Goal: Task Accomplishment & Management: Use online tool/utility

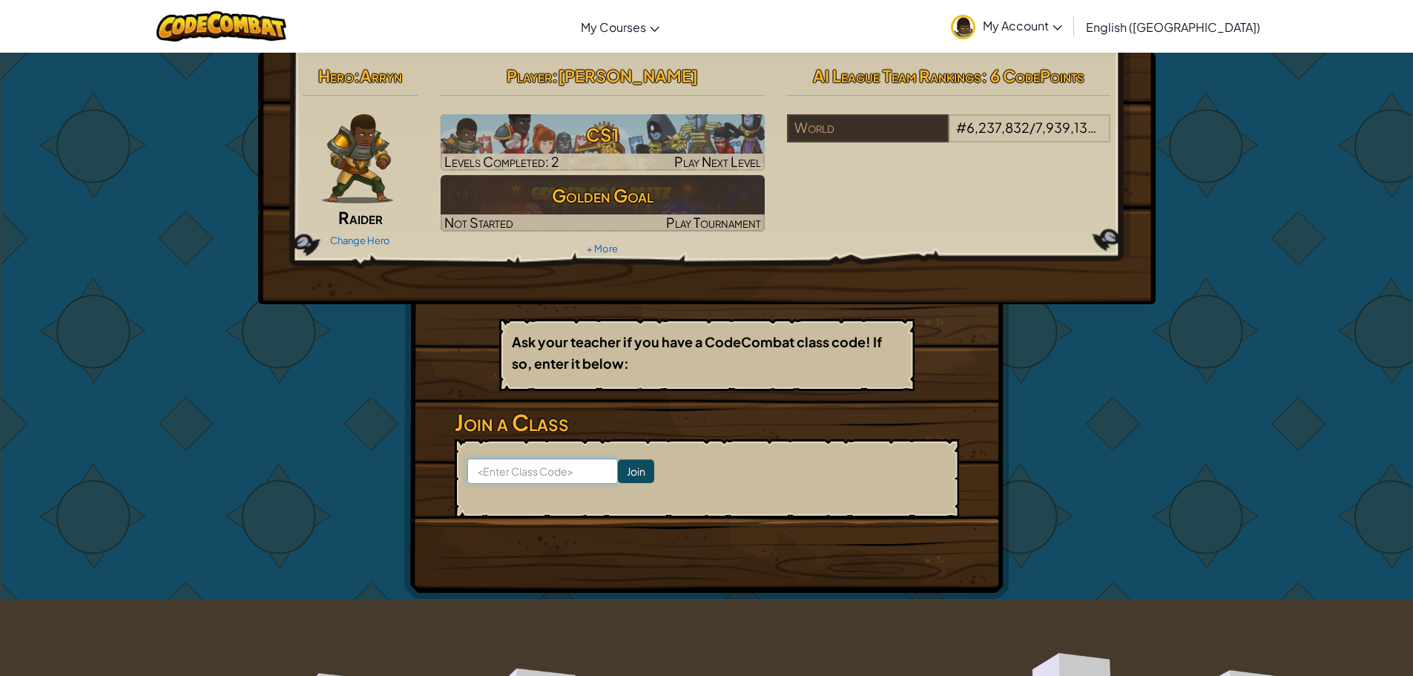
click at [519, 481] on input at bounding box center [542, 470] width 151 height 25
paste input "CakeKingSwim"
type input "CakeKingSwim"
click at [625, 479] on input "Join" at bounding box center [636, 471] width 36 height 24
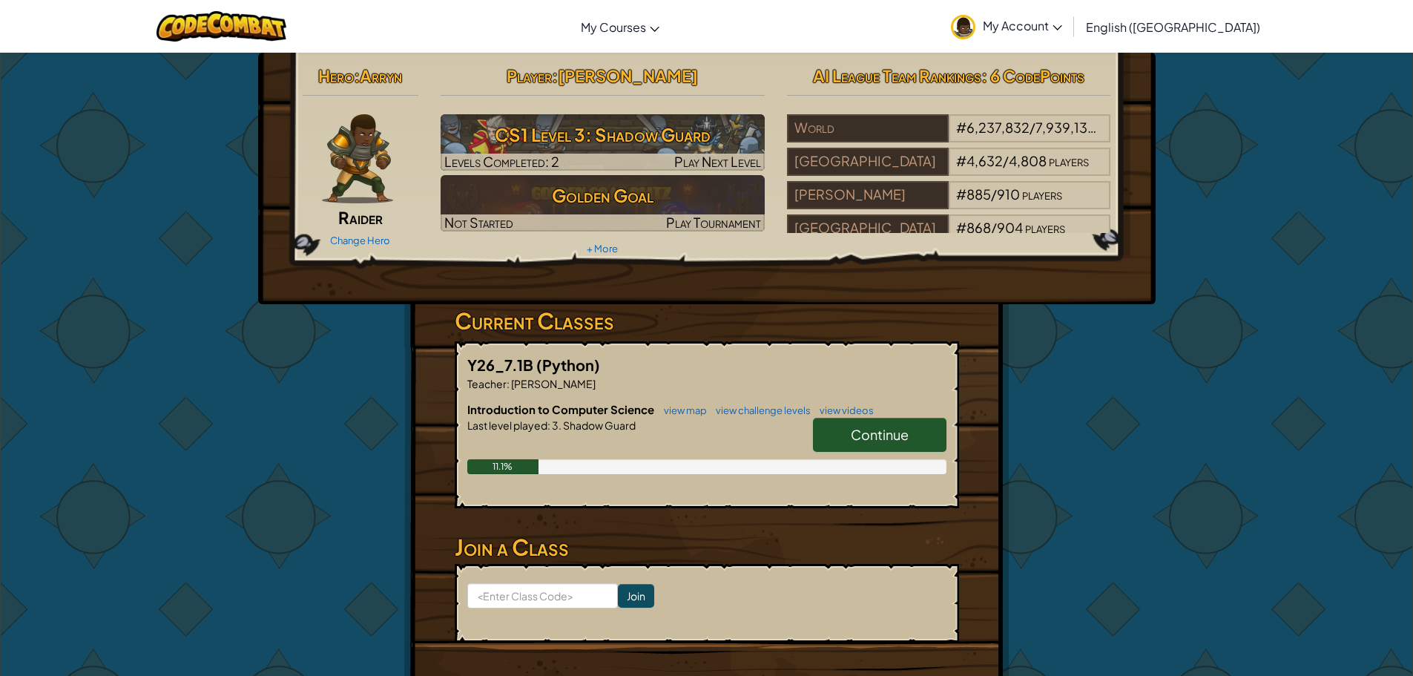
click at [872, 418] on link "Continue" at bounding box center [879, 434] width 133 height 34
click at [879, 442] on span "Continue" at bounding box center [880, 434] width 58 height 17
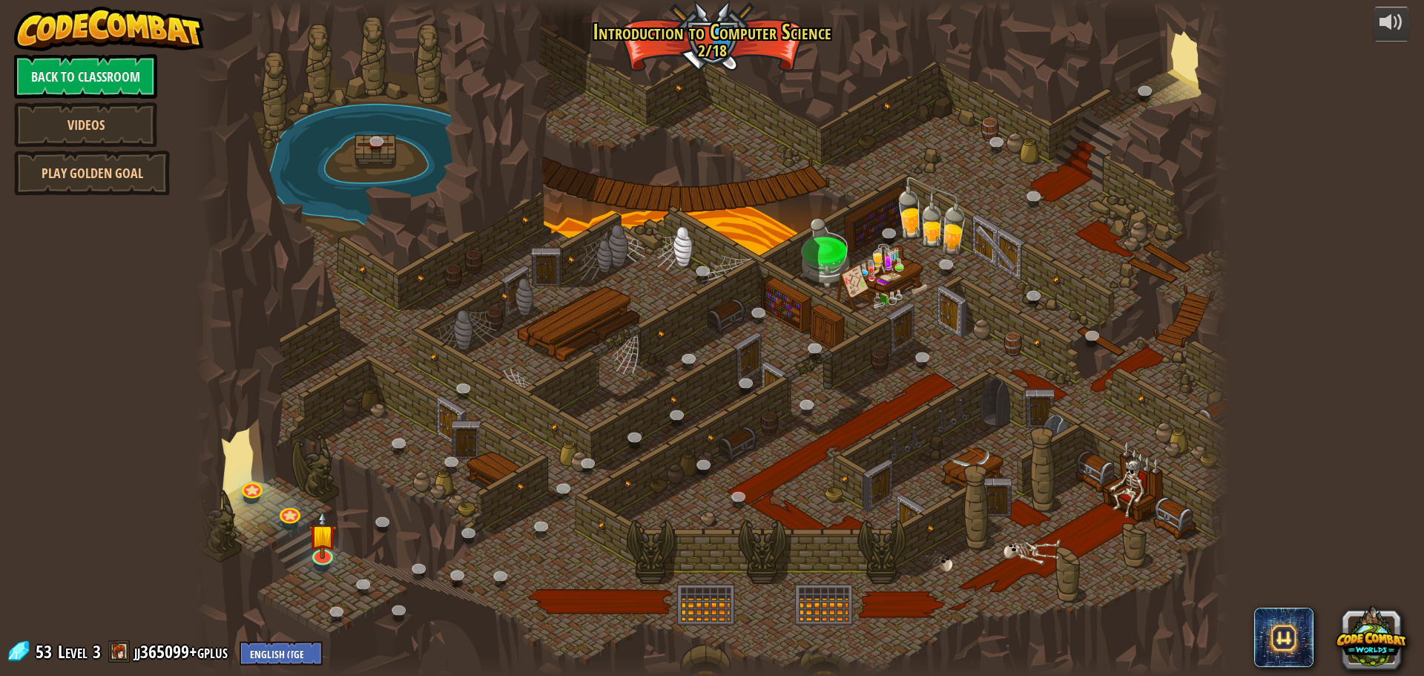
drag, startPoint x: 1012, startPoint y: 486, endPoint x: 456, endPoint y: 173, distance: 638.5
click at [703, 314] on div at bounding box center [712, 338] width 1034 height 676
click at [115, 82] on link "Back to Classroom" at bounding box center [85, 76] width 143 height 44
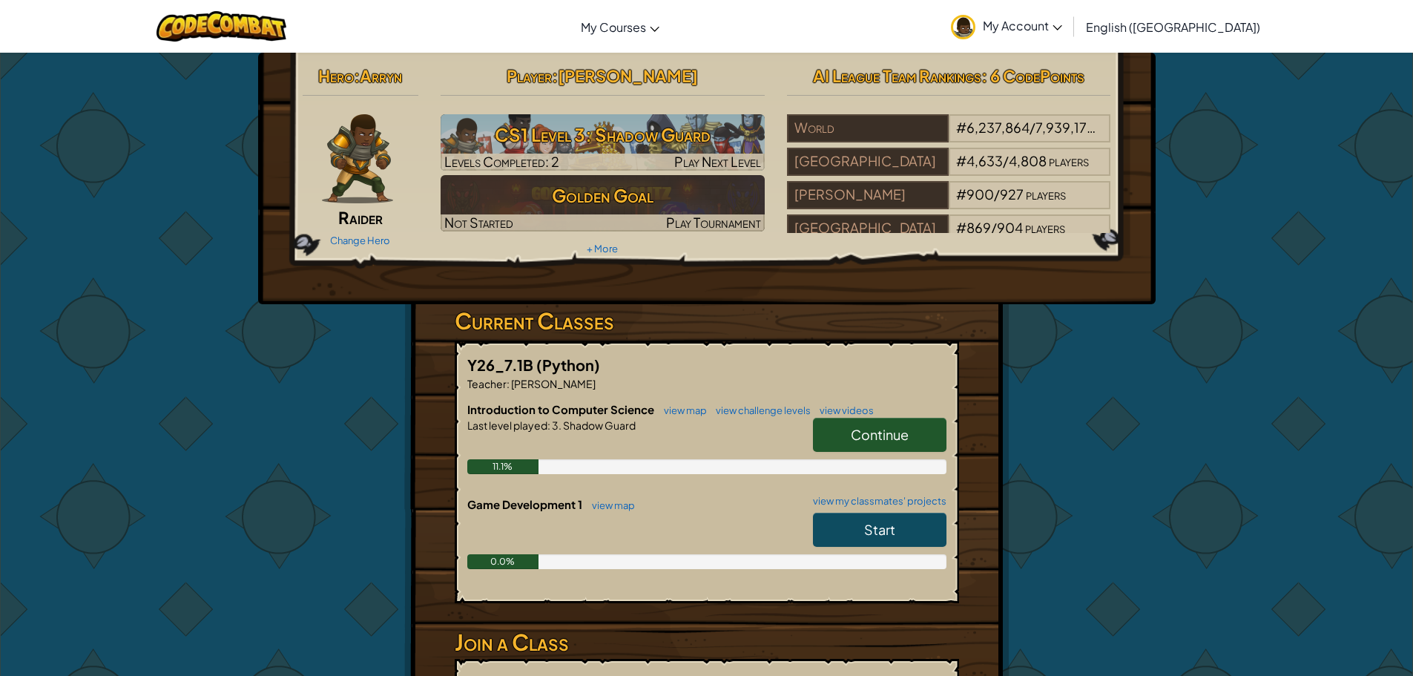
click at [879, 428] on span "Continue" at bounding box center [880, 434] width 58 height 17
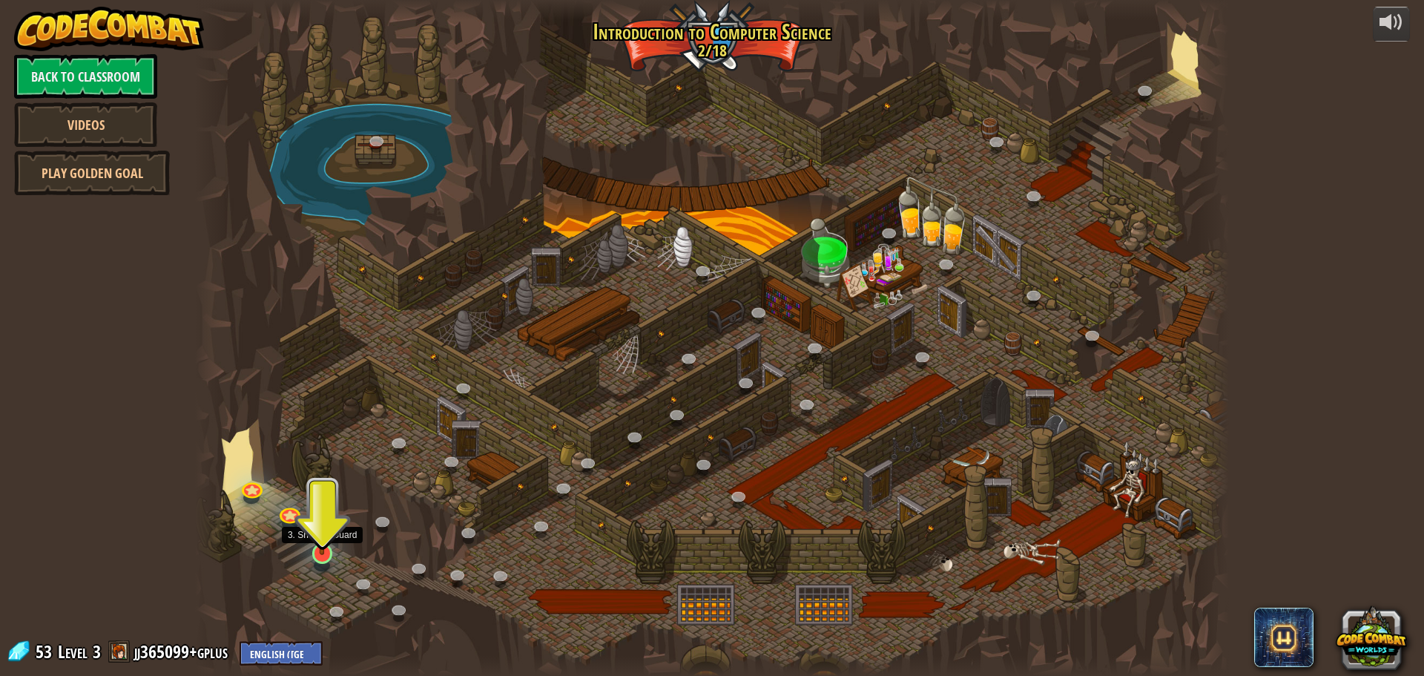
click at [330, 547] on img at bounding box center [321, 523] width 27 height 63
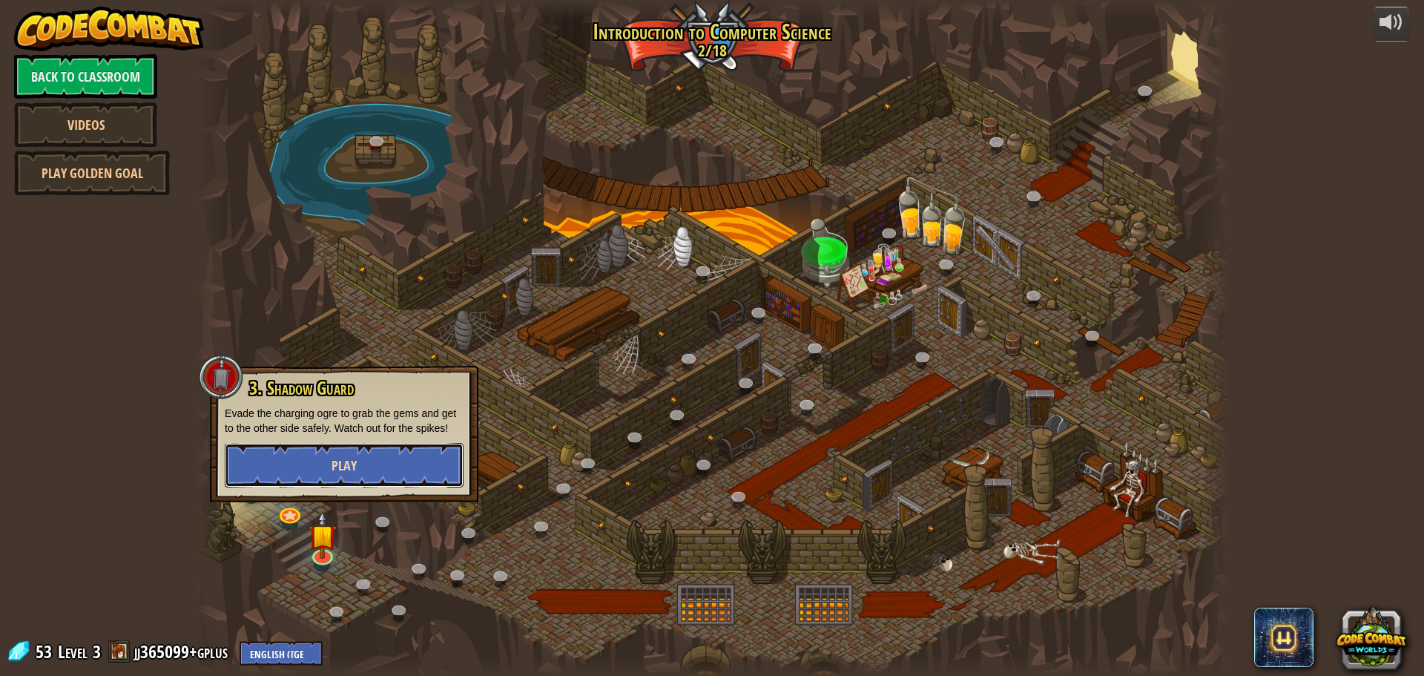
click at [314, 469] on button "Play" at bounding box center [344, 465] width 239 height 44
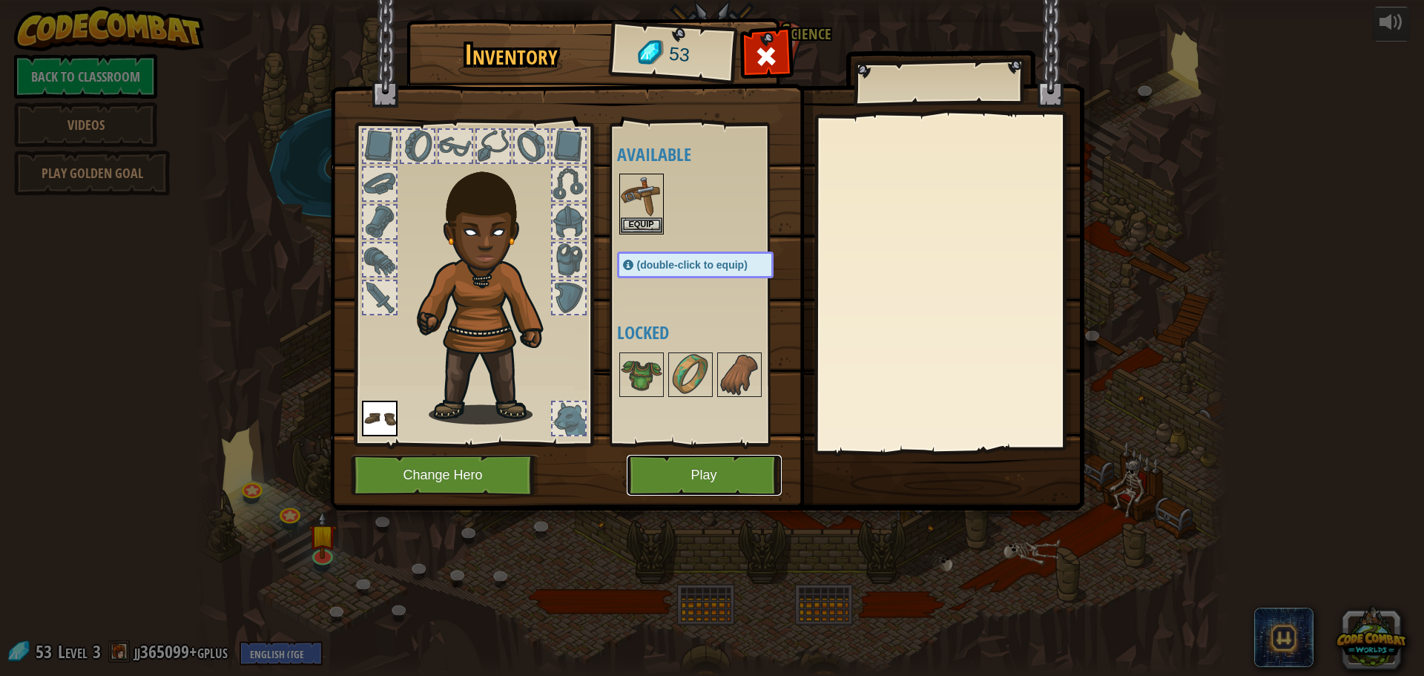
click at [661, 489] on button "Play" at bounding box center [704, 475] width 155 height 41
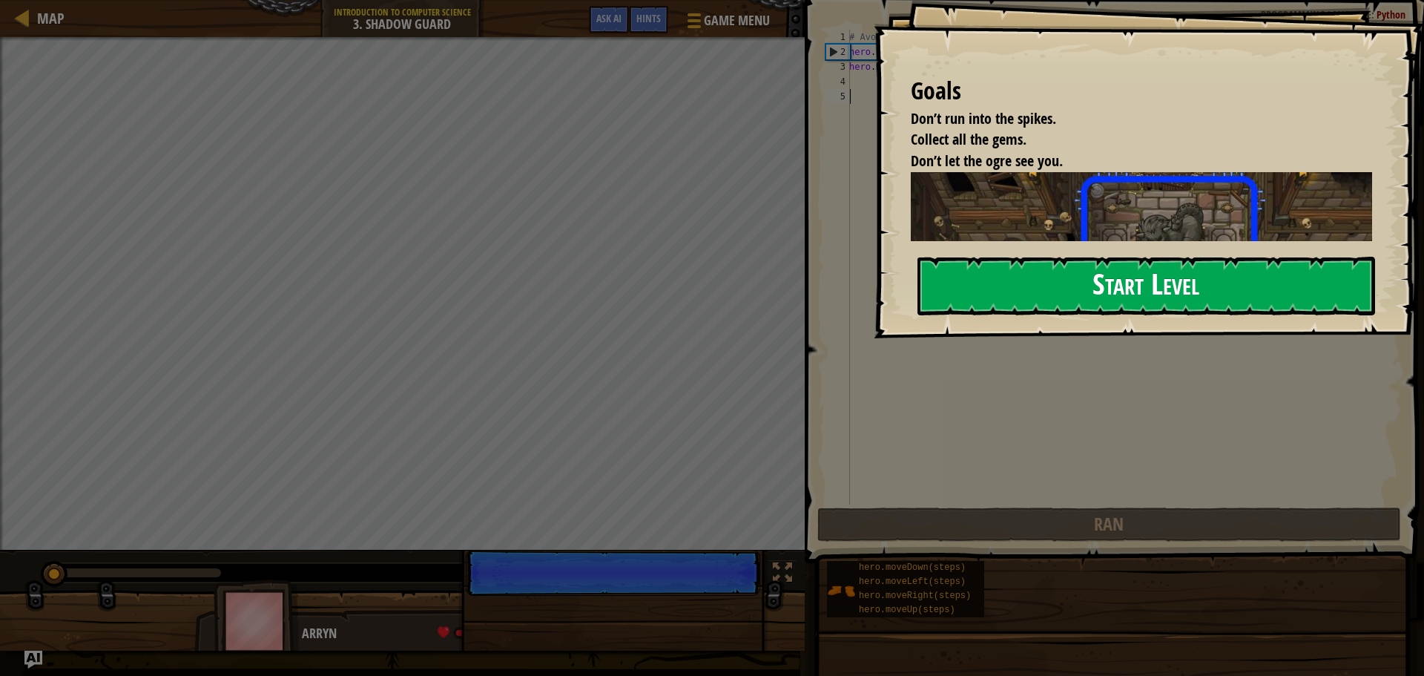
click at [981, 302] on button "Start Level" at bounding box center [1146, 286] width 458 height 59
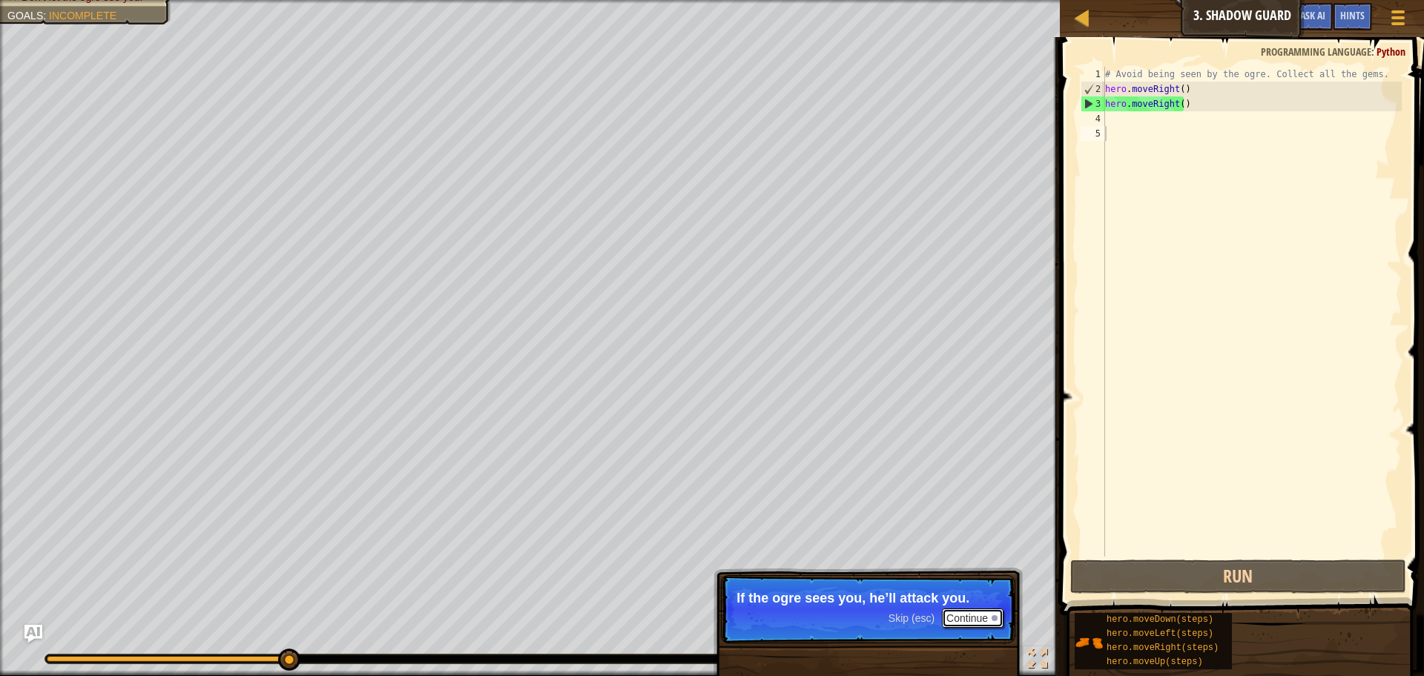
click at [963, 614] on button "Continue" at bounding box center [973, 617] width 62 height 19
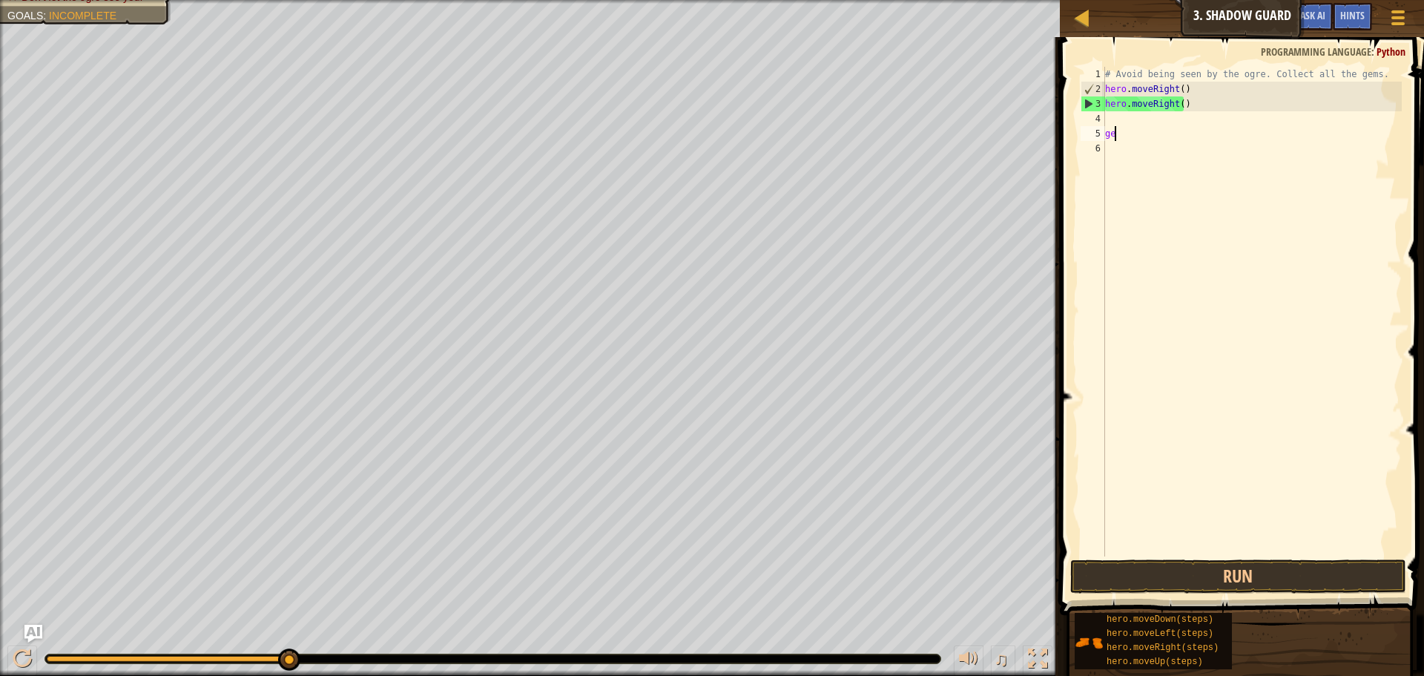
scroll to position [7, 1]
type textarea "getup"
click at [1124, 135] on div "# Avoid being seen by the ogre. Collect all the gems. hero . moveRight ( ) hero…" at bounding box center [1252, 326] width 300 height 519
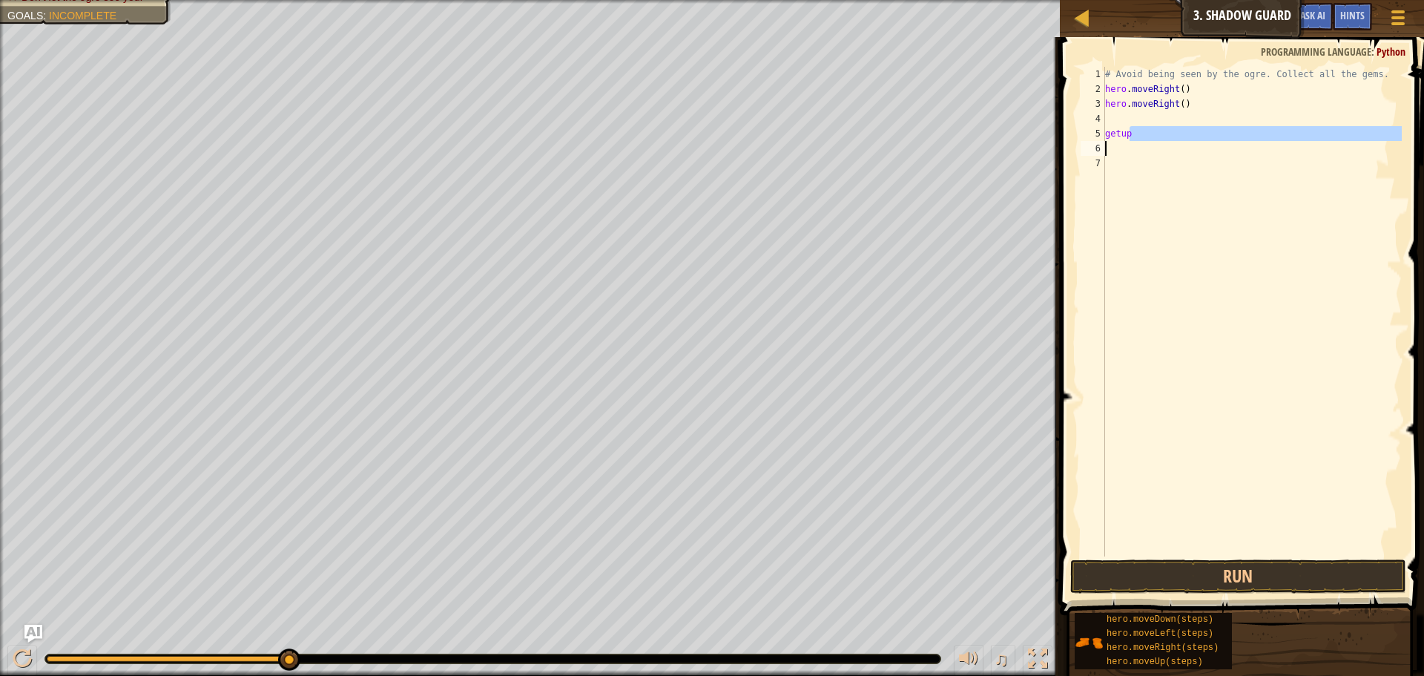
drag, startPoint x: 1110, startPoint y: 138, endPoint x: 1078, endPoint y: 143, distance: 32.3
click at [1083, 143] on div "getup 1 2 3 4 5 6 7 # Avoid being seen by the ogre. Collect all the gems. hero …" at bounding box center [1239, 311] width 324 height 489
click at [1109, 127] on div "# Avoid being seen by the ogre. Collect all the gems. hero . moveRight ( ) hero…" at bounding box center [1252, 326] width 300 height 519
click at [1141, 136] on div "# Avoid being seen by the ogre. Collect all the gems. hero . moveRight ( ) hero…" at bounding box center [1252, 326] width 300 height 519
type textarea "g"
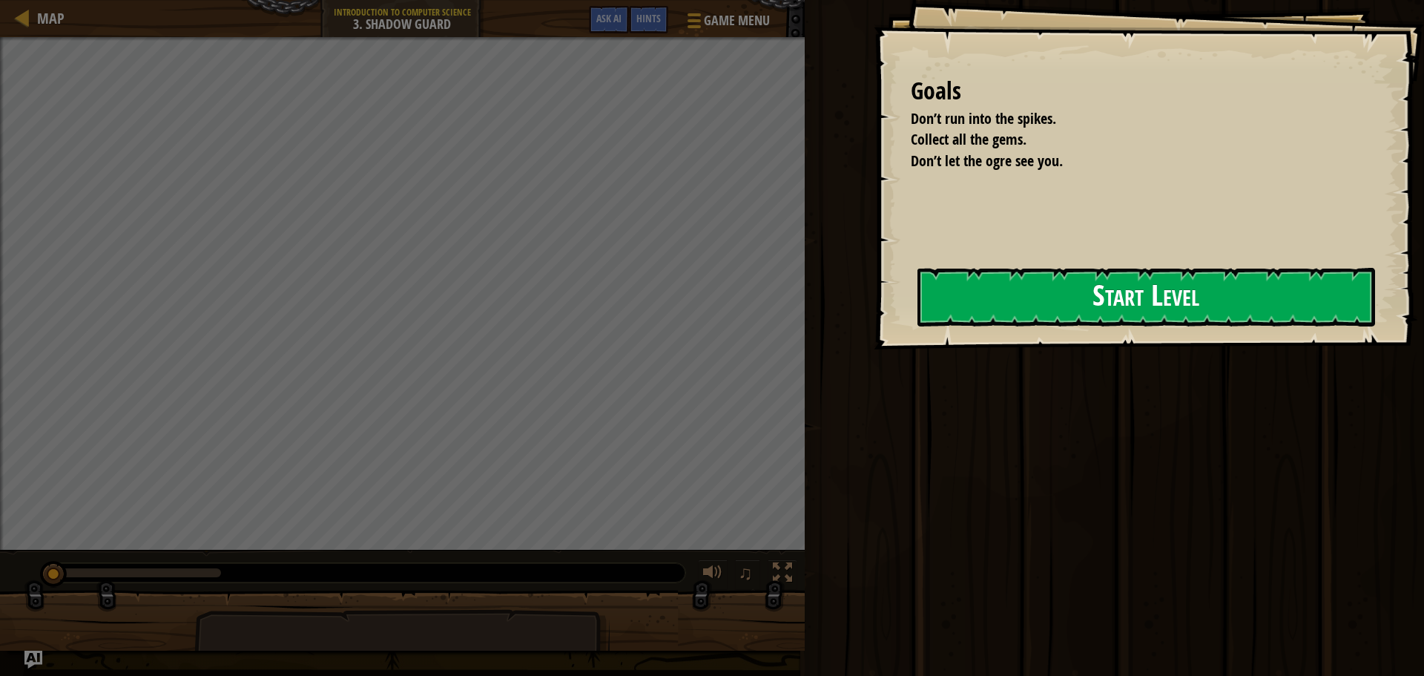
click at [1187, 310] on button "Start Level" at bounding box center [1146, 297] width 458 height 59
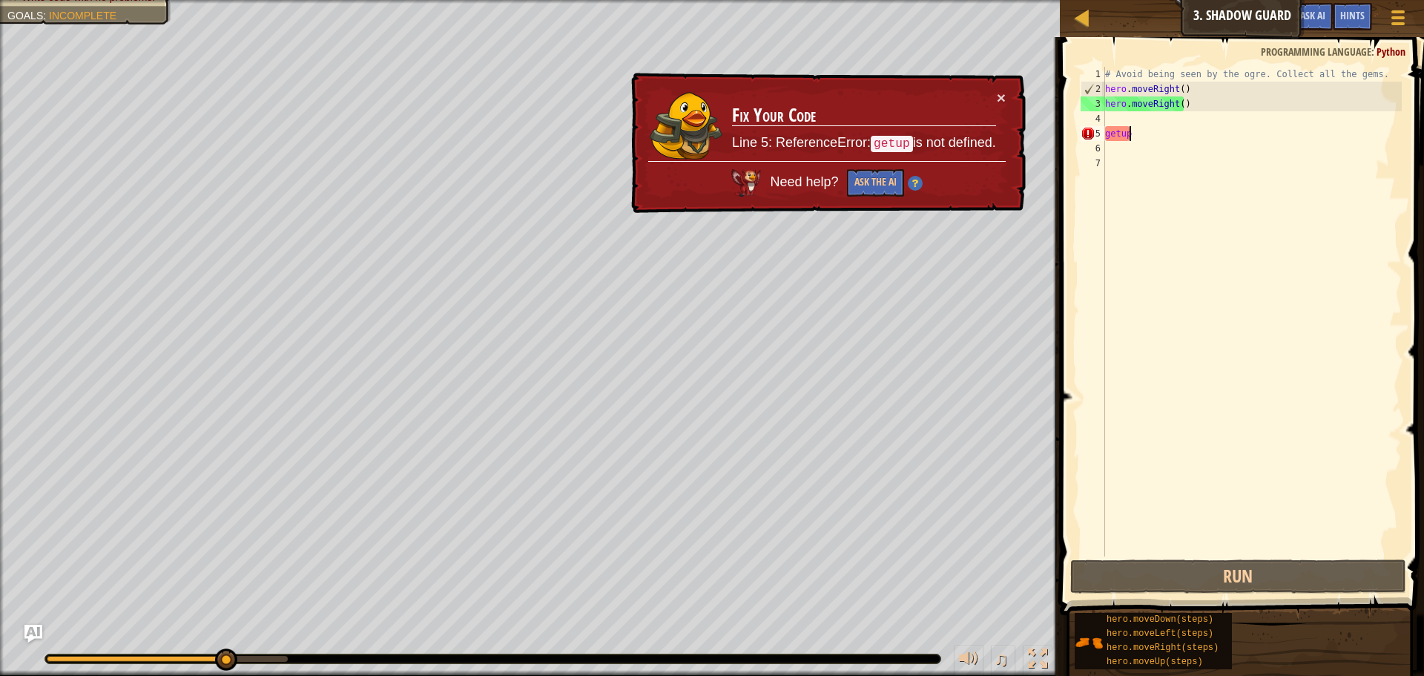
drag, startPoint x: 1164, startPoint y: 132, endPoint x: 1161, endPoint y: 139, distance: 8.3
click at [1163, 136] on div "# Avoid being seen by the ogre. Collect all the gems. hero . moveRight ( ) hero…" at bounding box center [1252, 326] width 300 height 519
type textarea "getup"
click at [1160, 143] on div "# Avoid being seen by the ogre. Collect all the gems. hero . moveRight ( ) hero…" at bounding box center [1252, 326] width 300 height 519
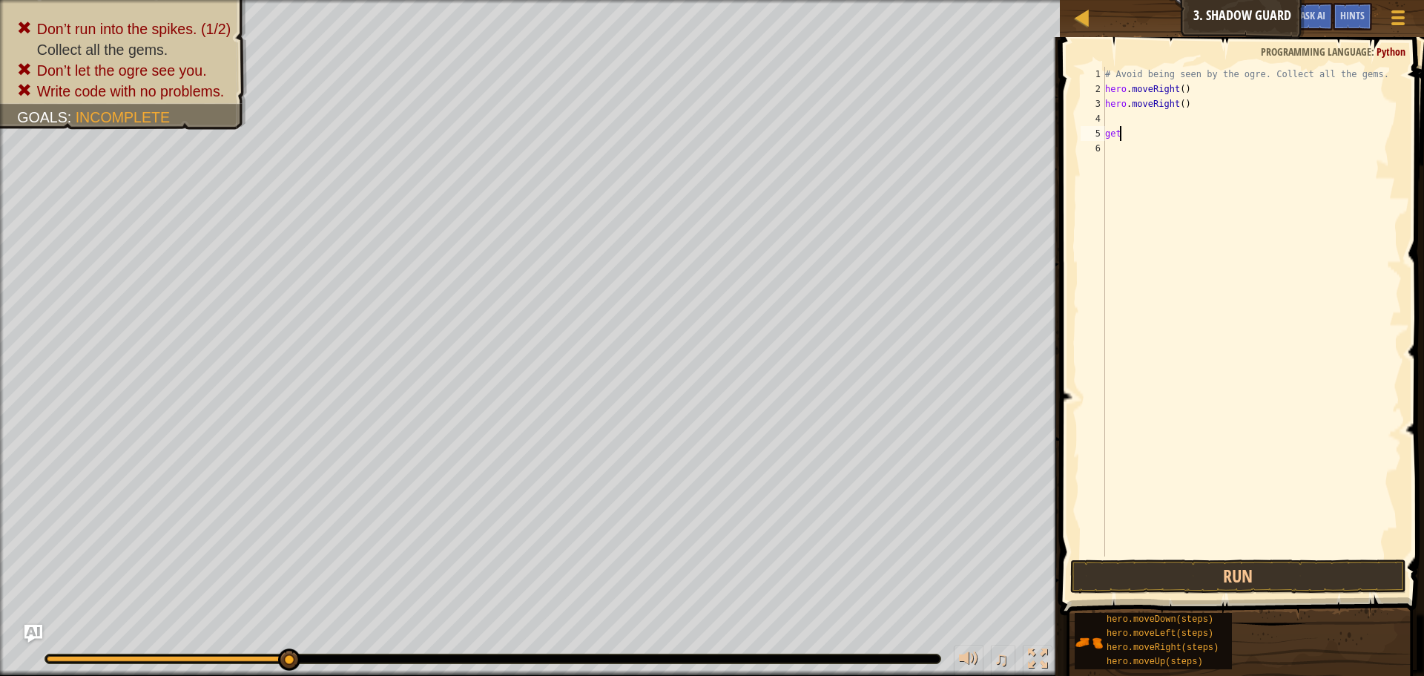
type textarea "g"
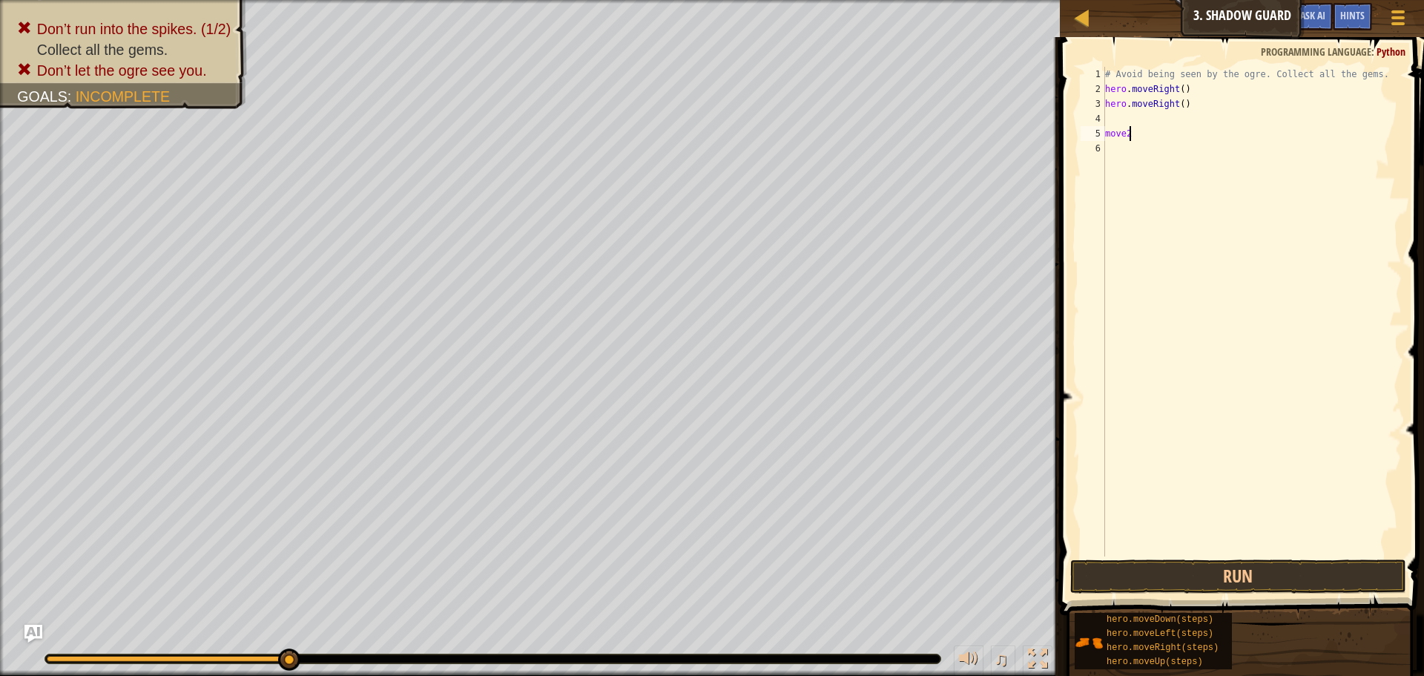
scroll to position [7, 1]
click at [1171, 136] on div "# Avoid being seen by the ogre. Collect all the gems. hero . moveRight ( ) hero…" at bounding box center [1252, 326] width 300 height 519
click at [1128, 128] on div "# Avoid being seen by the ogre. Collect all the gems. hero . moveRight ( ) hero…" at bounding box center [1252, 326] width 300 height 519
click at [1117, 133] on div "# Avoid being seen by the ogre. Collect all the gems. hero . moveRight ( ) hero…" at bounding box center [1252, 326] width 300 height 519
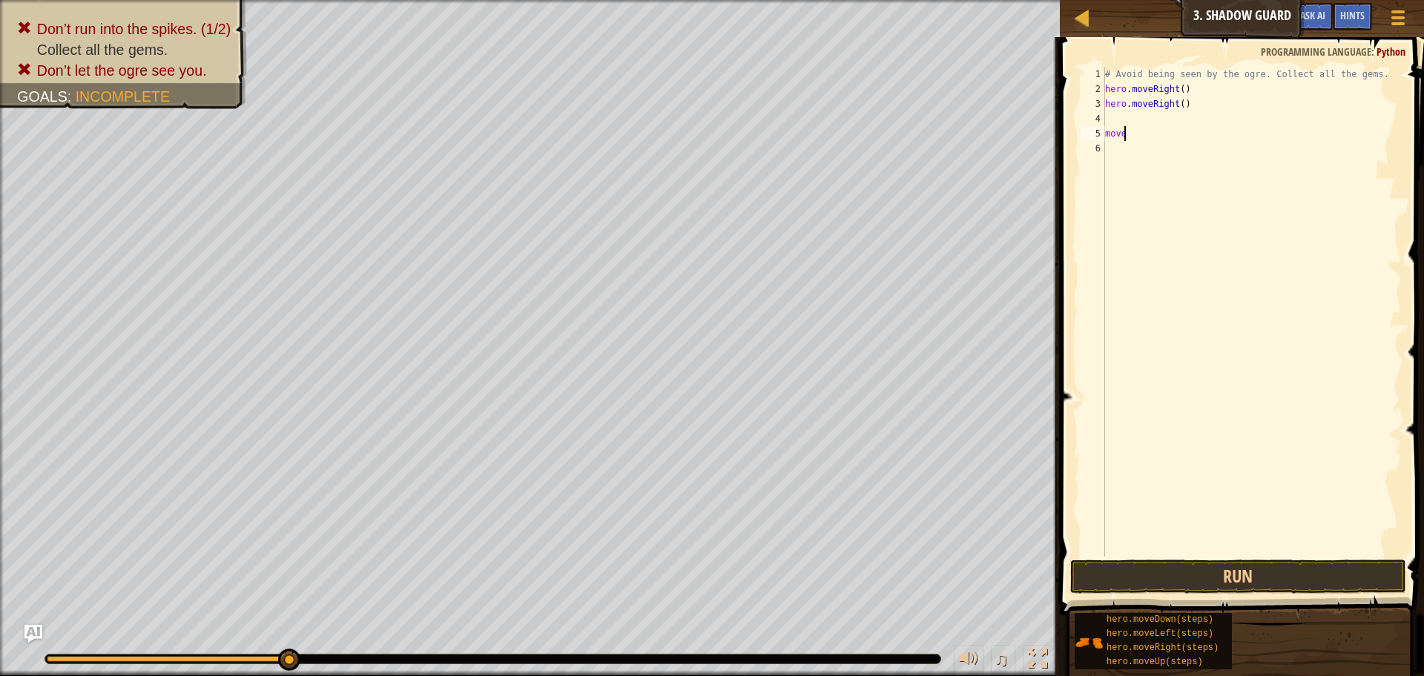
click at [1123, 133] on div "# Avoid being seen by the ogre. Collect all the gems. hero . moveRight ( ) hero…" at bounding box center [1252, 326] width 300 height 519
type textarea "moveri"
click at [1186, 0] on body "Map Introduction to Computer Science 3. Shadow Guard Game Menu Done Hints Ask A…" at bounding box center [712, 0] width 1424 height 0
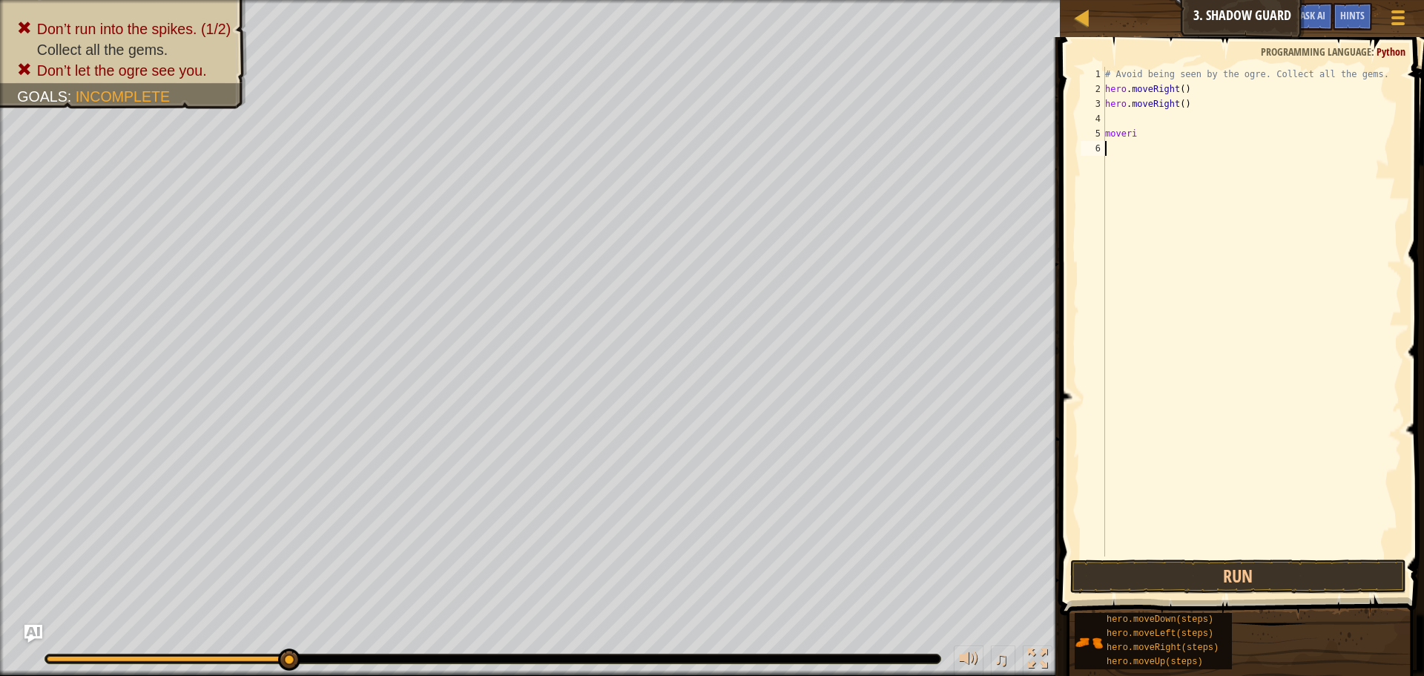
drag, startPoint x: 1166, startPoint y: 150, endPoint x: 1136, endPoint y: 127, distance: 38.1
click at [1158, 143] on div "# Avoid being seen by the ogre. Collect all the gems. hero . moveRight ( ) hero…" at bounding box center [1252, 326] width 300 height 519
click at [1136, 128] on div "# Avoid being seen by the ogre. Collect all the gems. hero . moveRight ( ) hero…" at bounding box center [1252, 326] width 300 height 519
type textarea "m"
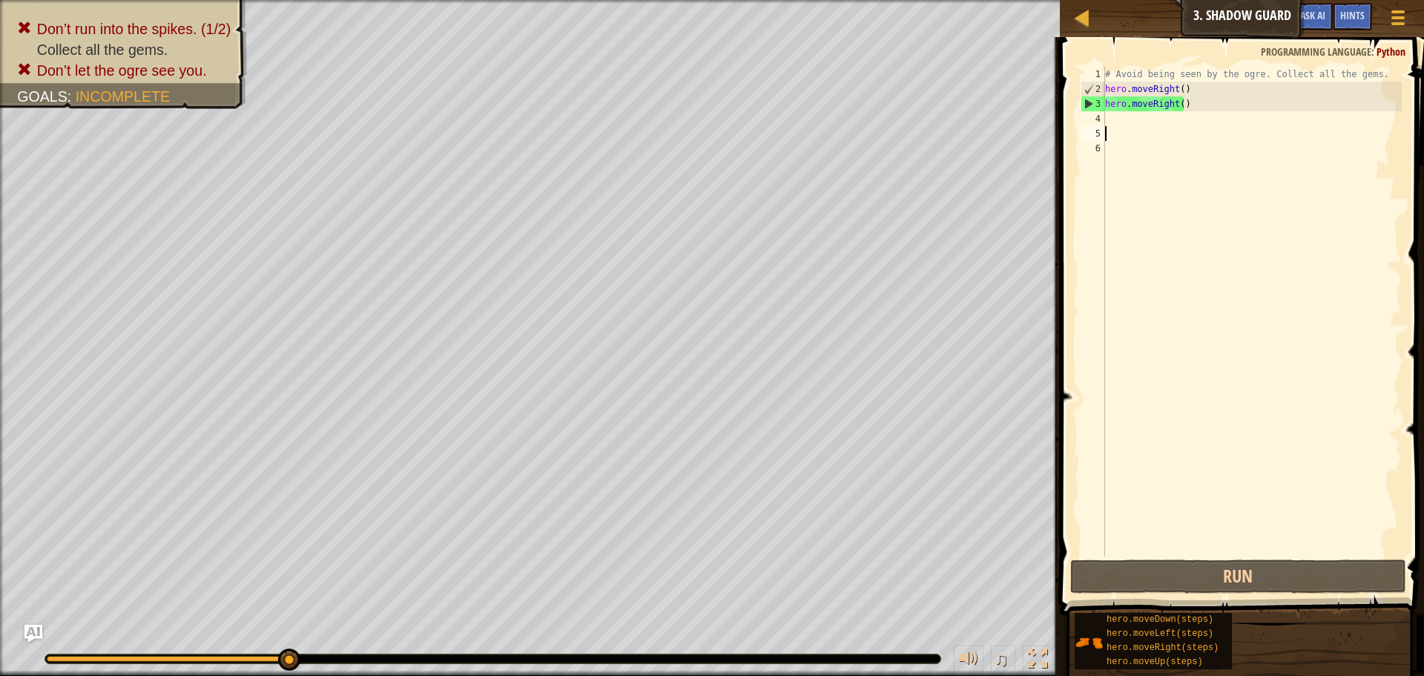
type textarea "m"
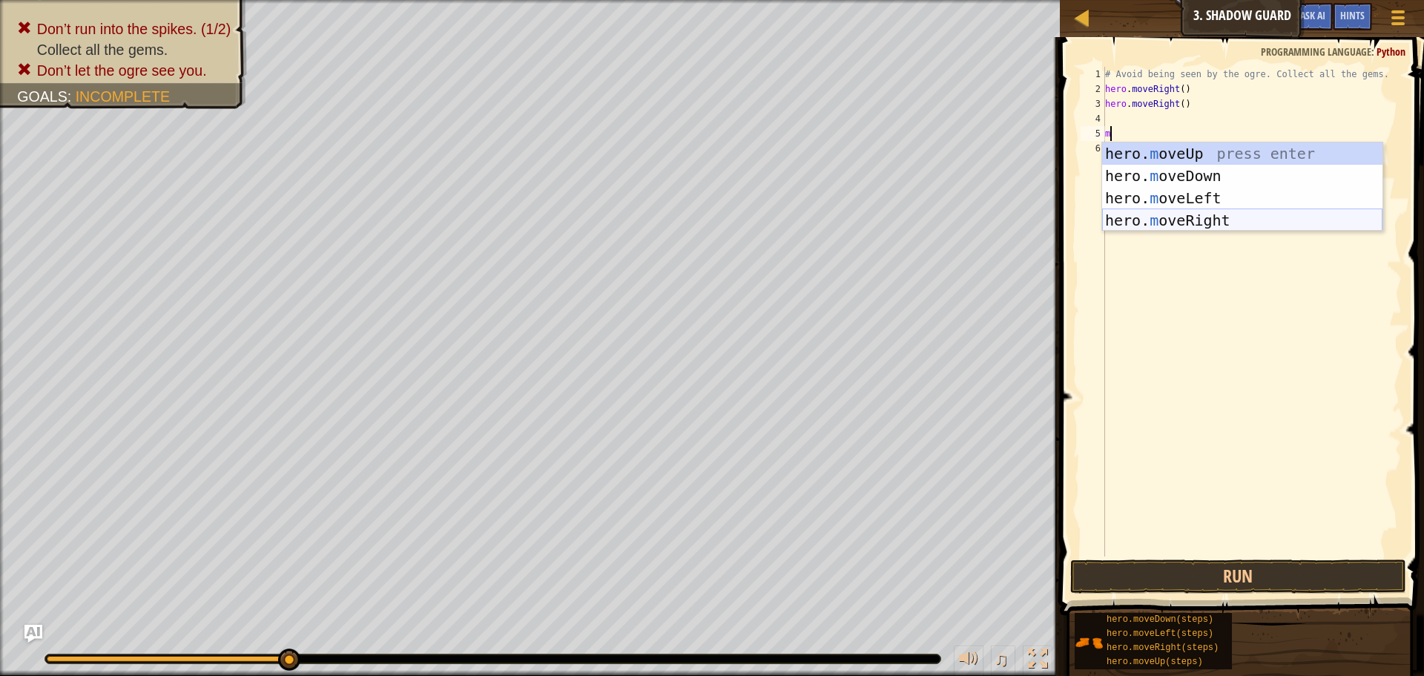
click at [1193, 219] on div "hero. m oveUp press enter hero. m oveDown press enter hero. m oveLeft press ent…" at bounding box center [1242, 208] width 280 height 133
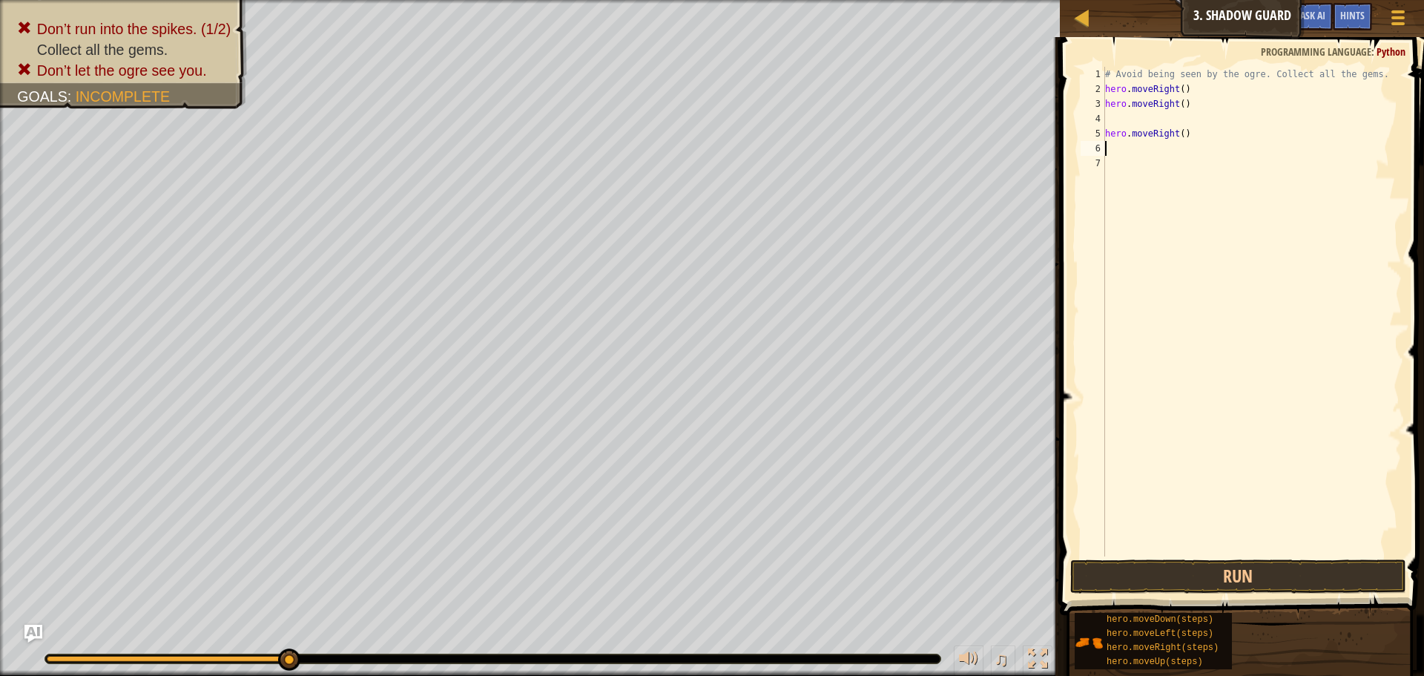
type textarea "g"
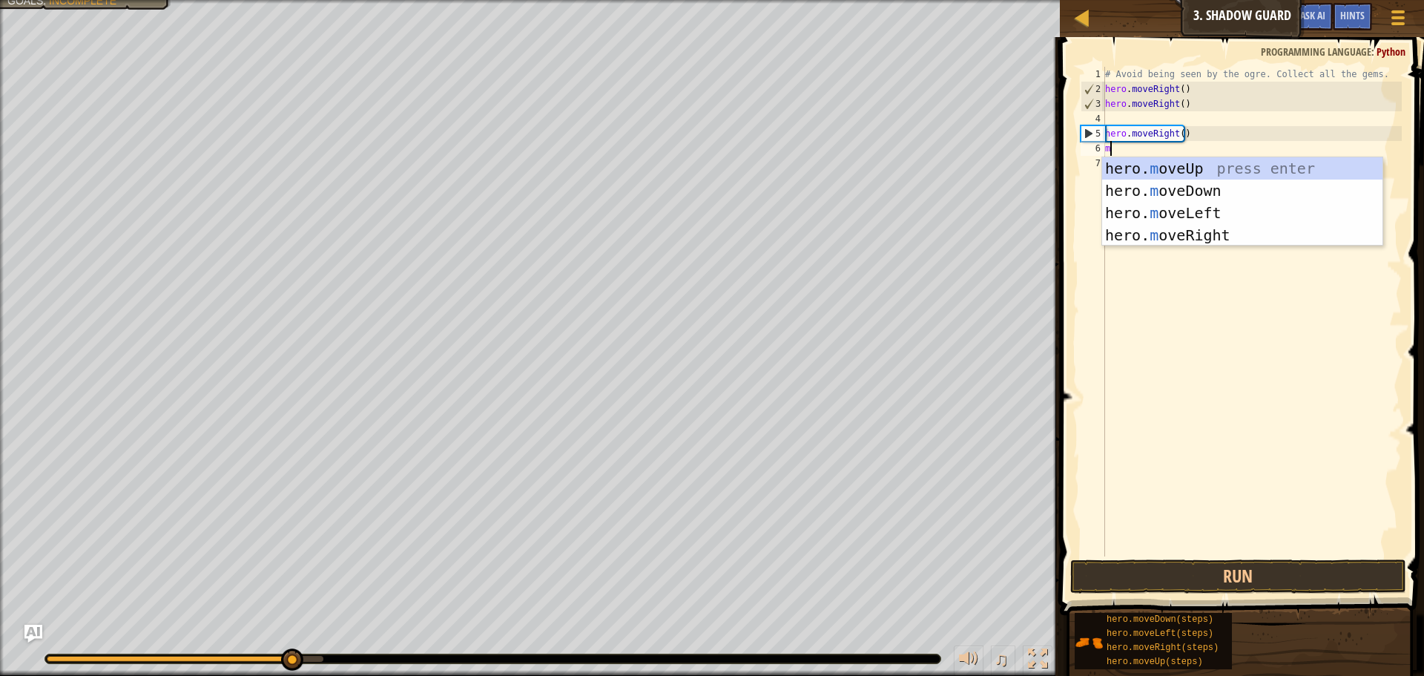
type textarea "mov"
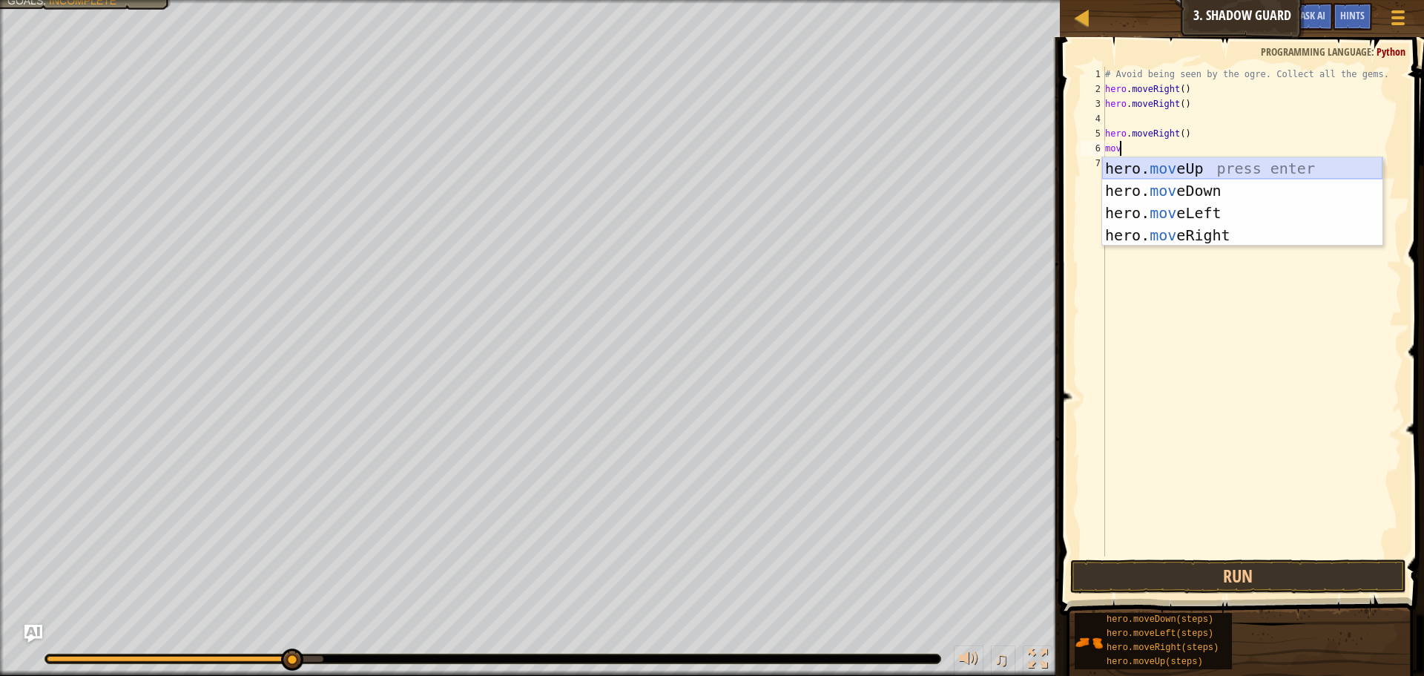
click at [1224, 162] on div "hero. mov eUp press enter hero. mov eDown press enter hero. mov eLeft press ent…" at bounding box center [1242, 223] width 280 height 133
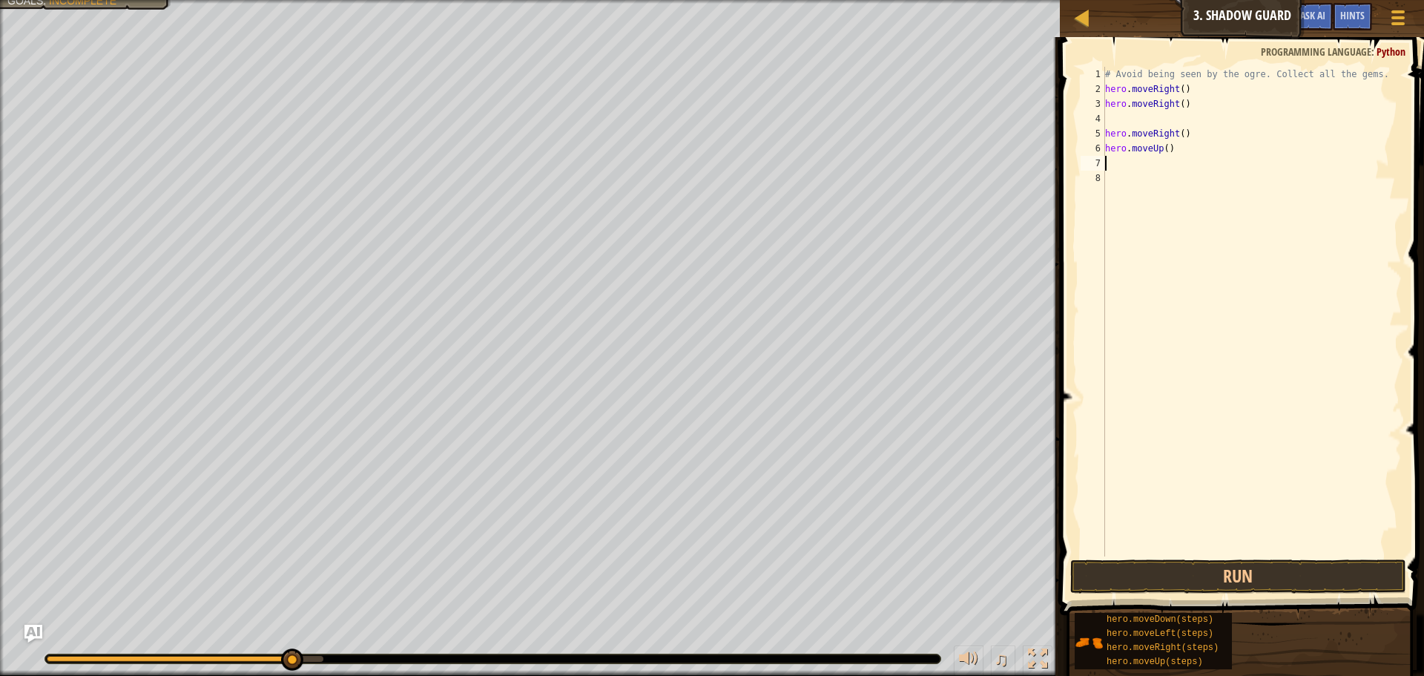
scroll to position [7, 0]
click at [1297, 566] on button "Run" at bounding box center [1238, 576] width 336 height 34
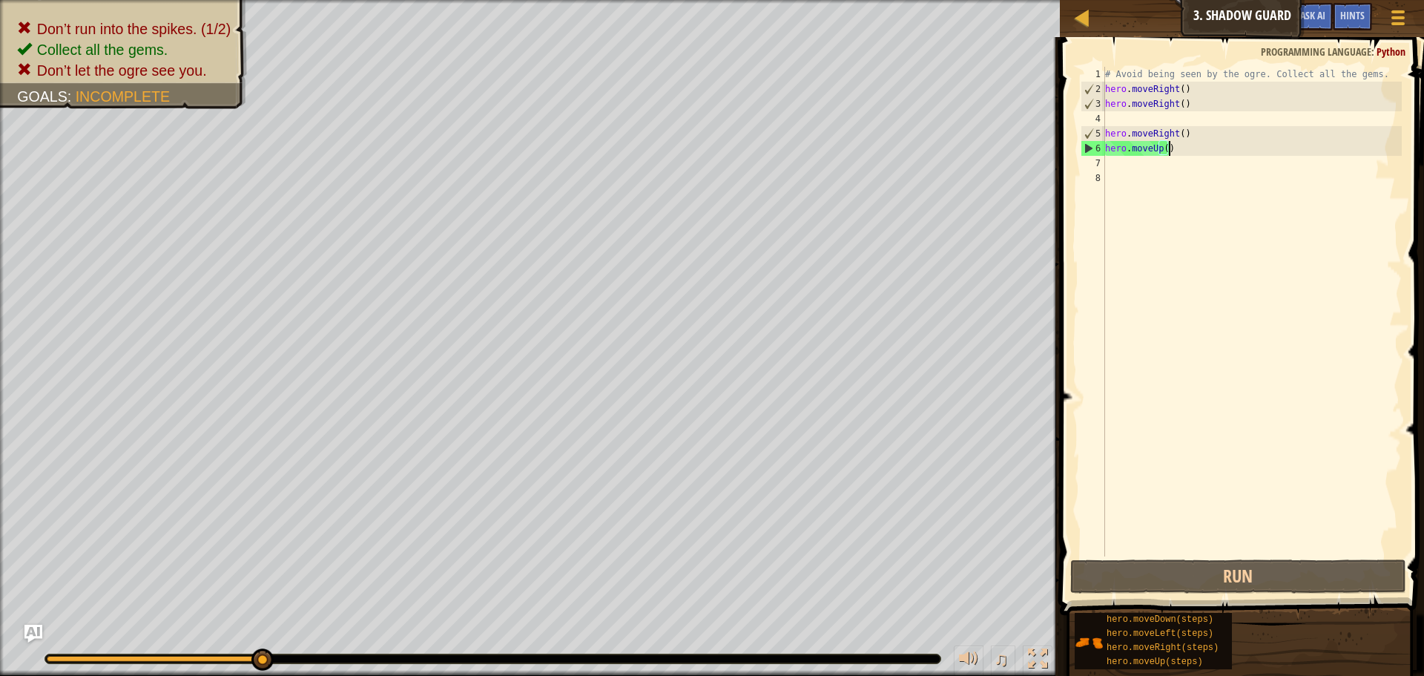
click at [1169, 142] on div "# Avoid being seen by the ogre. Collect all the gems. hero . moveRight ( ) hero…" at bounding box center [1252, 326] width 300 height 519
click at [1167, 138] on div "# Avoid being seen by the ogre. Collect all the gems. hero . moveRight ( ) hero…" at bounding box center [1252, 326] width 300 height 519
type textarea "hero.moveRight()"
drag, startPoint x: 1149, startPoint y: 136, endPoint x: 1116, endPoint y: 219, distance: 88.8
click at [1134, 137] on div "# Avoid being seen by the ogre. Collect all the gems. hero . moveRight ( ) hero…" at bounding box center [1252, 326] width 300 height 519
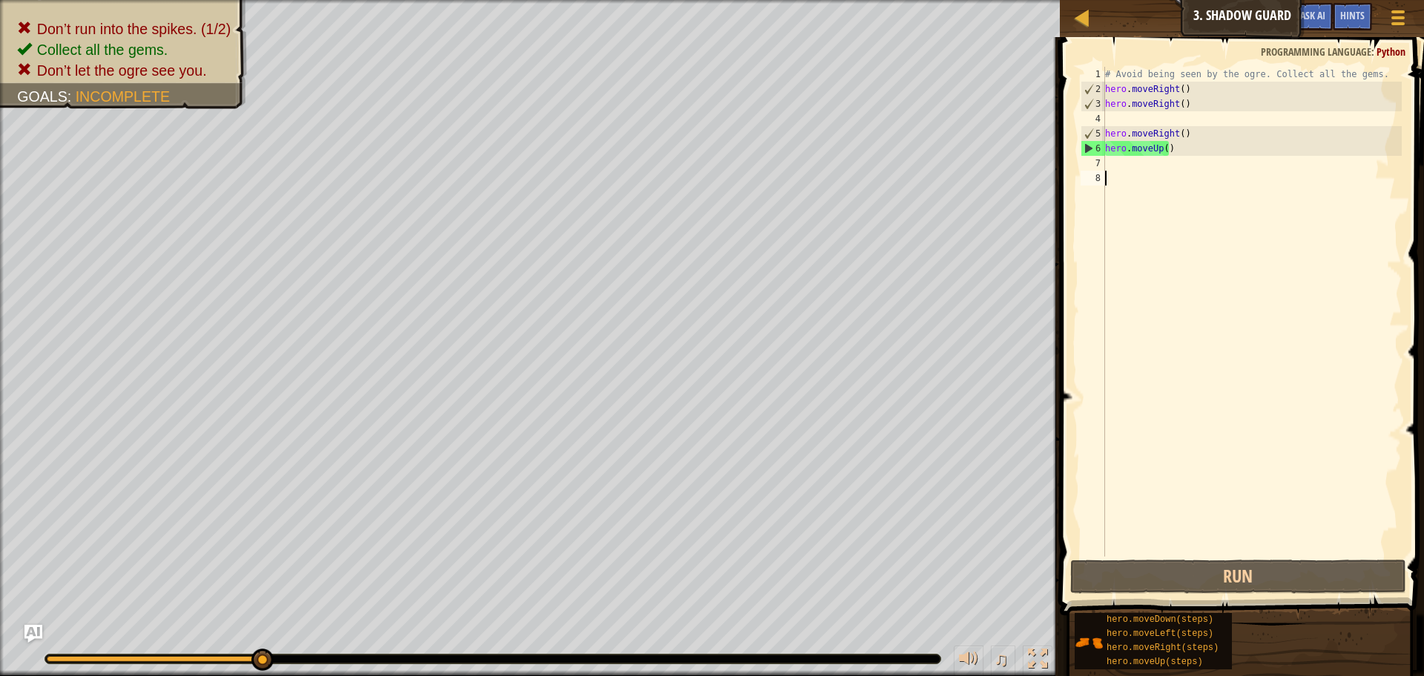
drag, startPoint x: 1132, startPoint y: 195, endPoint x: 1182, endPoint y: 167, distance: 57.1
click at [1148, 183] on div "# Avoid being seen by the ogre. Collect all the gems. hero . moveRight ( ) hero…" at bounding box center [1252, 326] width 300 height 519
click at [1174, 133] on div "# Avoid being seen by the ogre. Collect all the gems. hero . moveRight ( ) hero…" at bounding box center [1252, 326] width 300 height 519
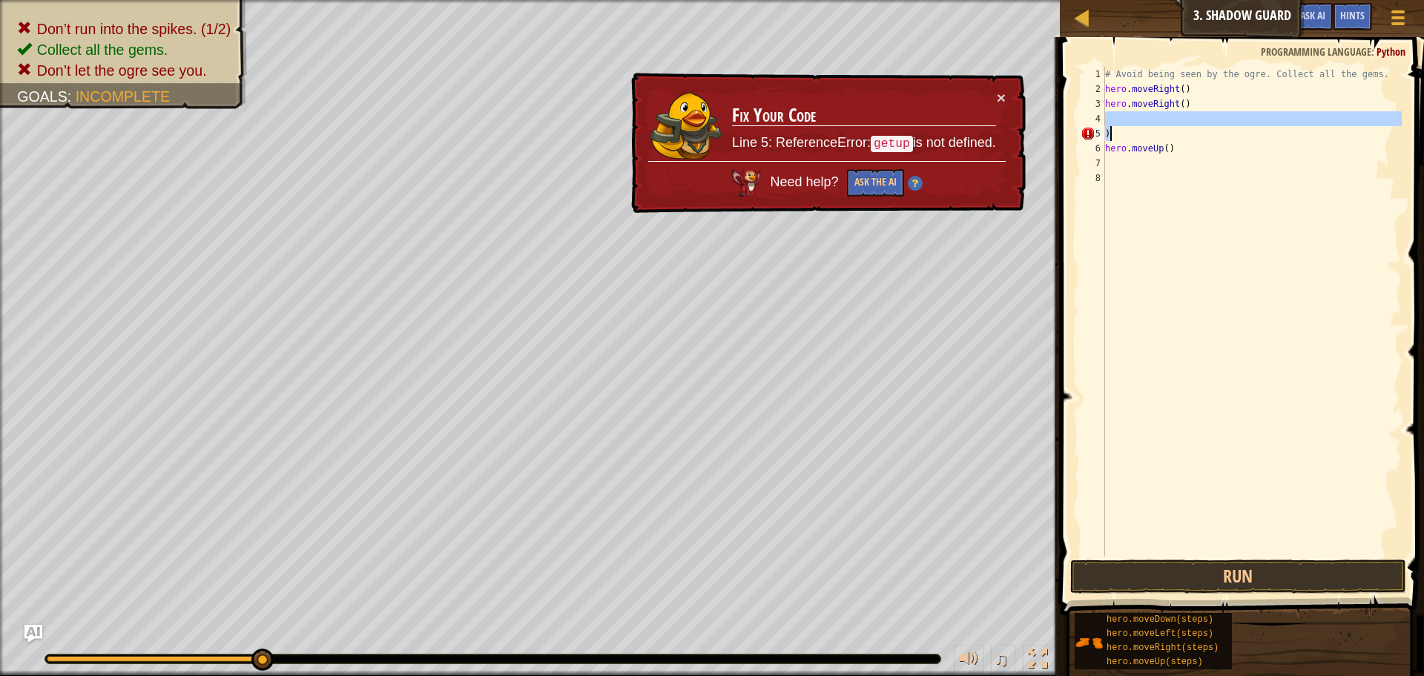
click at [1151, 128] on div "# Avoid being seen by the ogre. Collect all the gems. hero . moveRight ( ) hero…" at bounding box center [1252, 326] width 300 height 519
click at [1152, 135] on div "# Avoid being seen by the ogre. Collect all the gems. hero . moveRight ( ) hero…" at bounding box center [1252, 311] width 300 height 489
type textarea ")"
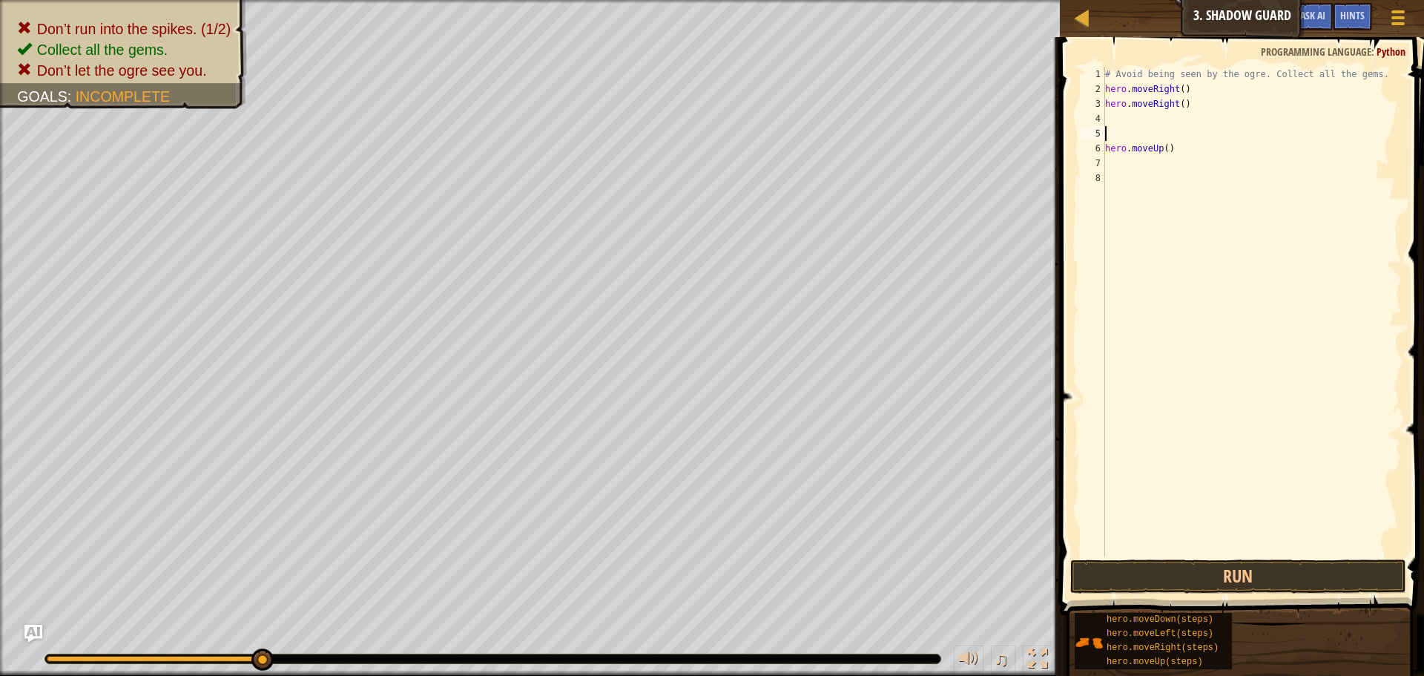
click at [1169, 150] on div "# Avoid being seen by the ogre. Collect all the gems. hero . moveRight ( ) hero…" at bounding box center [1252, 326] width 300 height 519
type textarea "h"
click at [1149, 125] on div "# Avoid being seen by the ogre. Collect all the gems. hero . moveRight ( ) hero…" at bounding box center [1252, 326] width 300 height 519
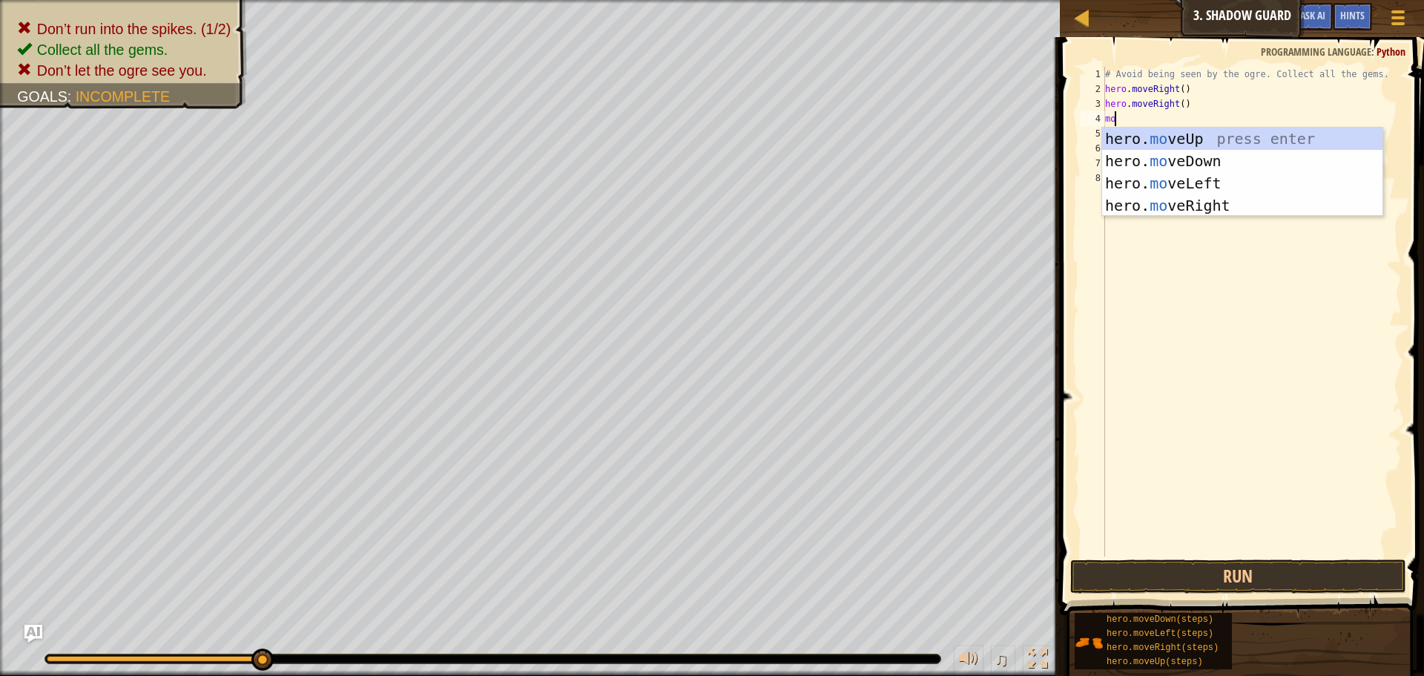
scroll to position [7, 1]
type textarea "move"
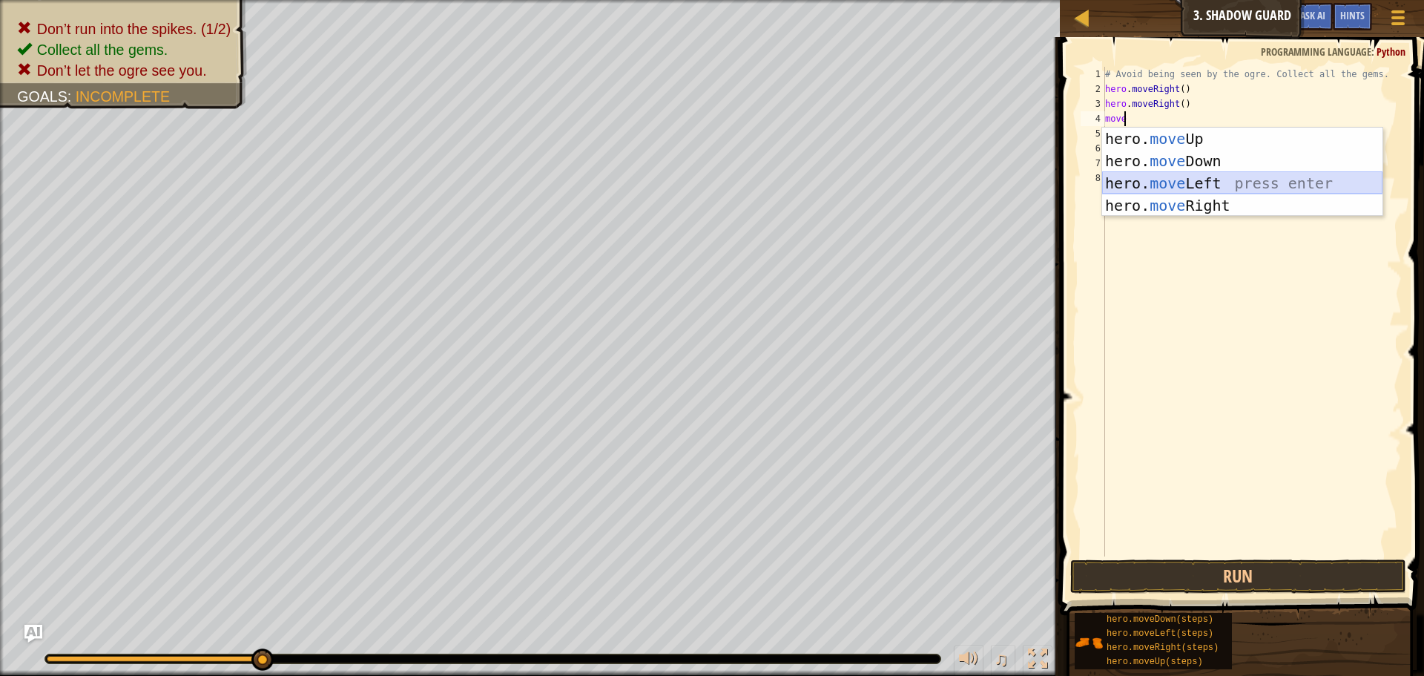
click at [1167, 183] on div "hero. move Up press enter hero. move Down press enter hero. move Left press ent…" at bounding box center [1242, 194] width 280 height 133
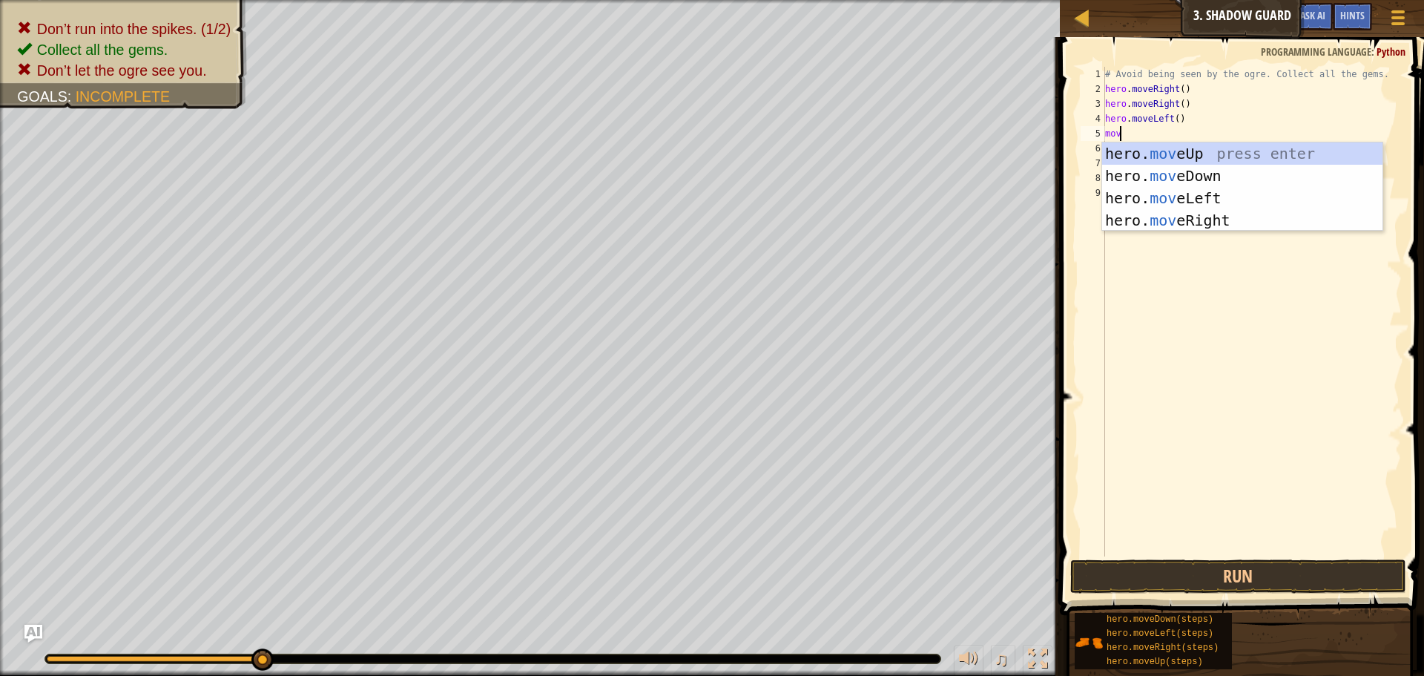
type textarea "move"
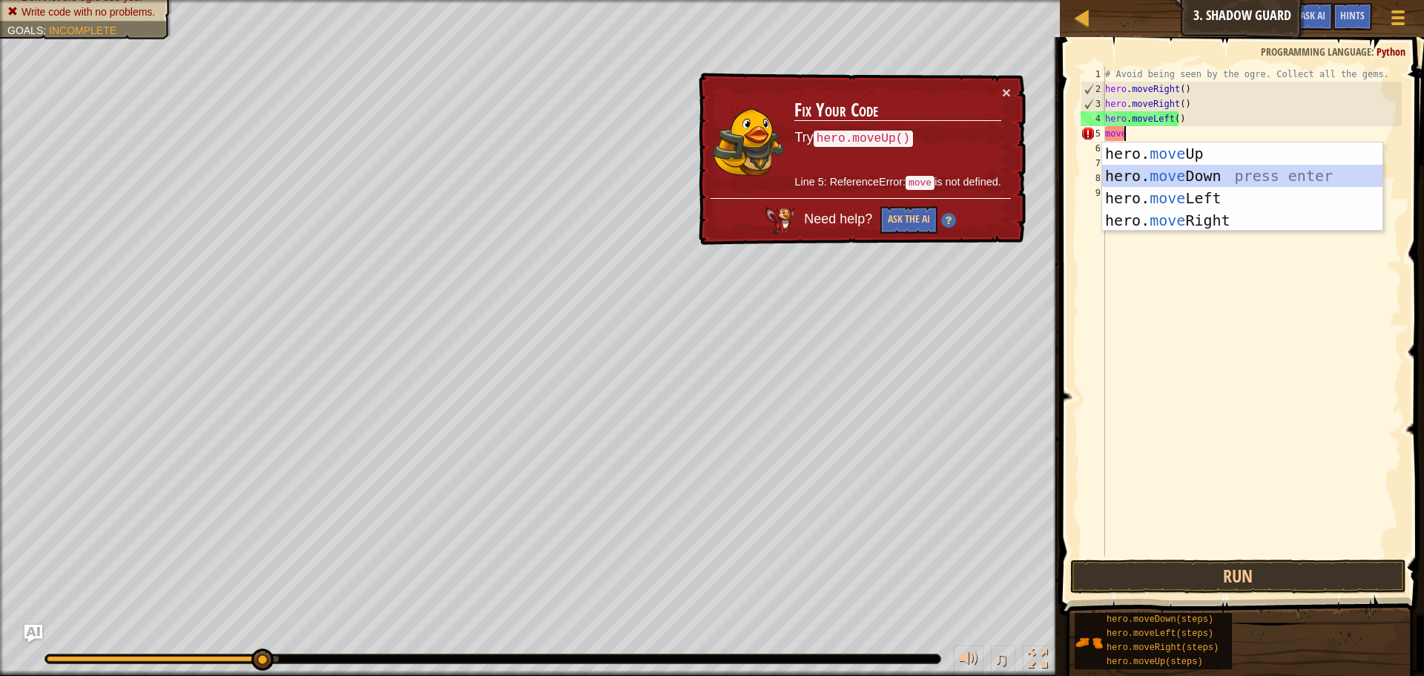
click at [1187, 170] on div "hero. move Up press enter hero. move Down press enter hero. move Left press ent…" at bounding box center [1242, 208] width 280 height 133
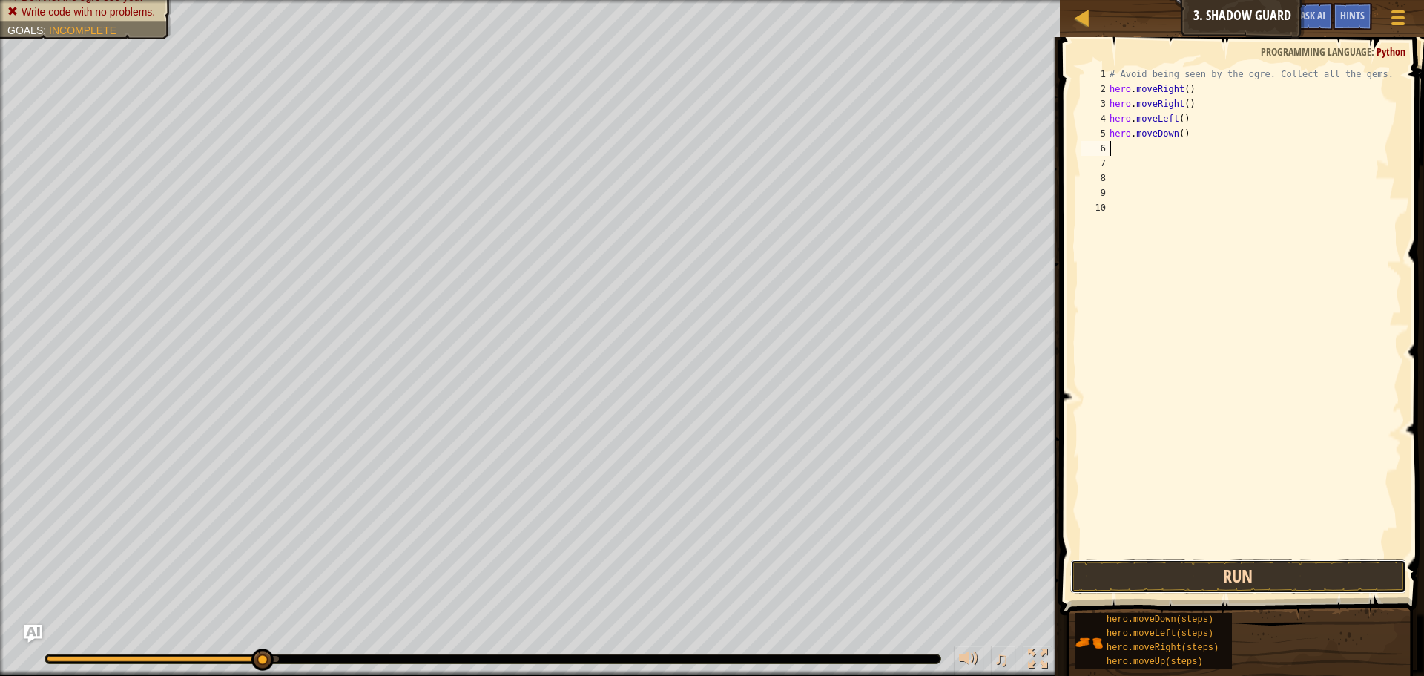
click at [1391, 577] on button "Run" at bounding box center [1238, 576] width 336 height 34
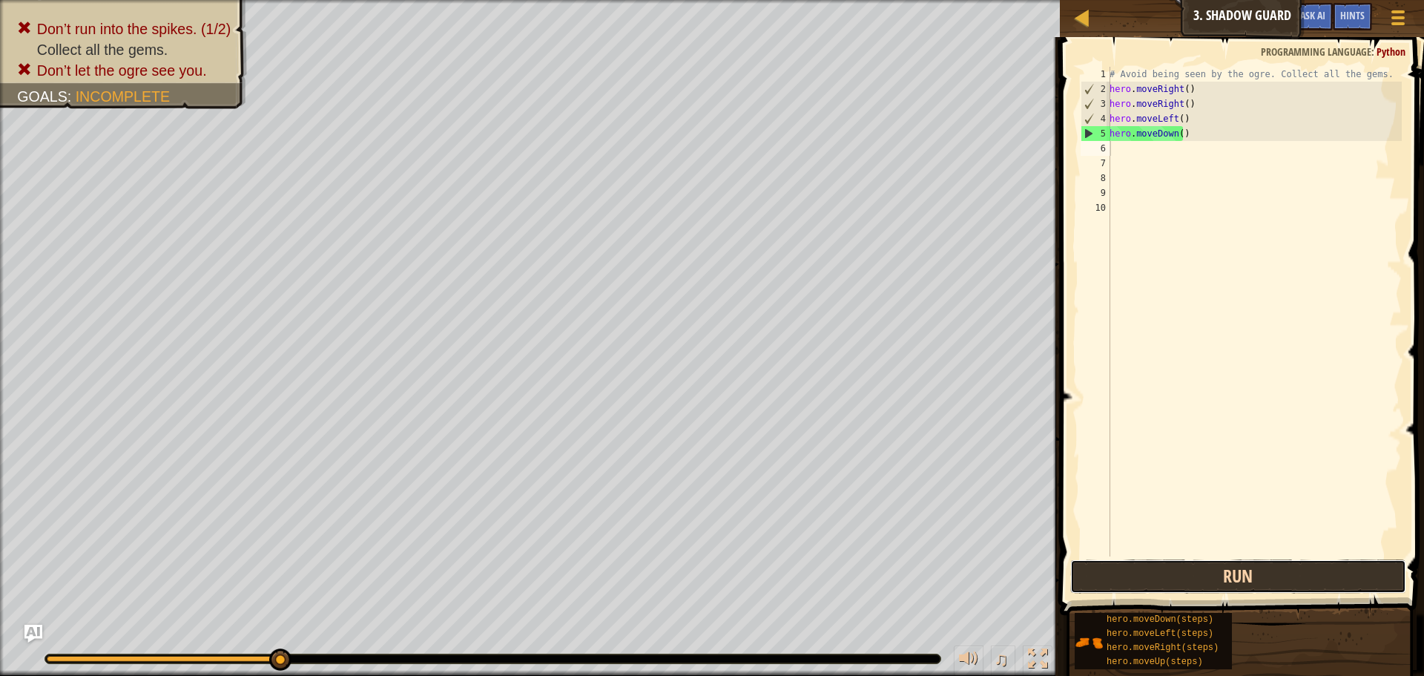
click at [1279, 575] on button "Run" at bounding box center [1238, 576] width 336 height 34
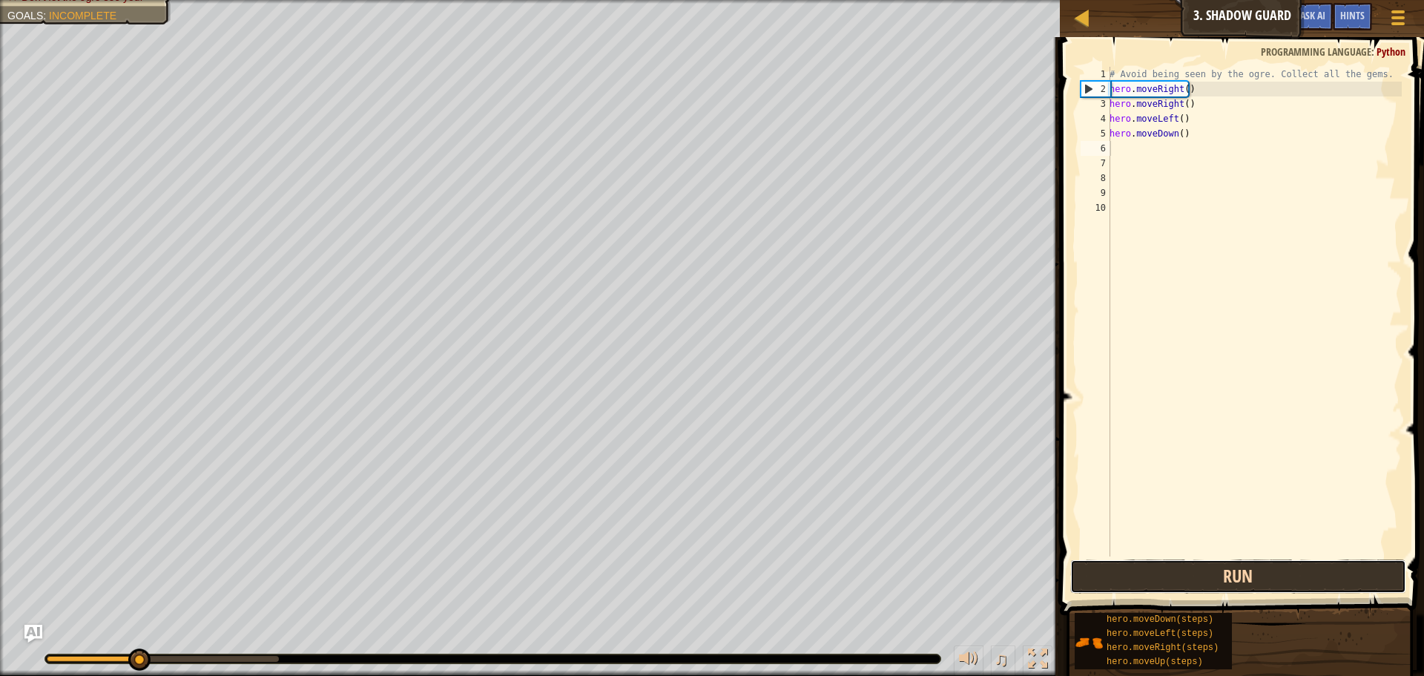
click at [1283, 578] on button "Run" at bounding box center [1238, 576] width 336 height 34
click at [1283, 581] on button "Run" at bounding box center [1238, 576] width 336 height 34
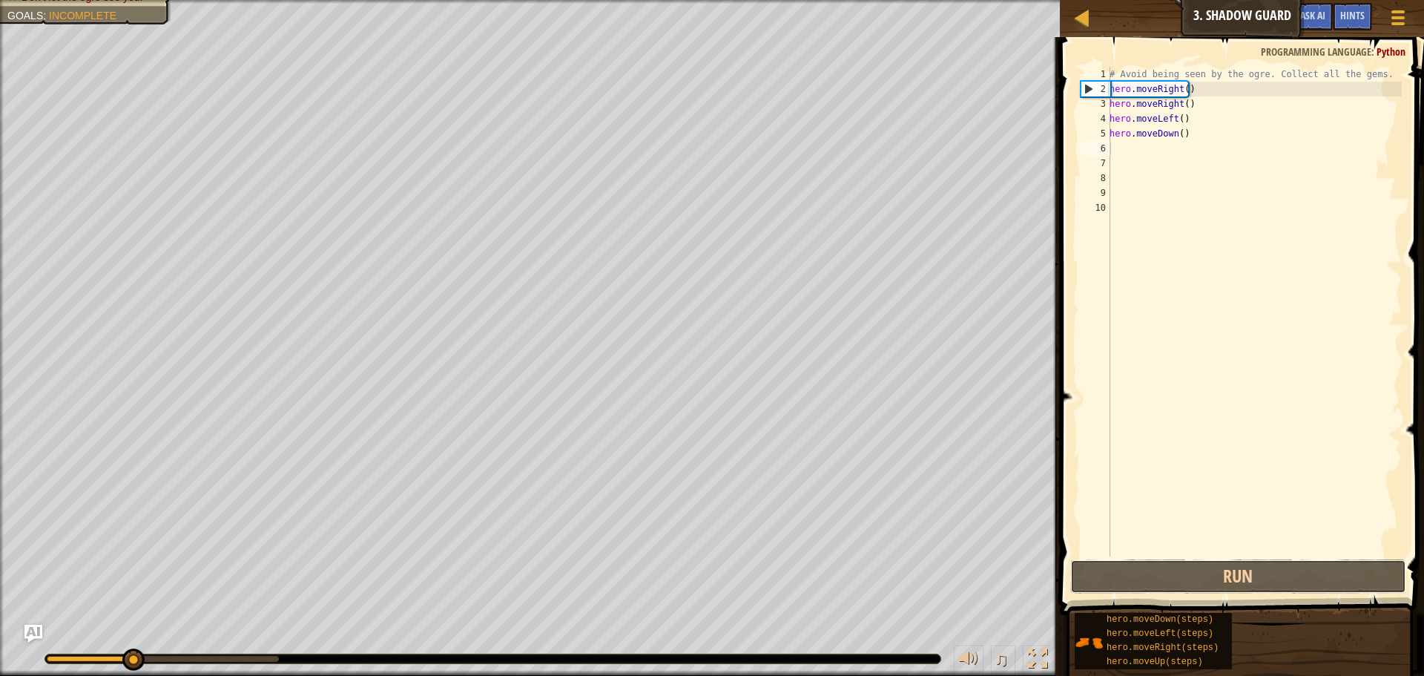
click at [1261, 594] on div "1 2 3 4 5 6 7 8 9 10 # Avoid being seen by the ogre. Collect all the gems. hero…" at bounding box center [1239, 354] width 369 height 621
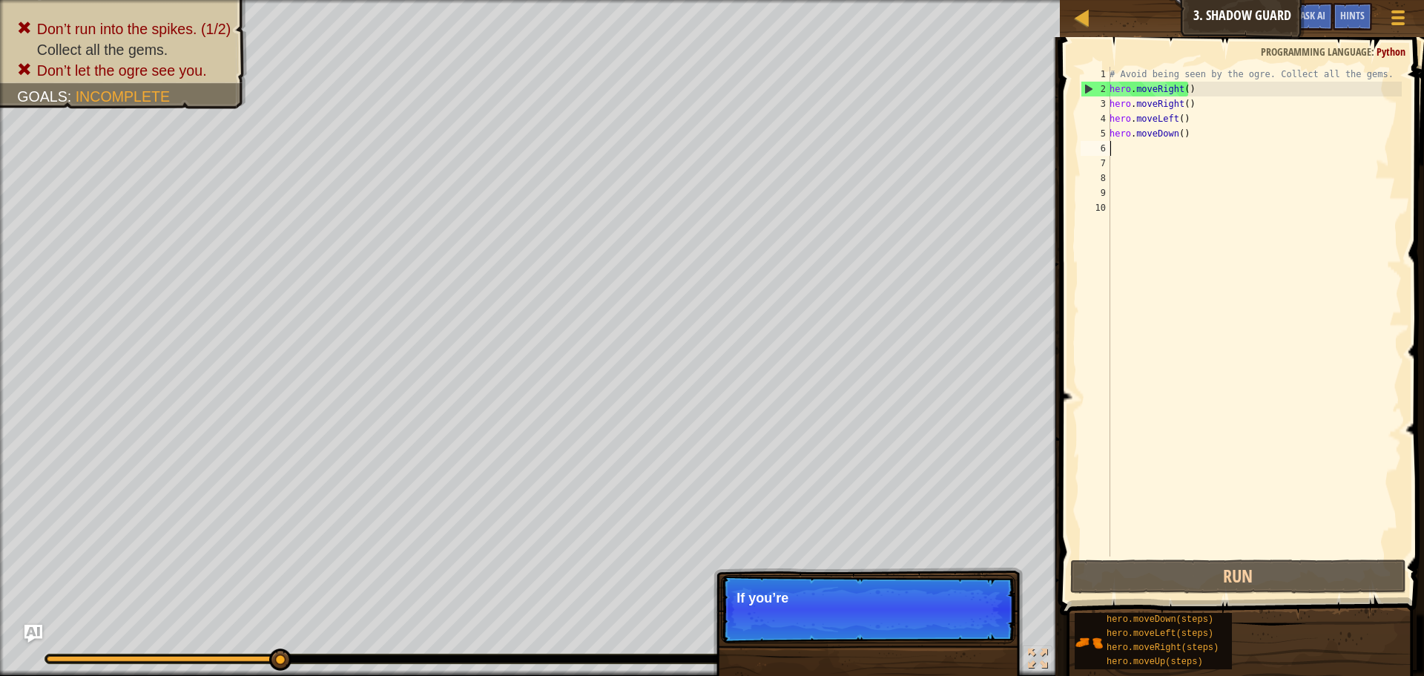
click at [1201, 148] on div "# Avoid being seen by the ogre. Collect all the gems. hero . moveRight ( ) hero…" at bounding box center [1253, 326] width 295 height 519
drag, startPoint x: 826, startPoint y: 607, endPoint x: 833, endPoint y: 604, distance: 7.6
click at [827, 607] on p "Skip (esc) Continue If you’re stuck, click the Hints button!" at bounding box center [868, 609] width 294 height 68
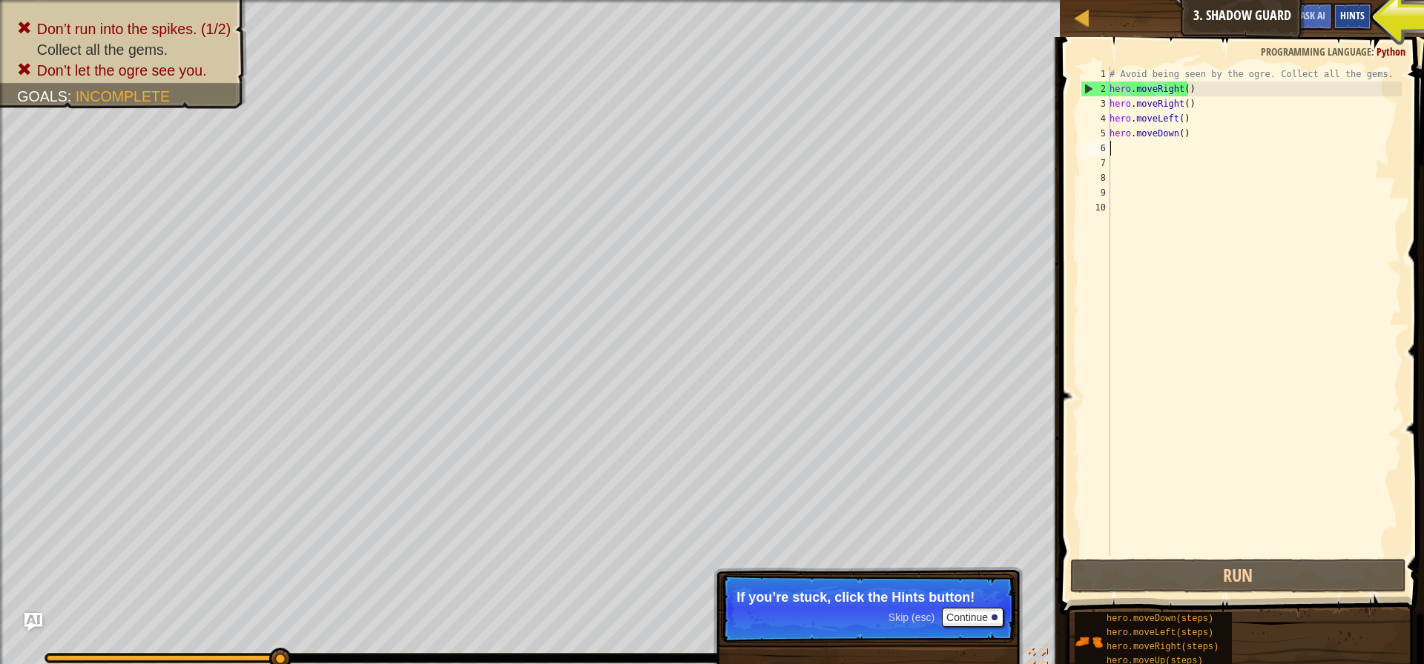
click at [1365, 16] on div "Hints" at bounding box center [1352, 16] width 39 height 27
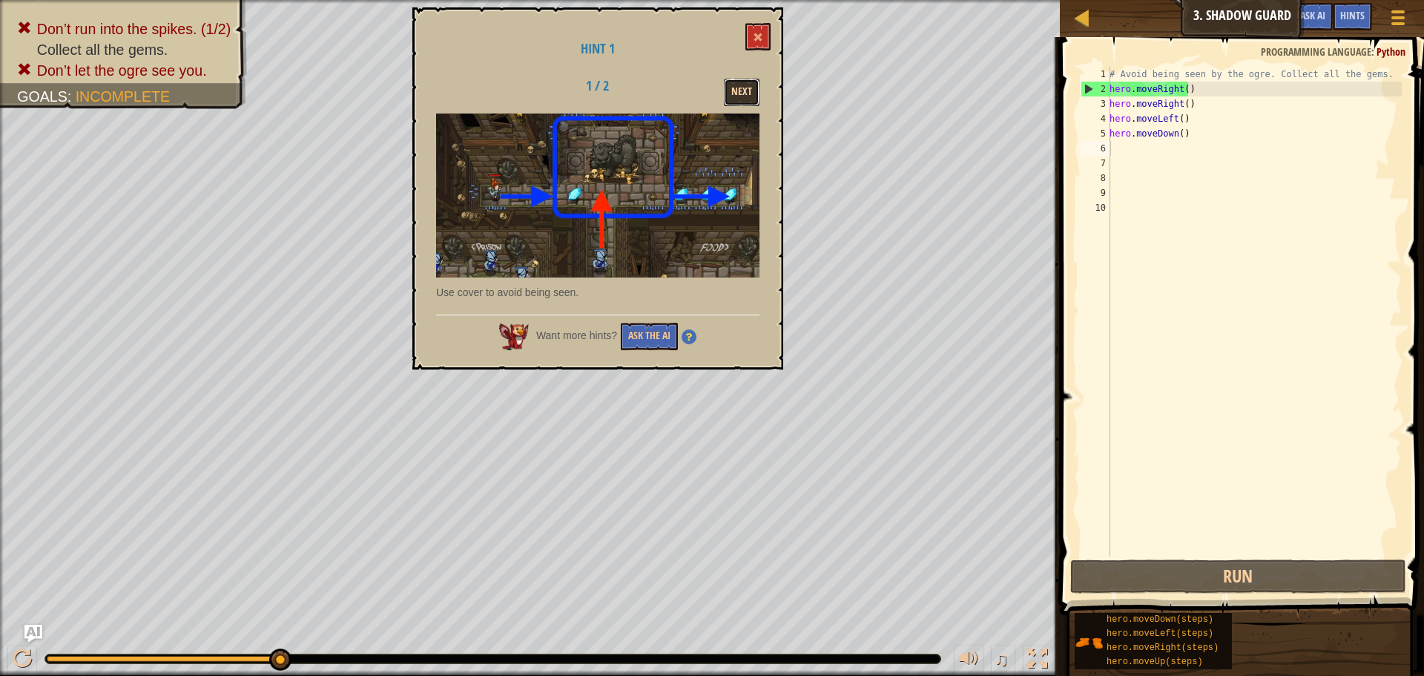
click at [738, 105] on button "Next" at bounding box center [742, 92] width 36 height 27
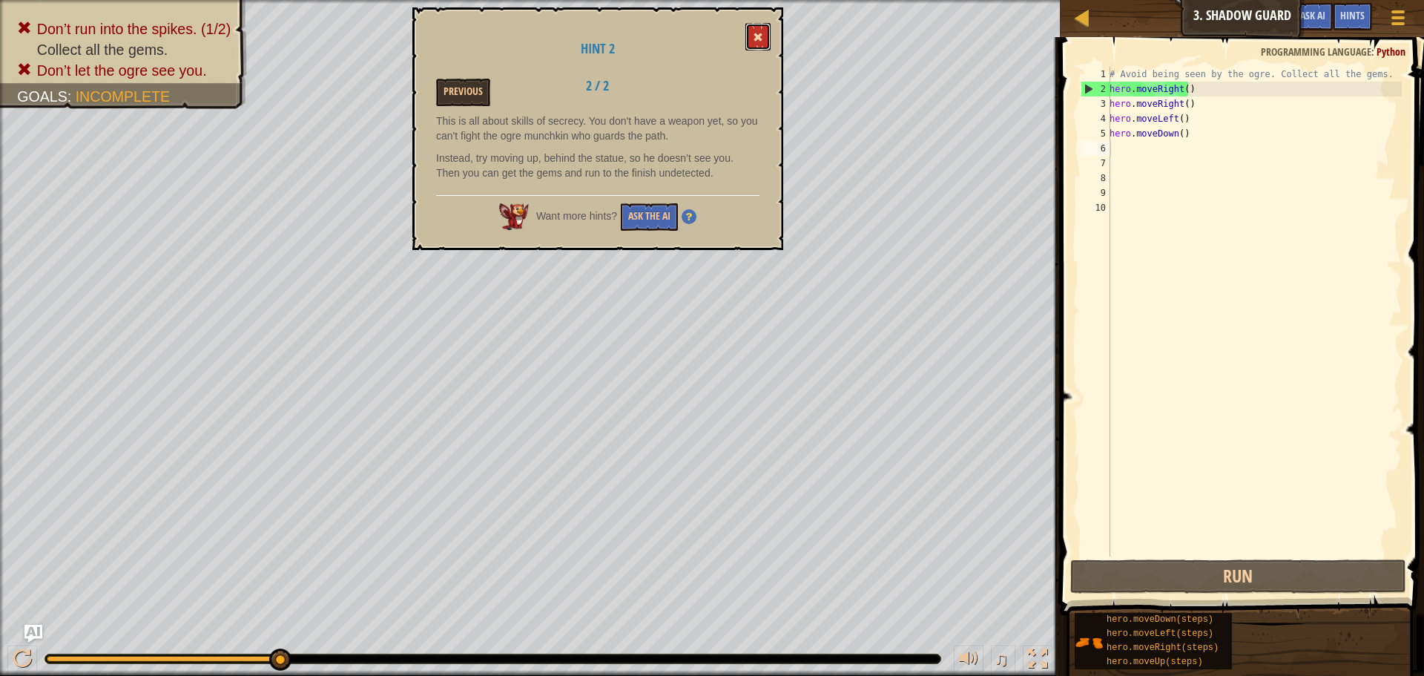
click at [768, 42] on button at bounding box center [757, 36] width 25 height 27
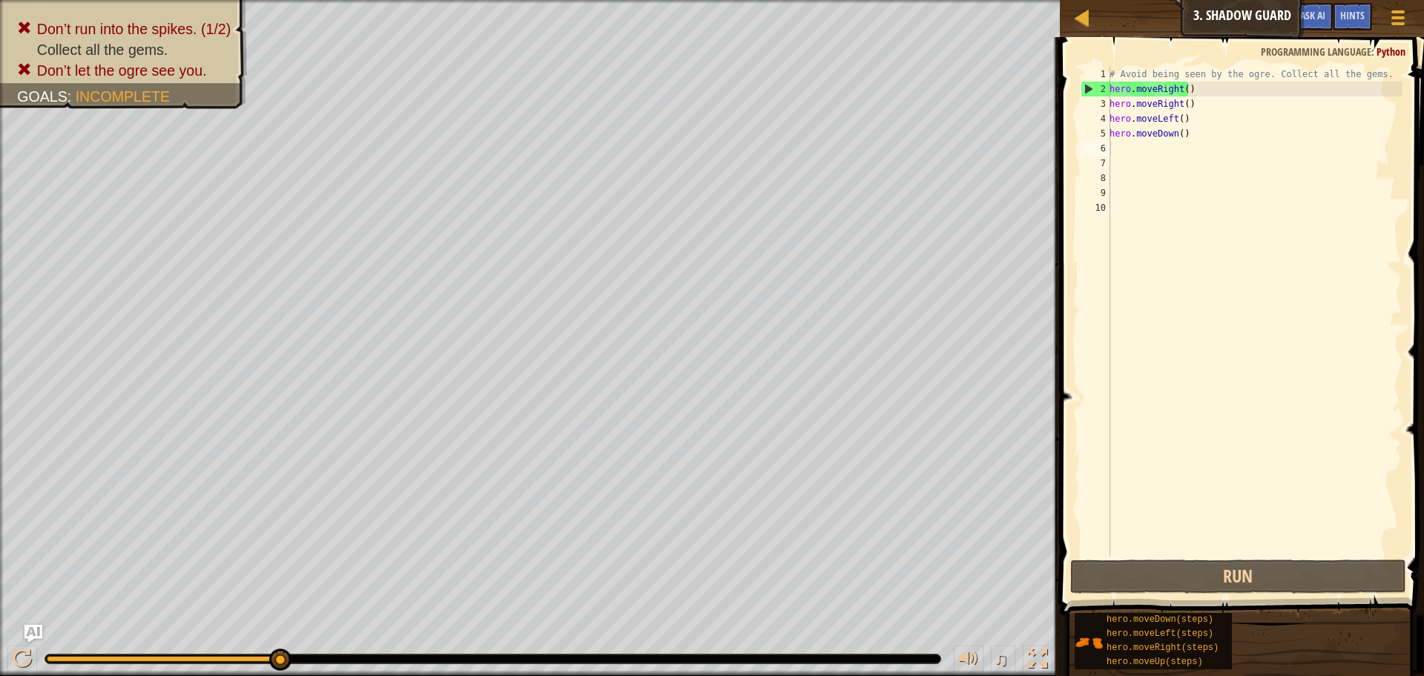
type textarea "hero.moveDown()"
click at [1176, 140] on div "# Avoid being seen by the ogre. Collect all the gems. hero . moveRight ( ) hero…" at bounding box center [1253, 326] width 295 height 519
click at [1189, 143] on div "# Avoid being seen by the ogre. Collect all the gems. hero . moveRight ( ) hero…" at bounding box center [1253, 326] width 295 height 519
click at [1188, 143] on div "# Avoid being seen by the ogre. Collect all the gems. hero . moveRight ( ) hero…" at bounding box center [1253, 326] width 295 height 519
click at [1168, 133] on div "# Avoid being seen by the ogre. Collect all the gems. hero . moveRight ( ) hero…" at bounding box center [1253, 326] width 295 height 519
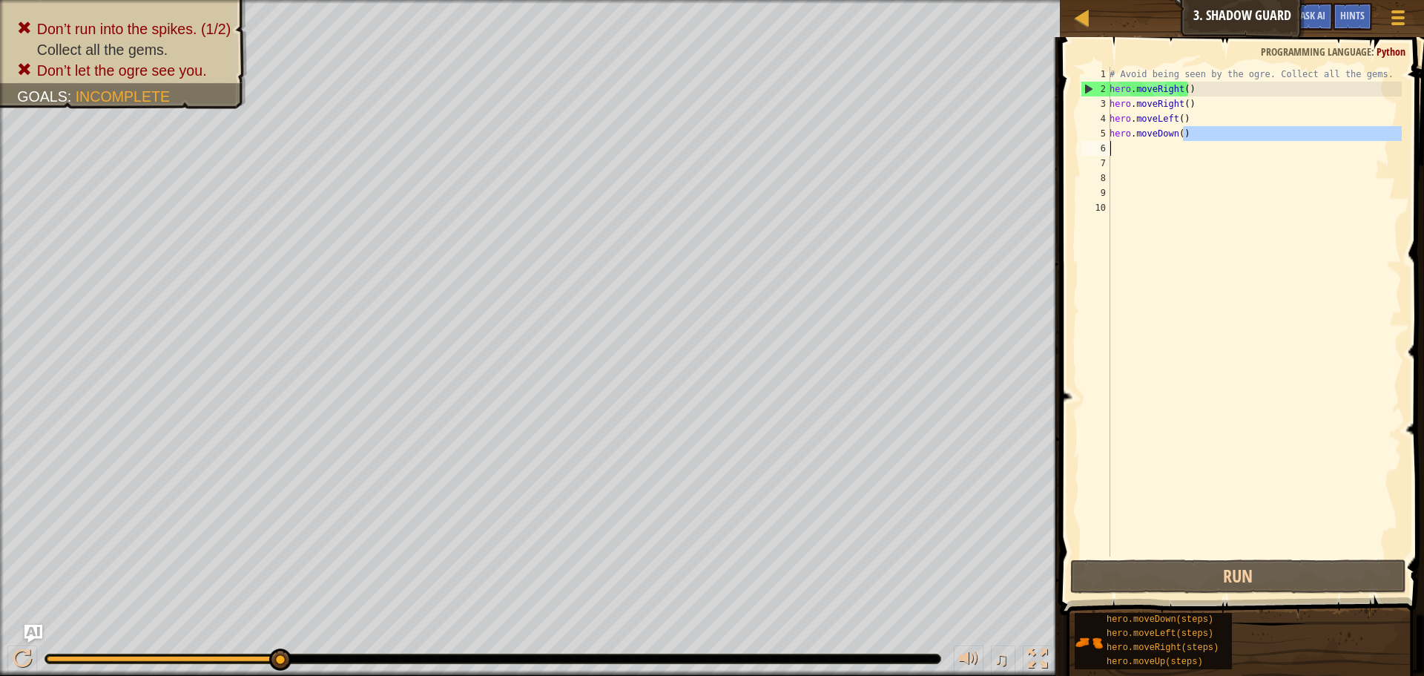
drag, startPoint x: 1175, startPoint y: 136, endPoint x: 1077, endPoint y: 144, distance: 98.2
click at [1077, 144] on div "hero.moveDown() 1 2 3 4 5 6 7 8 9 10 # Avoid being seen by the ogre. Collect al…" at bounding box center [1239, 311] width 324 height 489
click at [1163, 136] on div "# Avoid being seen by the ogre. Collect all the gems. hero . moveRight ( ) hero…" at bounding box center [1253, 326] width 295 height 519
click at [1170, 135] on div "# Avoid being seen by the ogre. Collect all the gems. hero . moveRight ( ) hero…" at bounding box center [1253, 326] width 295 height 519
drag, startPoint x: 1186, startPoint y: 137, endPoint x: 1115, endPoint y: 139, distance: 71.2
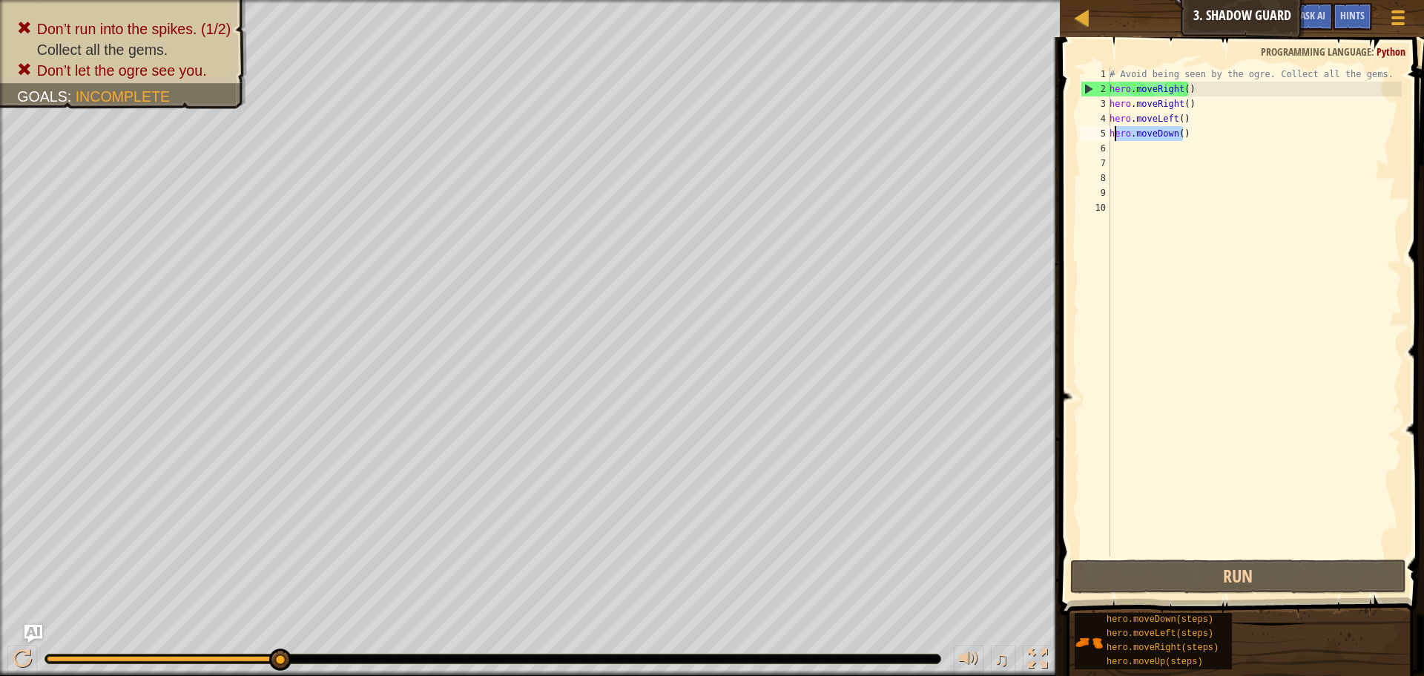
click at [1115, 139] on div "# Avoid being seen by the ogre. Collect all the gems. hero . moveRight ( ) hero…" at bounding box center [1253, 326] width 295 height 519
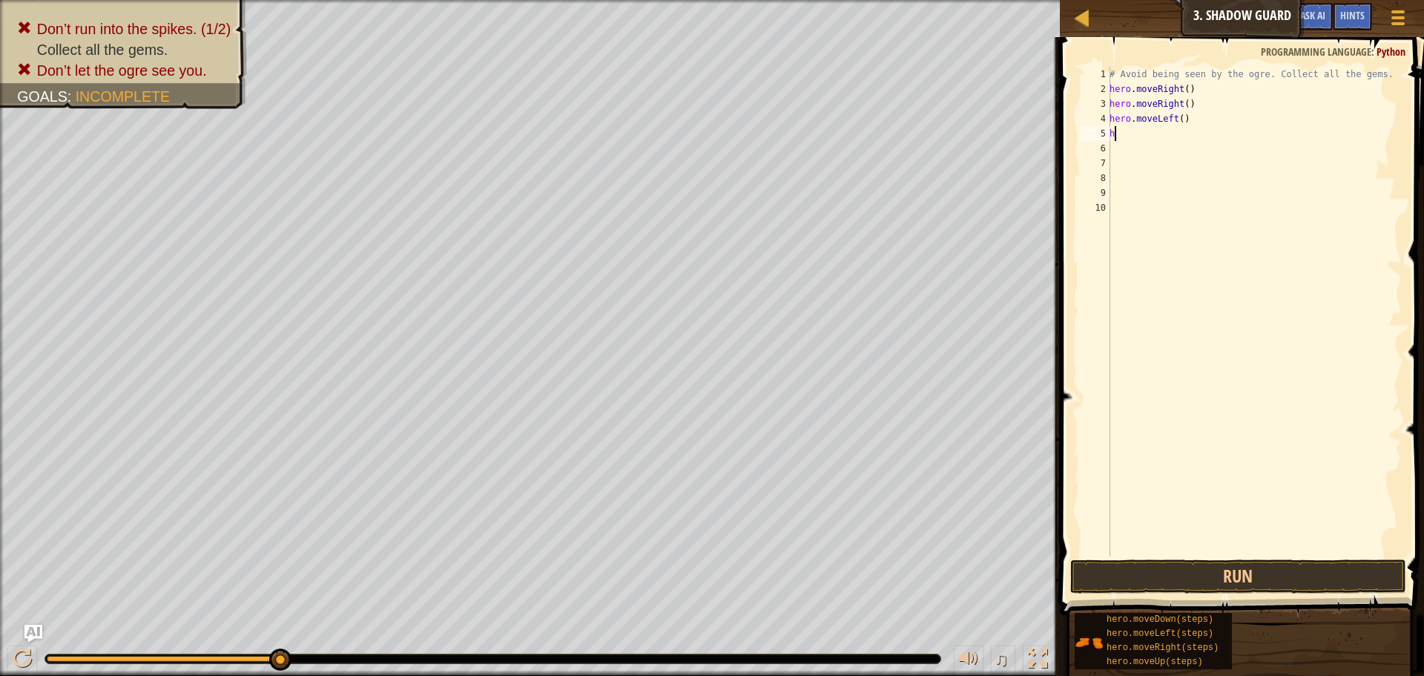
type textarea "hm"
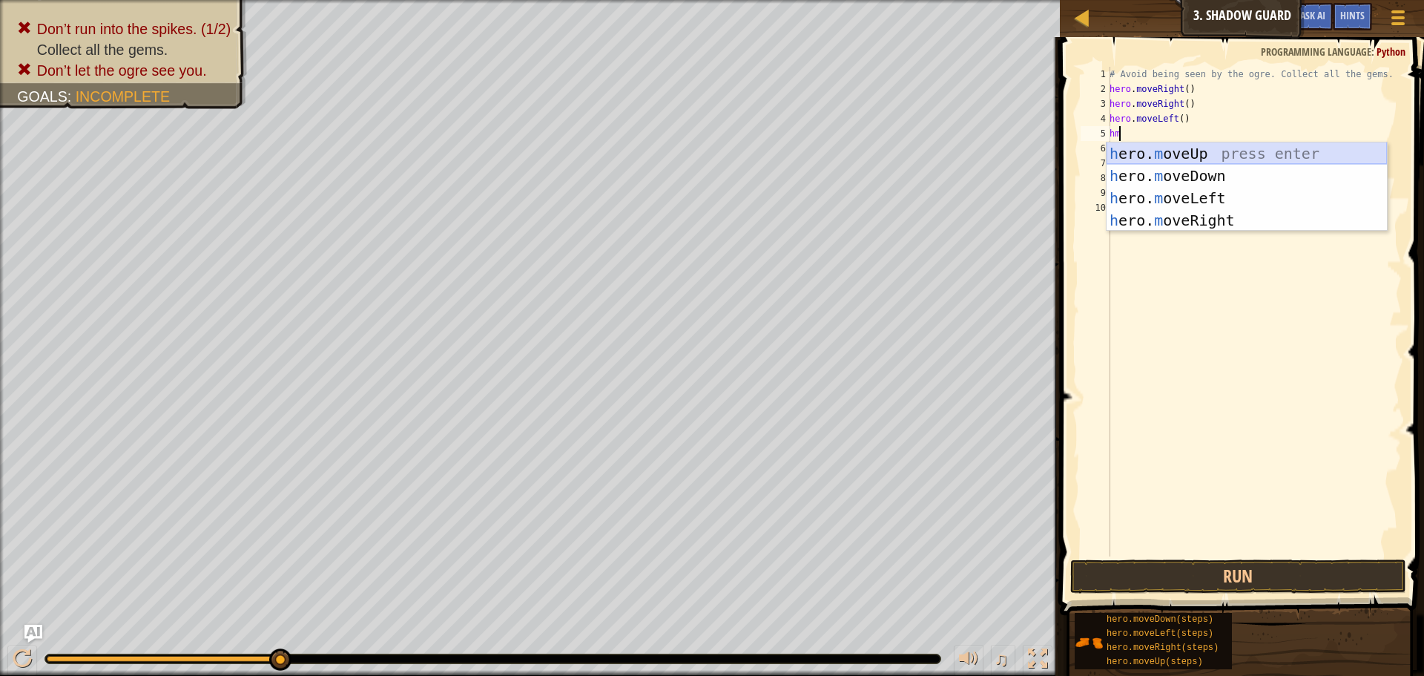
click at [1158, 153] on div "h ero. m oveUp press enter h ero. m oveDown press enter h ero. m oveLeft press …" at bounding box center [1246, 208] width 280 height 133
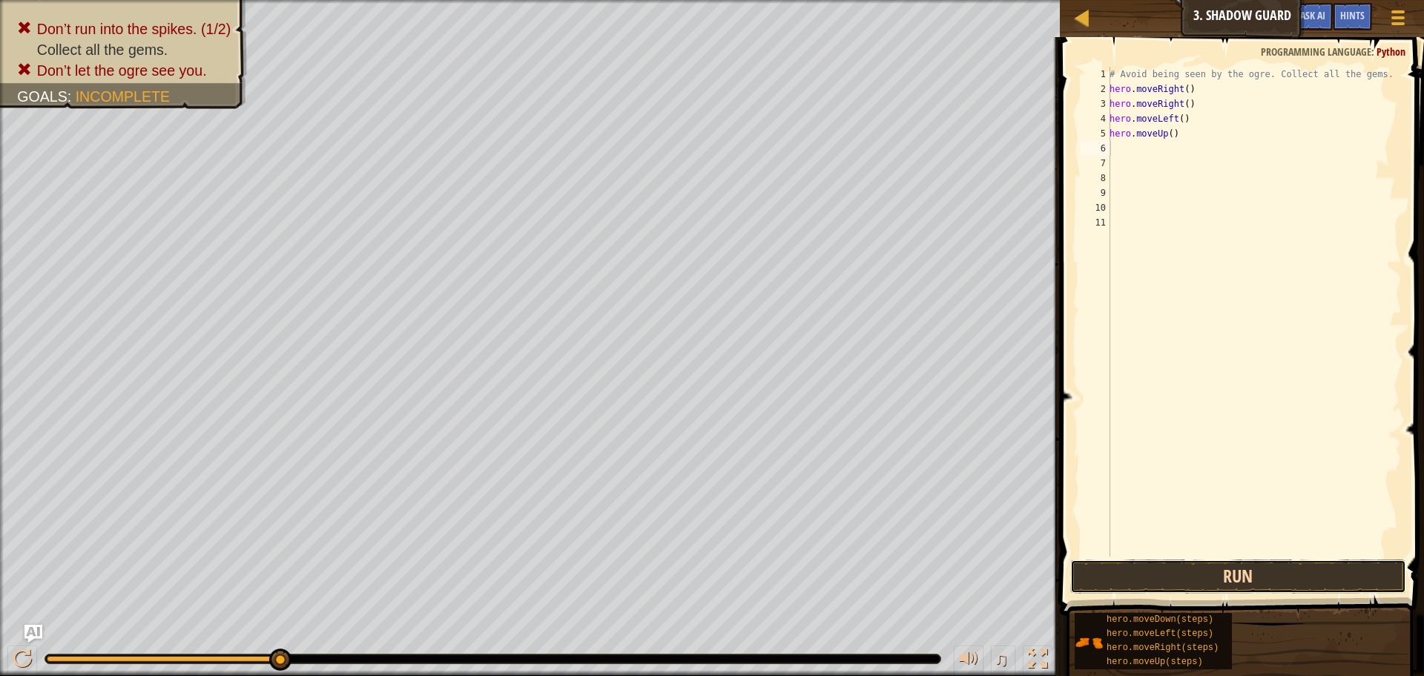
click at [1213, 565] on button "Run" at bounding box center [1238, 576] width 336 height 34
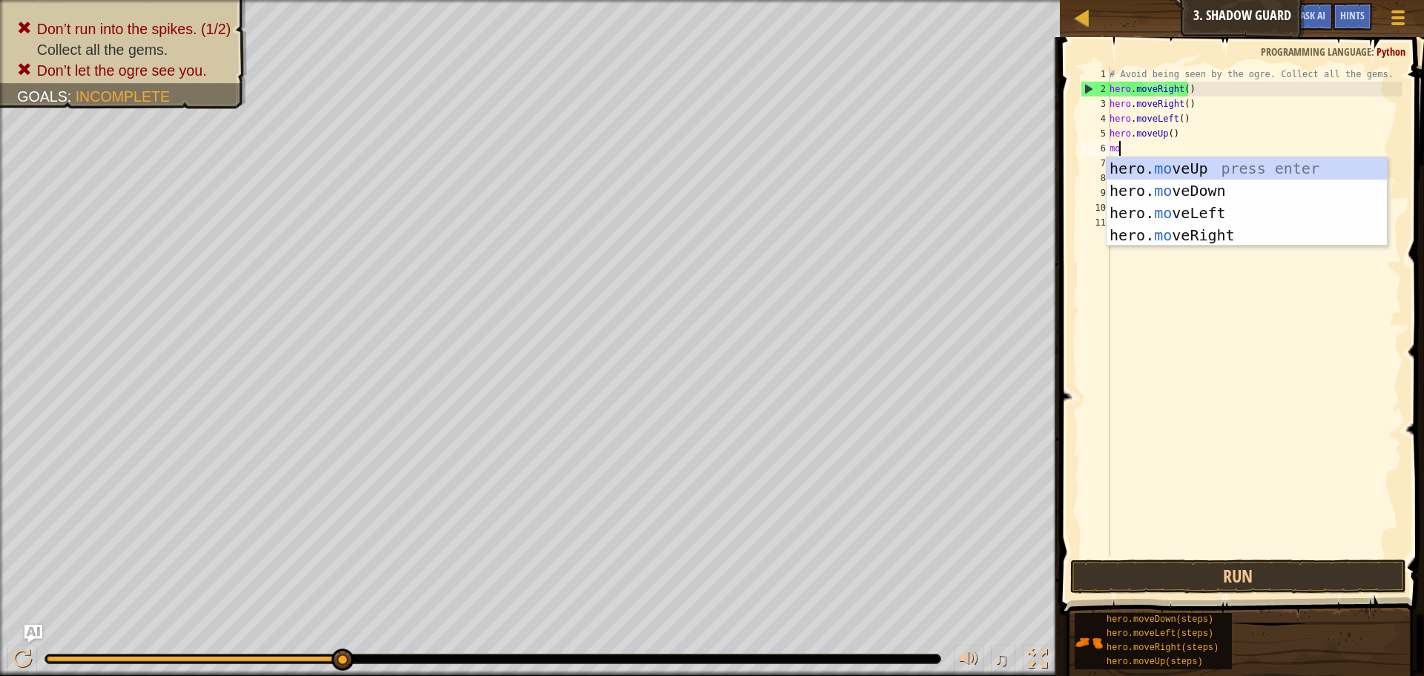
type textarea "mov"
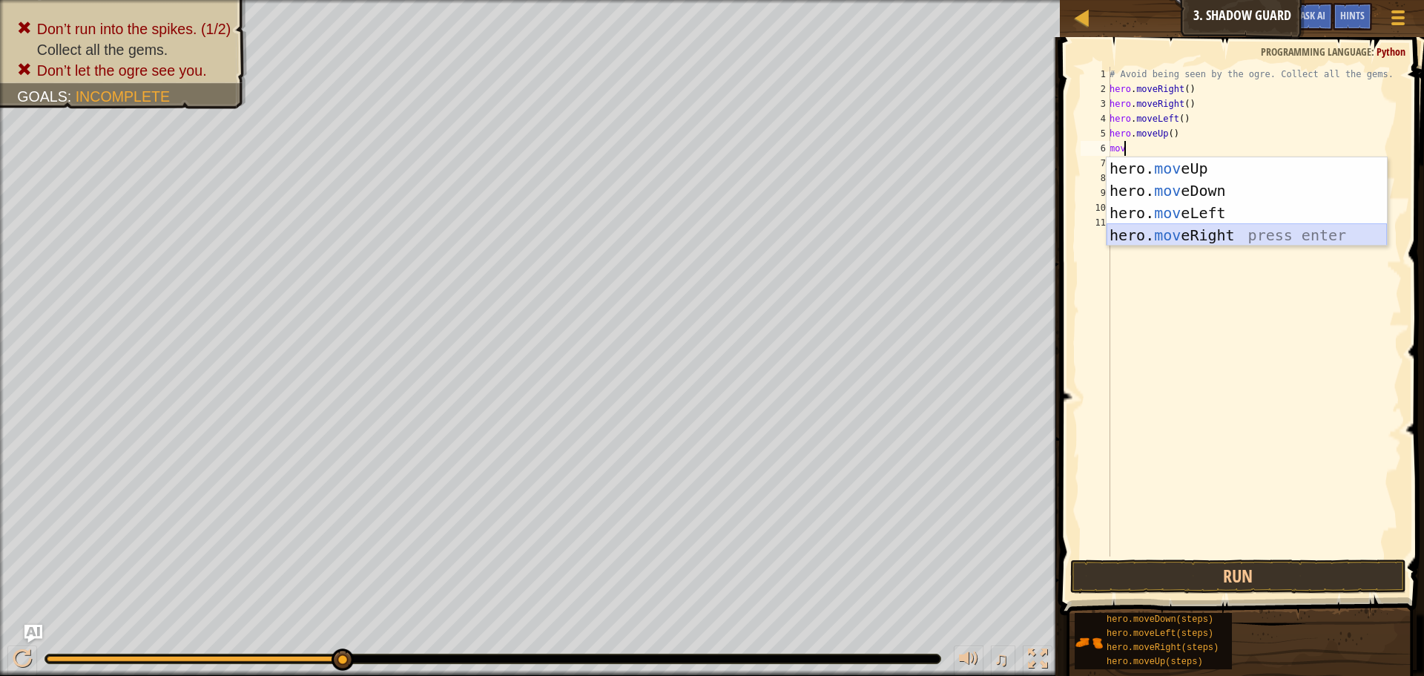
click at [1255, 240] on div "hero. mov eUp press enter hero. mov eDown press enter hero. mov eLeft press ent…" at bounding box center [1246, 223] width 280 height 133
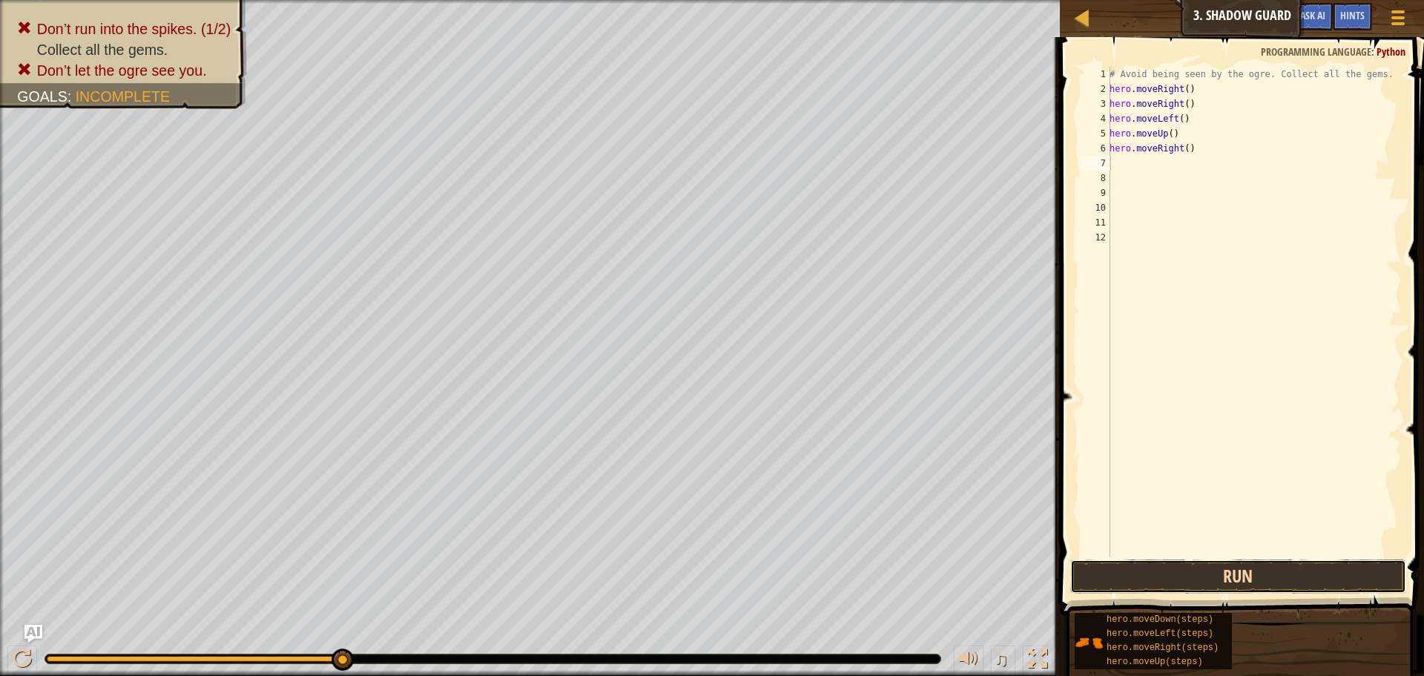
drag, startPoint x: 1232, startPoint y: 567, endPoint x: 1229, endPoint y: 576, distance: 9.4
click at [1229, 576] on button "Run" at bounding box center [1238, 576] width 336 height 34
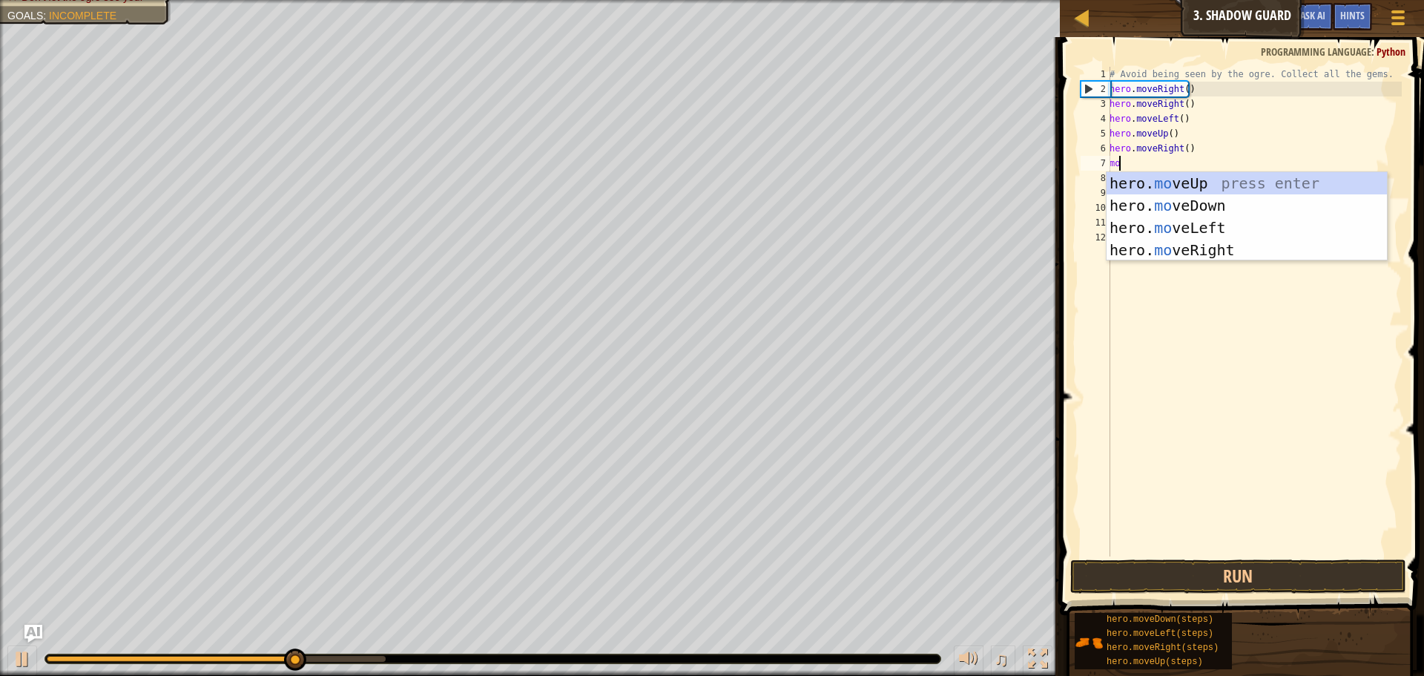
type textarea "mov"
click at [1318, 183] on div "hero. mov eUp press enter hero. mov eDown press enter hero. mov eLeft press ent…" at bounding box center [1246, 238] width 280 height 133
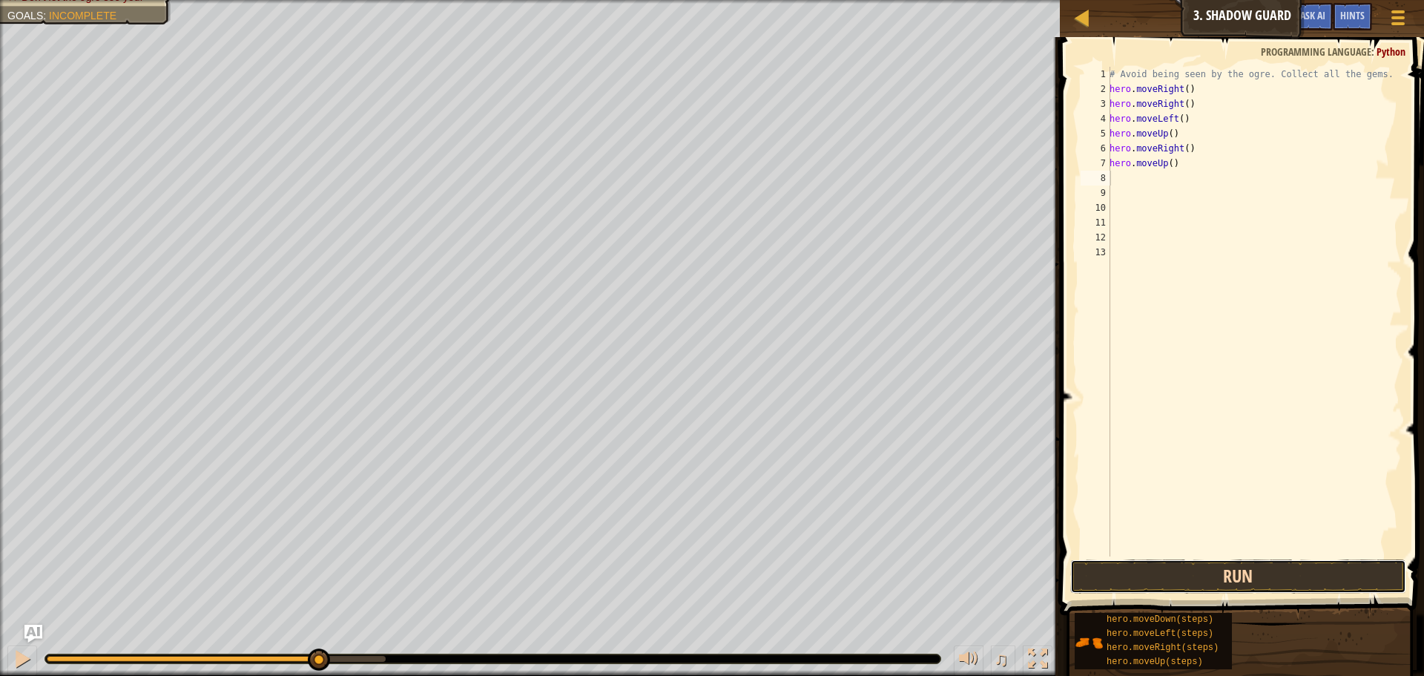
click at [1078, 587] on button "Run" at bounding box center [1238, 576] width 336 height 34
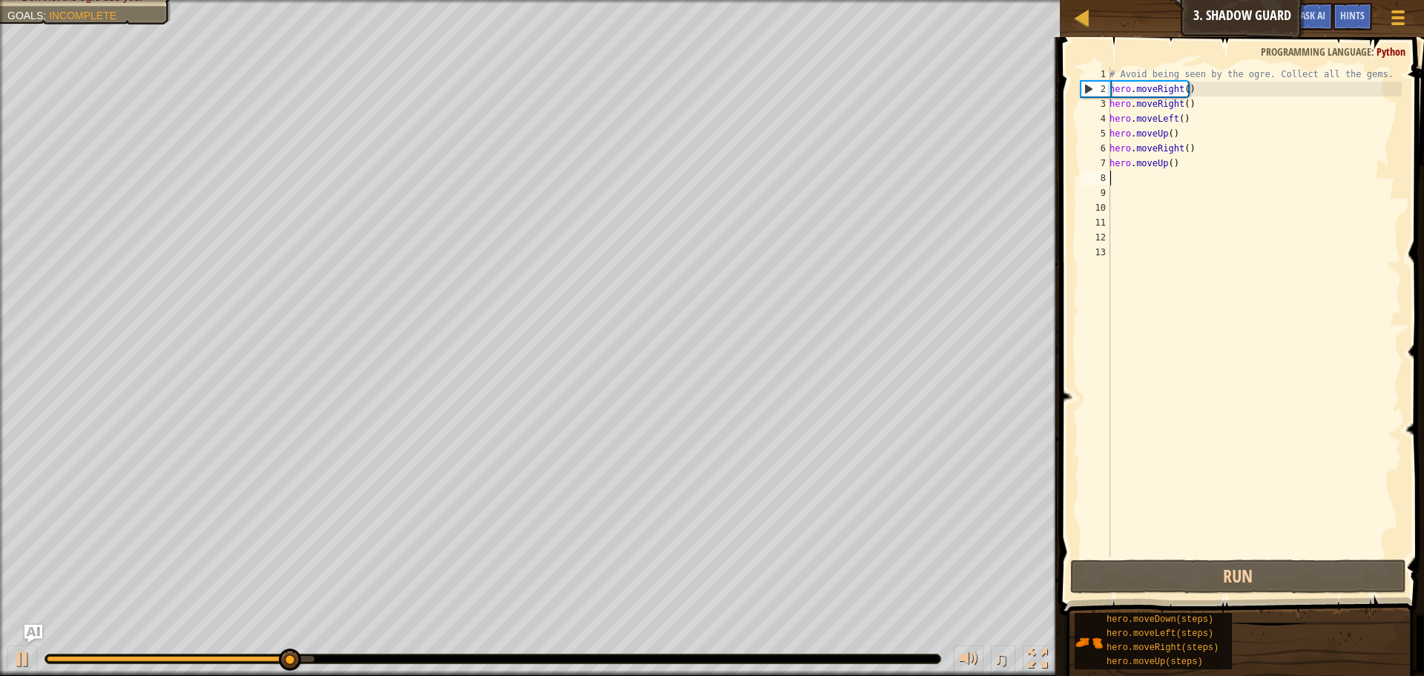
click at [1364, 556] on div "1 2 3 4 5 6 7 8 9 10 11 12 13 # Avoid being seen by the ogre. Collect all the g…" at bounding box center [1239, 354] width 369 height 621
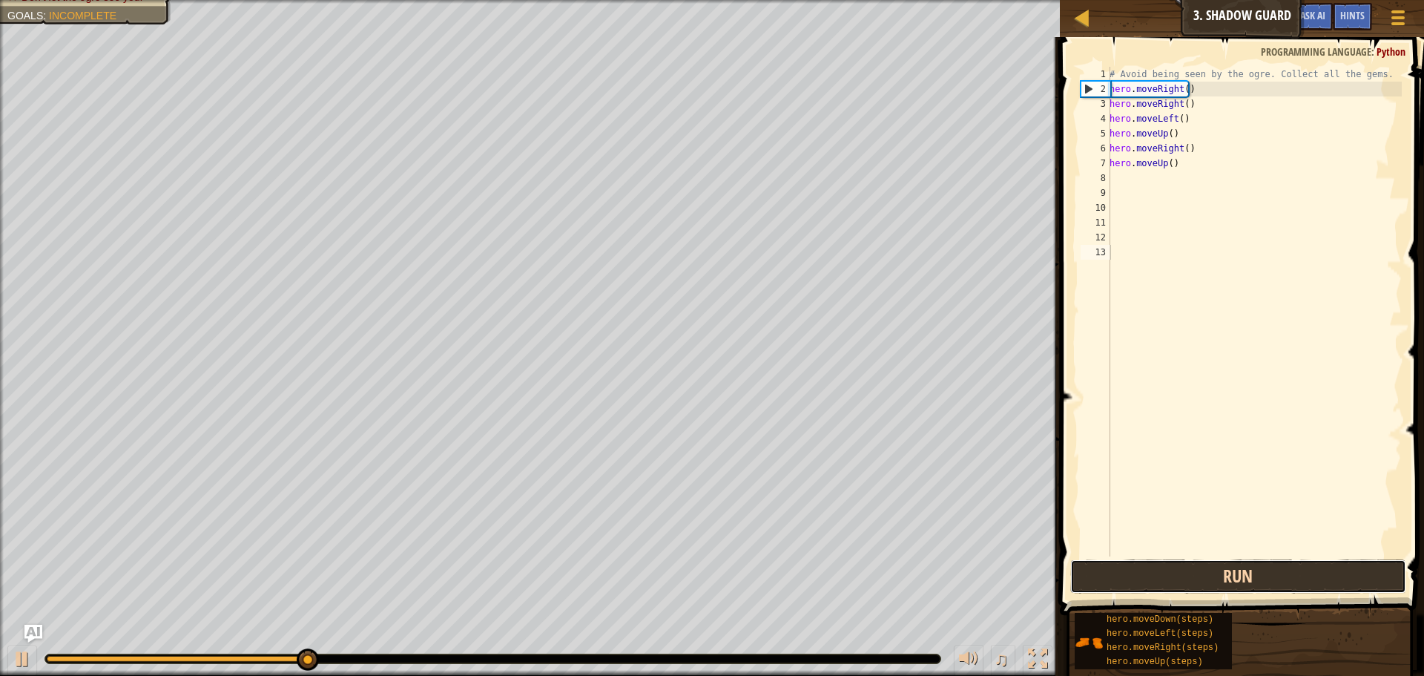
click at [1358, 574] on button "Run" at bounding box center [1238, 576] width 336 height 34
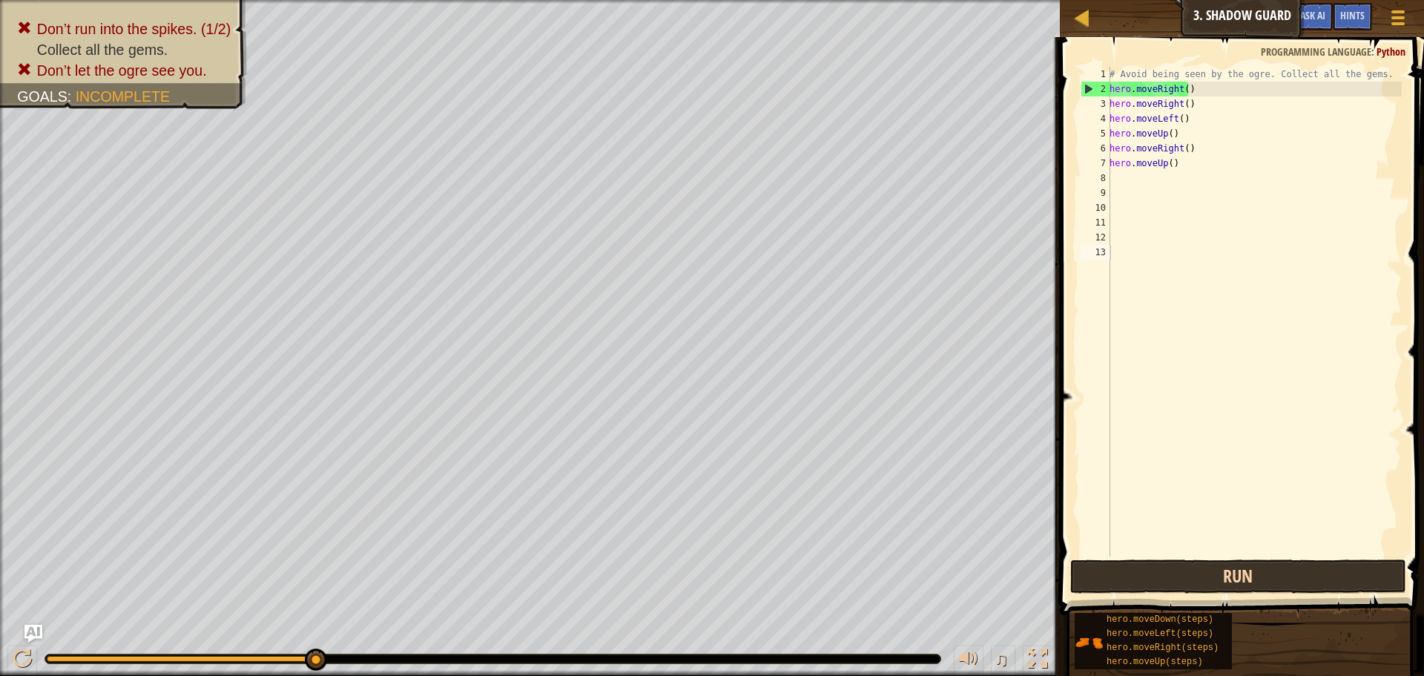
click at [1292, 596] on div "Hints Videos 1 2 3 4 5 6 7 8 9 10 11 12 13 # Avoid being seen by the ogre. Coll…" at bounding box center [1239, 352] width 369 height 631
click at [1290, 591] on button "Run" at bounding box center [1238, 576] width 336 height 34
click at [1170, 565] on button "Run" at bounding box center [1238, 576] width 336 height 34
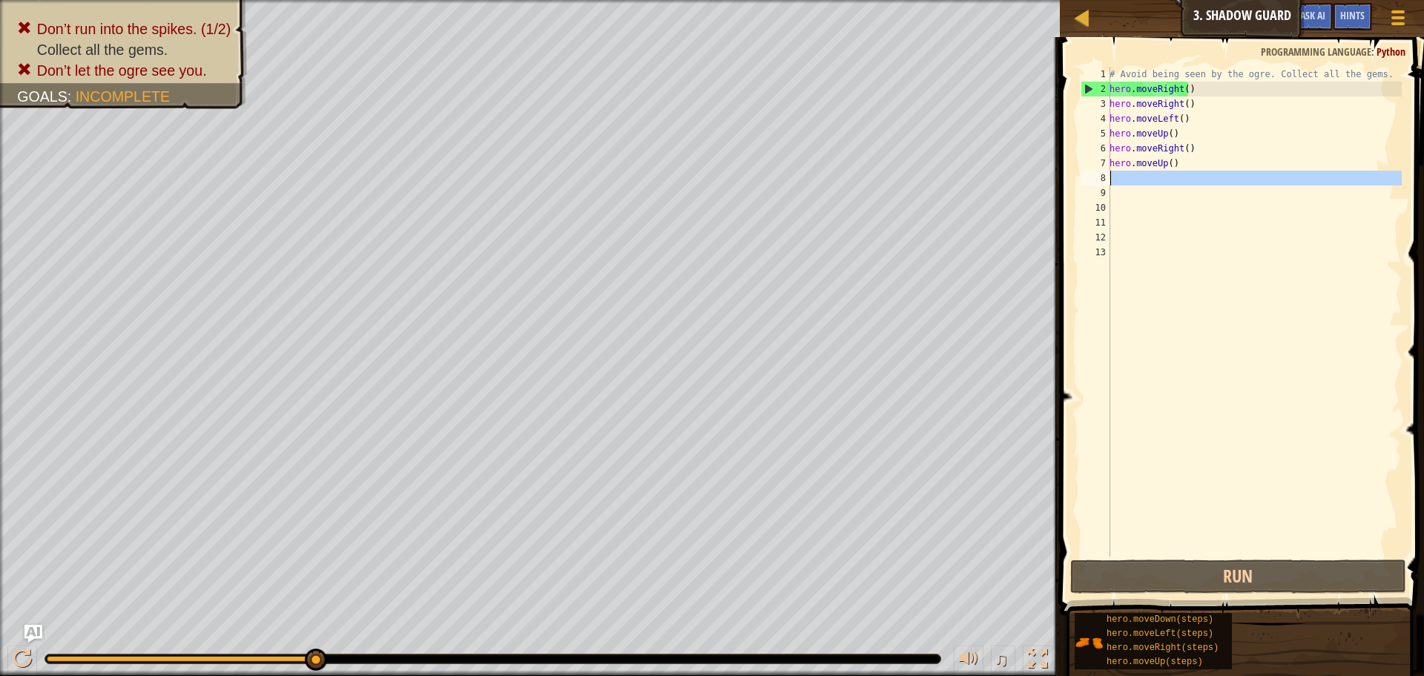
click at [1184, 185] on div "# Avoid being seen by the ogre. Collect all the gems. hero . moveRight ( ) hero…" at bounding box center [1253, 326] width 295 height 519
click at [1207, 160] on div "# Avoid being seen by the ogre. Collect all the gems. hero . moveRight ( ) hero…" at bounding box center [1253, 326] width 295 height 519
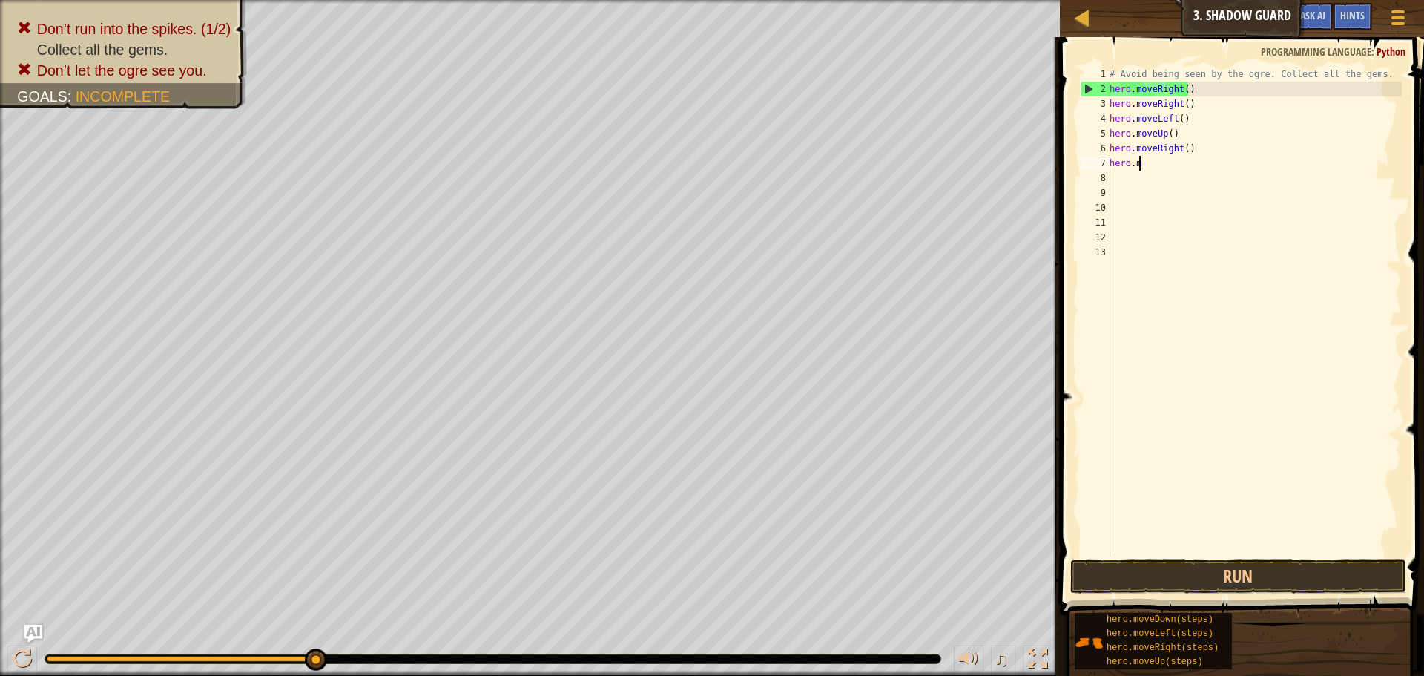
type textarea "h"
click at [1199, 159] on div "# Avoid being seen by the ogre. Collect all the gems. hero . moveRight ( ) hero…" at bounding box center [1253, 326] width 295 height 519
type textarea "hero.moveRight("
click at [1198, 158] on div "# Avoid being seen by the ogre. Collect all the gems. hero . moveRight ( ) hero…" at bounding box center [1253, 326] width 295 height 519
type textarea "h"
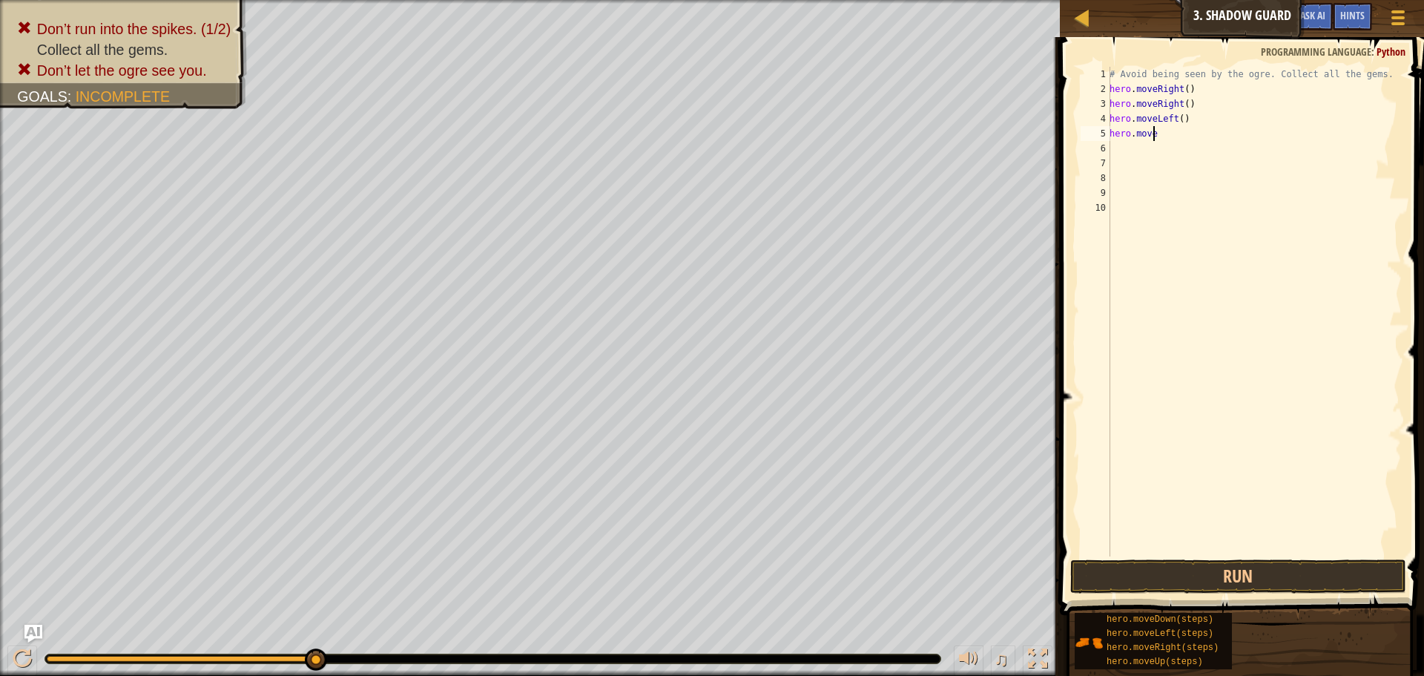
type textarea "h"
drag, startPoint x: 1186, startPoint y: 107, endPoint x: 1109, endPoint y: 119, distance: 77.4
click at [1095, 124] on div "1 2 3 4 5 6 7 8 9 # Avoid being seen by the ogre. Collect all the gems. hero . …" at bounding box center [1239, 311] width 324 height 489
drag, startPoint x: 1152, startPoint y: 105, endPoint x: 1196, endPoint y: 106, distance: 43.8
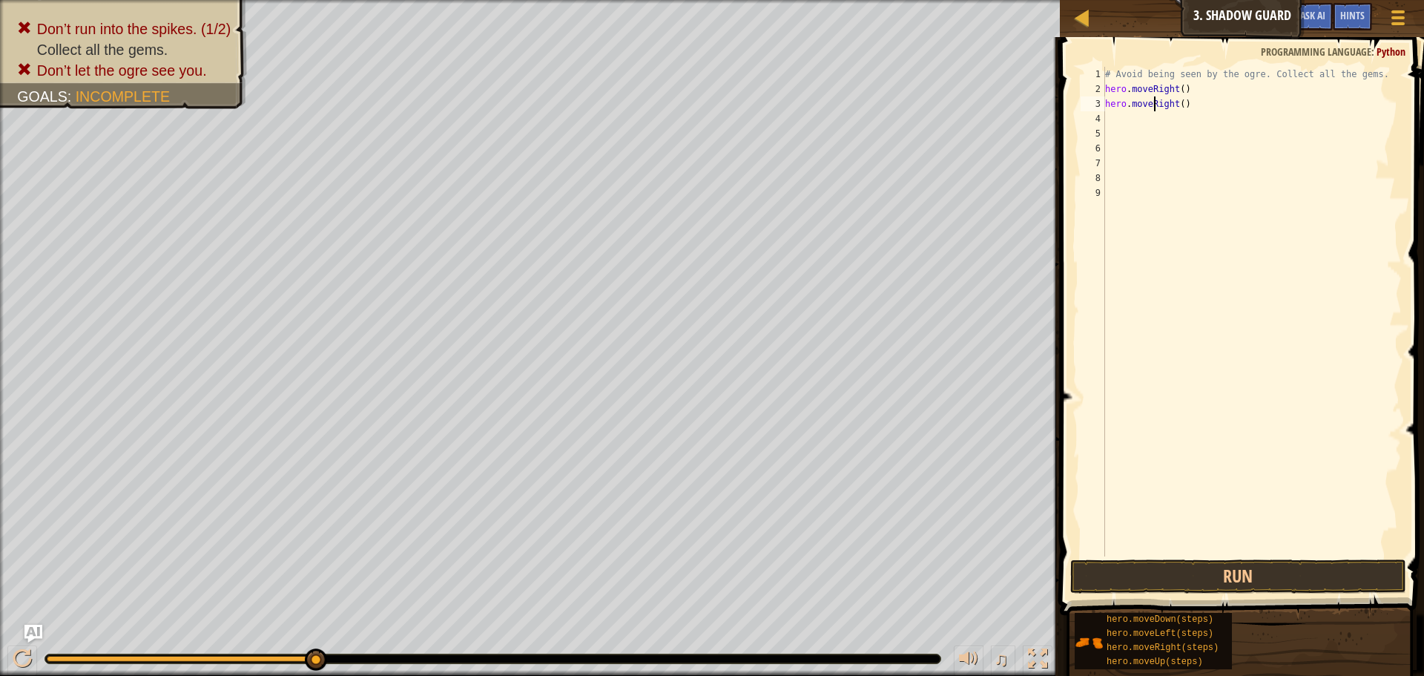
click at [1158, 105] on div "# Avoid being seen by the ogre. Collect all the gems. hero . moveRight ( ) hero…" at bounding box center [1252, 326] width 300 height 519
click at [1186, 105] on div "# Avoid being seen by the ogre. Collect all the gems. hero . moveRight ( ) hero…" at bounding box center [1252, 326] width 300 height 519
type textarea "h"
click at [1301, 565] on button "Run" at bounding box center [1238, 576] width 336 height 34
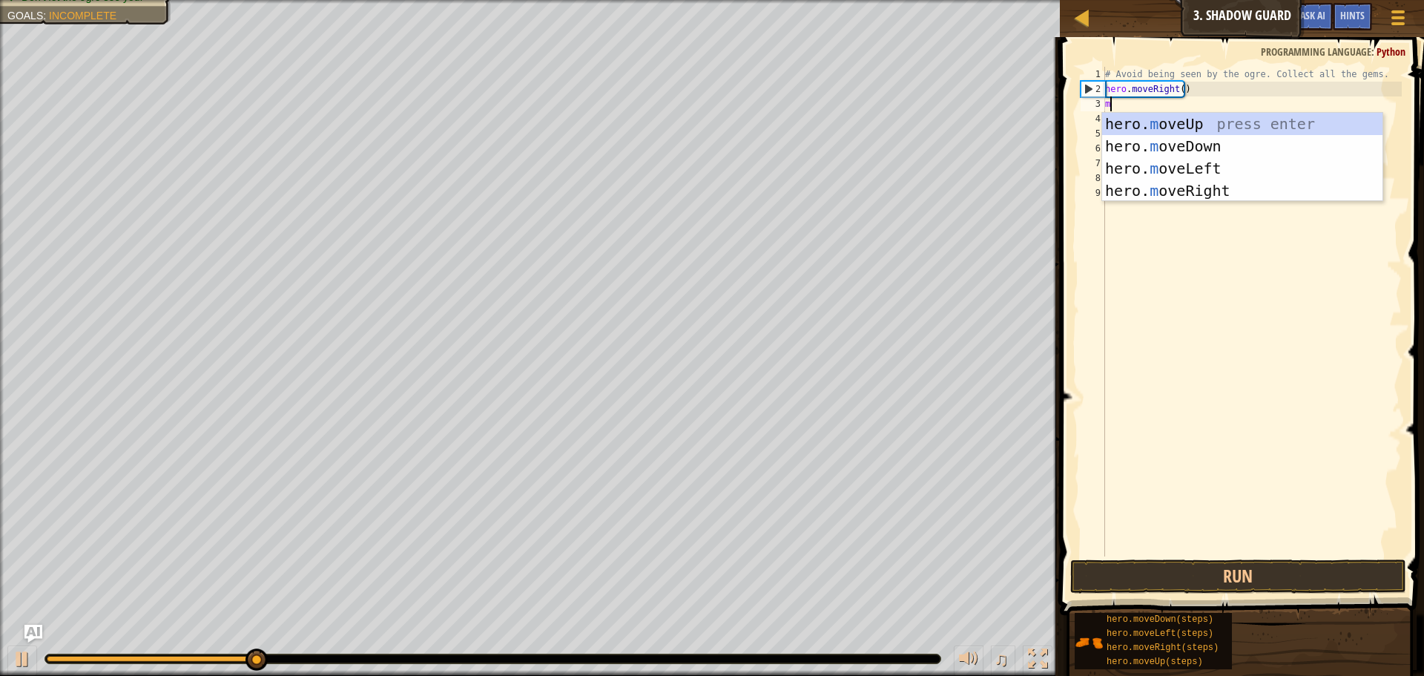
type textarea "mo"
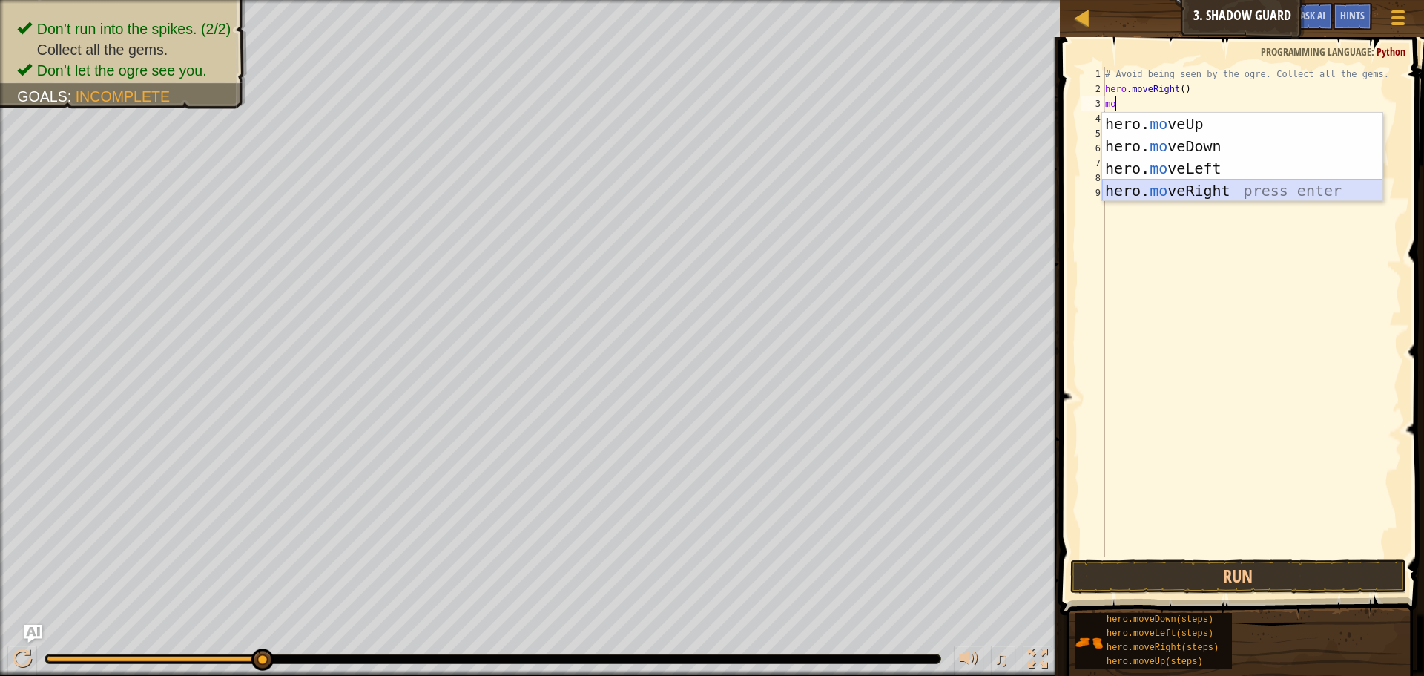
click at [1183, 190] on div "hero. mo veUp press enter hero. mo veDown press enter hero. mo veLeft press ent…" at bounding box center [1242, 179] width 280 height 133
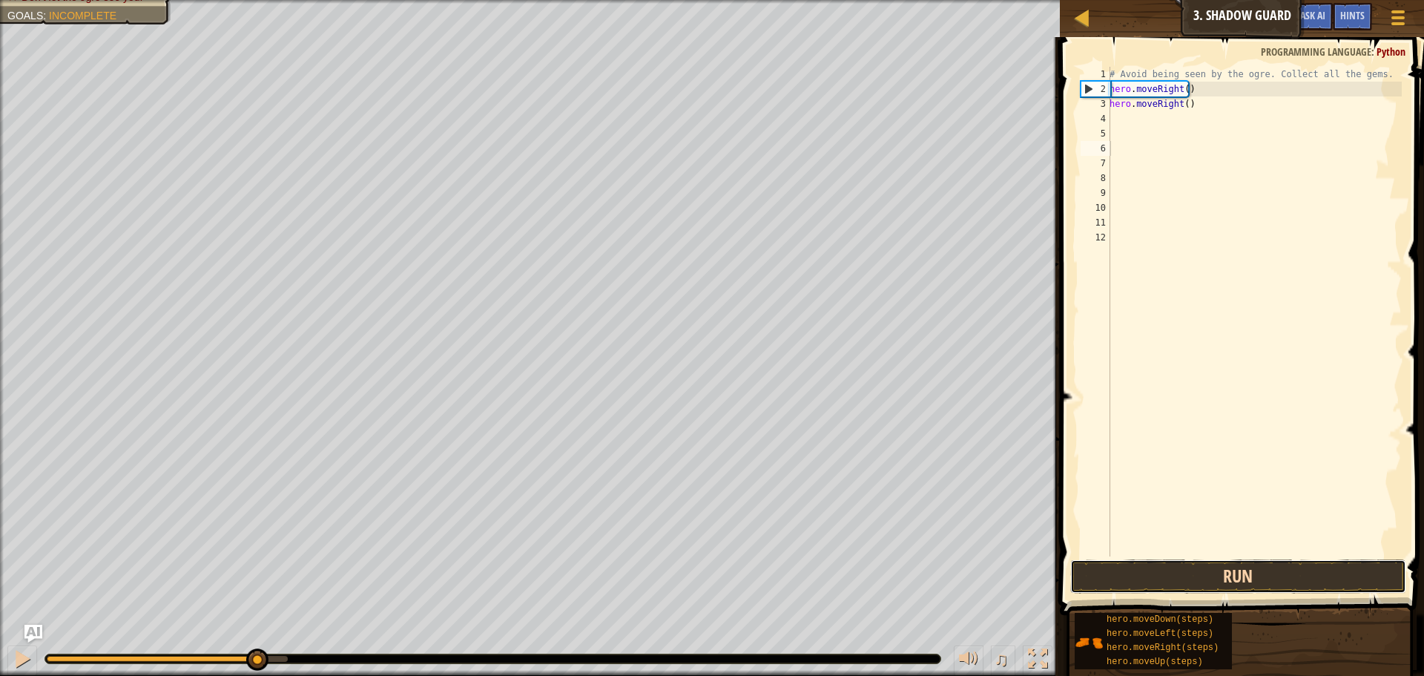
click at [1302, 560] on button "Run" at bounding box center [1238, 576] width 336 height 34
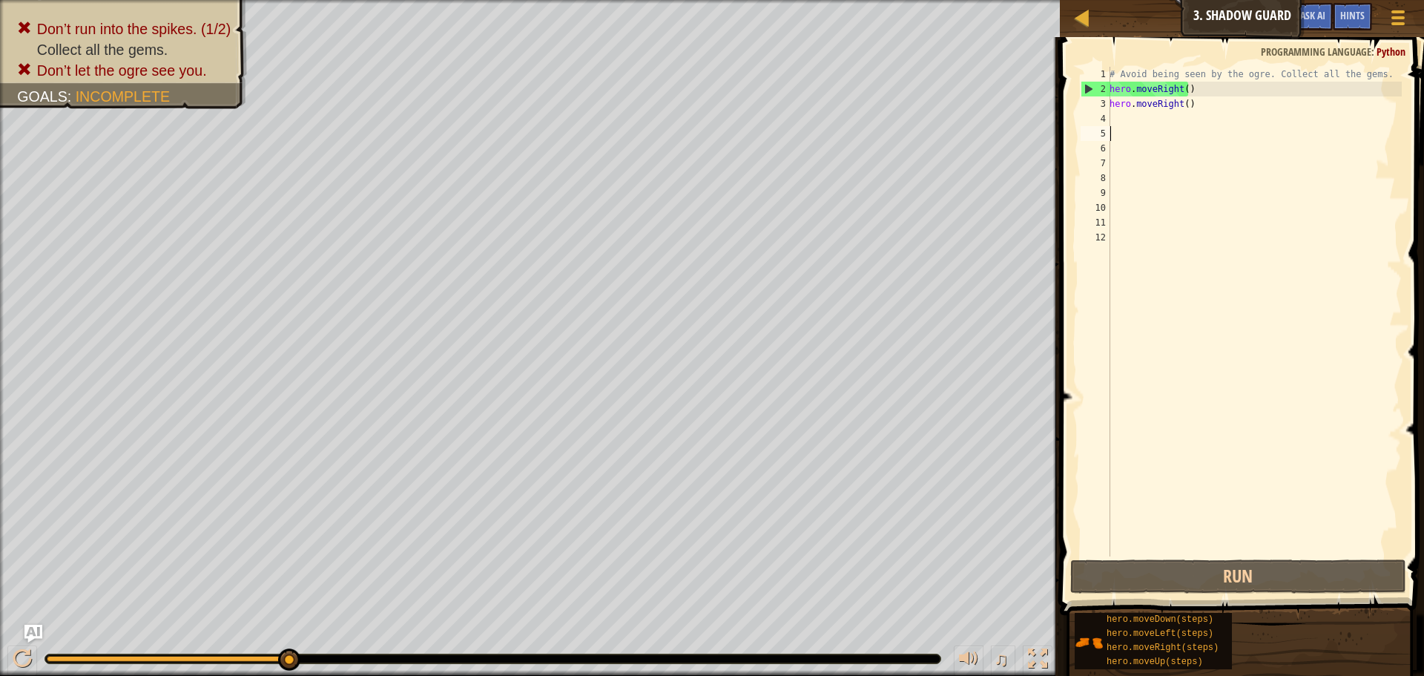
click at [1129, 130] on div "# Avoid being seen by the ogre. Collect all the gems. hero . moveRight ( ) hero…" at bounding box center [1253, 326] width 295 height 519
click at [1127, 129] on div "# Avoid being seen by the ogre. Collect all the gems. hero . moveRight ( ) hero…" at bounding box center [1253, 326] width 295 height 519
click at [1126, 125] on div "# Avoid being seen by the ogre. Collect all the gems. hero . moveRight ( ) hero…" at bounding box center [1253, 326] width 295 height 519
click at [1141, 131] on div "# Avoid being seen by the ogre. Collect all the gems. hero . moveRight ( ) hero…" at bounding box center [1253, 326] width 295 height 519
click at [1132, 119] on div "# Avoid being seen by the ogre. Collect all the gems. hero . moveRight ( ) hero…" at bounding box center [1253, 326] width 295 height 519
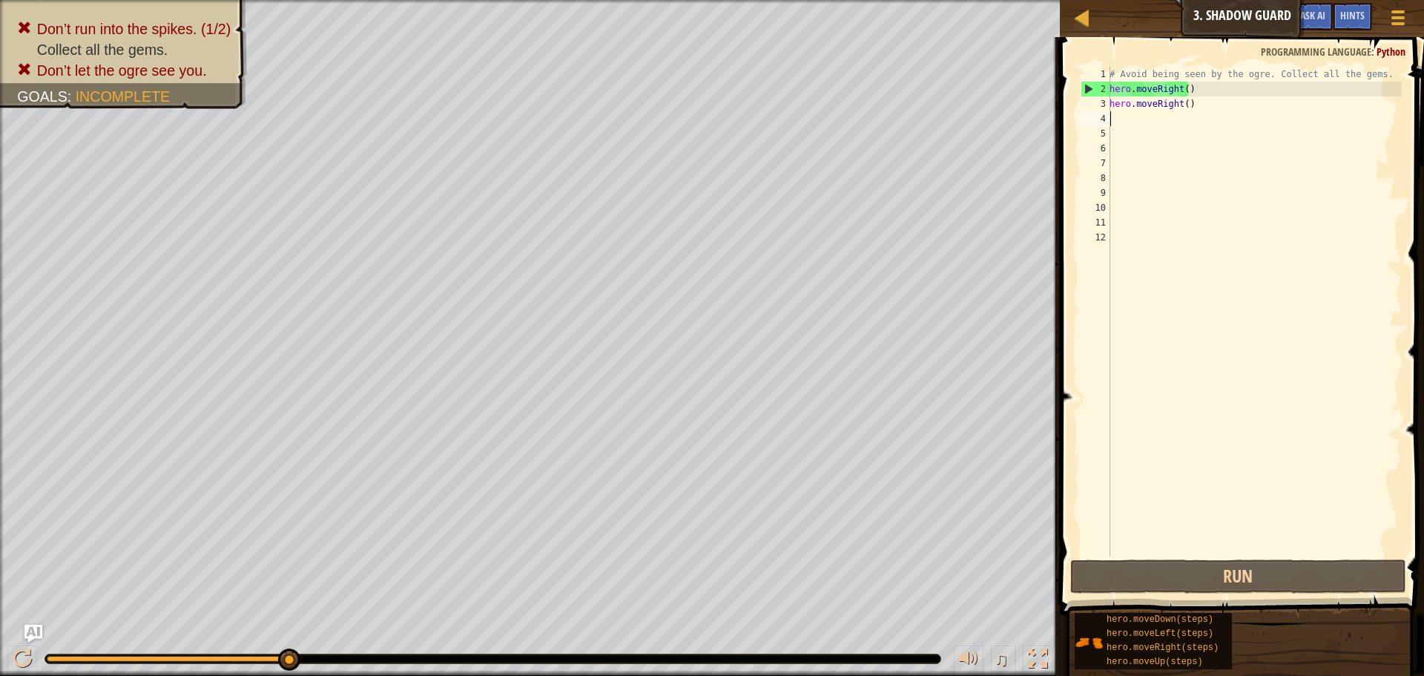
type textarea "m"
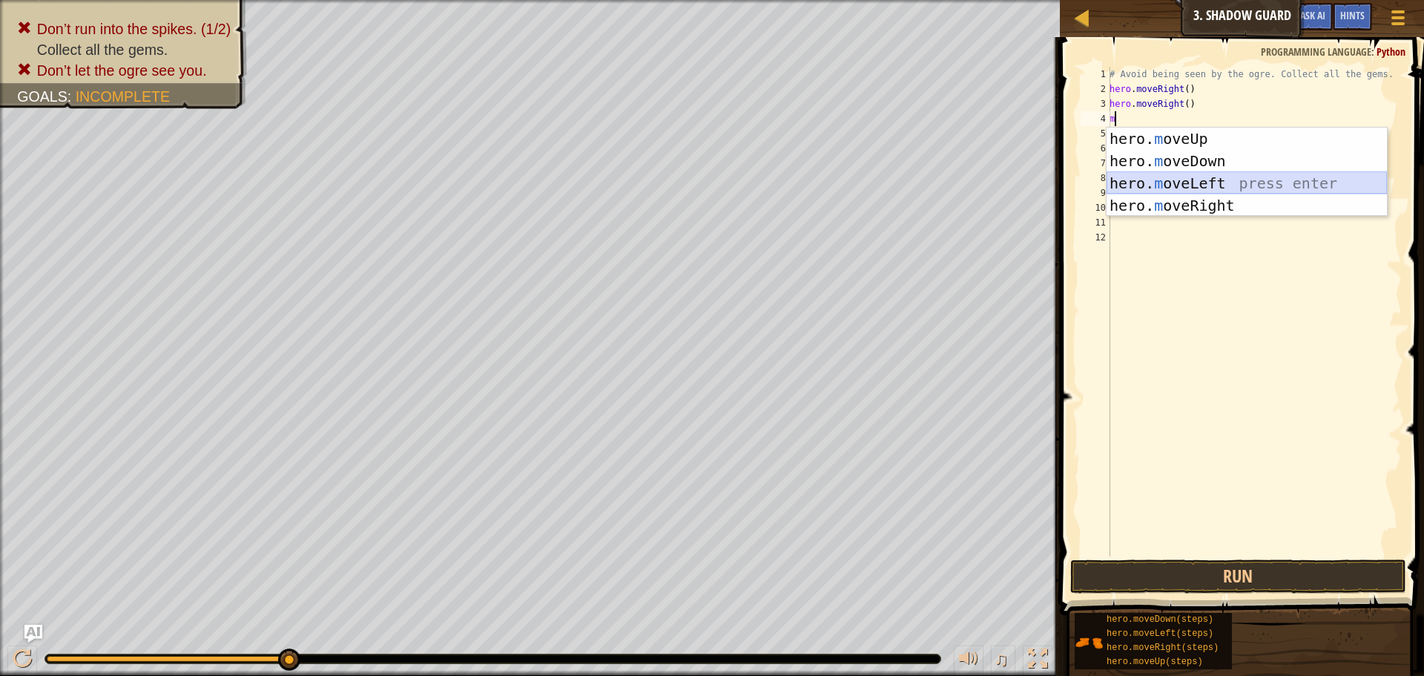
drag, startPoint x: 1256, startPoint y: 179, endPoint x: 1256, endPoint y: 194, distance: 14.1
click at [1256, 180] on div "hero. m oveUp press enter hero. m oveDown press enter hero. m oveLeft press ent…" at bounding box center [1246, 194] width 280 height 133
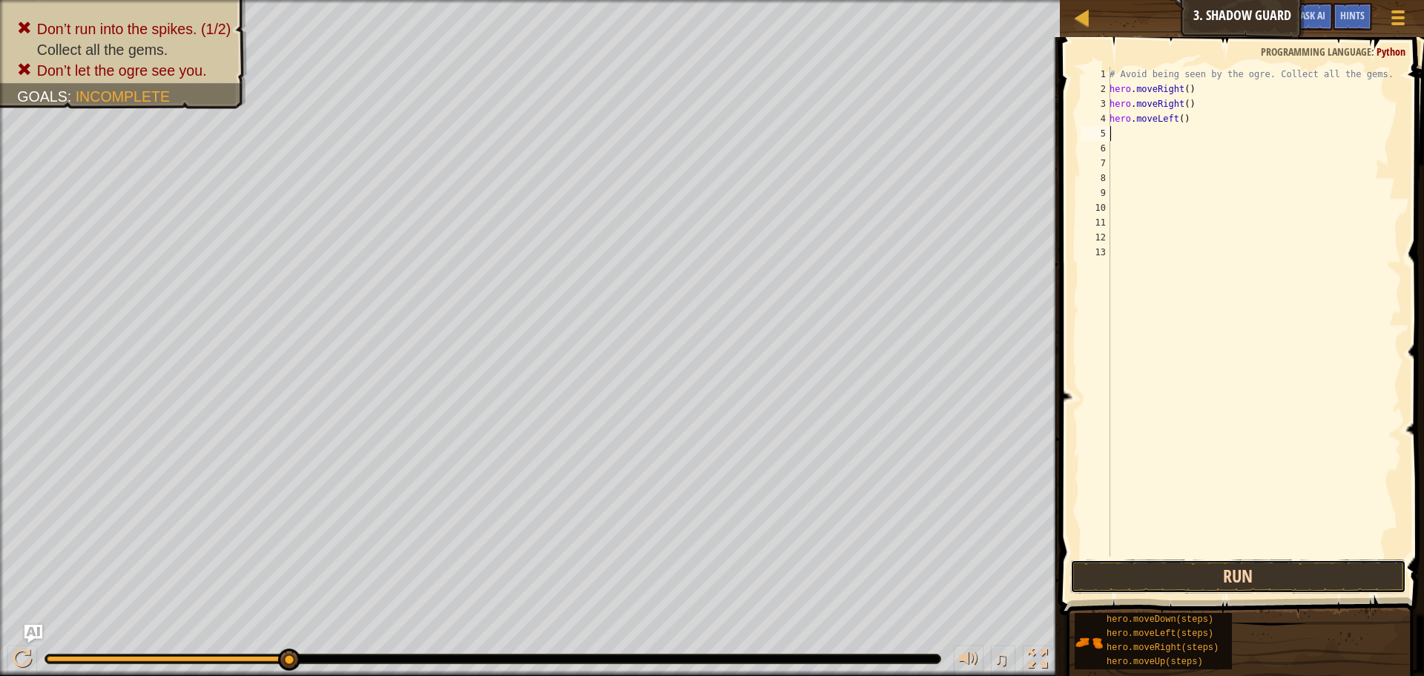
click at [1195, 586] on button "Run" at bounding box center [1238, 576] width 336 height 34
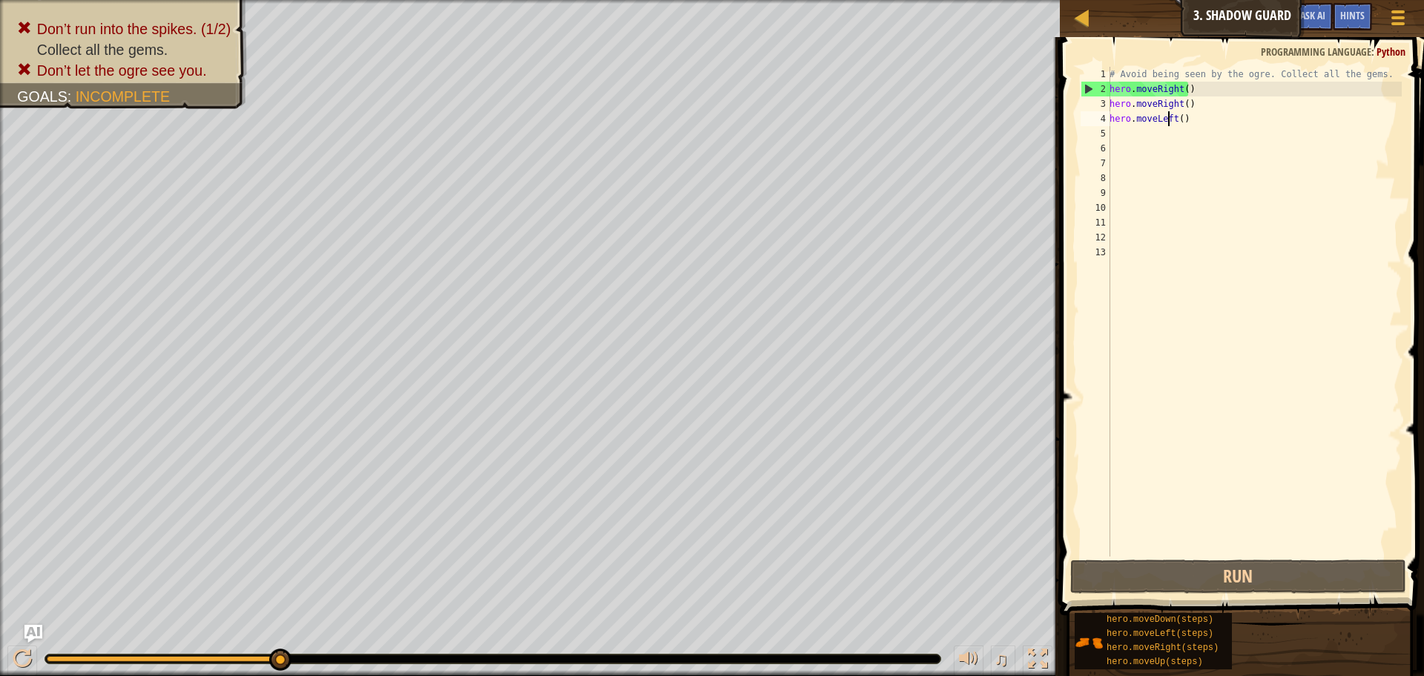
click at [1169, 118] on div "# Avoid being seen by the ogre. Collect all the gems. hero . moveRight ( ) hero…" at bounding box center [1253, 326] width 295 height 519
type textarea "hero.moveLeft()"
click at [1169, 118] on div "# Avoid being seen by the ogre. Collect all the gems. hero . moveRight ( ) hero…" at bounding box center [1253, 326] width 295 height 519
click at [1157, 120] on div "# Avoid being seen by the ogre. Collect all the gems. hero . moveRight ( ) hero…" at bounding box center [1253, 326] width 295 height 519
drag, startPoint x: 1157, startPoint y: 120, endPoint x: 1152, endPoint y: 130, distance: 10.6
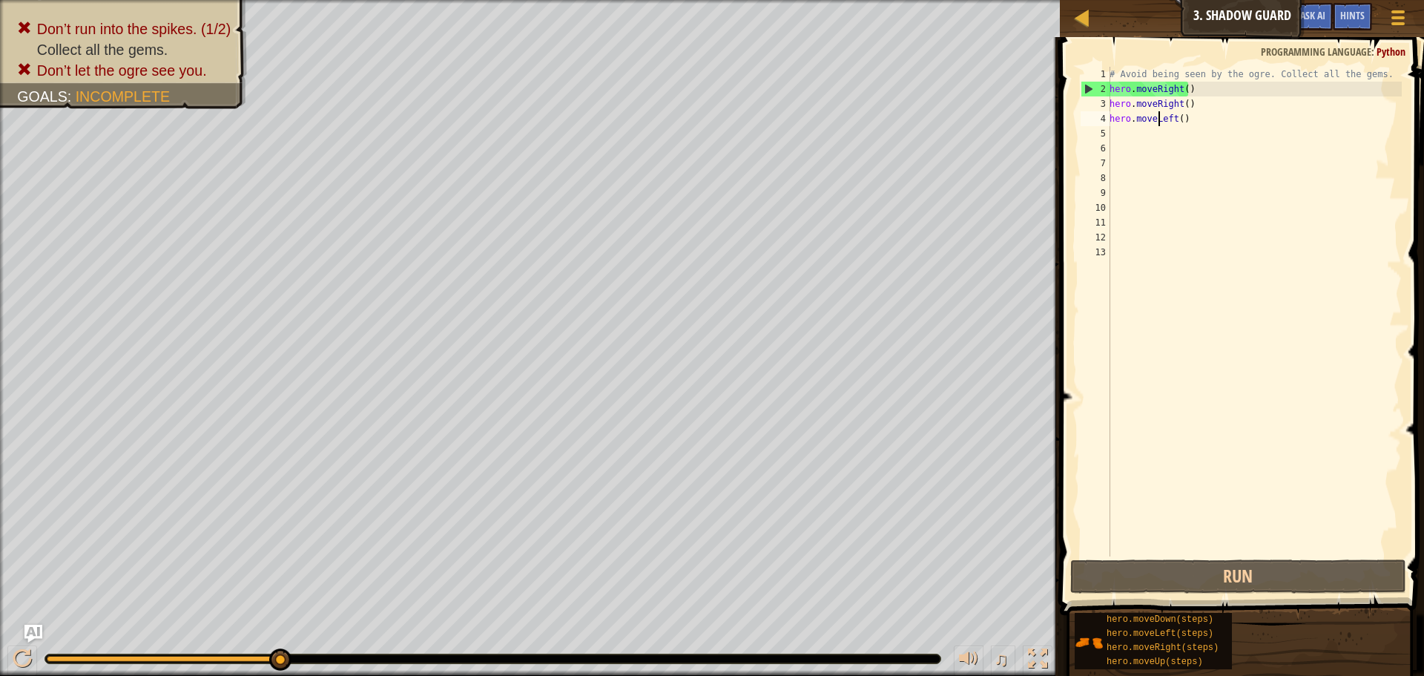
click at [1155, 121] on div "# Avoid being seen by the ogre. Collect all the gems. hero . moveRight ( ) hero…" at bounding box center [1253, 326] width 295 height 519
click at [1152, 134] on div "# Avoid being seen by the ogre. Collect all the gems. hero . moveRight ( ) hero…" at bounding box center [1253, 326] width 295 height 519
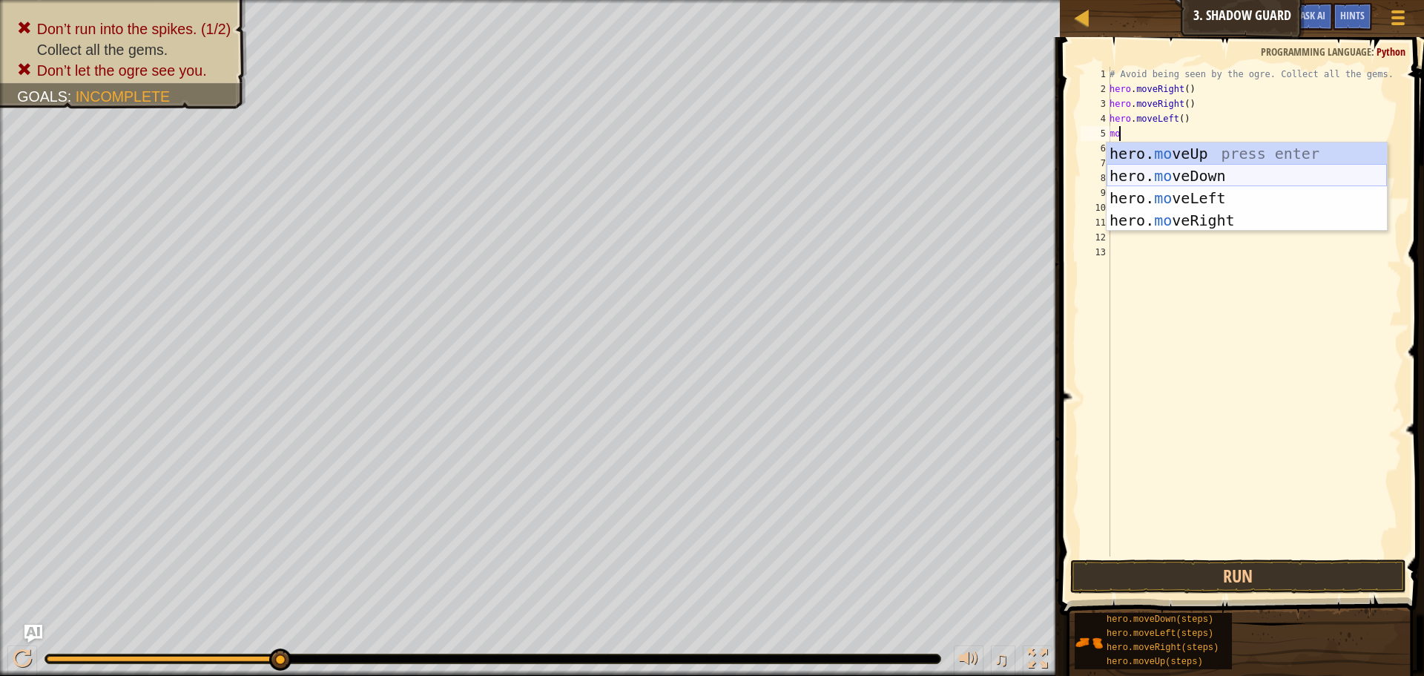
scroll to position [7, 1]
type textarea "m"
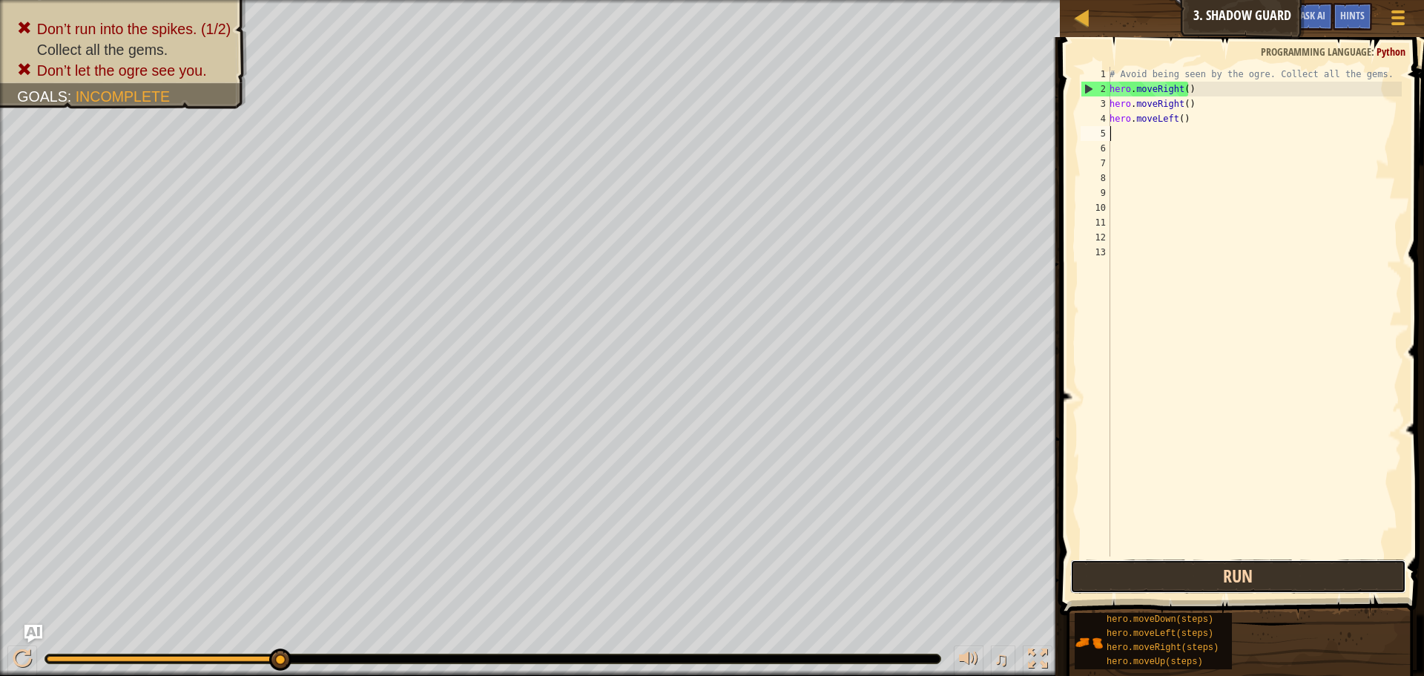
click at [1397, 564] on button "Run" at bounding box center [1238, 576] width 336 height 34
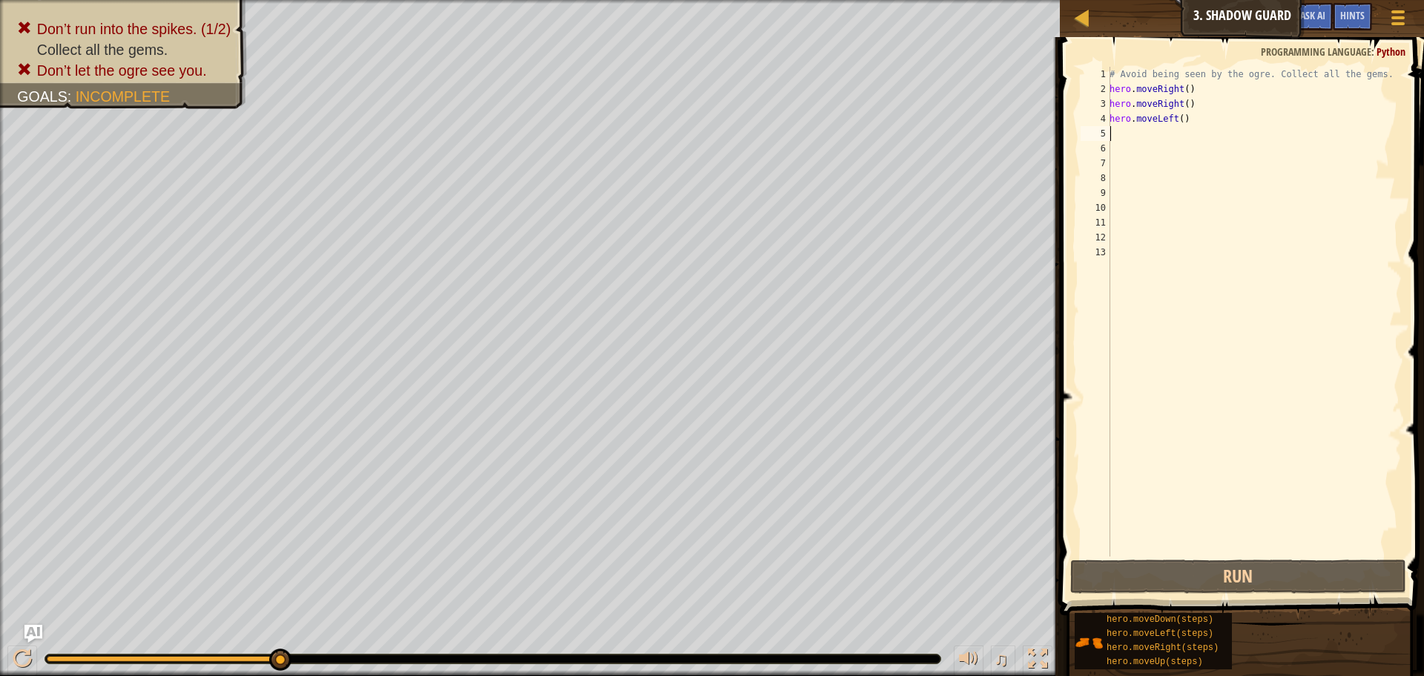
type textarea "m"
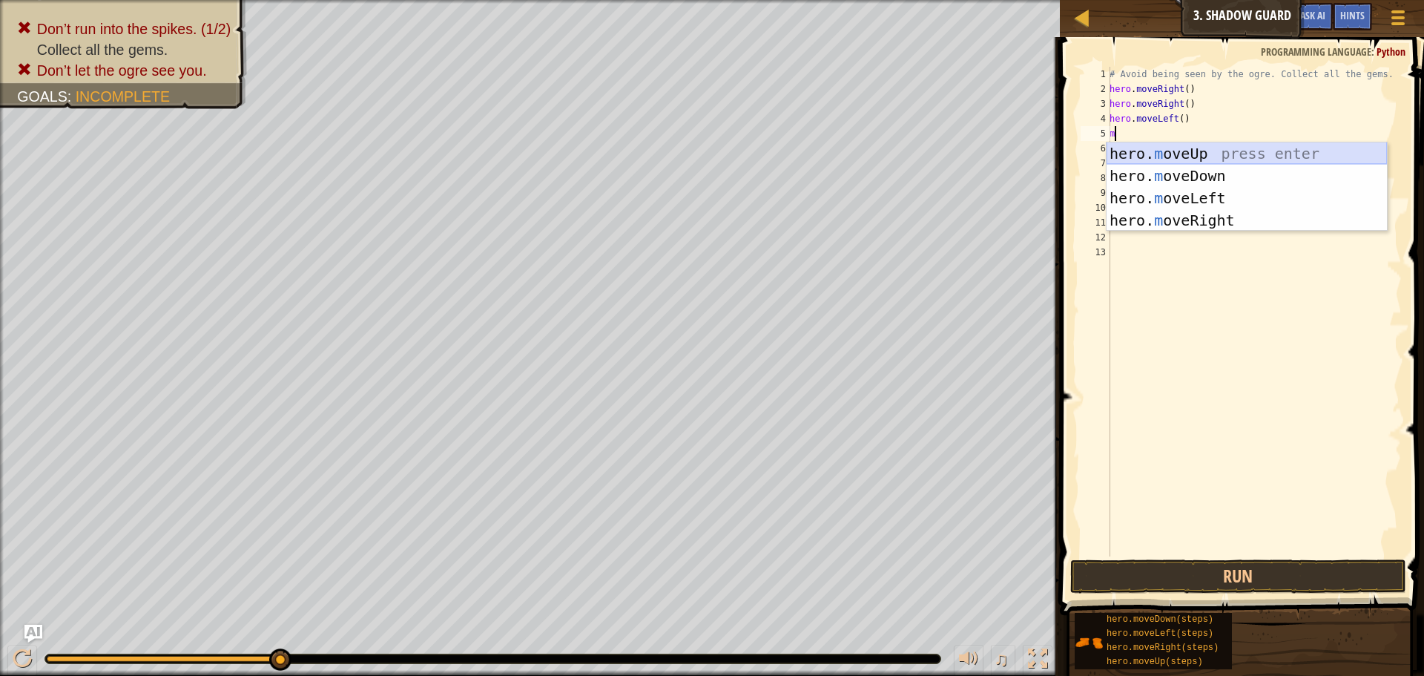
click at [1166, 154] on div "hero. m oveUp press enter hero. m oveDown press enter hero. m oveLeft press ent…" at bounding box center [1246, 208] width 280 height 133
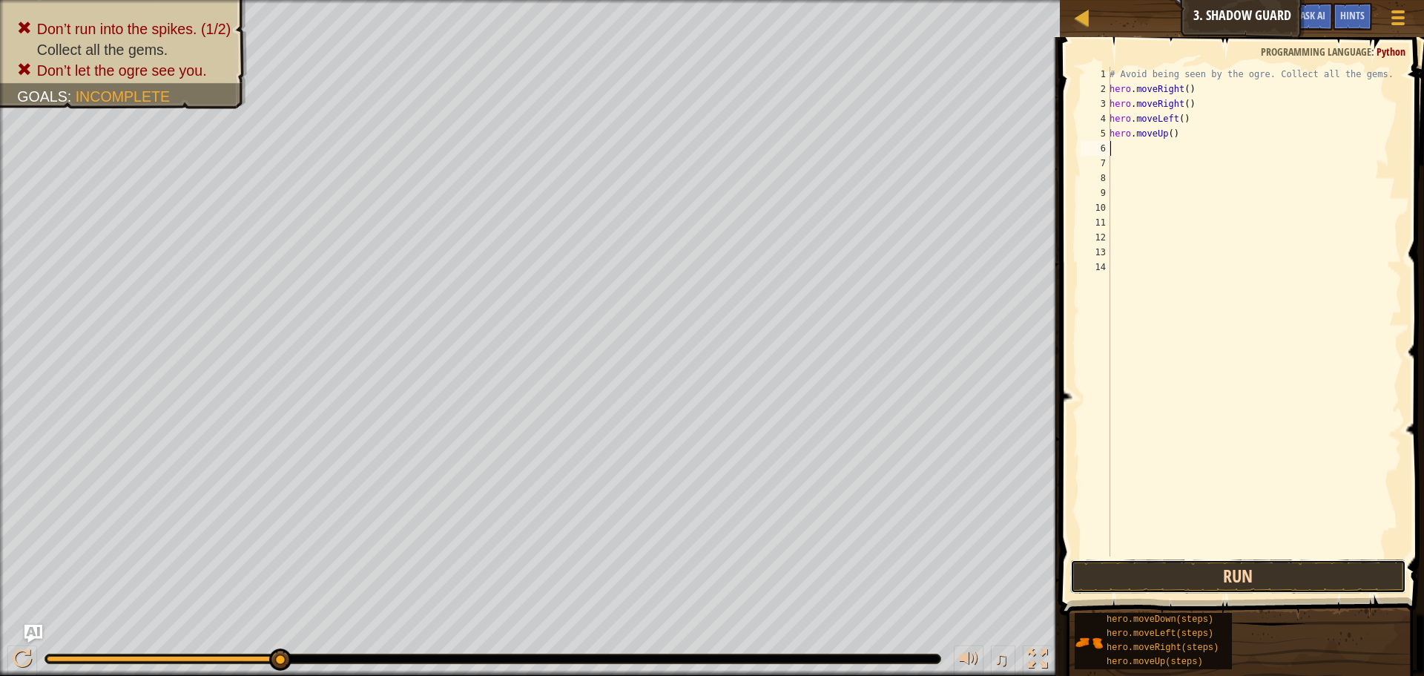
click at [1285, 565] on button "Run" at bounding box center [1238, 576] width 336 height 34
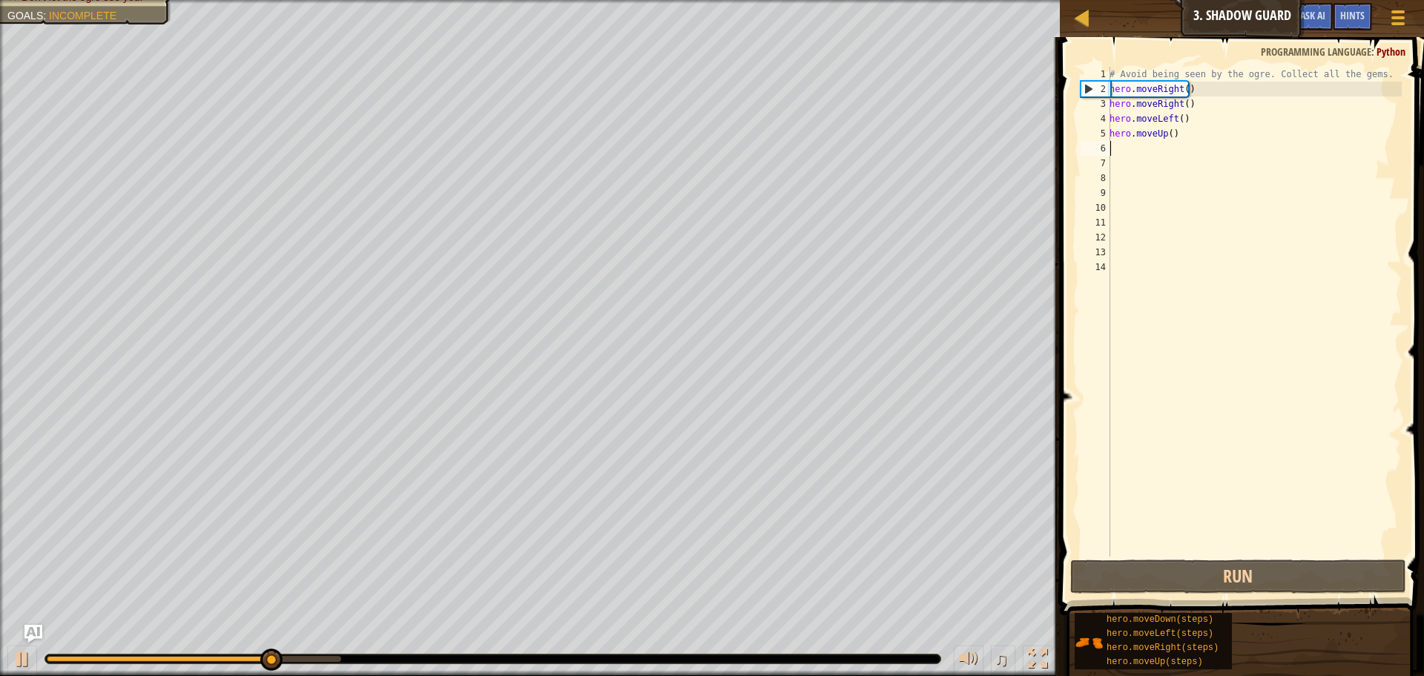
type textarea "m"
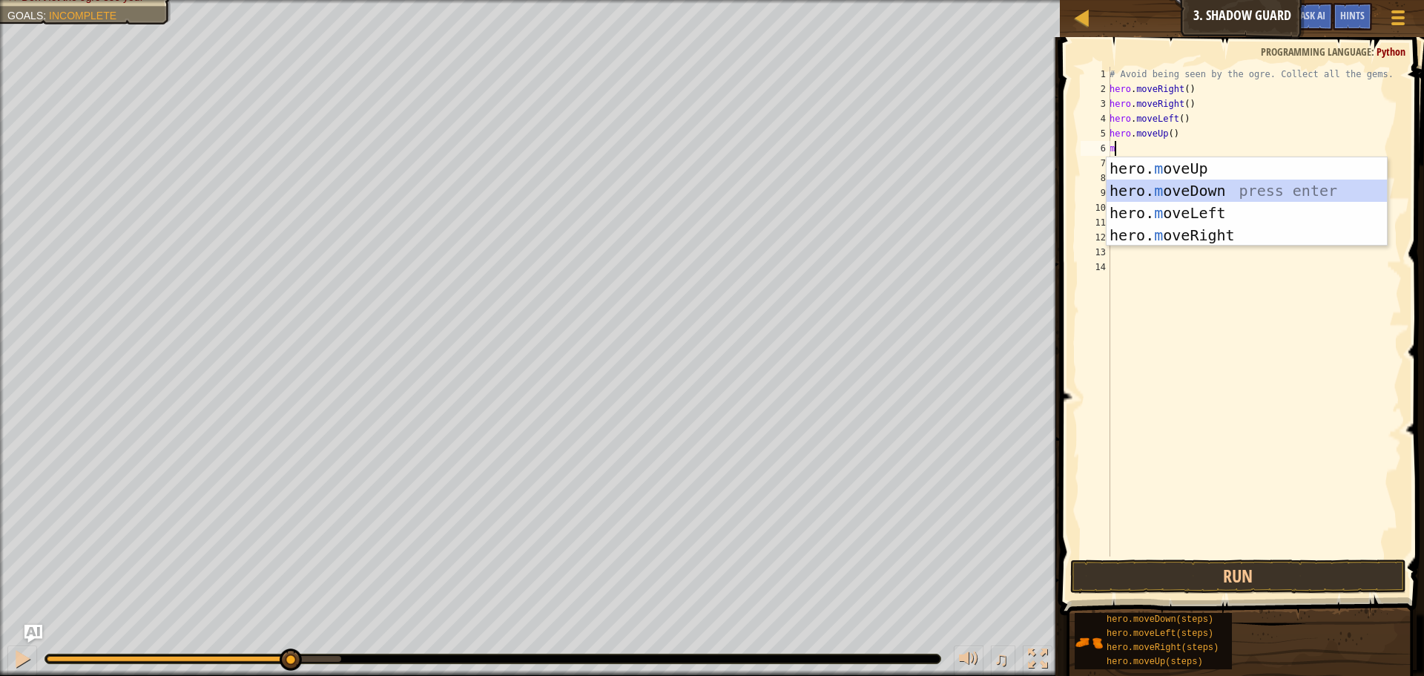
click at [1202, 197] on div "hero. m oveUp press enter hero. m oveDown press enter hero. m oveLeft press ent…" at bounding box center [1246, 223] width 280 height 133
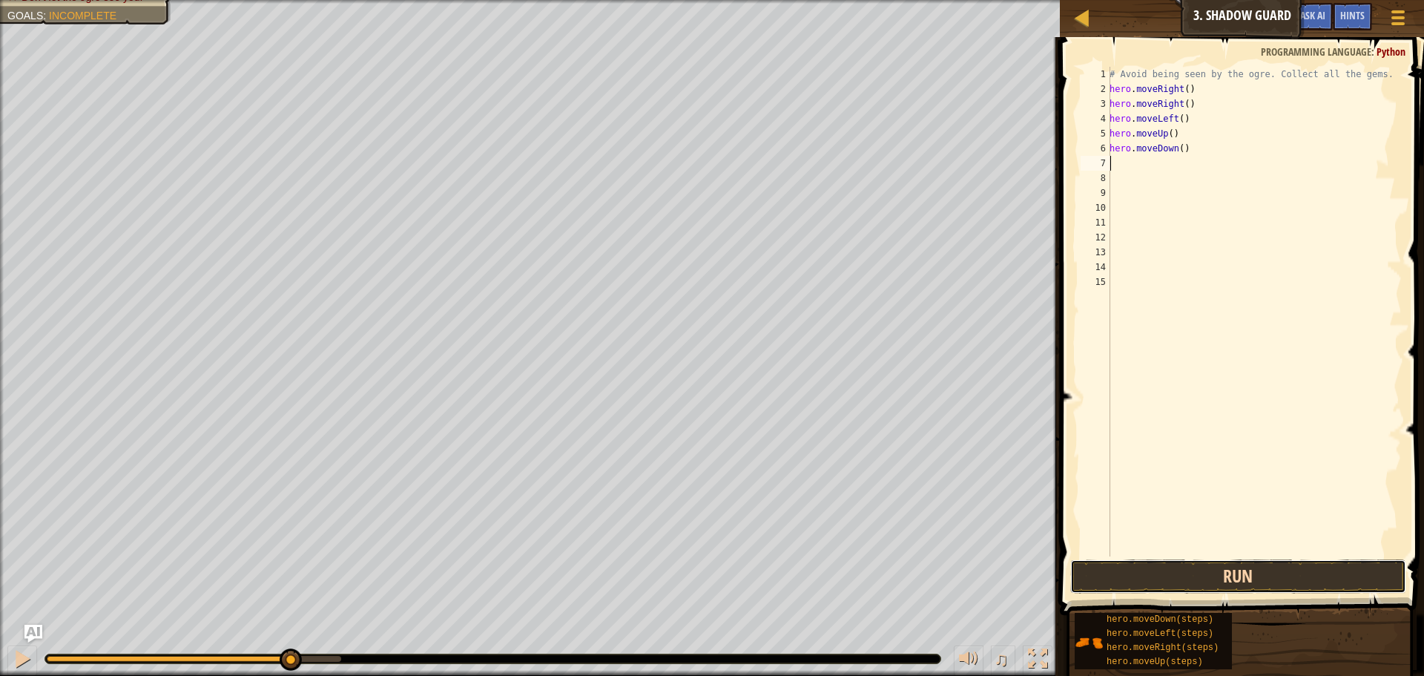
click at [1341, 573] on button "Run" at bounding box center [1238, 576] width 336 height 34
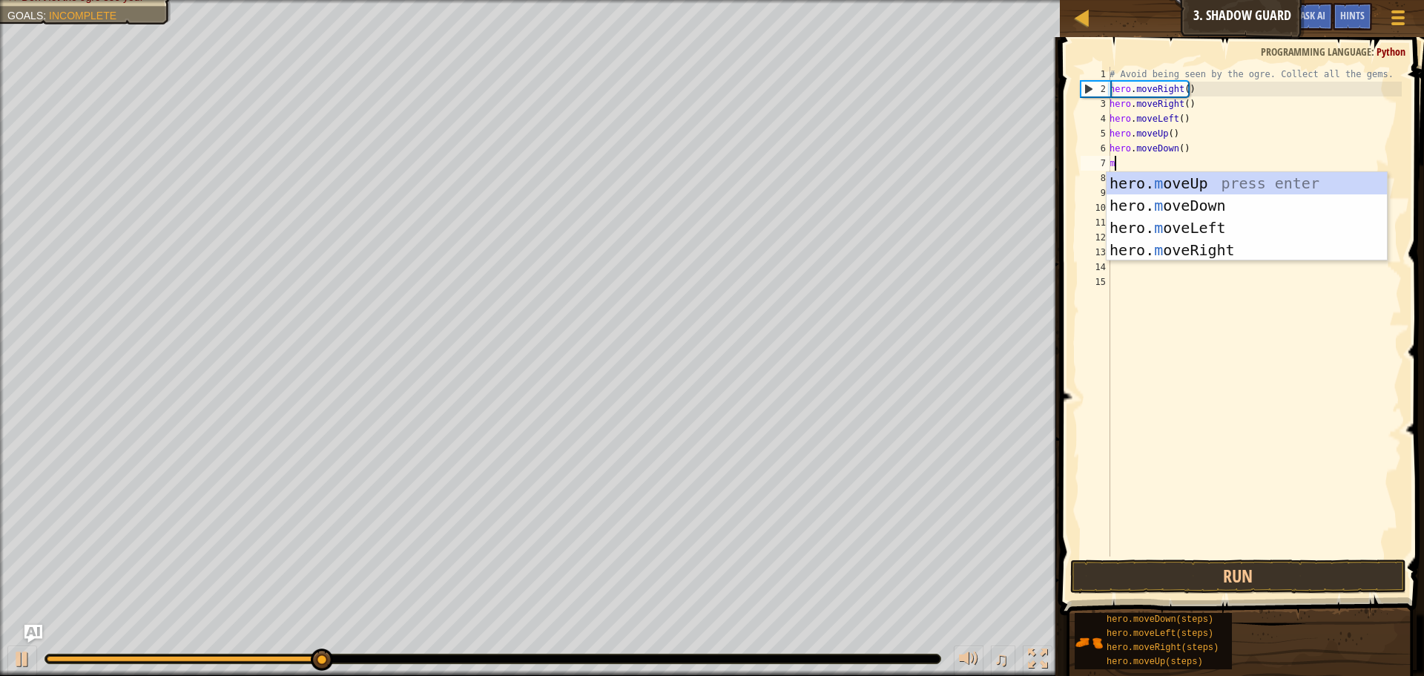
type textarea "mo"
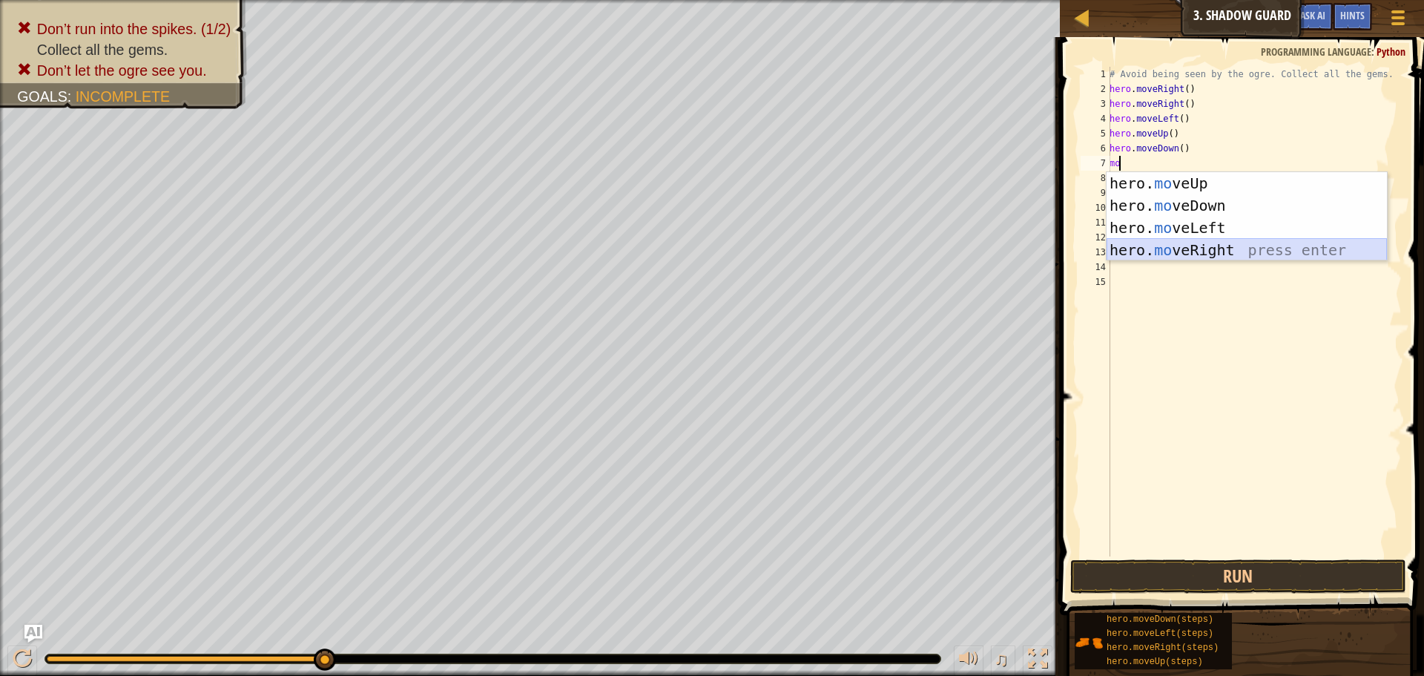
click at [1221, 246] on div "hero. mo veUp press enter hero. mo veDown press enter hero. mo veLeft press ent…" at bounding box center [1246, 238] width 280 height 133
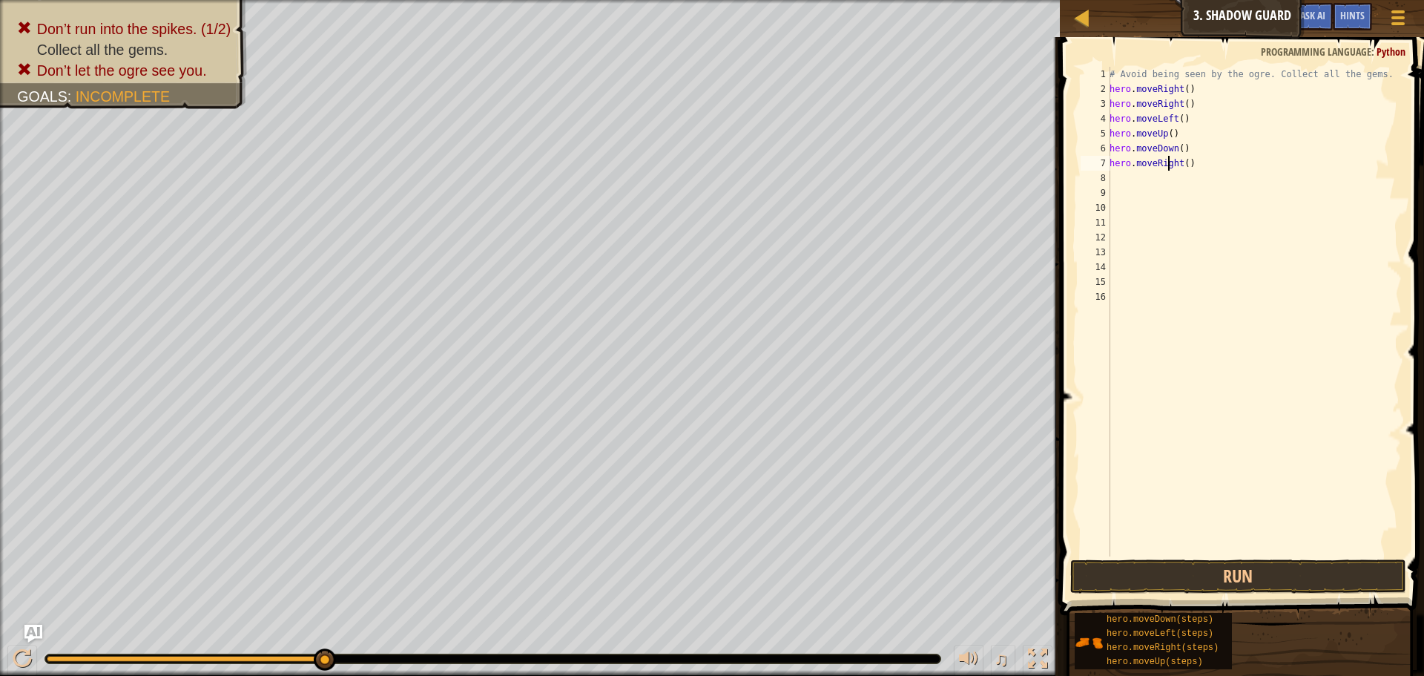
click at [1170, 162] on div "# Avoid being seen by the ogre. Collect all the gems. hero . moveRight ( ) hero…" at bounding box center [1253, 326] width 295 height 519
drag, startPoint x: 1178, startPoint y: 165, endPoint x: 1143, endPoint y: 165, distance: 34.1
click at [1122, 172] on div "# Avoid being seen by the ogre. Collect all the gems. hero . moveRight ( ) hero…" at bounding box center [1253, 326] width 295 height 519
drag, startPoint x: 1146, startPoint y: 165, endPoint x: 1161, endPoint y: 165, distance: 14.8
click at [1148, 165] on div "# Avoid being seen by the ogre. Collect all the gems. hero . moveRight ( ) hero…" at bounding box center [1253, 326] width 295 height 519
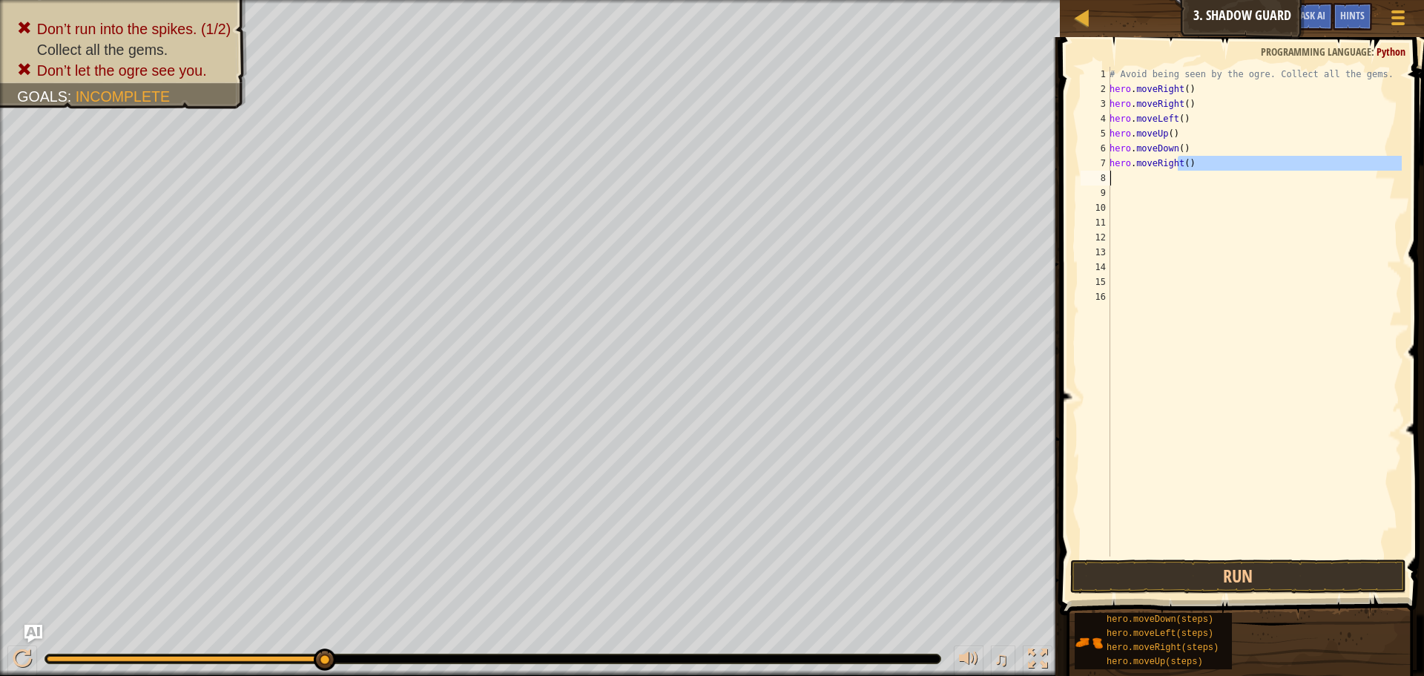
drag, startPoint x: 1178, startPoint y: 165, endPoint x: 1109, endPoint y: 176, distance: 69.9
click at [1109, 176] on div "hero.moveRight() 1 2 3 4 5 6 7 8 9 10 11 12 13 14 15 16 # Avoid being seen by t…" at bounding box center [1239, 311] width 324 height 489
type textarea "h"
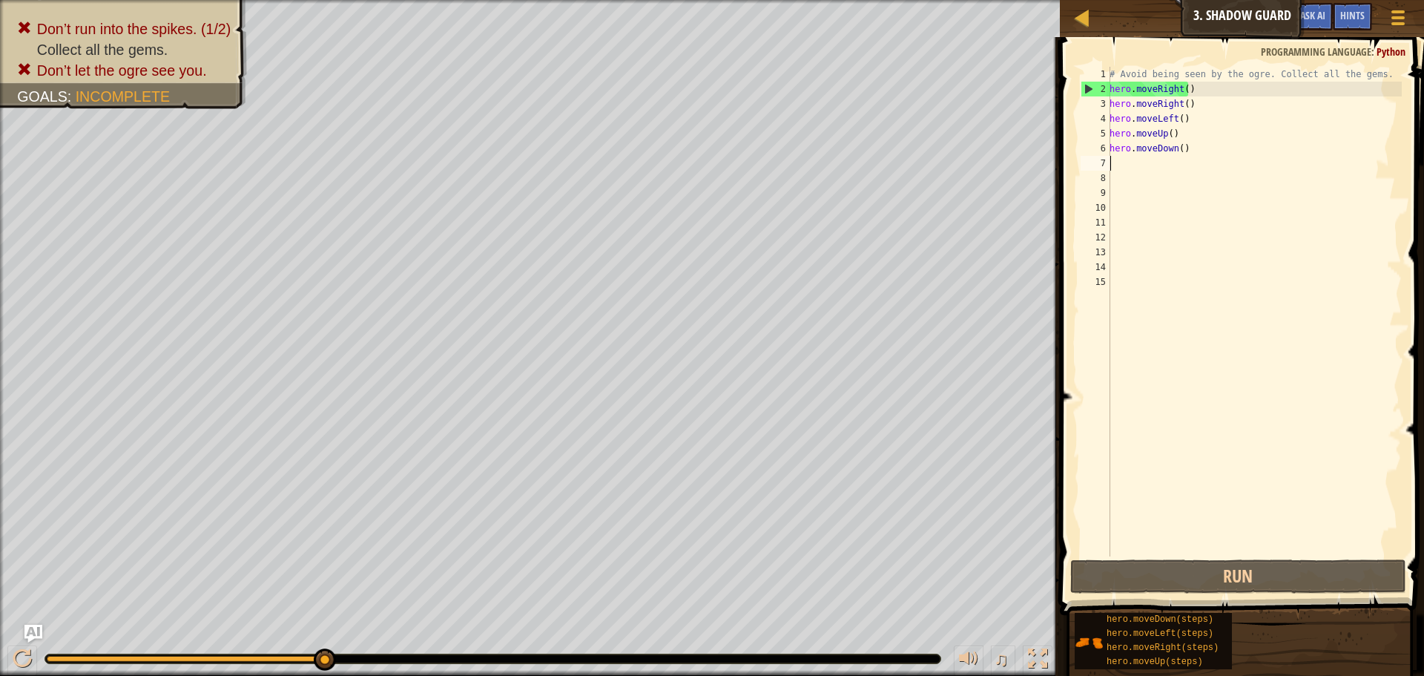
type textarea "m"
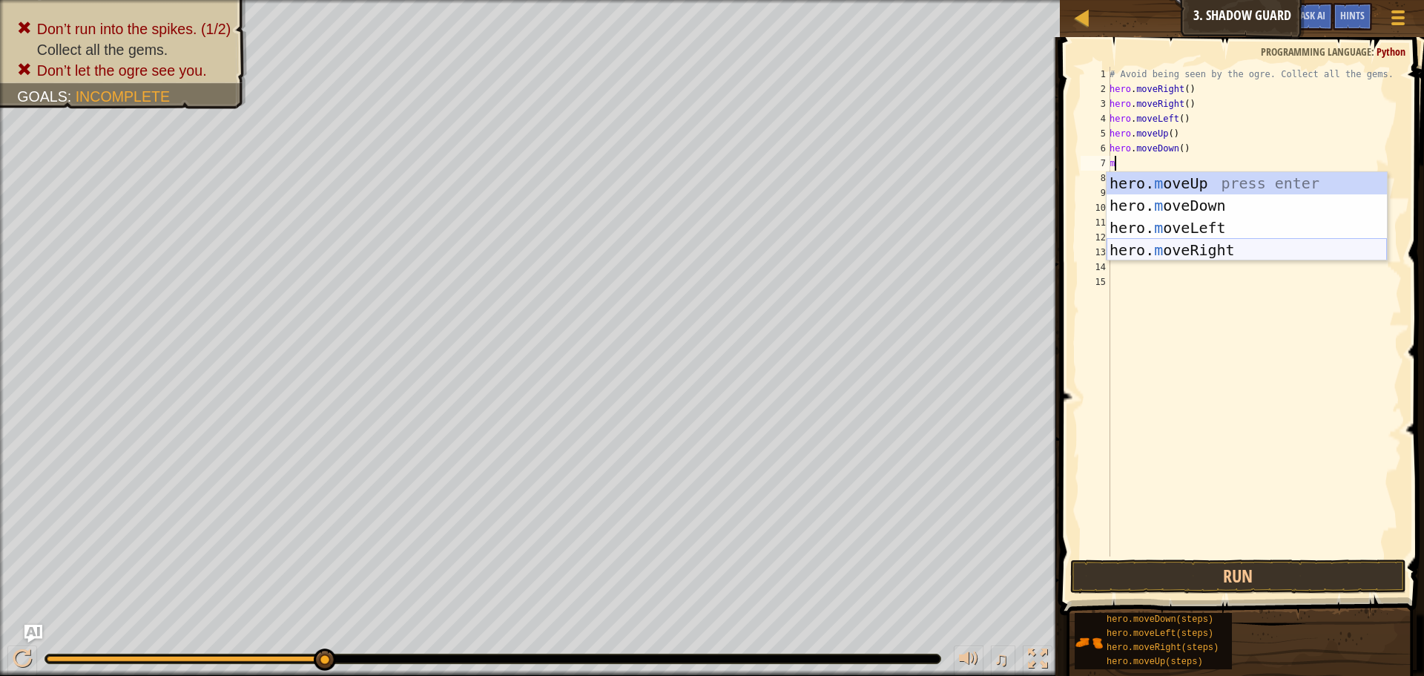
click at [1211, 245] on div "hero. m oveUp press enter hero. m oveDown press enter hero. m oveLeft press ent…" at bounding box center [1246, 238] width 280 height 133
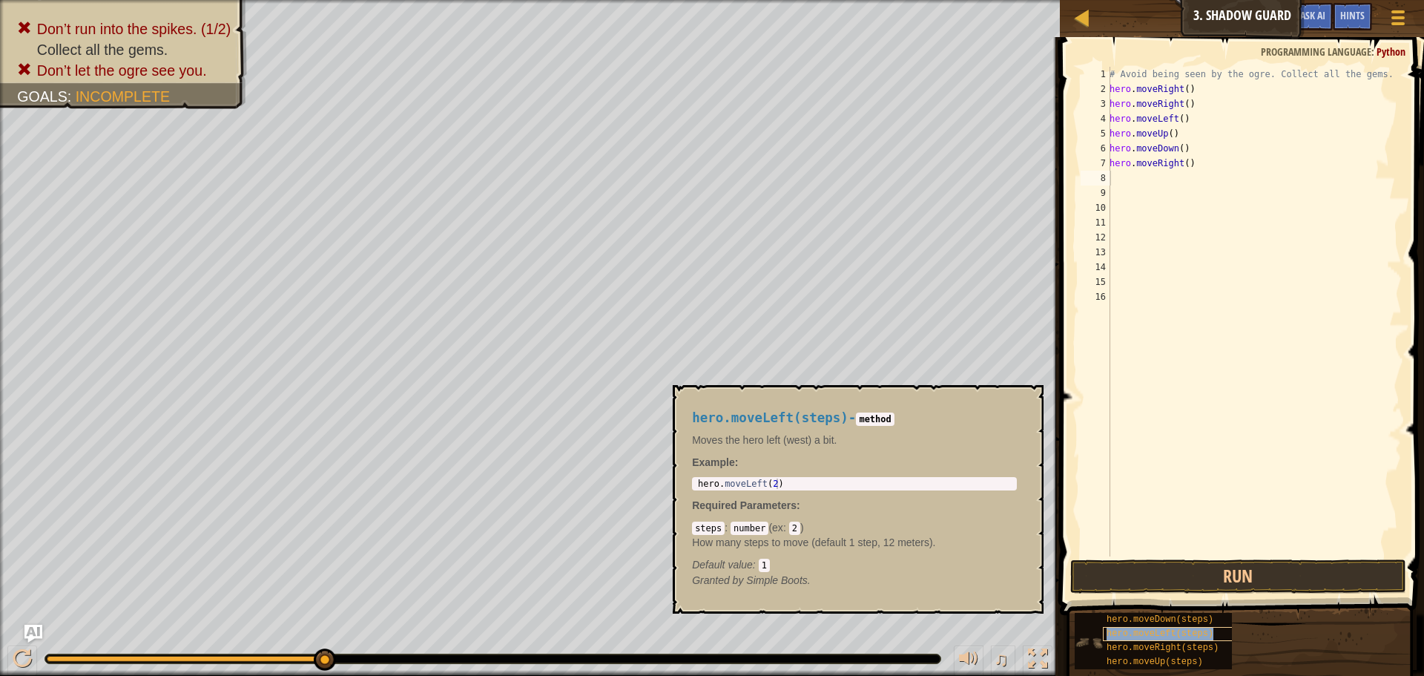
click at [1209, 637] on div "hero.moveLeft(steps)" at bounding box center [1174, 634] width 142 height 14
click at [1206, 641] on div "hero.moveRight(steps)" at bounding box center [1174, 648] width 142 height 14
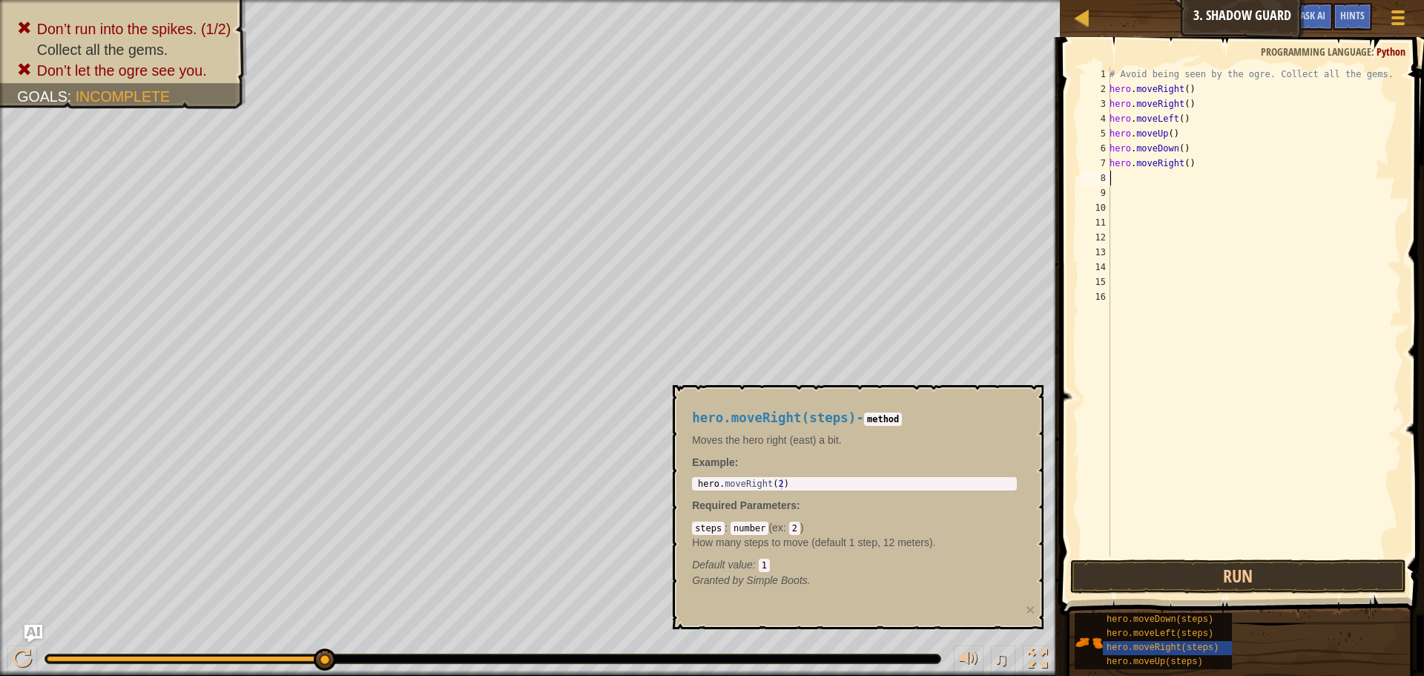
type textarea "hero.moveRight(2)"
click at [816, 486] on div "hero . moveRight ( 2 )" at bounding box center [854, 493] width 319 height 31
drag, startPoint x: 1183, startPoint y: 151, endPoint x: 1183, endPoint y: 164, distance: 13.3
click at [1183, 151] on div "# Avoid being seen by the ogre. Collect all the gems. hero . moveRight ( ) hero…" at bounding box center [1253, 326] width 295 height 519
click at [1179, 168] on div "# Avoid being seen by the ogre. Collect all the gems. hero . moveRight ( ) hero…" at bounding box center [1253, 326] width 295 height 519
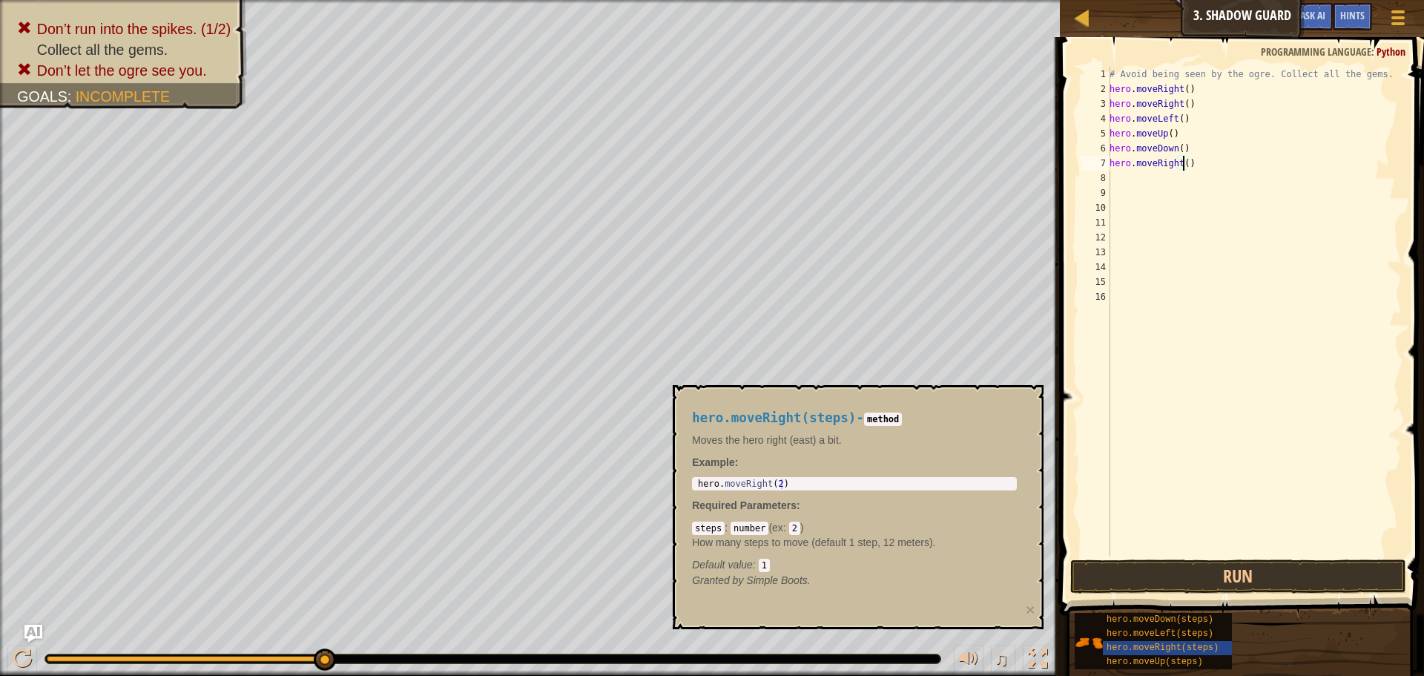
click at [1183, 163] on div "# Avoid being seen by the ogre. Collect all the gems. hero . moveRight ( ) hero…" at bounding box center [1253, 326] width 295 height 519
click at [1186, 561] on button "Run" at bounding box center [1238, 576] width 336 height 34
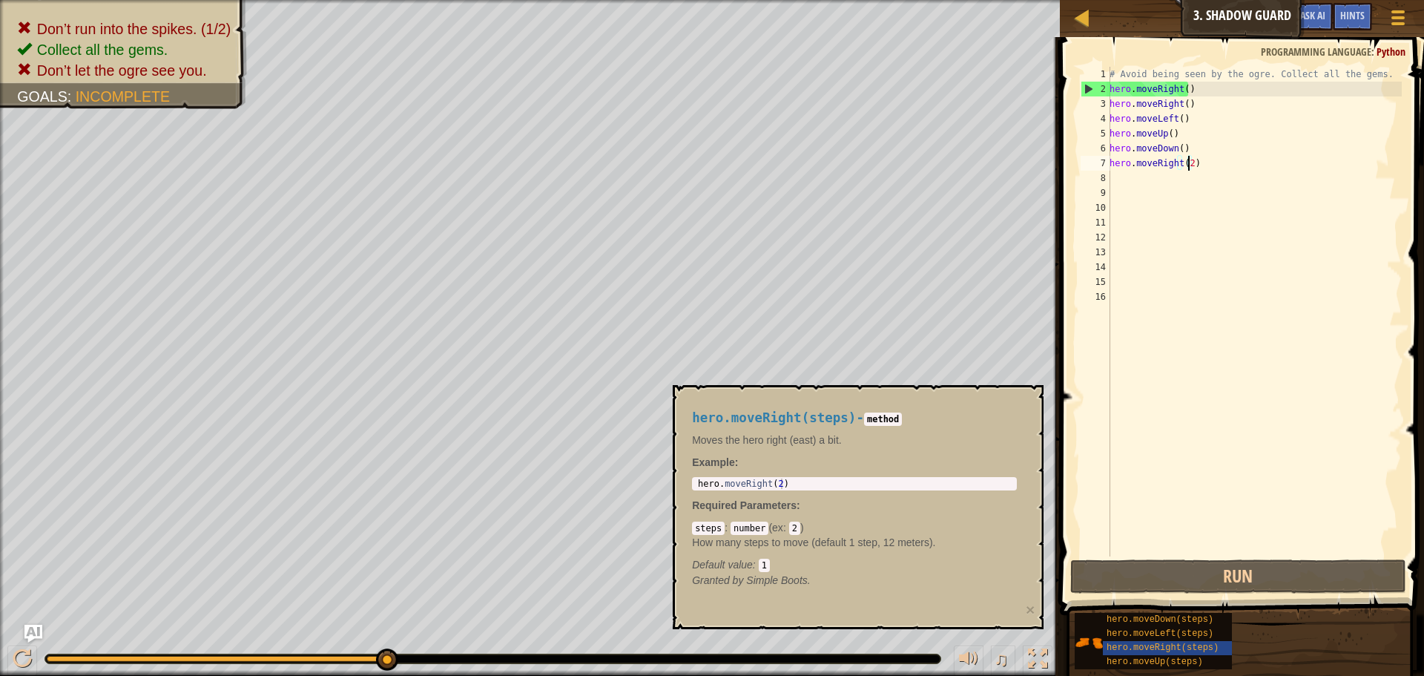
type textarea "hero.moveRight()"
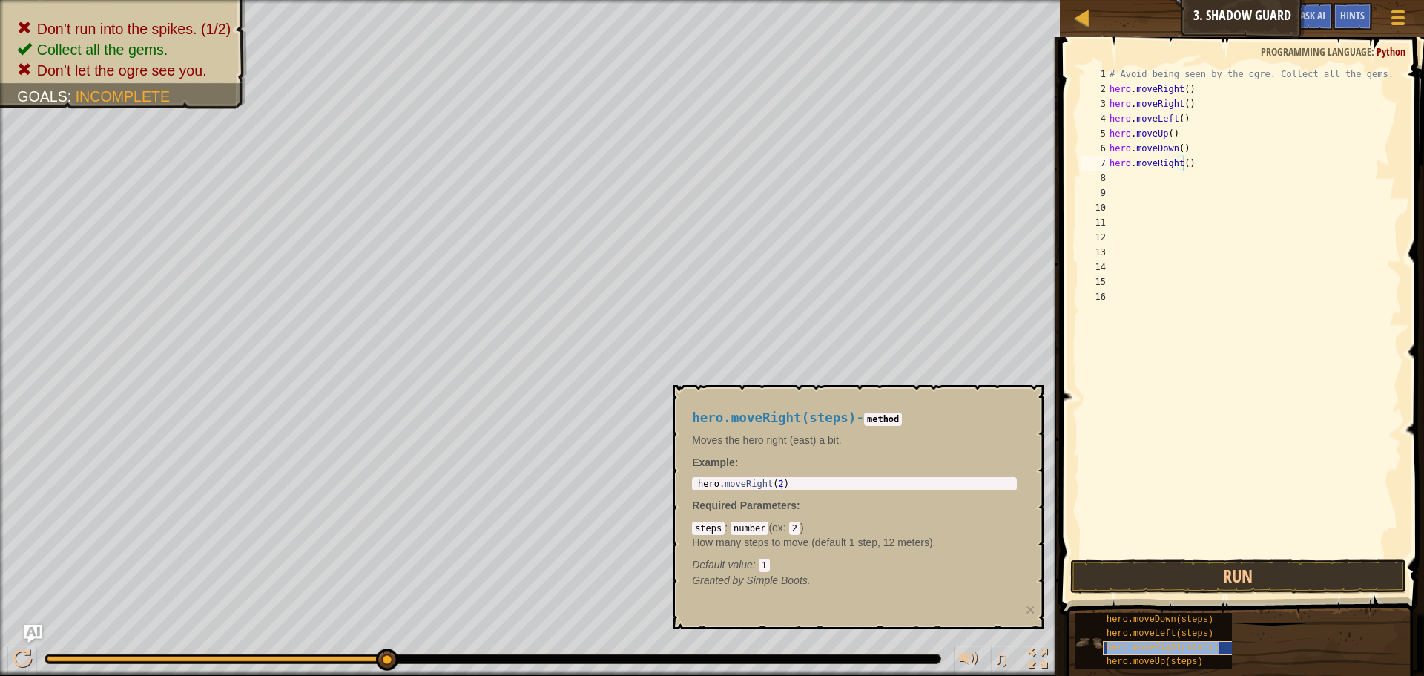
click at [1206, 647] on span "hero.moveRight(steps)" at bounding box center [1162, 647] width 112 height 10
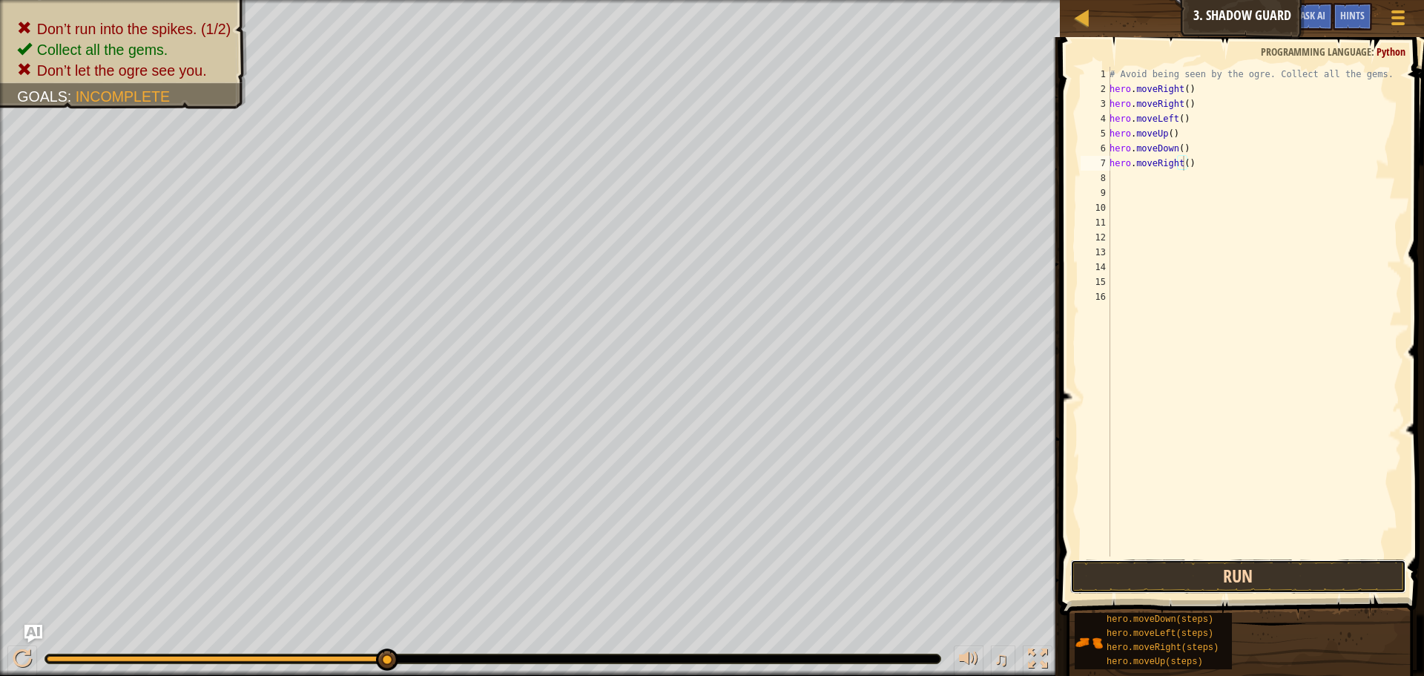
click at [1215, 578] on button "Run" at bounding box center [1238, 576] width 336 height 34
click at [1186, 581] on button "Run" at bounding box center [1238, 576] width 336 height 34
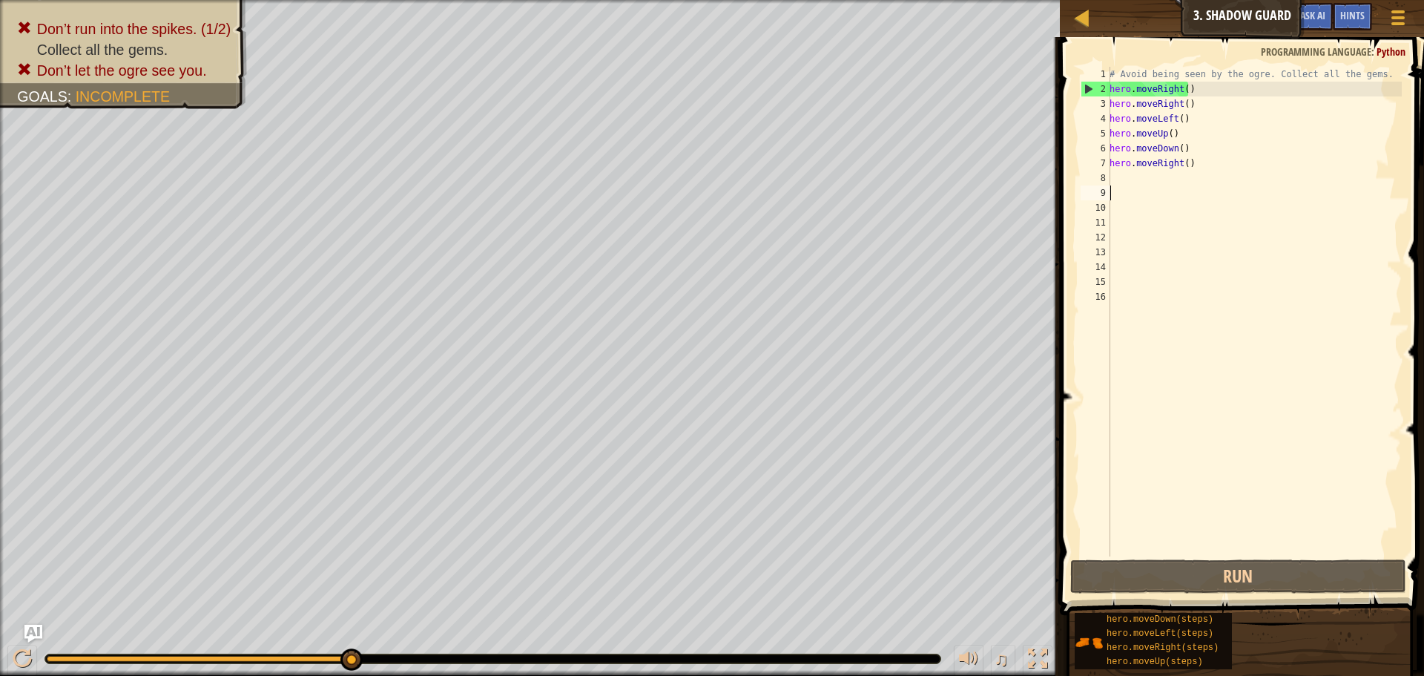
click at [1166, 188] on div "# Avoid being seen by the ogre. Collect all the gems. hero . moveRight ( ) hero…" at bounding box center [1253, 326] width 295 height 519
click at [1163, 183] on div "# Avoid being seen by the ogre. Collect all the gems. hero . moveRight ( ) hero…" at bounding box center [1253, 326] width 295 height 519
type textarea "m"
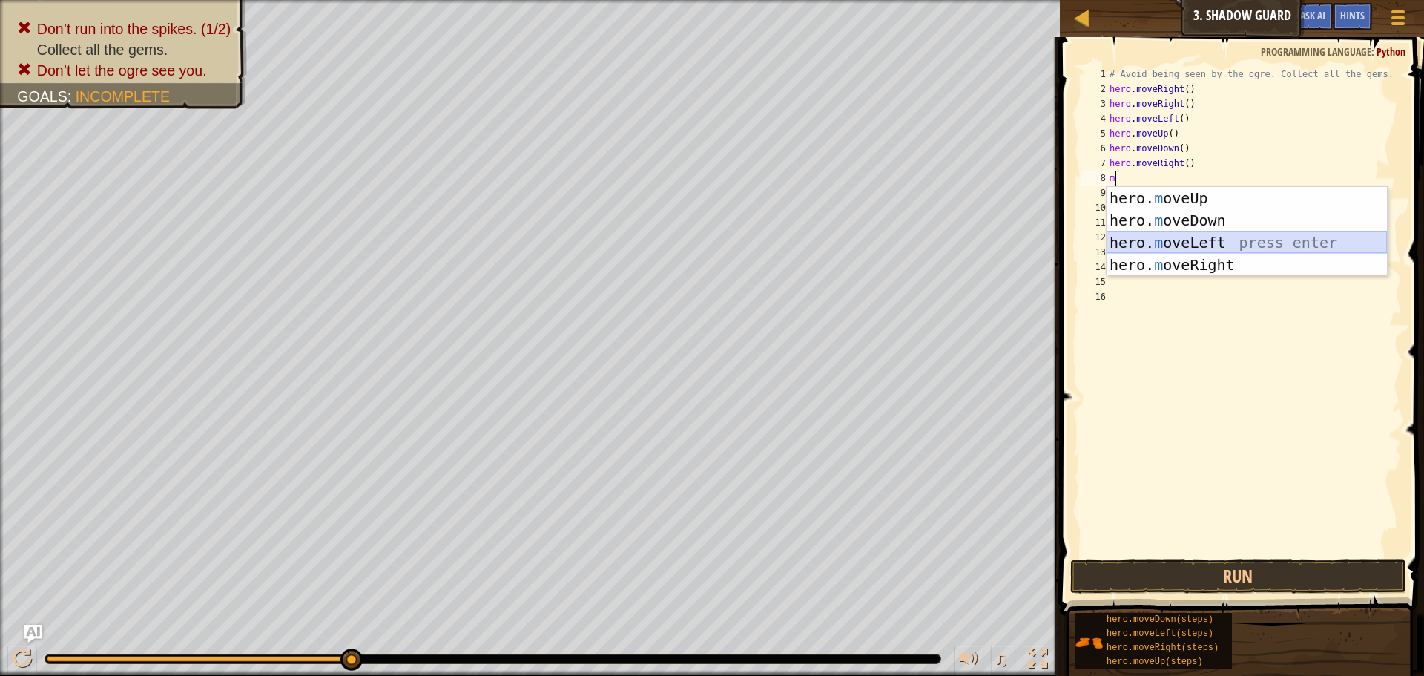
click at [1183, 240] on div "hero. m oveUp press enter hero. m oveDown press enter hero. m oveLeft press ent…" at bounding box center [1246, 253] width 280 height 133
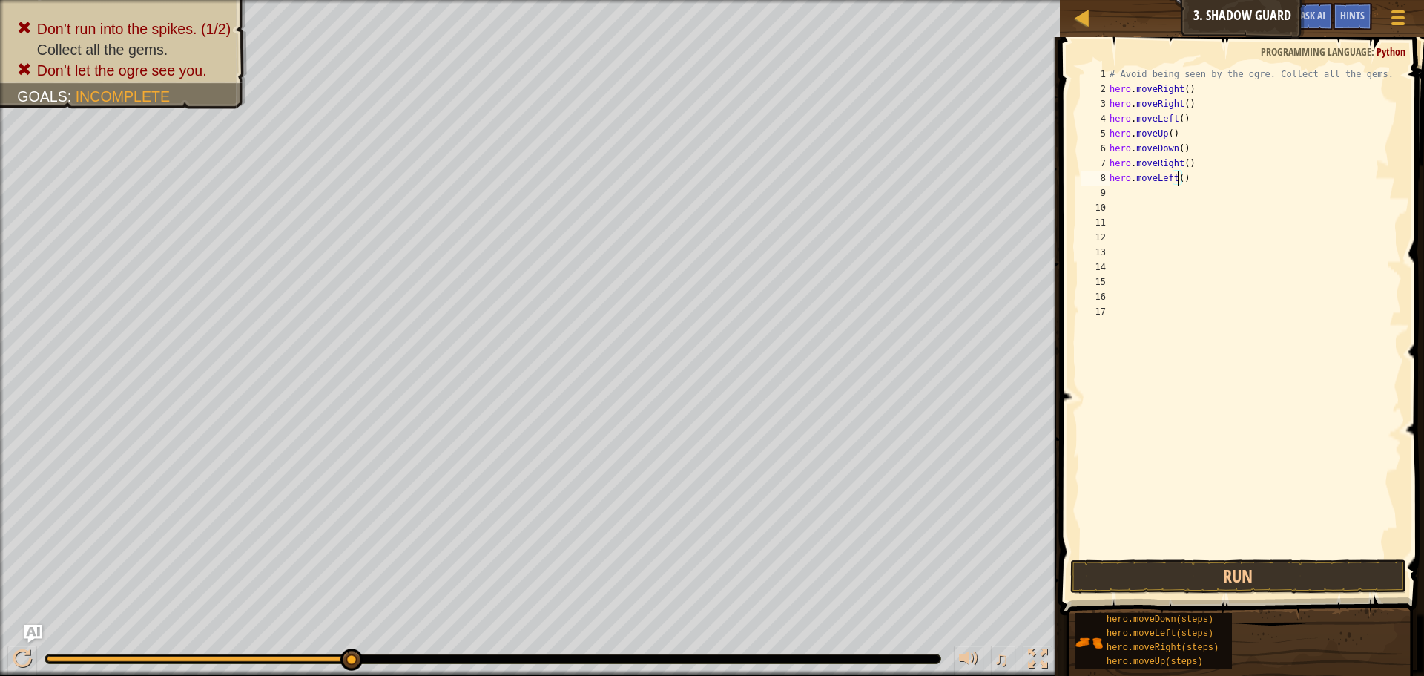
click at [1176, 182] on div "# Avoid being seen by the ogre. Collect all the gems. hero . moveRight ( ) hero…" at bounding box center [1253, 326] width 295 height 519
click at [1224, 569] on button "Run" at bounding box center [1238, 576] width 336 height 34
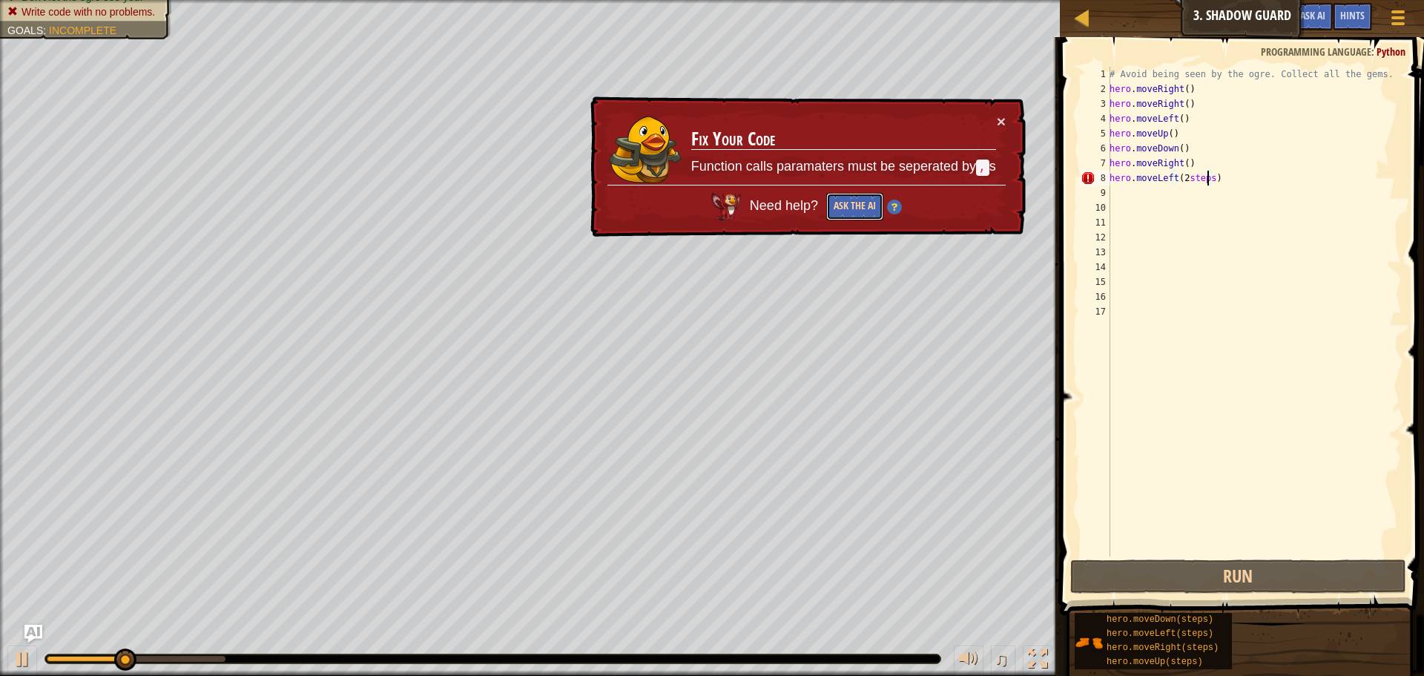
click at [858, 208] on button "Ask the AI" at bounding box center [854, 206] width 57 height 27
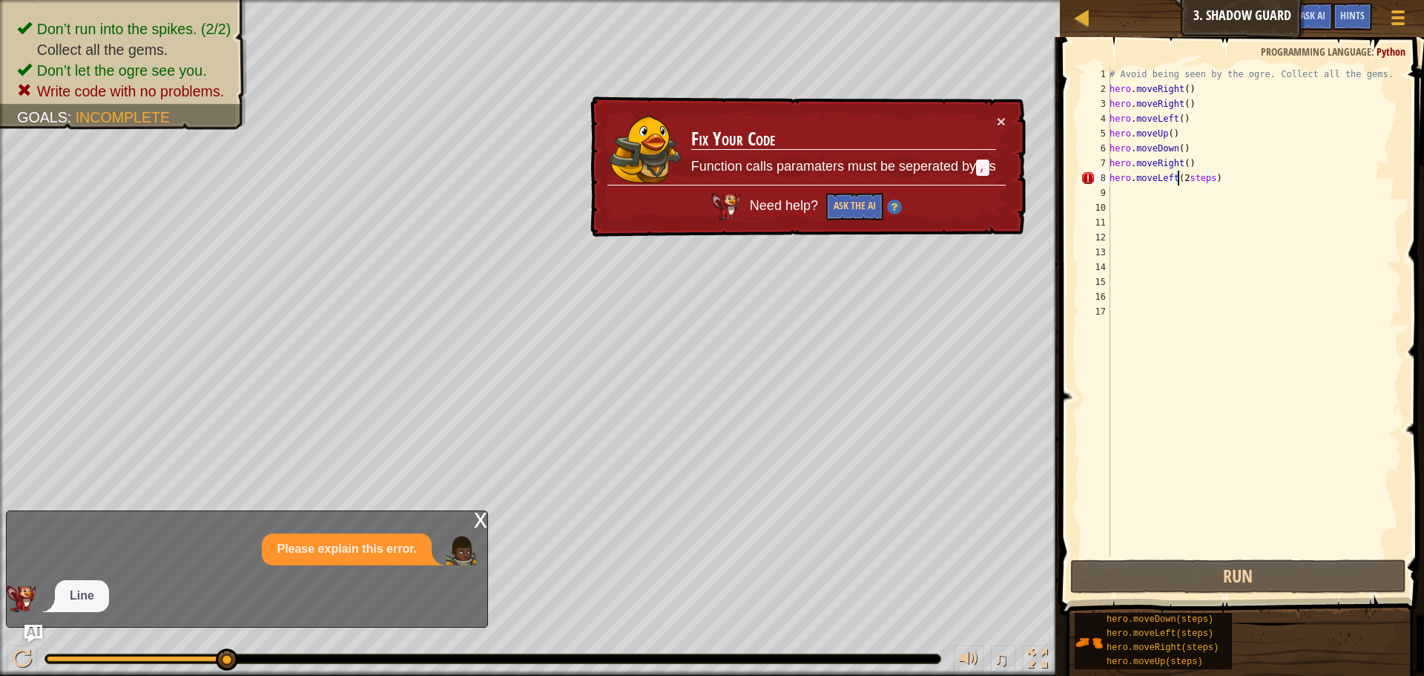
click at [1178, 180] on div "# Avoid being seen by the ogre. Collect all the gems. hero . moveRight ( ) hero…" at bounding box center [1253, 326] width 295 height 519
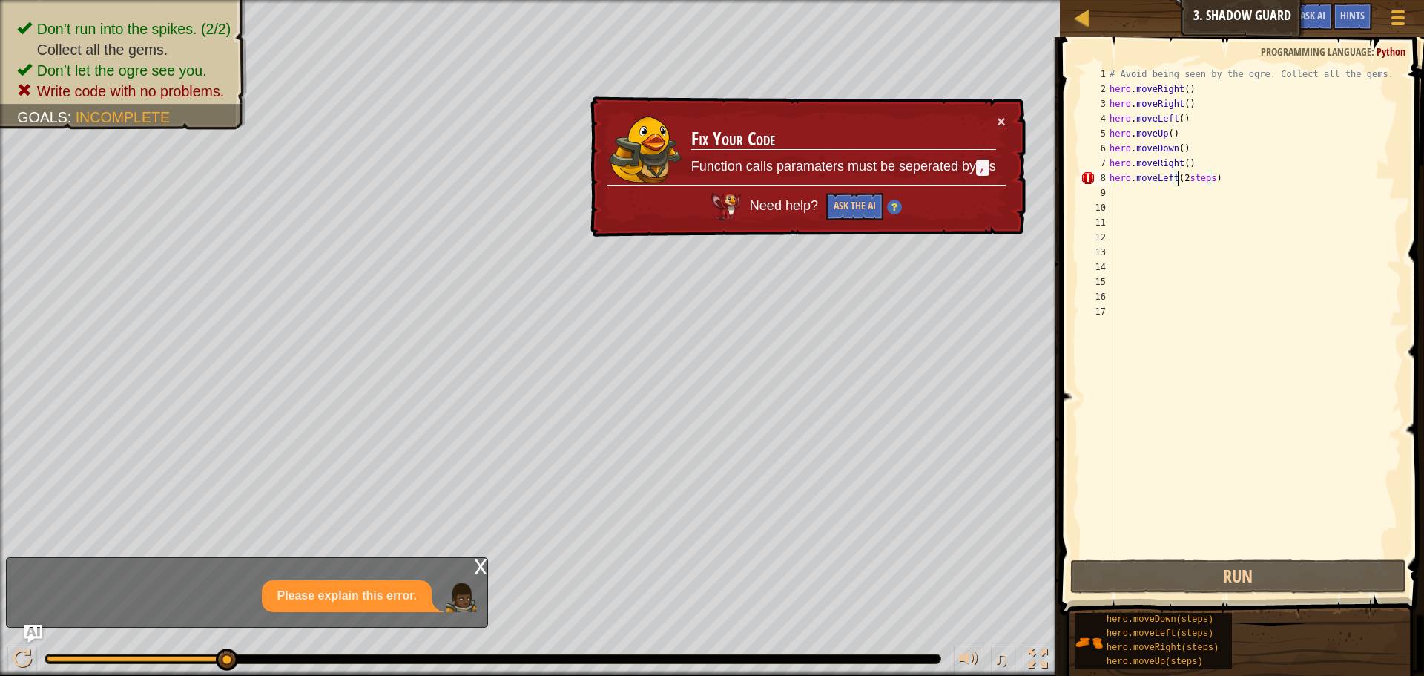
click at [1181, 183] on div "# Avoid being seen by the ogre. Collect all the gems. hero . moveRight ( ) hero…" at bounding box center [1253, 326] width 295 height 519
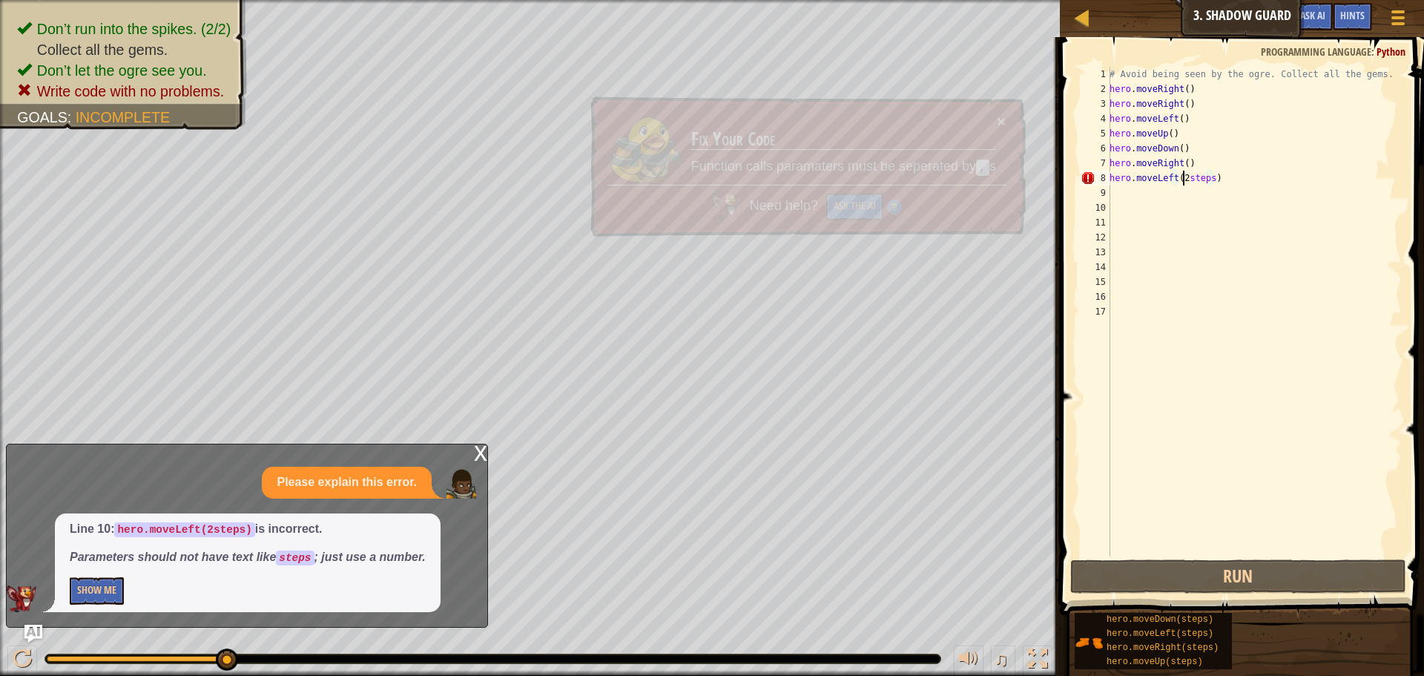
click at [1183, 182] on div "# Avoid being seen by the ogre. Collect all the gems. hero . moveRight ( ) hero…" at bounding box center [1253, 326] width 295 height 519
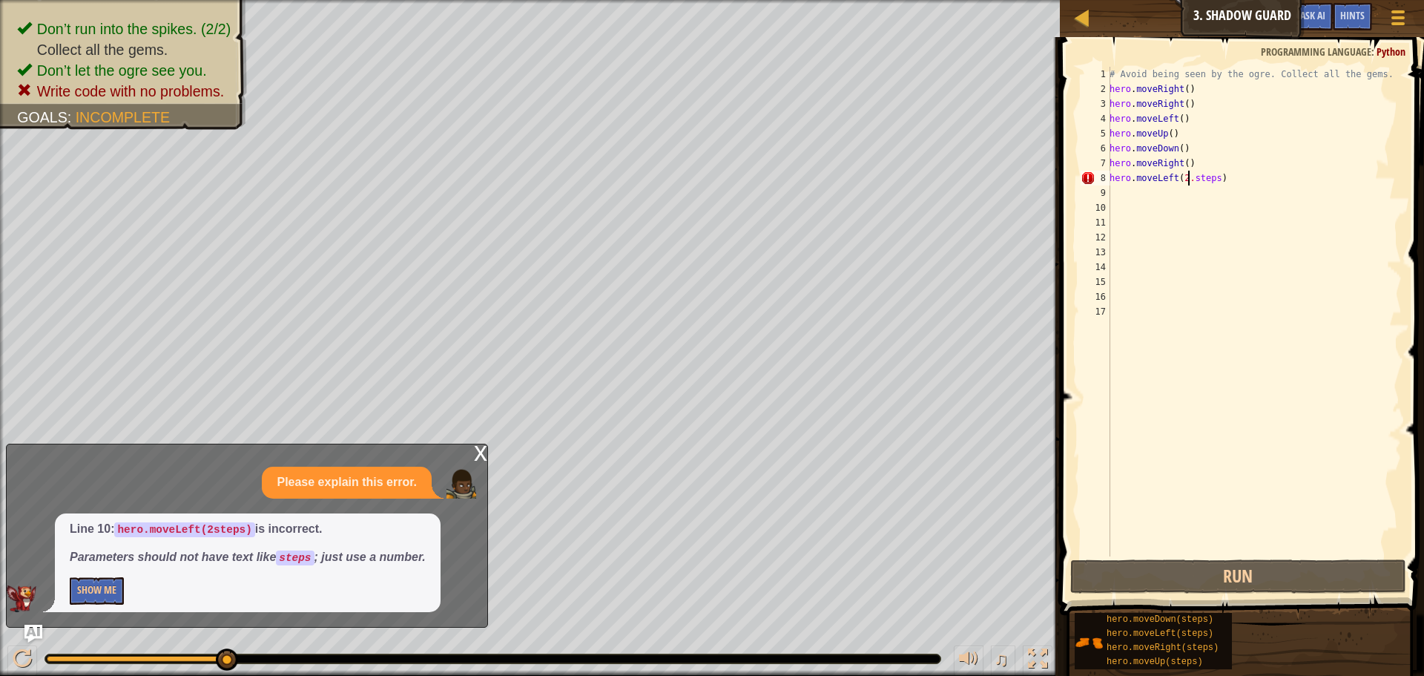
scroll to position [7, 7]
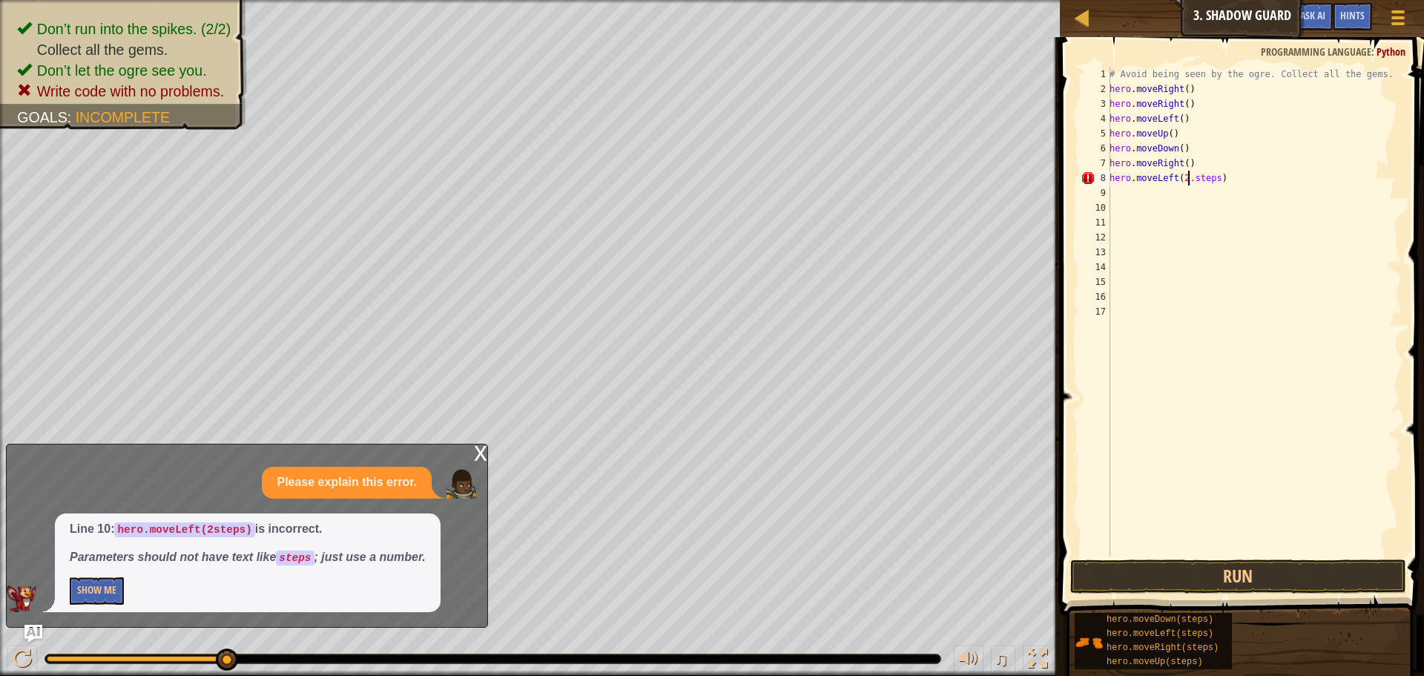
type textarea "hero.moveLeft(2.steps)"
click at [1246, 558] on span at bounding box center [1243, 304] width 376 height 621
click at [1248, 555] on div "hero.moveLeft(2.steps) 1 2 3 4 5 6 7 8 9 10 11 12 13 14 15 16 17 # Avoid being …" at bounding box center [1239, 354] width 369 height 621
click at [1252, 541] on div "# Avoid being seen by the ogre. Collect all the gems. hero . moveRight ( ) hero…" at bounding box center [1253, 326] width 295 height 519
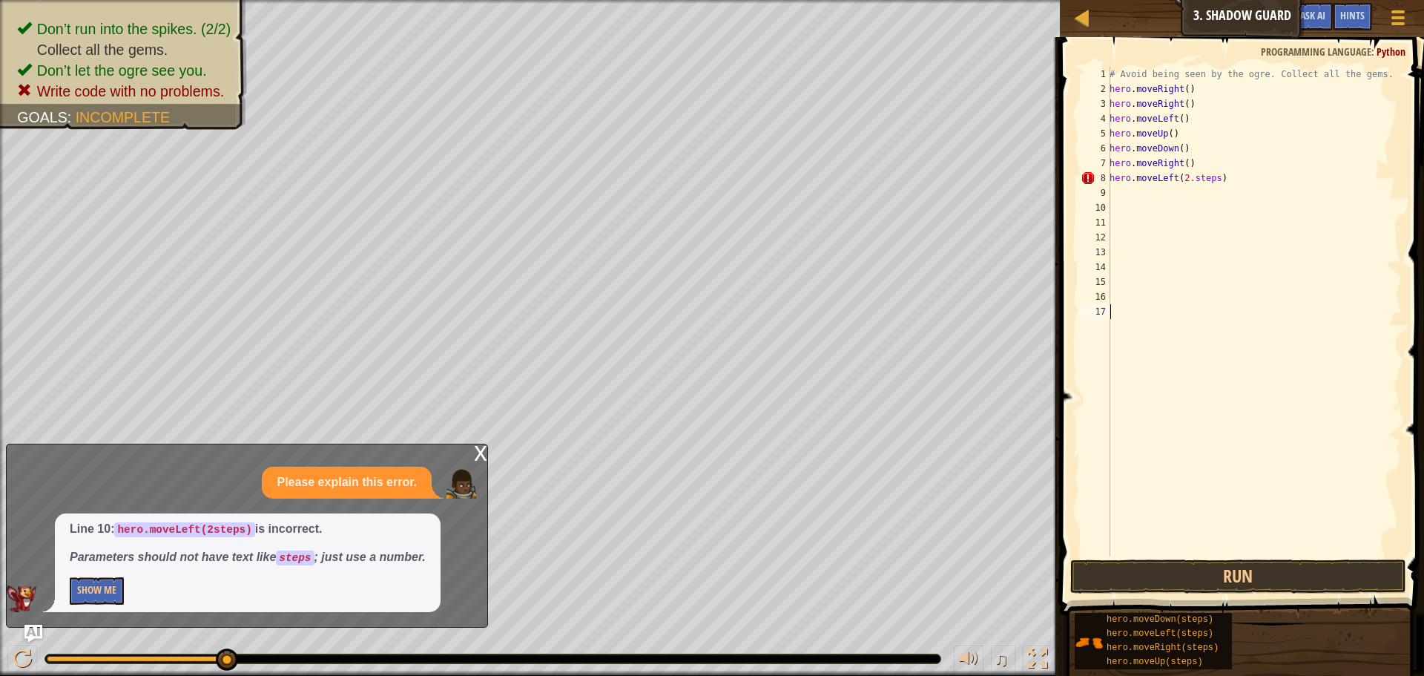
click at [1255, 524] on div "# Avoid being seen by the ogre. Collect all the gems. hero . moveRight ( ) hero…" at bounding box center [1253, 326] width 295 height 519
click at [1178, 577] on button "Run" at bounding box center [1238, 576] width 336 height 34
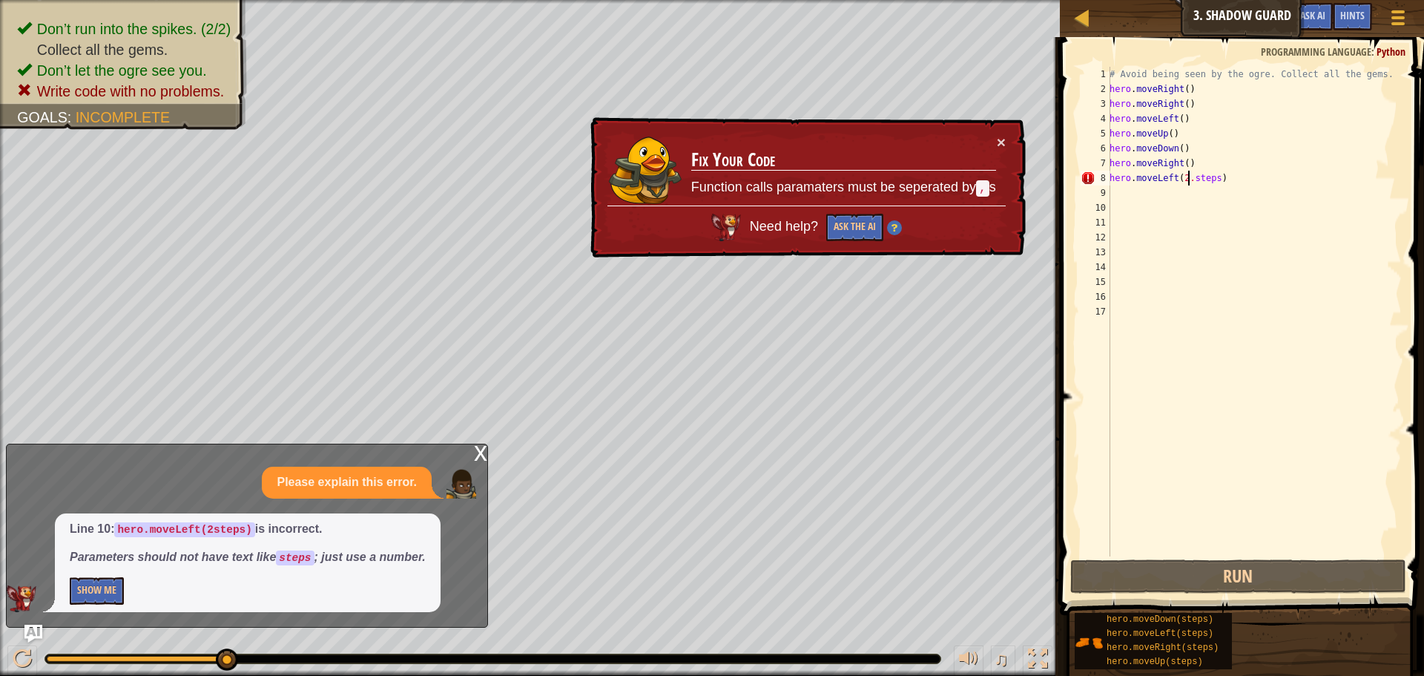
click at [1186, 183] on div "# Avoid being seen by the ogre. Collect all the gems. hero . moveRight ( ) hero…" at bounding box center [1253, 326] width 295 height 519
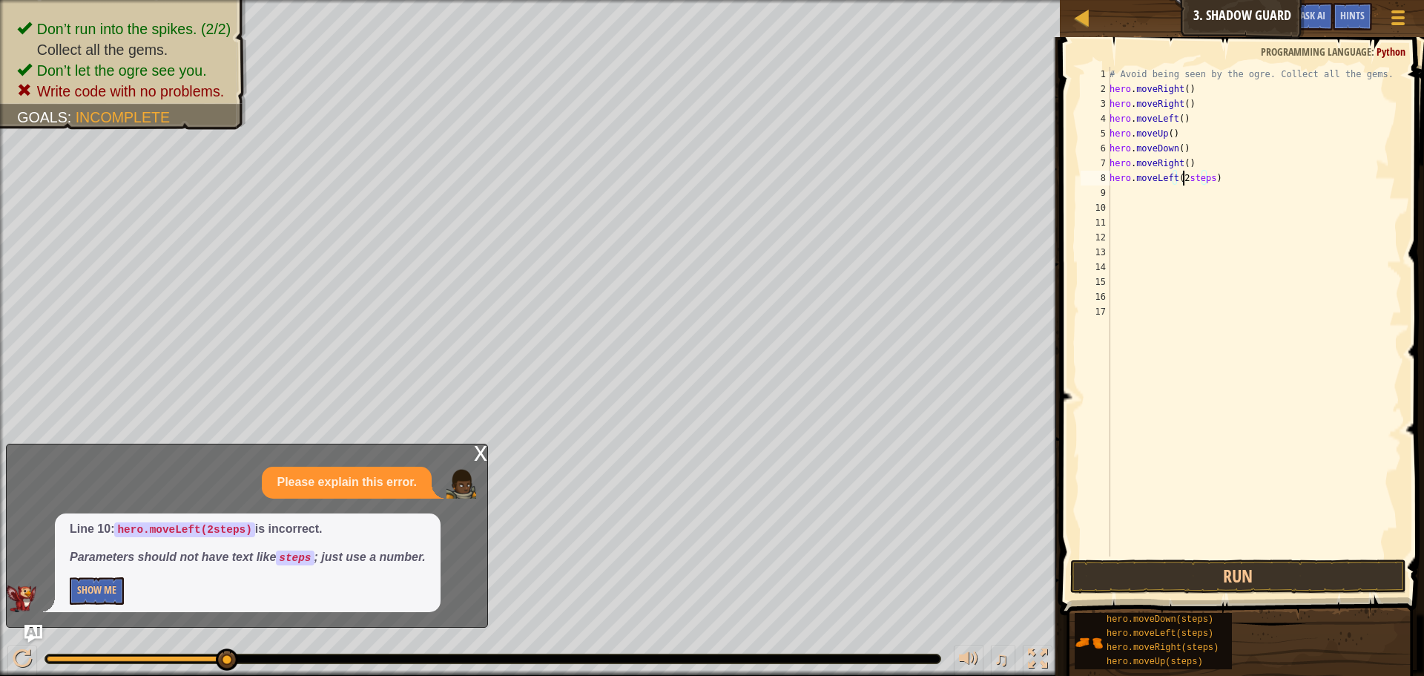
scroll to position [7, 7]
click at [1232, 561] on button "Run" at bounding box center [1238, 576] width 336 height 34
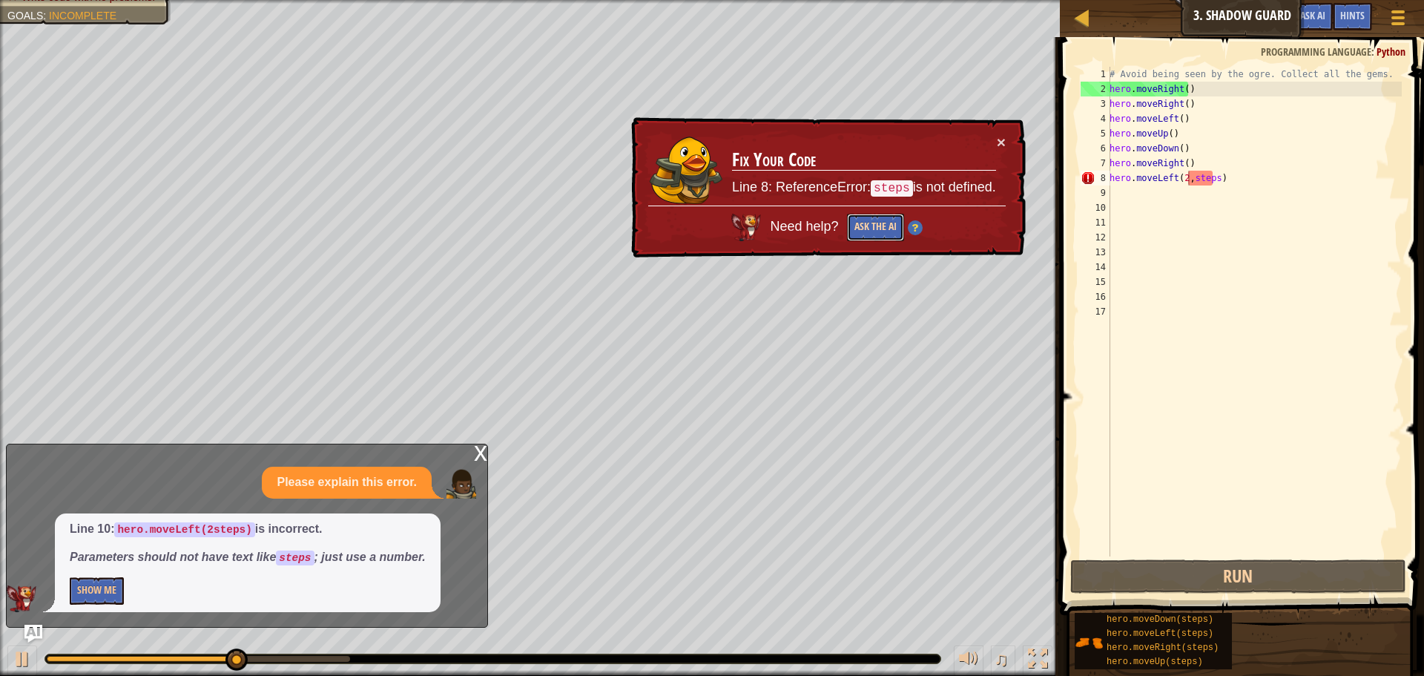
click at [867, 233] on button "Ask the AI" at bounding box center [875, 227] width 57 height 27
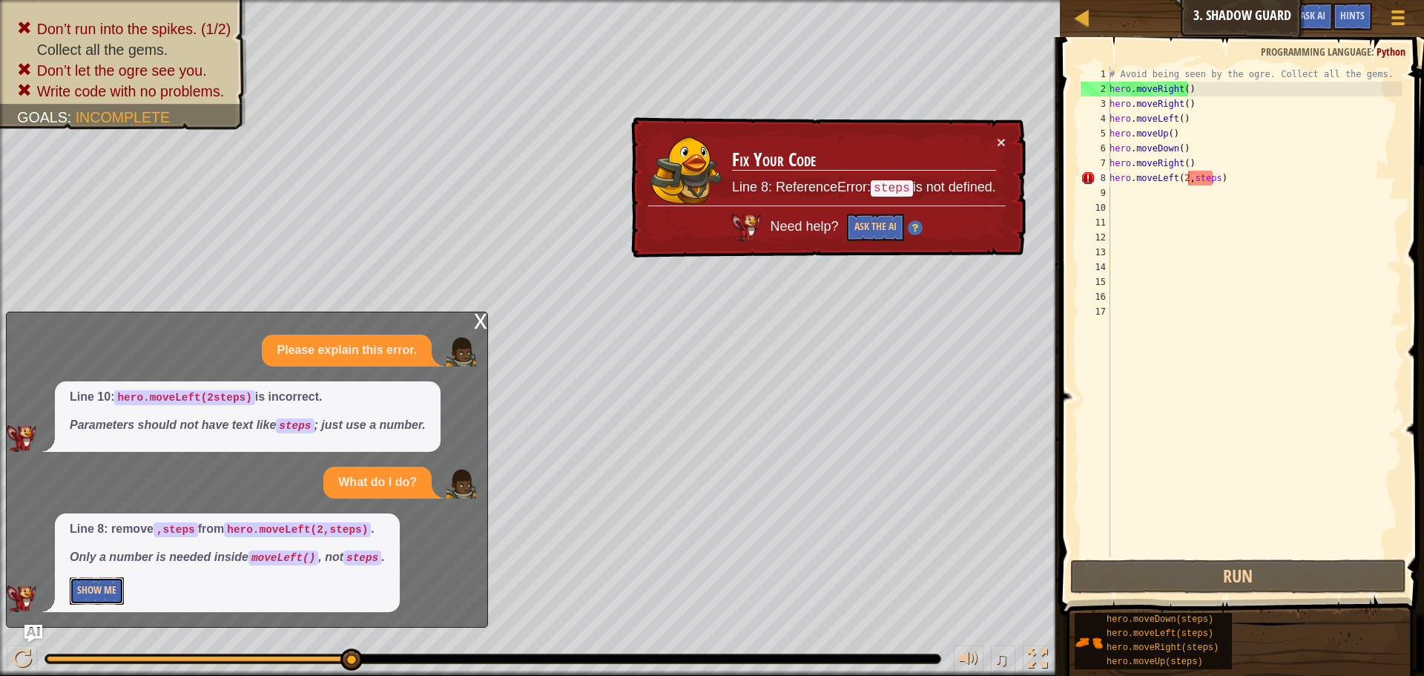
click at [121, 584] on button "Show Me" at bounding box center [97, 590] width 54 height 27
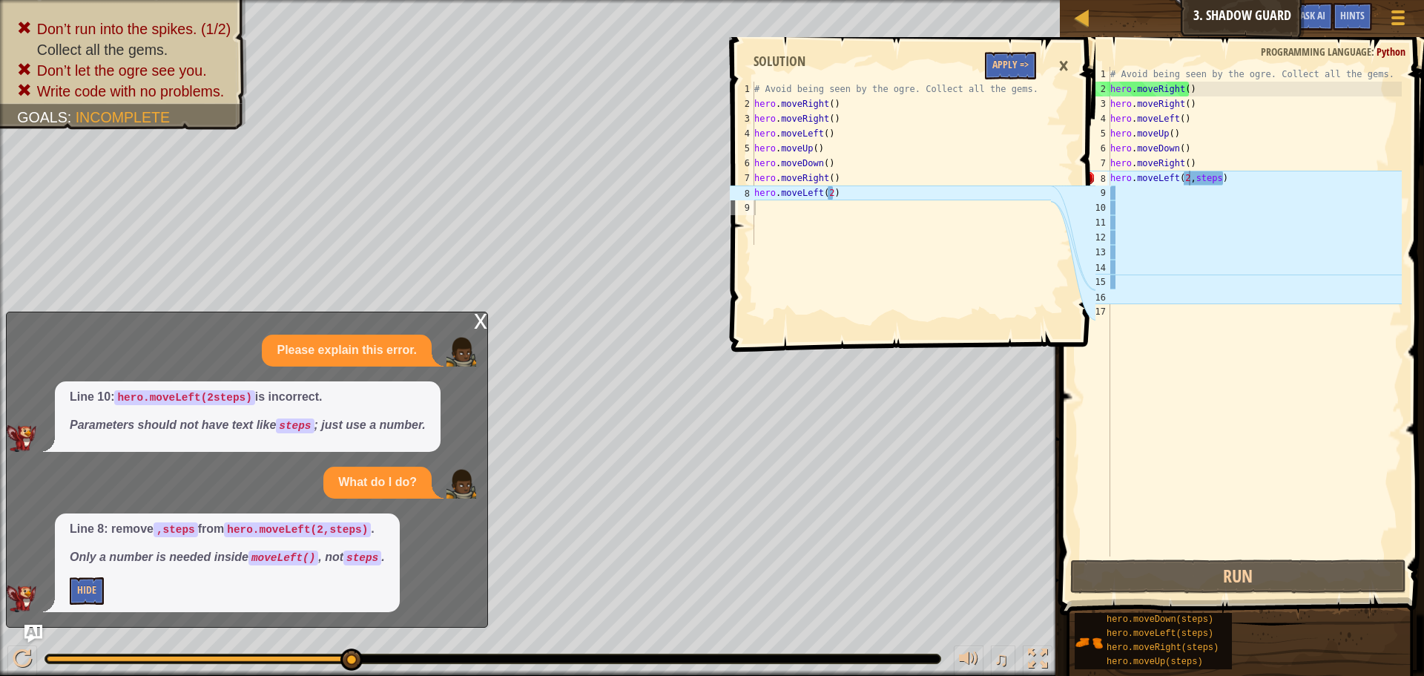
click at [774, 363] on div "1 2 3 4 5 6 7 8 9 # Avoid being seen by the ogre. Collect all the gems. hero . …" at bounding box center [911, 356] width 369 height 638
click at [1046, 66] on span at bounding box center [915, 173] width 376 height 358
click at [1057, 60] on div "×" at bounding box center [1063, 66] width 25 height 34
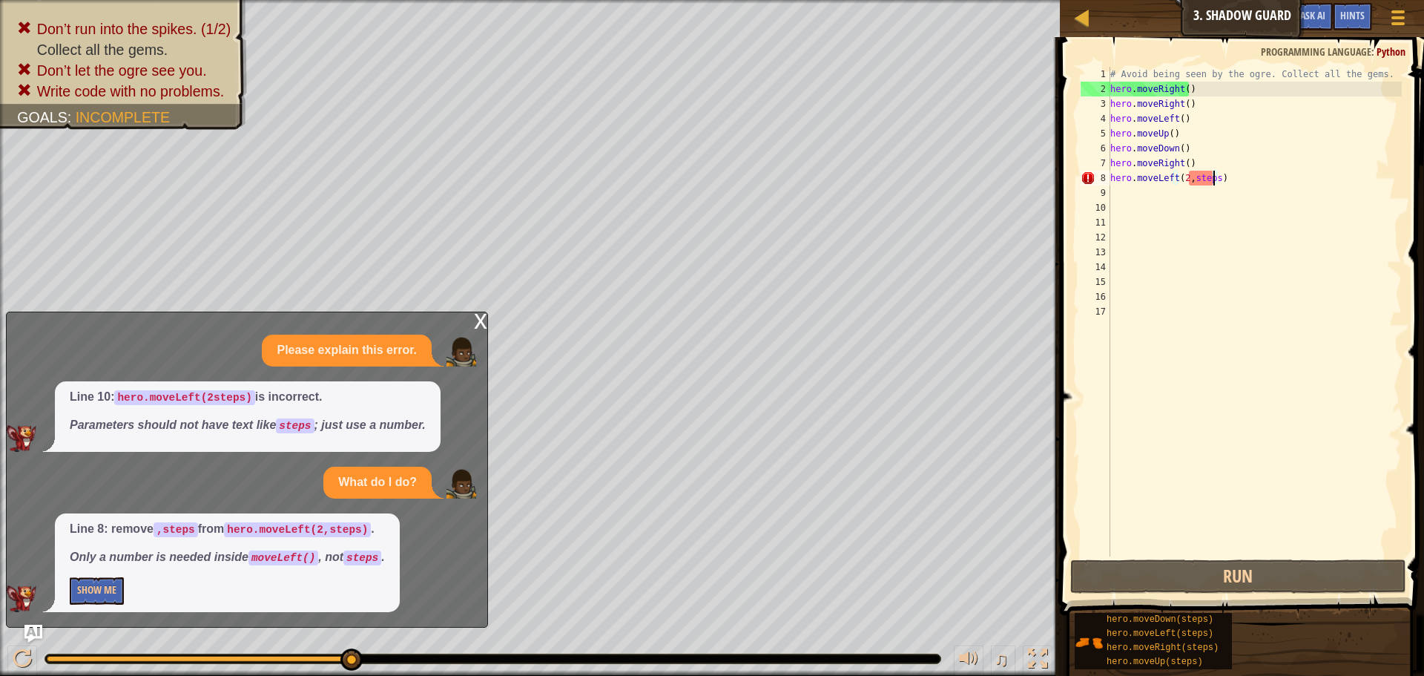
click at [1213, 177] on div "# Avoid being seen by the ogre. Collect all the gems. hero . moveRight ( ) hero…" at bounding box center [1254, 326] width 294 height 519
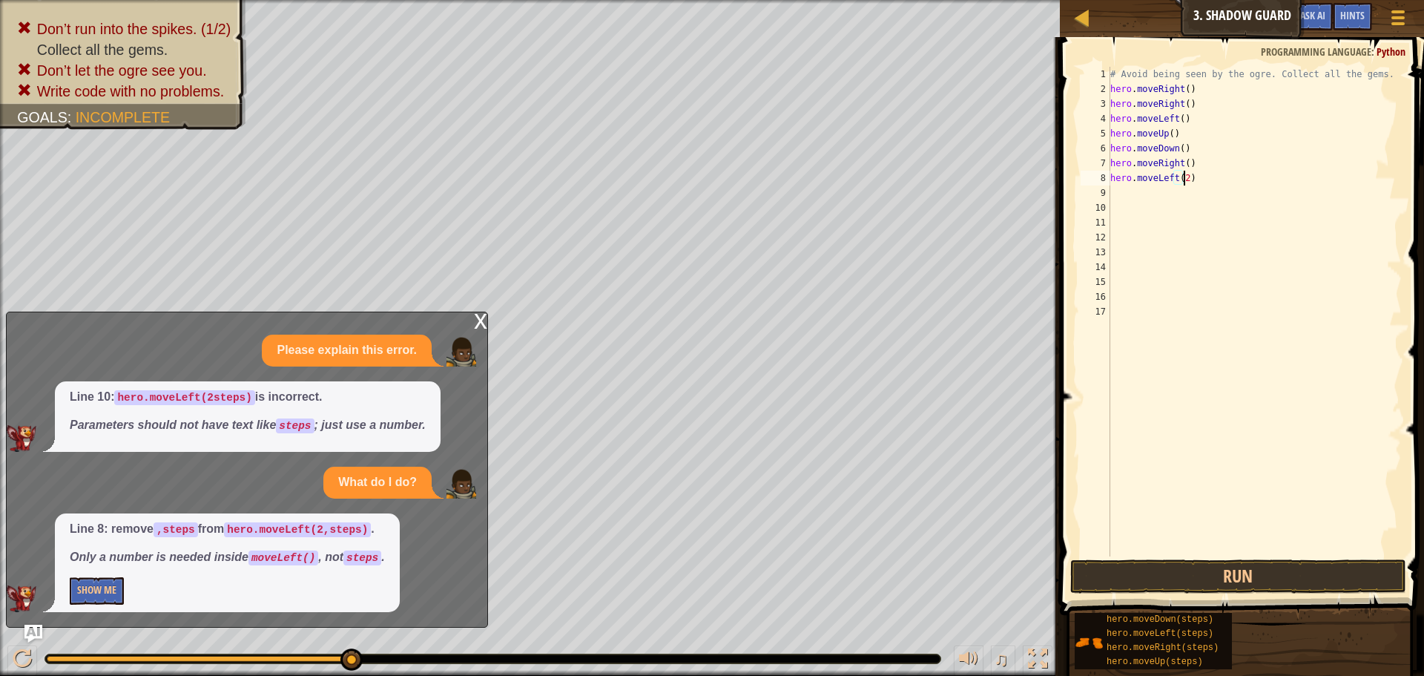
scroll to position [7, 6]
click at [1185, 572] on button "Run" at bounding box center [1238, 576] width 336 height 34
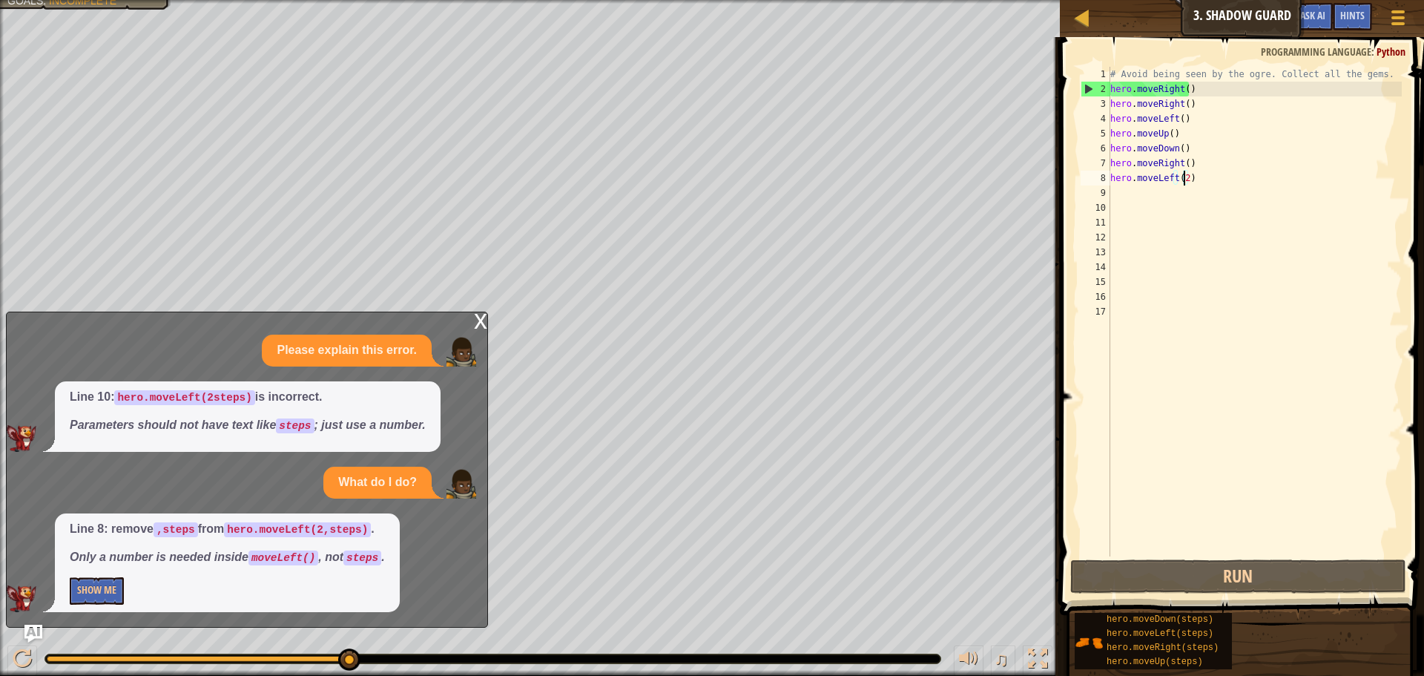
click at [472, 311] on div "Map Introduction to Computer Science 3. Shadow Guard Game Menu Done Hints Ask A…" at bounding box center [712, 338] width 1424 height 676
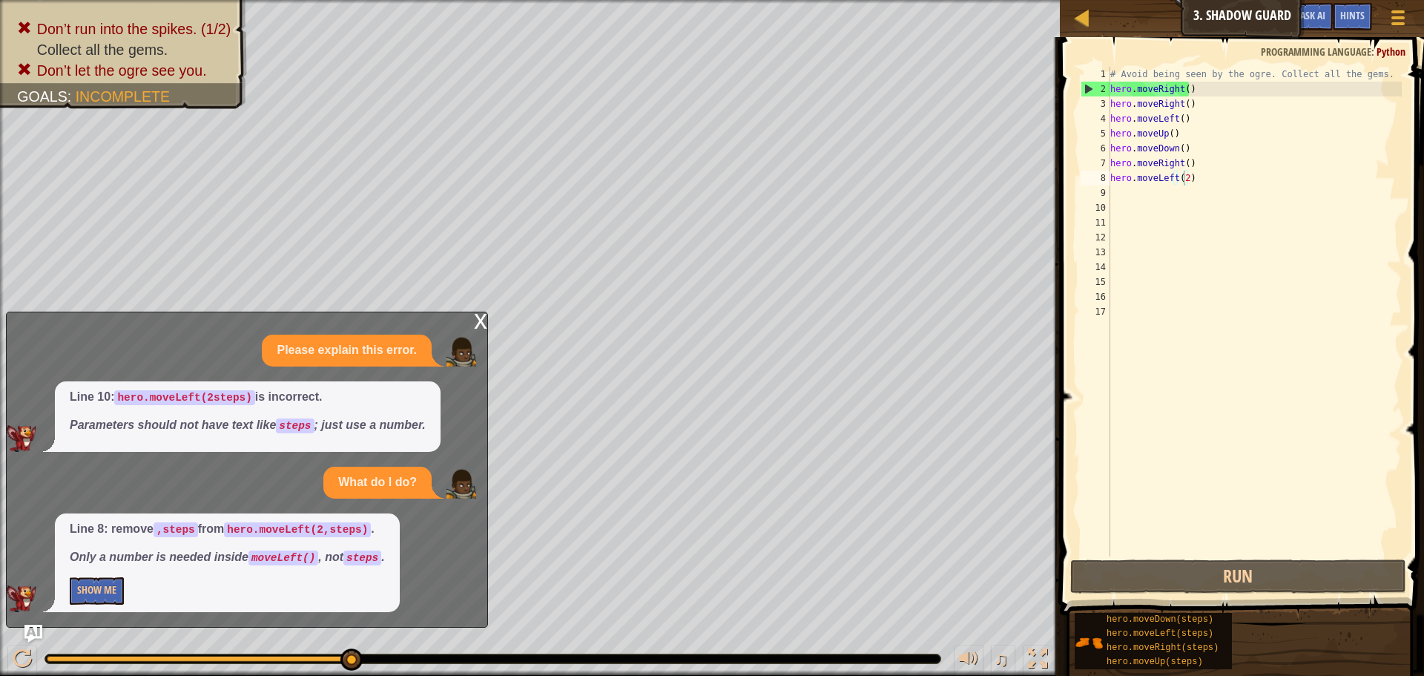
click at [475, 313] on div "x" at bounding box center [480, 319] width 13 height 15
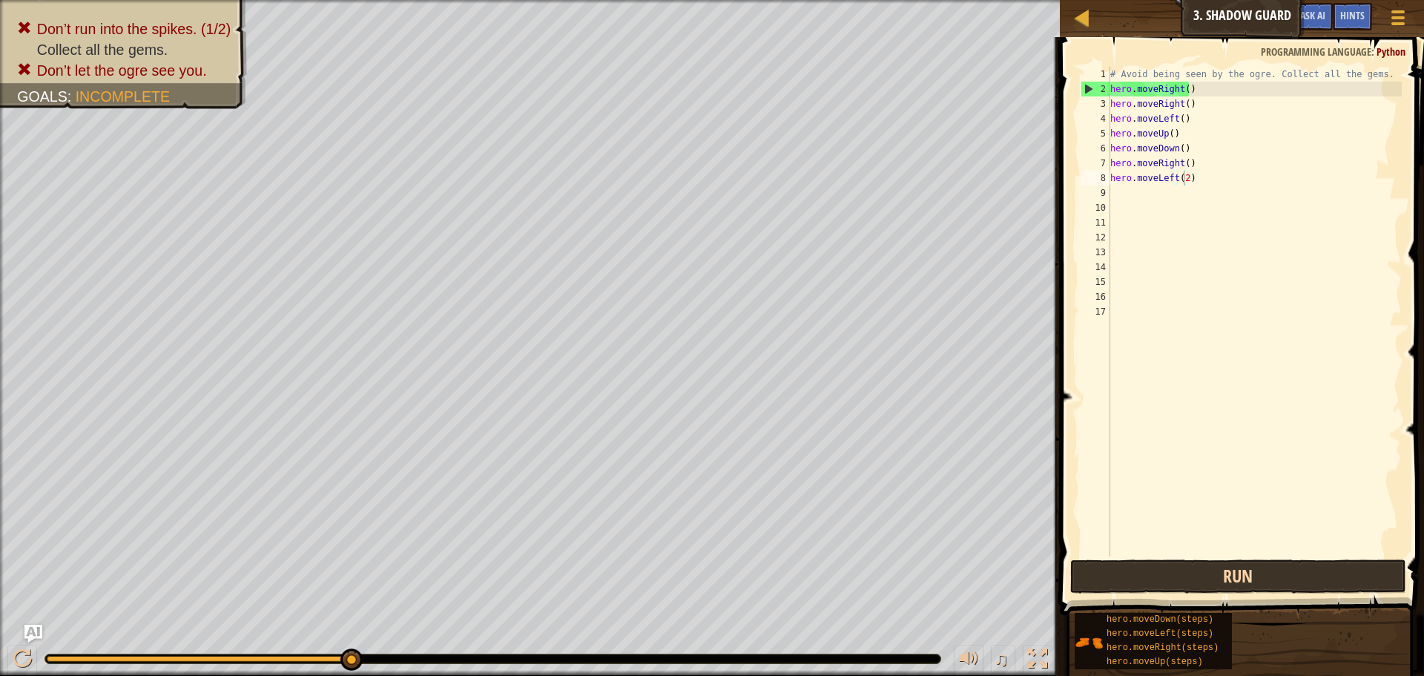
click at [1155, 561] on div "hero.moveLeft(2) 1 2 3 4 5 6 7 8 9 10 11 12 13 14 15 16 17 # Avoid being seen b…" at bounding box center [1239, 354] width 369 height 621
click at [1151, 564] on button "Run" at bounding box center [1238, 576] width 336 height 34
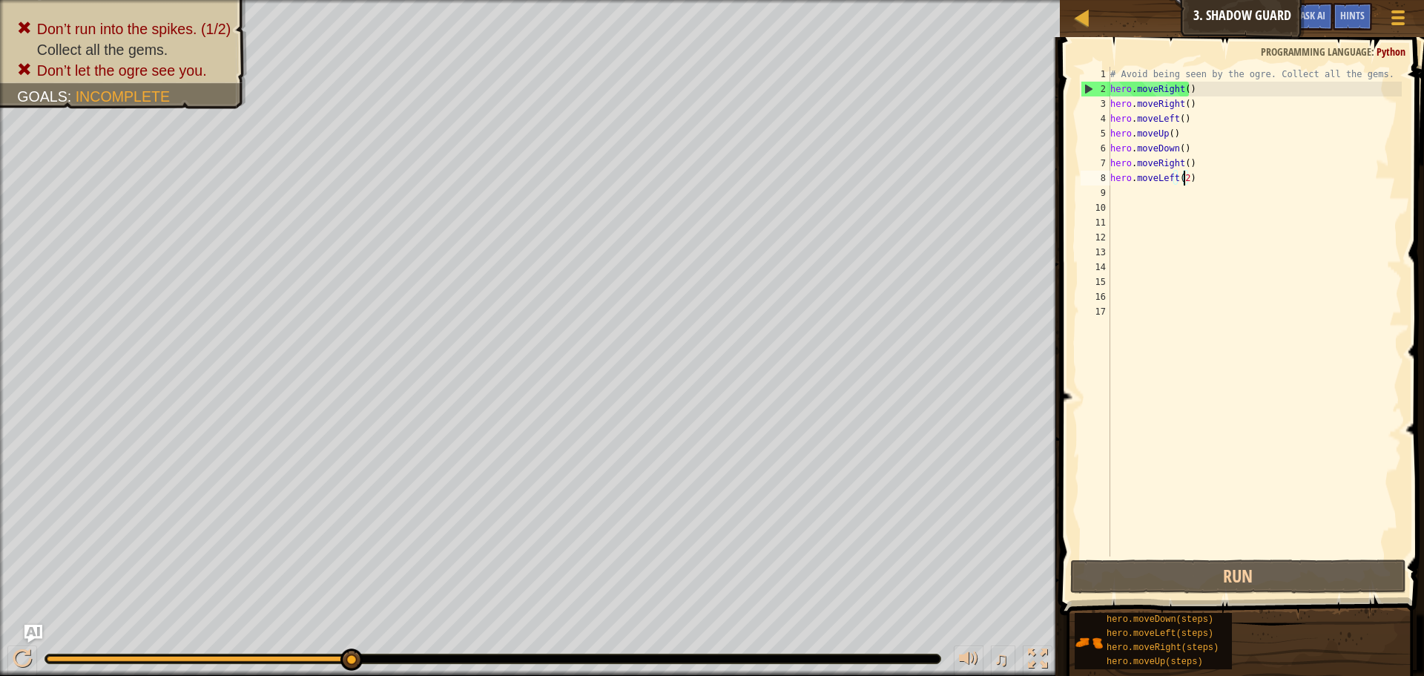
scroll to position [7, 5]
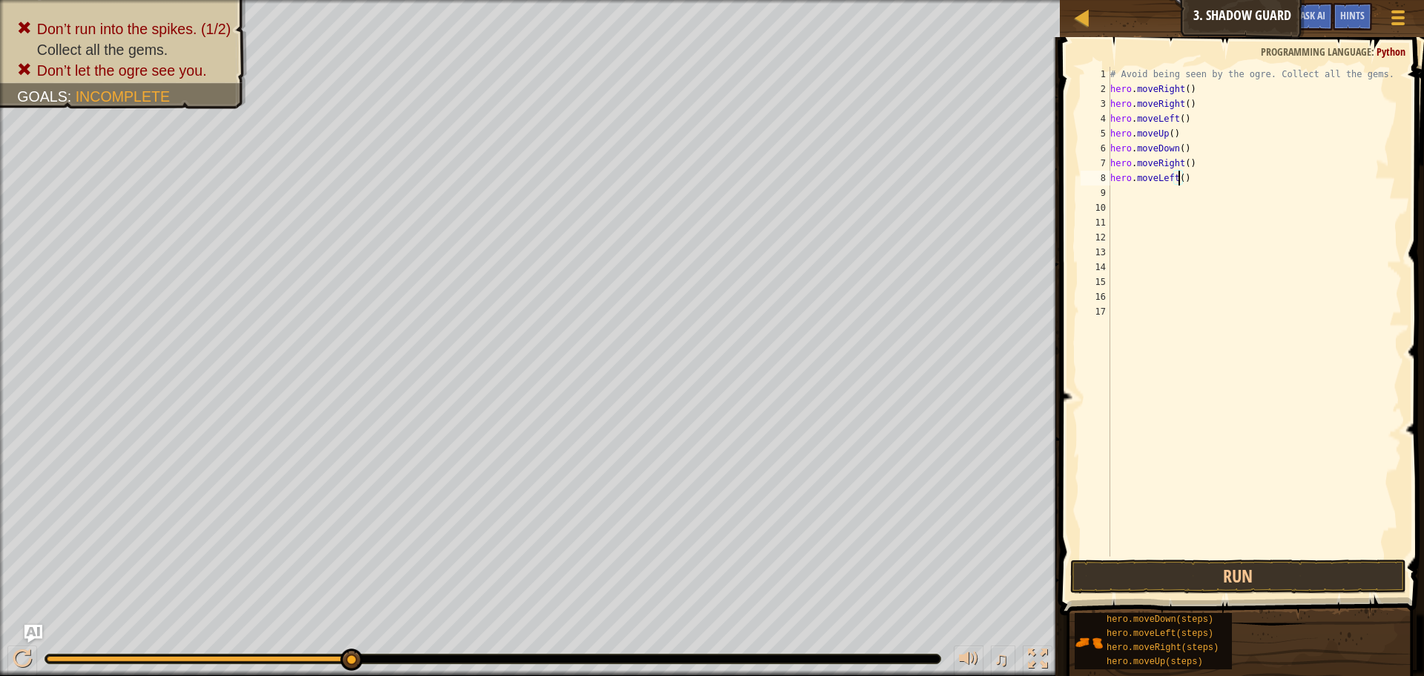
type textarea "hero.moveLeft(3)"
click at [1115, 198] on div "# Avoid being seen by the ogre. Collect all the gems. hero . moveRight ( ) hero…" at bounding box center [1254, 326] width 294 height 519
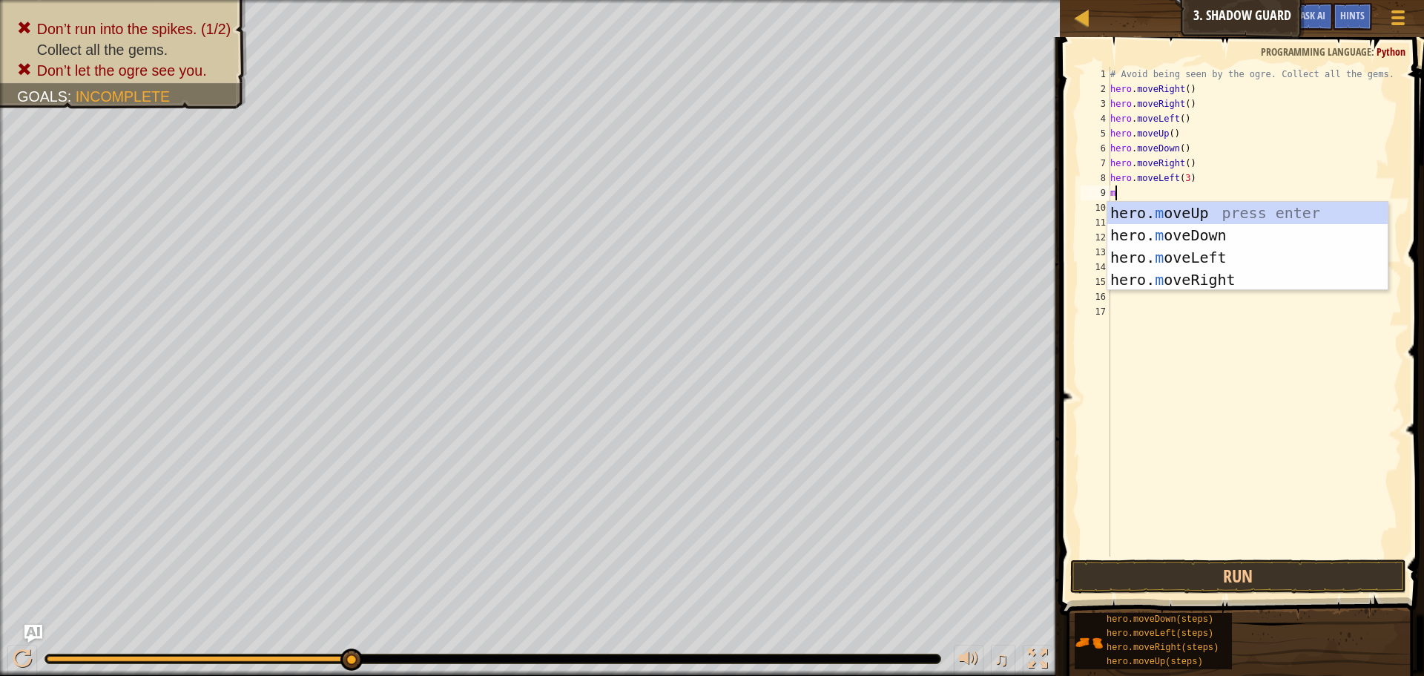
type textarea "mo"
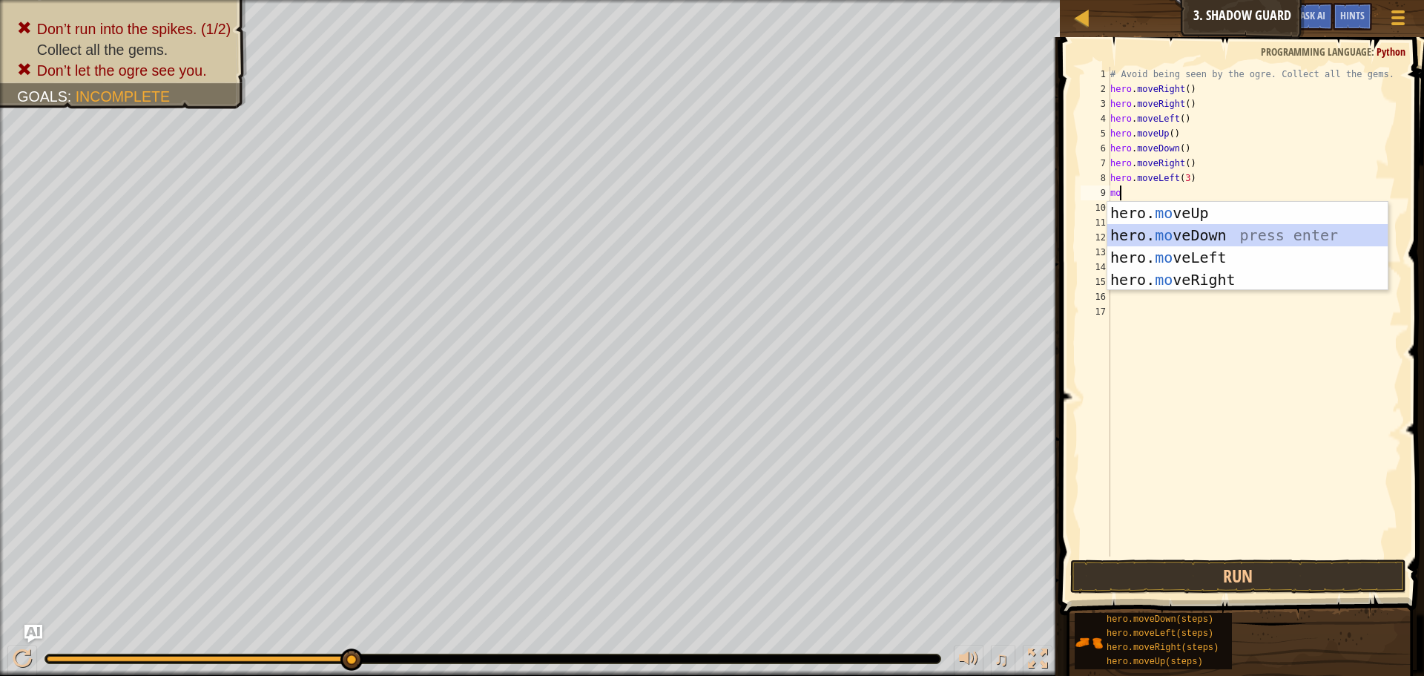
click at [1177, 239] on div "hero. mo veUp press enter hero. mo veDown press enter hero. mo veLeft press ent…" at bounding box center [1247, 268] width 280 height 133
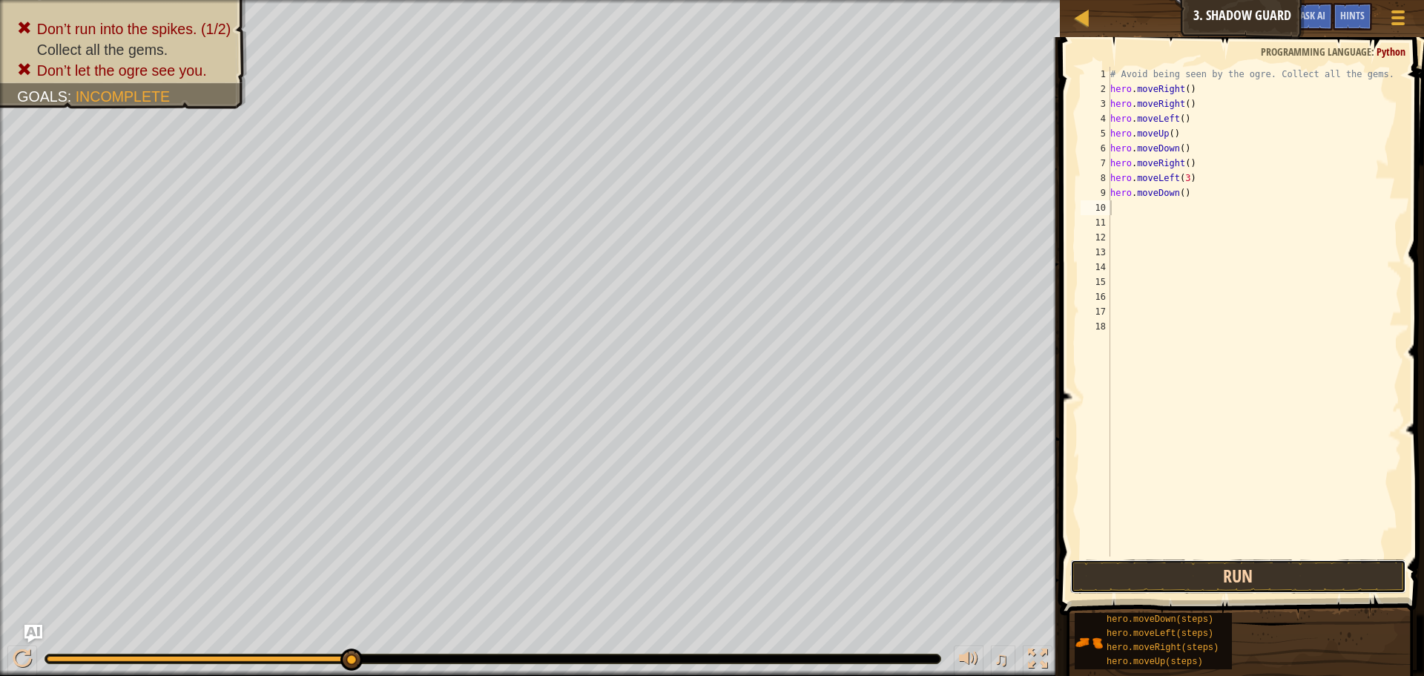
click at [1131, 572] on button "Run" at bounding box center [1238, 576] width 336 height 34
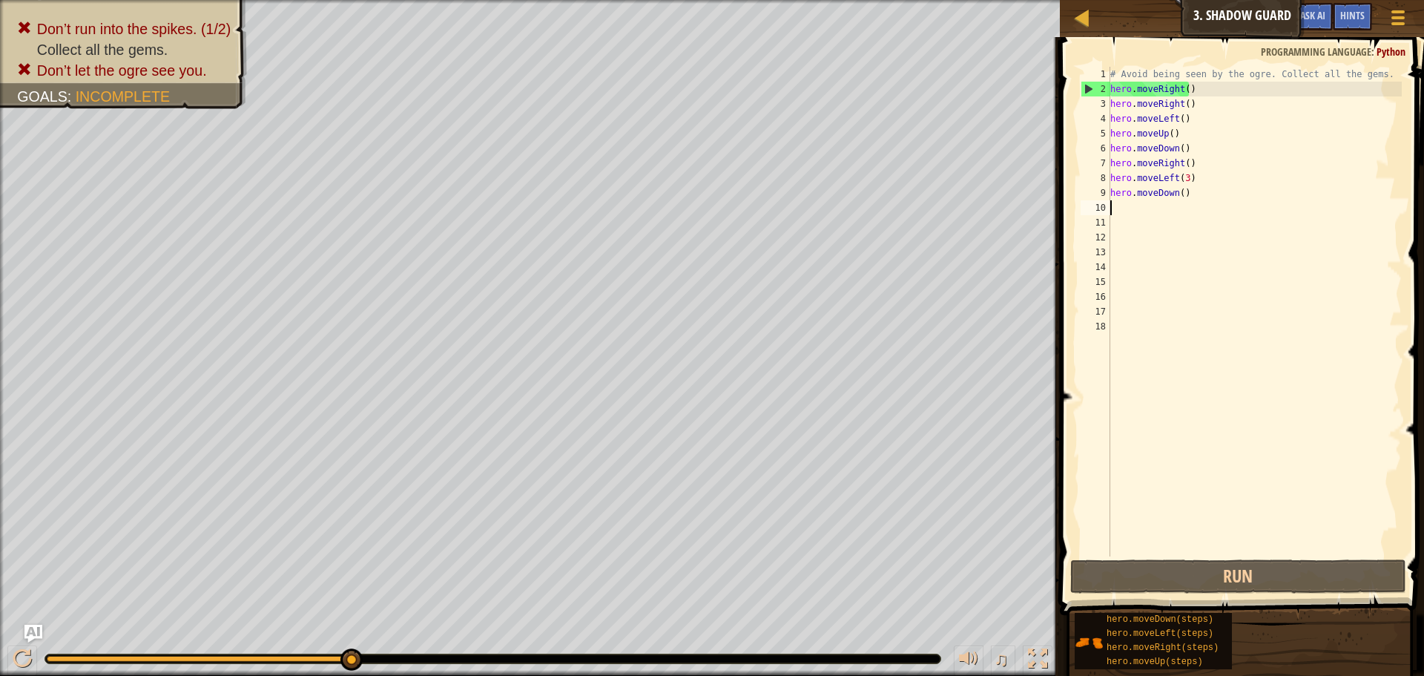
click at [1190, 202] on div "# Avoid being seen by the ogre. Collect all the gems. hero . moveRight ( ) hero…" at bounding box center [1254, 326] width 294 height 519
click at [1158, 197] on div "# Avoid being seen by the ogre. Collect all the gems. hero . moveRight ( ) hero…" at bounding box center [1254, 326] width 294 height 519
click at [1183, 195] on div "# Avoid being seen by the ogre. Collect all the gems. hero . moveRight ( ) hero…" at bounding box center [1254, 326] width 294 height 519
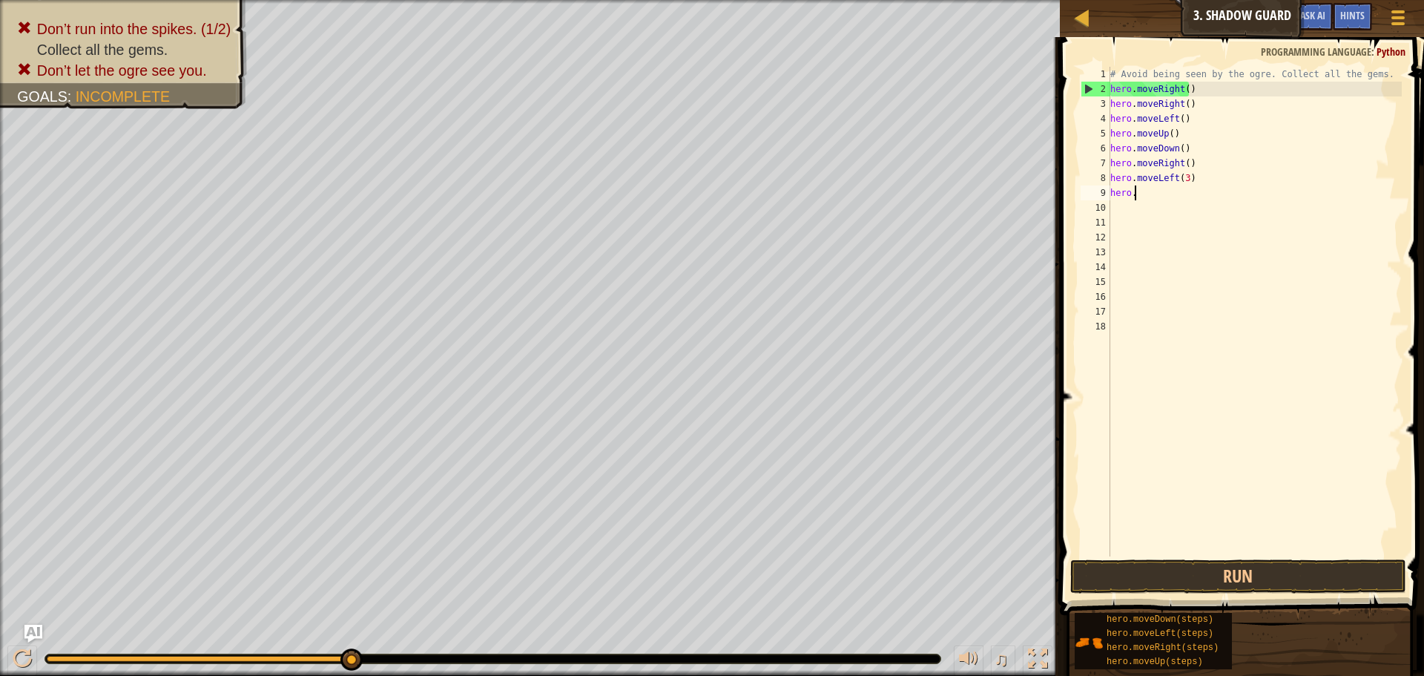
type textarea "h"
click at [1186, 185] on div "# Avoid being seen by the ogre. Collect all the gems. hero . moveRight ( ) hero…" at bounding box center [1254, 326] width 294 height 519
type textarea "h"
click at [1218, 573] on button "Run" at bounding box center [1238, 576] width 336 height 34
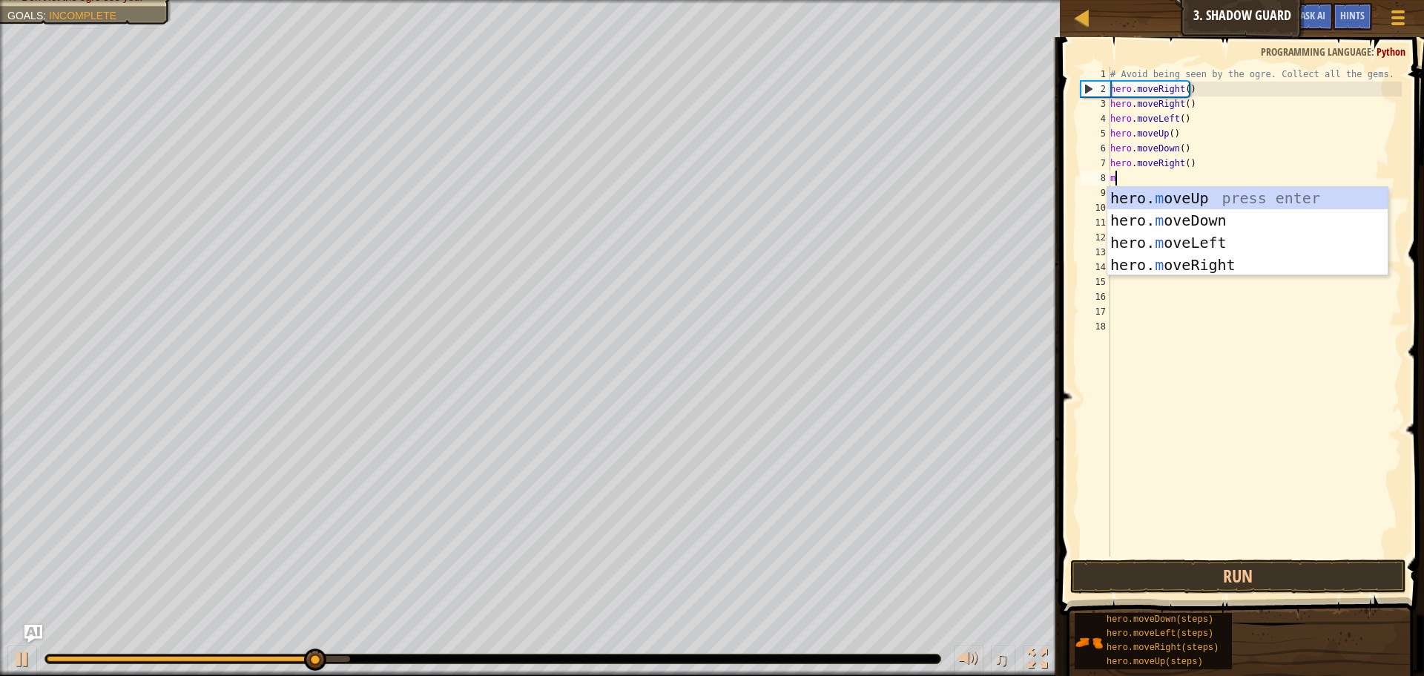
type textarea "mo"
click at [1195, 194] on div "hero. mo veUp press enter hero. mo veDown press enter hero. mo veLeft press ent…" at bounding box center [1247, 253] width 280 height 133
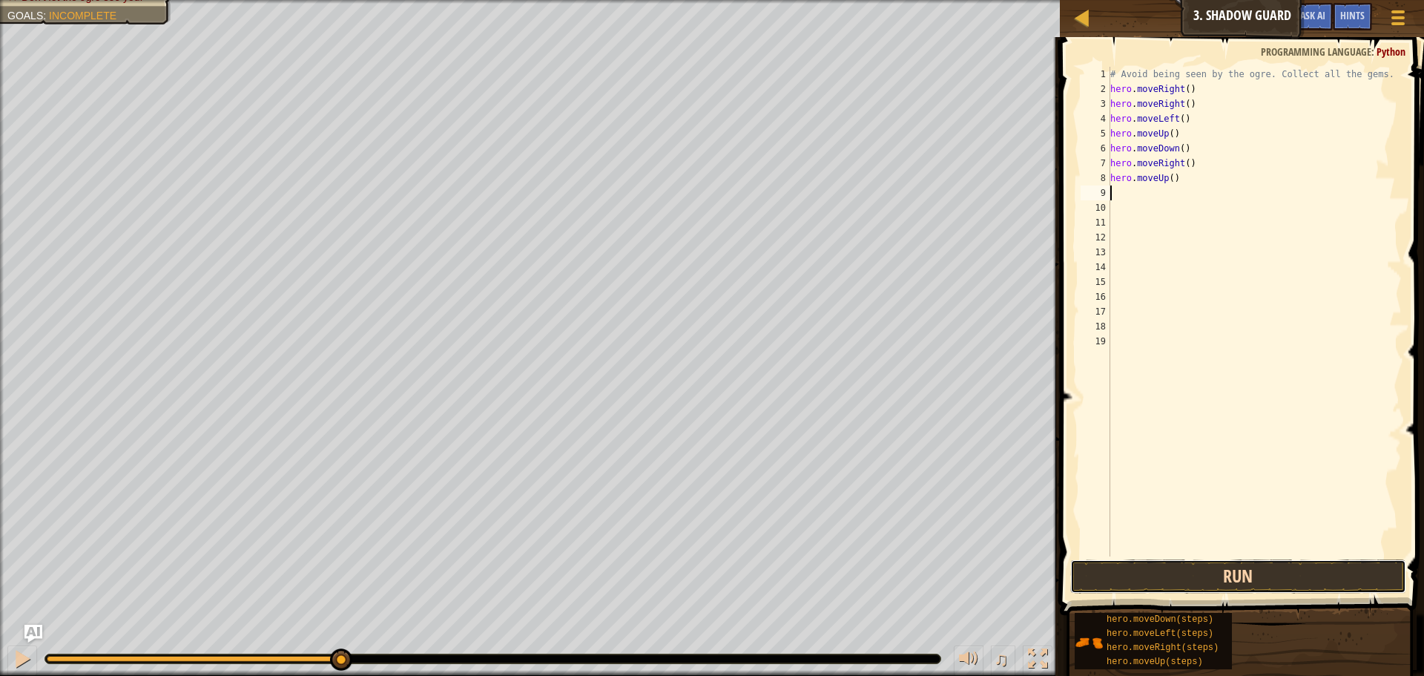
click at [1250, 568] on button "Run" at bounding box center [1238, 576] width 336 height 34
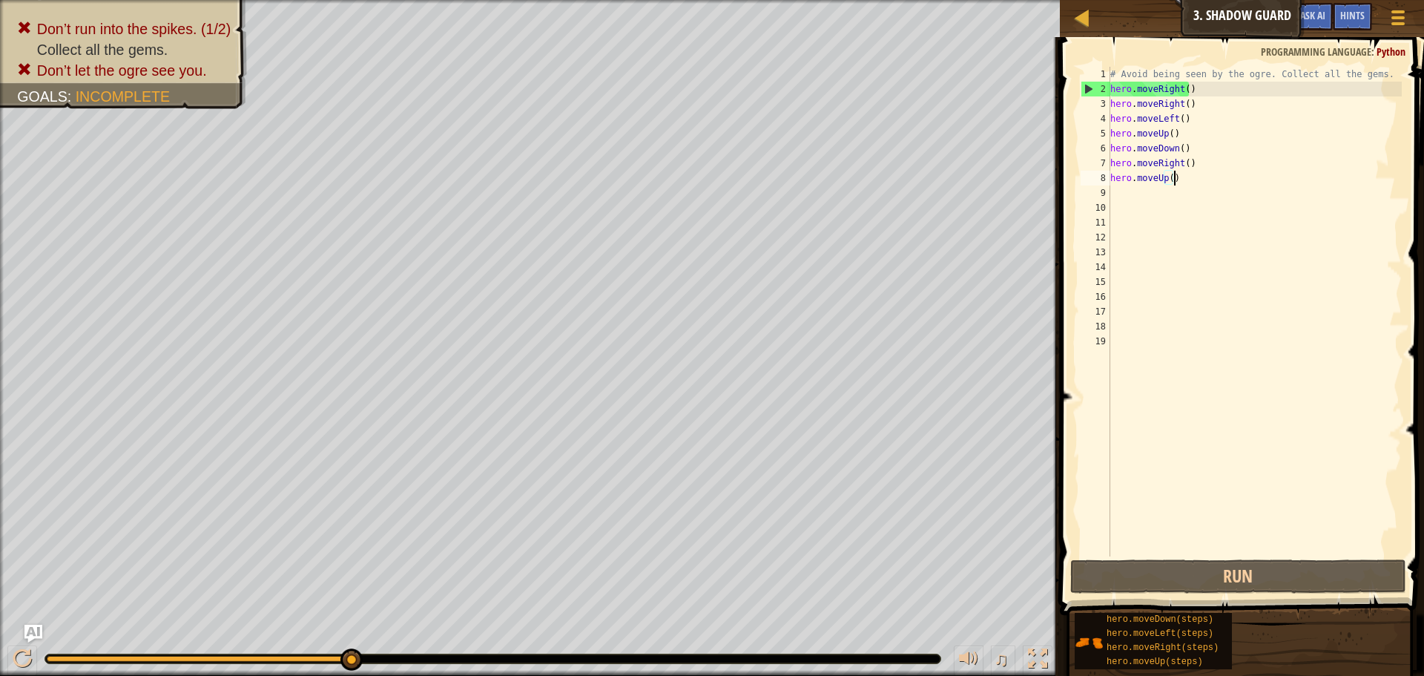
click at [1172, 182] on div "# Avoid being seen by the ogre. Collect all the gems. hero . moveRight ( ) hero…" at bounding box center [1254, 326] width 294 height 519
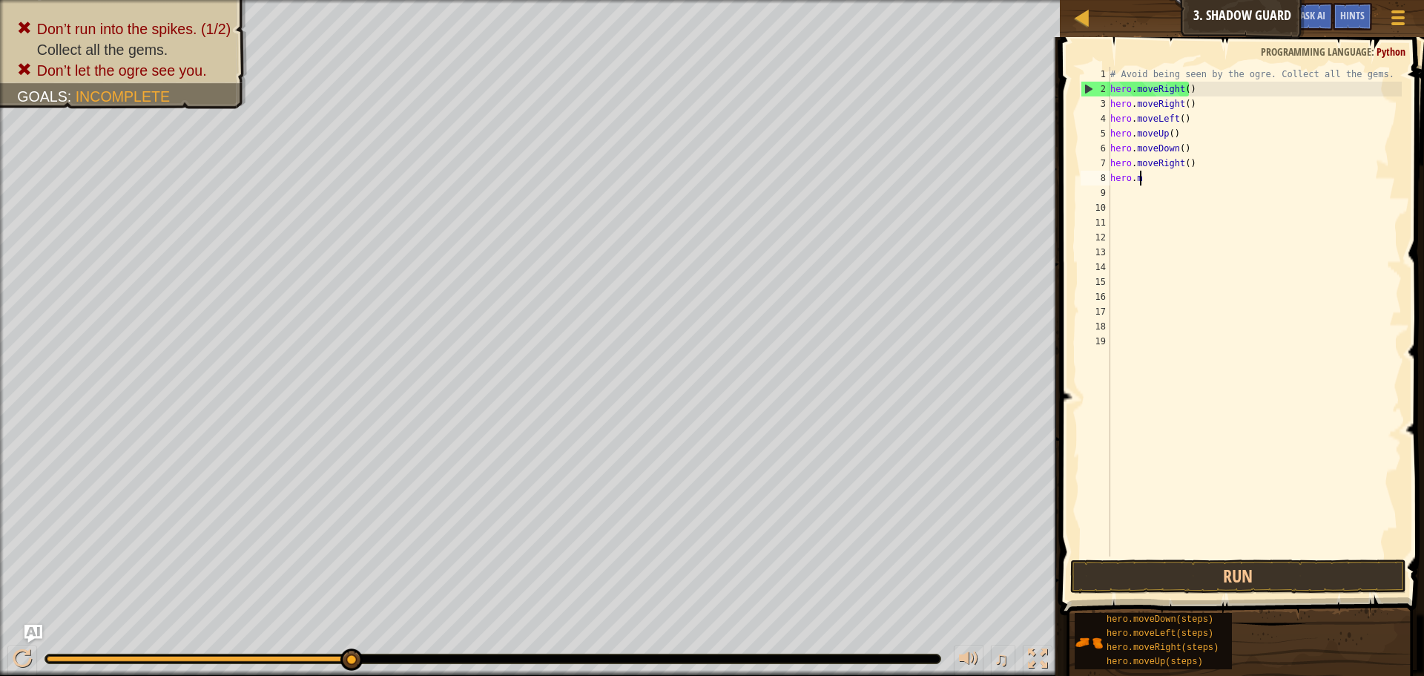
type textarea "h"
click at [1206, 165] on div "# Avoid being seen by the ogre. Collect all the gems. hero . moveRight ( ) hero…" at bounding box center [1254, 326] width 294 height 519
type textarea "h"
click at [1260, 572] on button "Run" at bounding box center [1238, 576] width 336 height 34
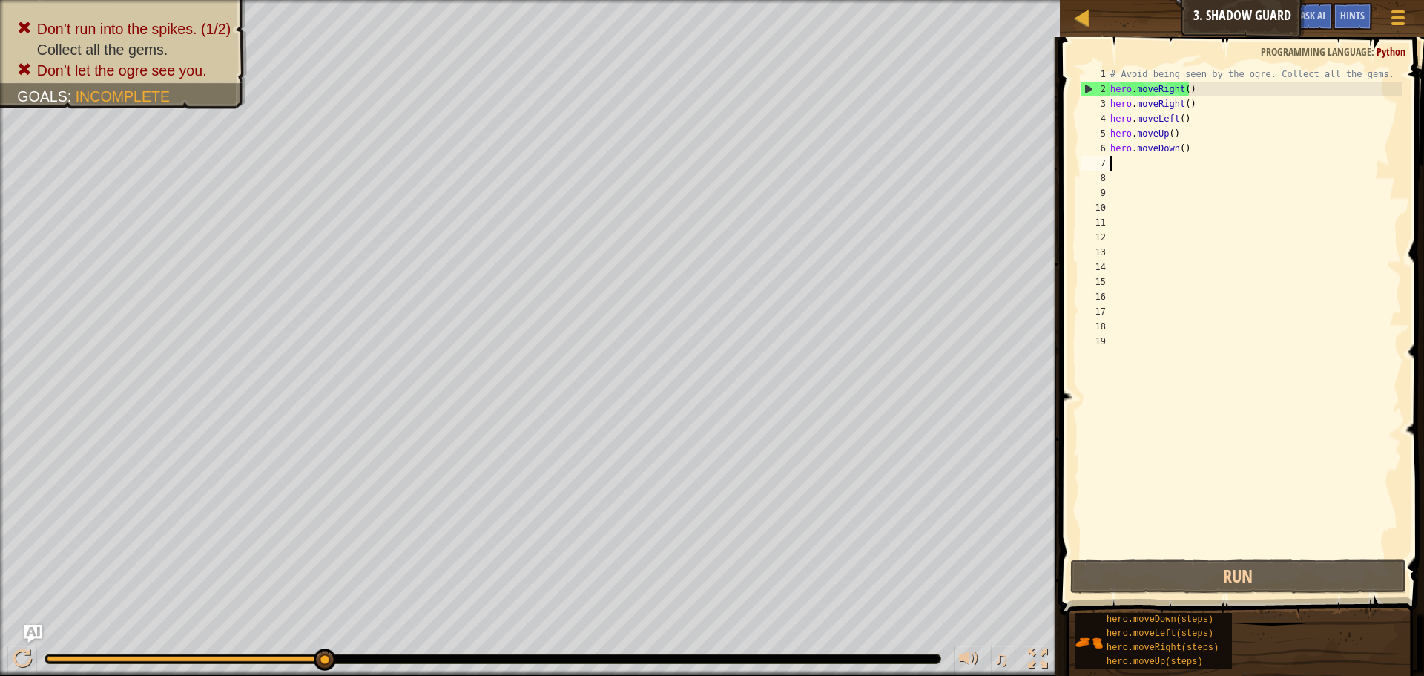
type textarea "m"
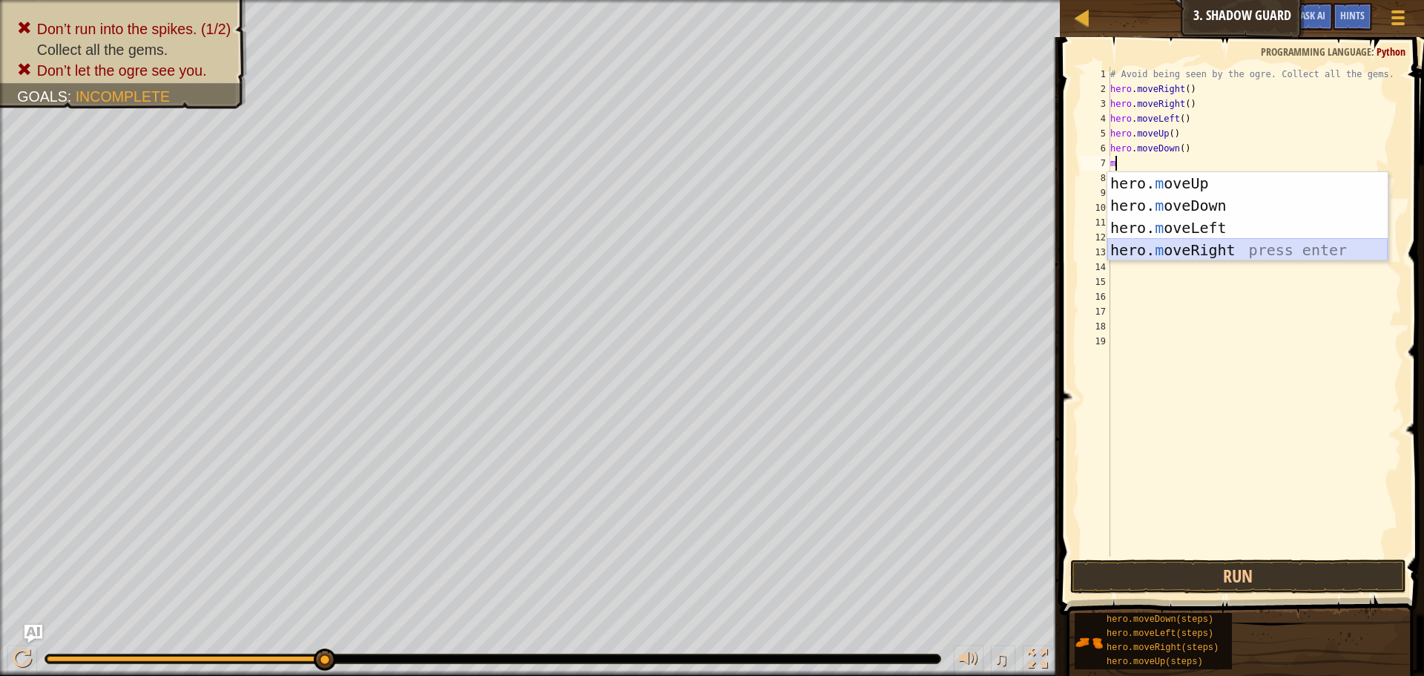
click at [1185, 254] on div "hero. m oveUp press enter hero. m oveDown press enter hero. m oveLeft press ent…" at bounding box center [1247, 238] width 280 height 133
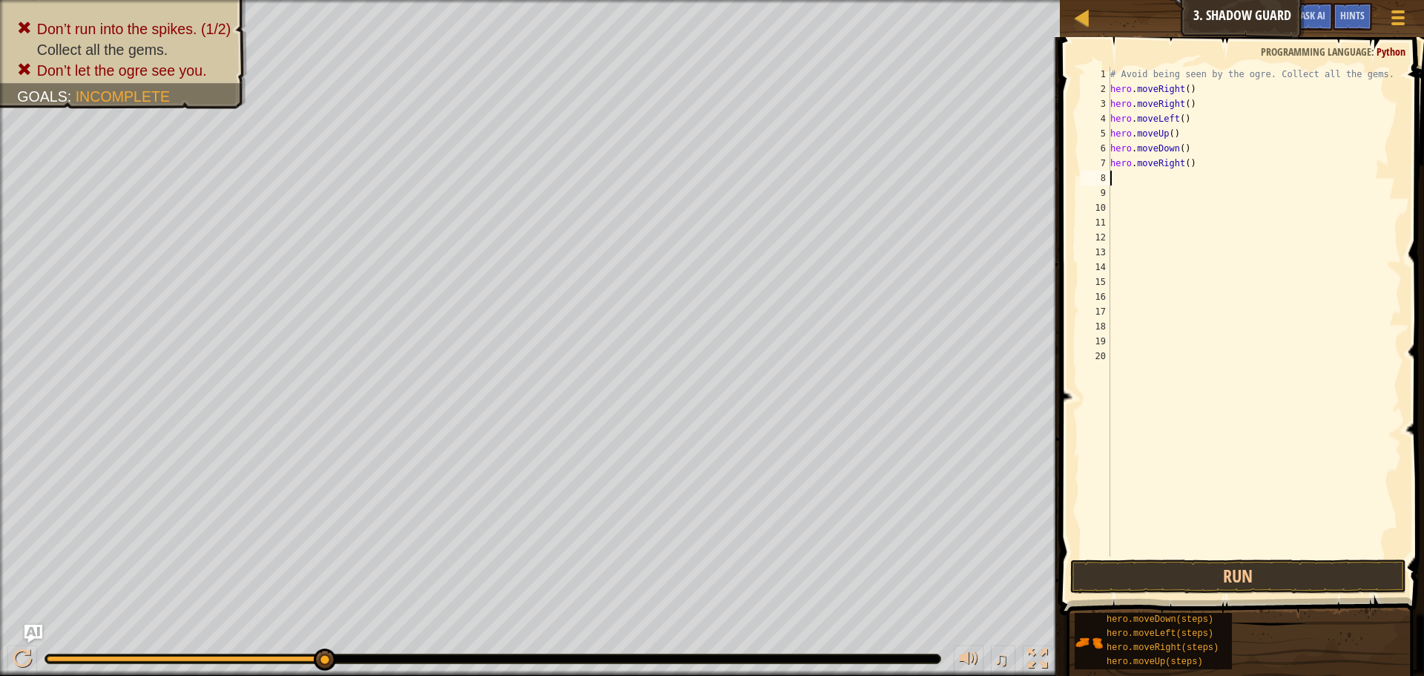
click at [1183, 171] on div "# Avoid being seen by the ogre. Collect all the gems. hero . moveRight ( ) hero…" at bounding box center [1254, 326] width 294 height 519
click at [1183, 168] on div "# Avoid being seen by the ogre. Collect all the gems. hero . moveRight ( ) hero…" at bounding box center [1254, 326] width 294 height 519
type textarea "hero.moveRight(3)"
click at [1148, 584] on button "Run" at bounding box center [1238, 576] width 336 height 34
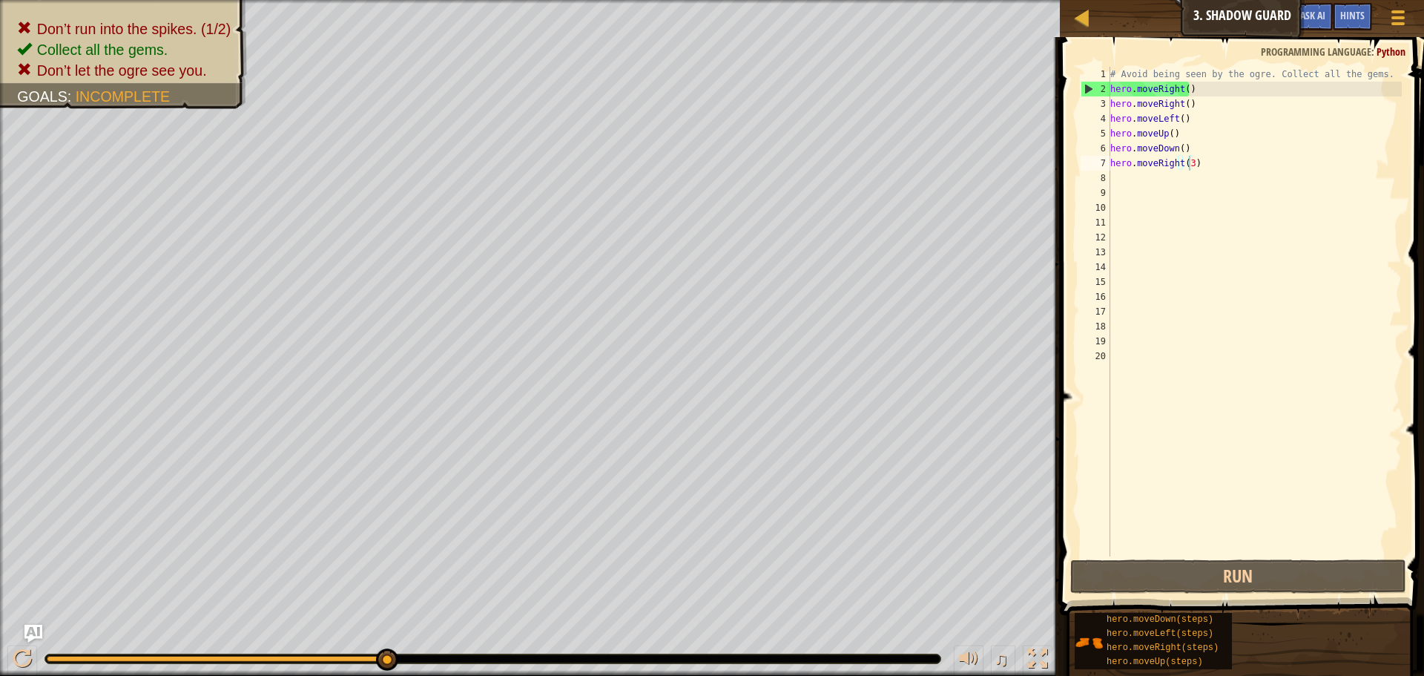
drag, startPoint x: 406, startPoint y: 651, endPoint x: 602, endPoint y: 644, distance: 196.6
click at [583, 649] on div "♫" at bounding box center [530, 655] width 1060 height 44
click at [1337, 19] on div "Hints" at bounding box center [1352, 16] width 39 height 27
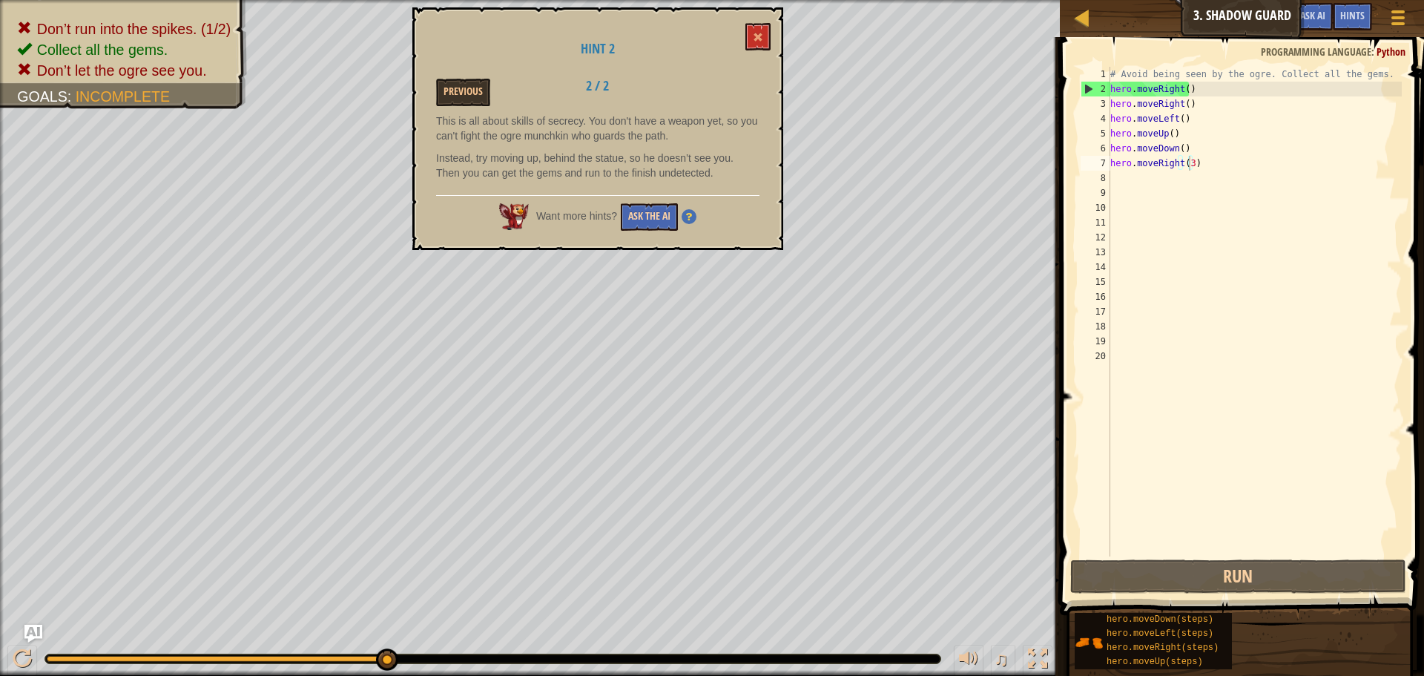
drag, startPoint x: 636, startPoint y: 242, endPoint x: 644, endPoint y: 228, distance: 16.9
click at [642, 228] on div "Hint 2 Previous 2 / 2 This is all about skills of secrecy. You don't have a wea…" at bounding box center [597, 128] width 371 height 242
click at [766, 42] on button at bounding box center [757, 36] width 25 height 27
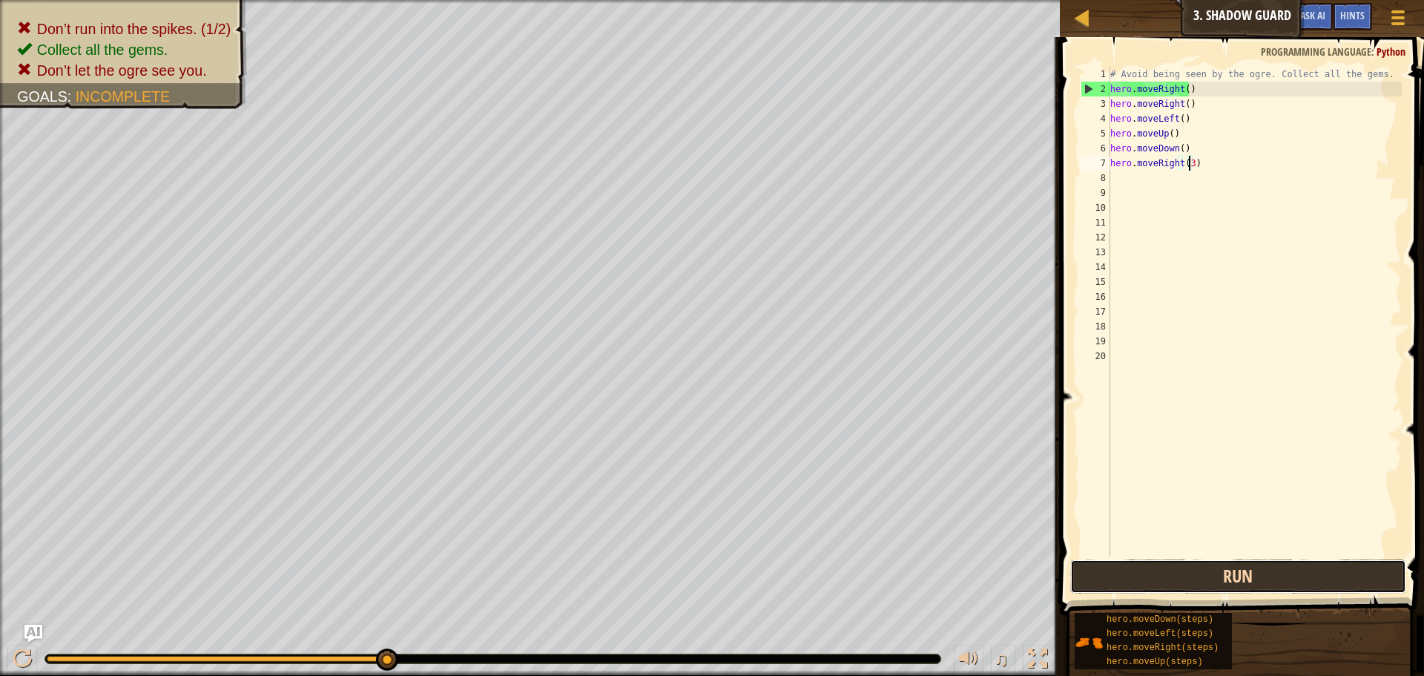
click at [1126, 569] on button "Run" at bounding box center [1238, 576] width 336 height 34
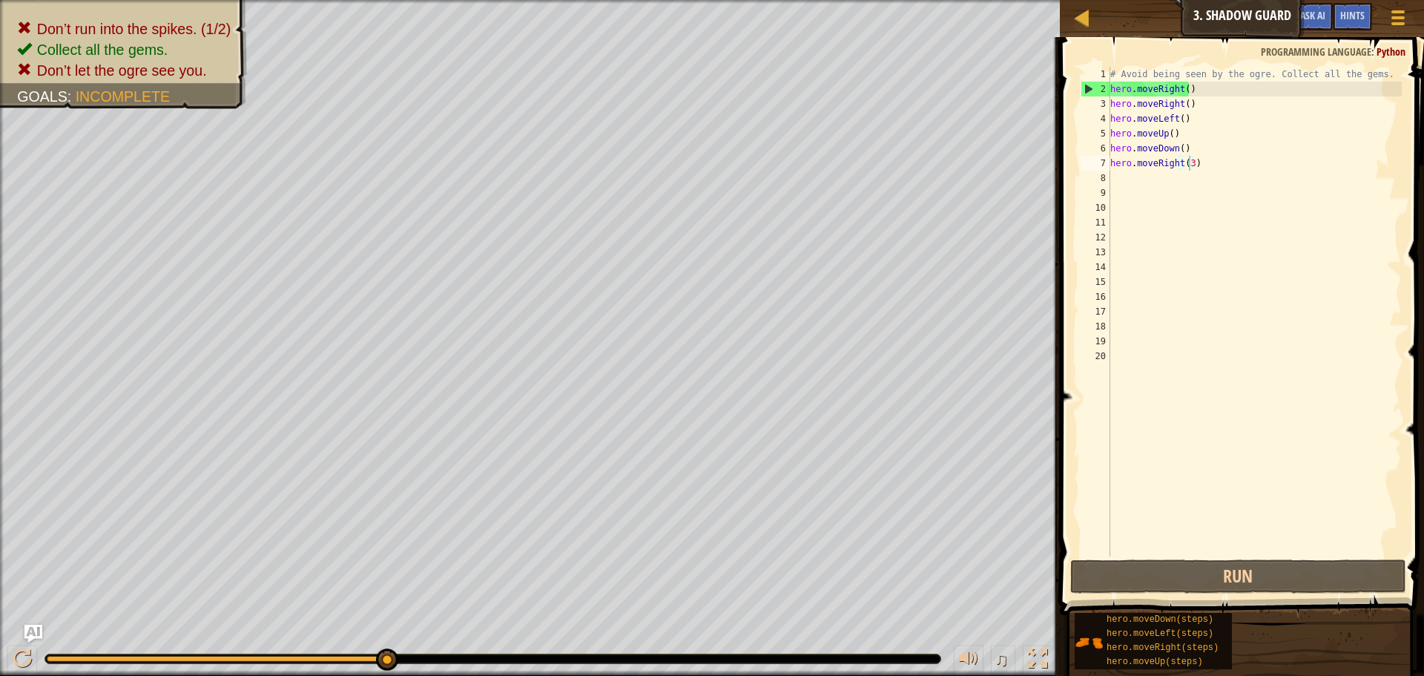
click at [1385, 50] on span "Python" at bounding box center [1390, 51] width 29 height 14
click at [1232, 243] on div "# Avoid being seen by the ogre. Collect all the gems. hero . moveRight ( ) hero…" at bounding box center [1254, 326] width 294 height 519
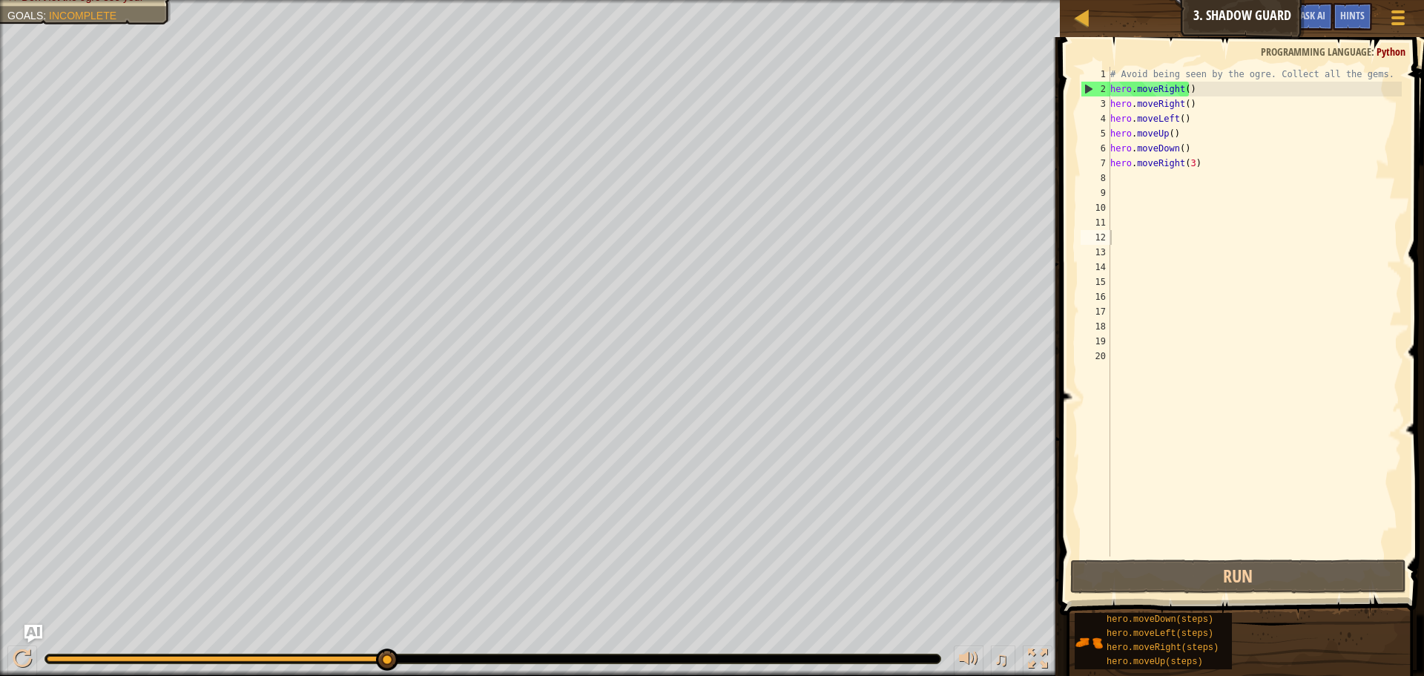
click at [133, 90] on div "Don’t run into the spikes. (1/2) Collect all the gems. Don’t let the ogre see y…" at bounding box center [530, 338] width 1060 height 676
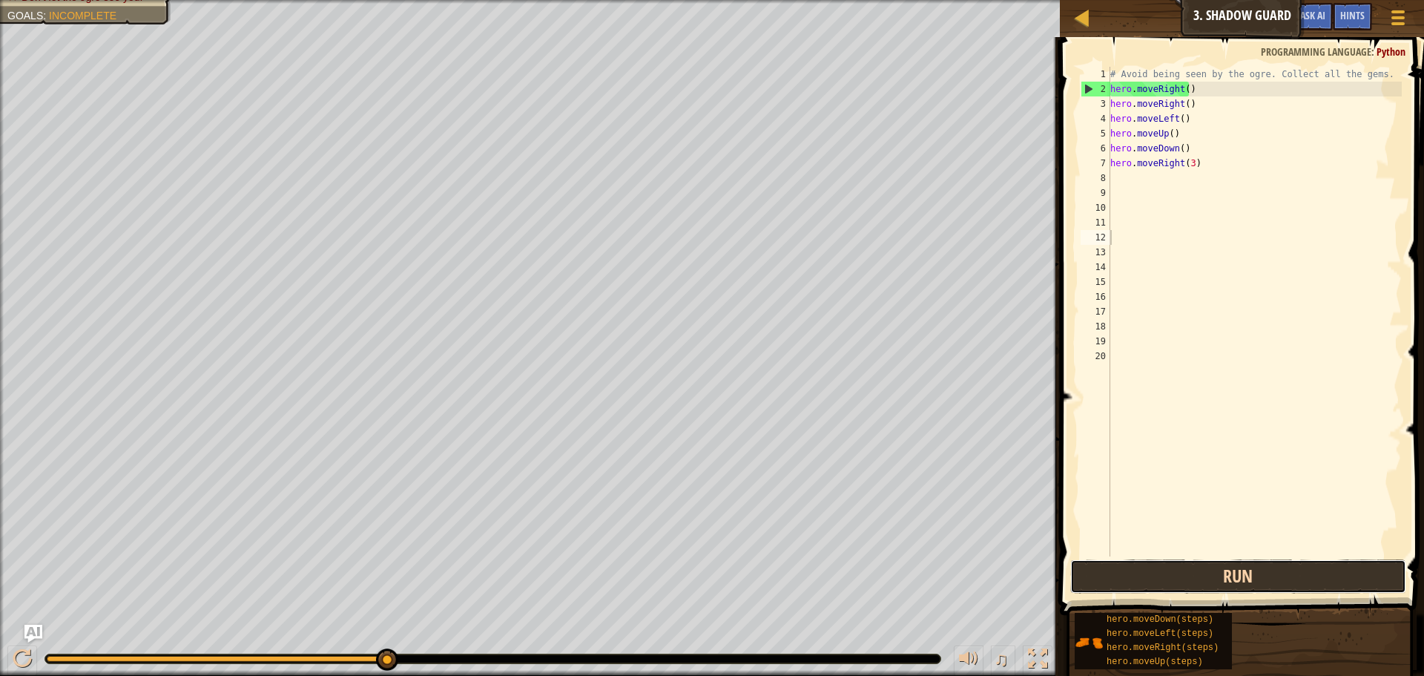
drag, startPoint x: 1200, startPoint y: 567, endPoint x: 1193, endPoint y: 564, distance: 7.6
click at [1193, 564] on button "Run" at bounding box center [1238, 576] width 336 height 34
click at [1266, 569] on button "Run" at bounding box center [1238, 576] width 336 height 34
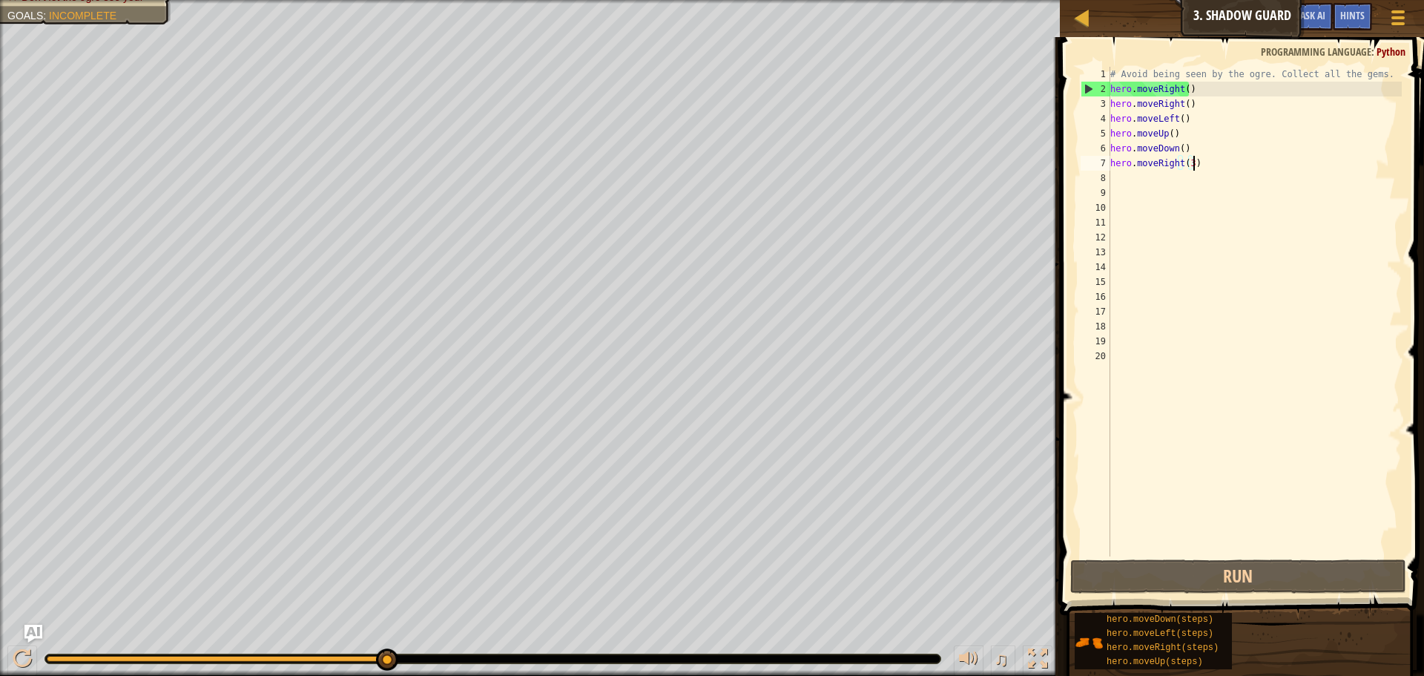
click at [1195, 166] on div "# Avoid being seen by the ogre. Collect all the gems. hero . moveRight ( ) hero…" at bounding box center [1254, 326] width 294 height 519
click at [1179, 91] on div "# Avoid being seen by the ogre. Collect all the gems. hero . moveRight ( ) hero…" at bounding box center [1254, 326] width 294 height 519
click at [1091, 84] on div "2" at bounding box center [1095, 89] width 29 height 15
click at [1090, 85] on div "2" at bounding box center [1095, 89] width 29 height 15
click at [1179, 92] on div "# Avoid being seen by the ogre. Collect all the gems. hero . moveRight ( ) hero…" at bounding box center [1254, 326] width 294 height 519
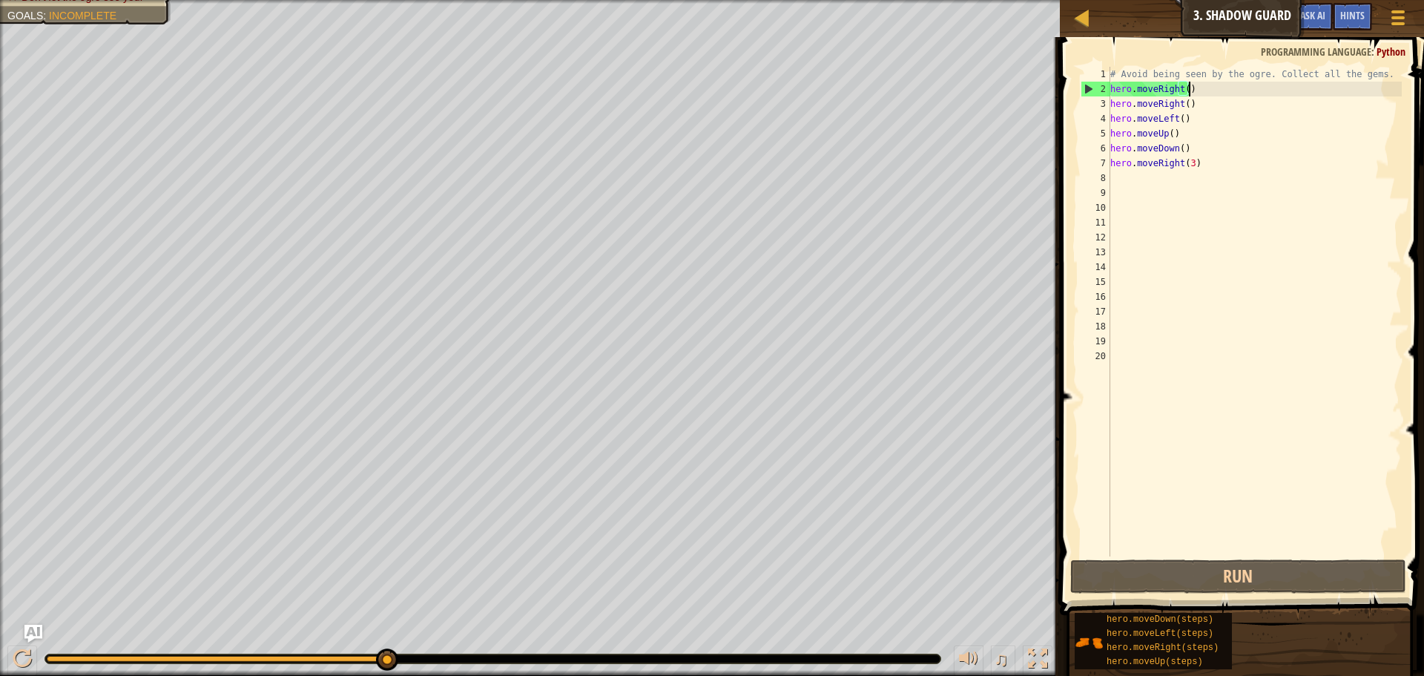
click at [1186, 94] on div "# Avoid being seen by the ogre. Collect all the gems. hero . moveRight ( ) hero…" at bounding box center [1254, 326] width 294 height 519
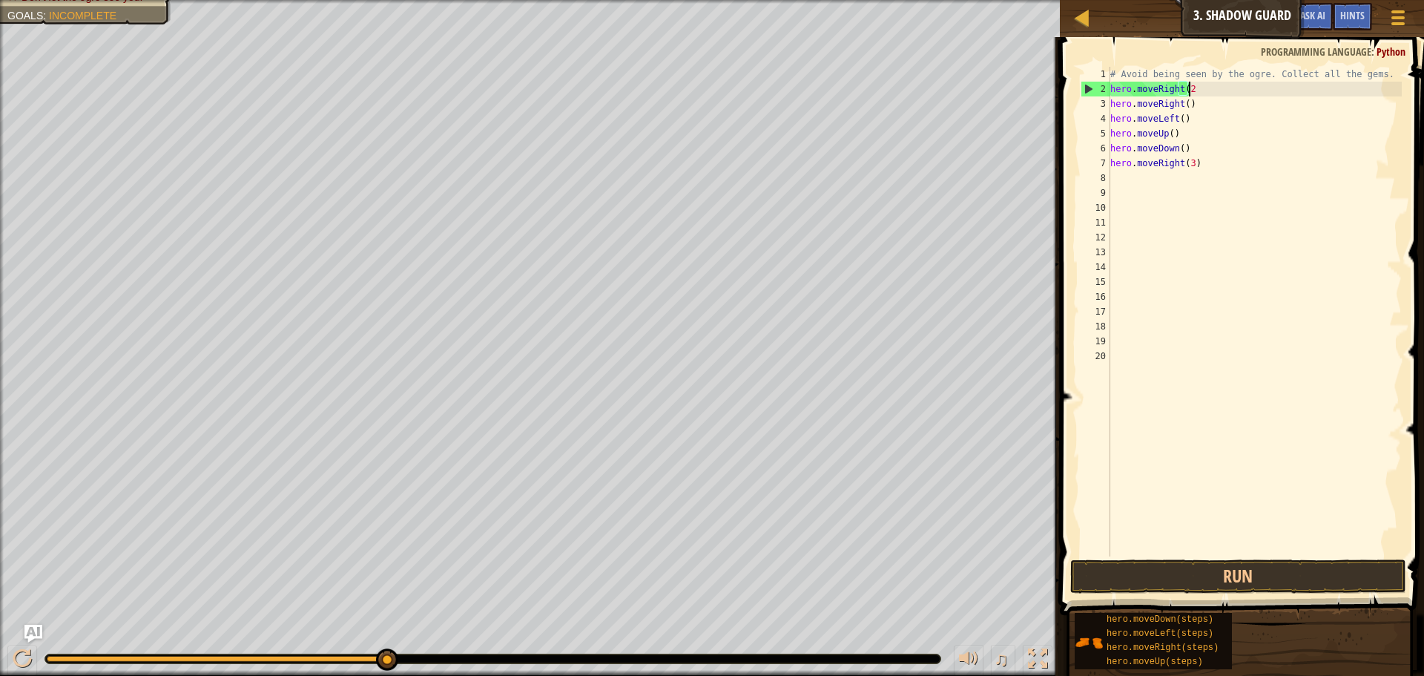
scroll to position [7, 6]
type textarea "hero.moveRight(2)"
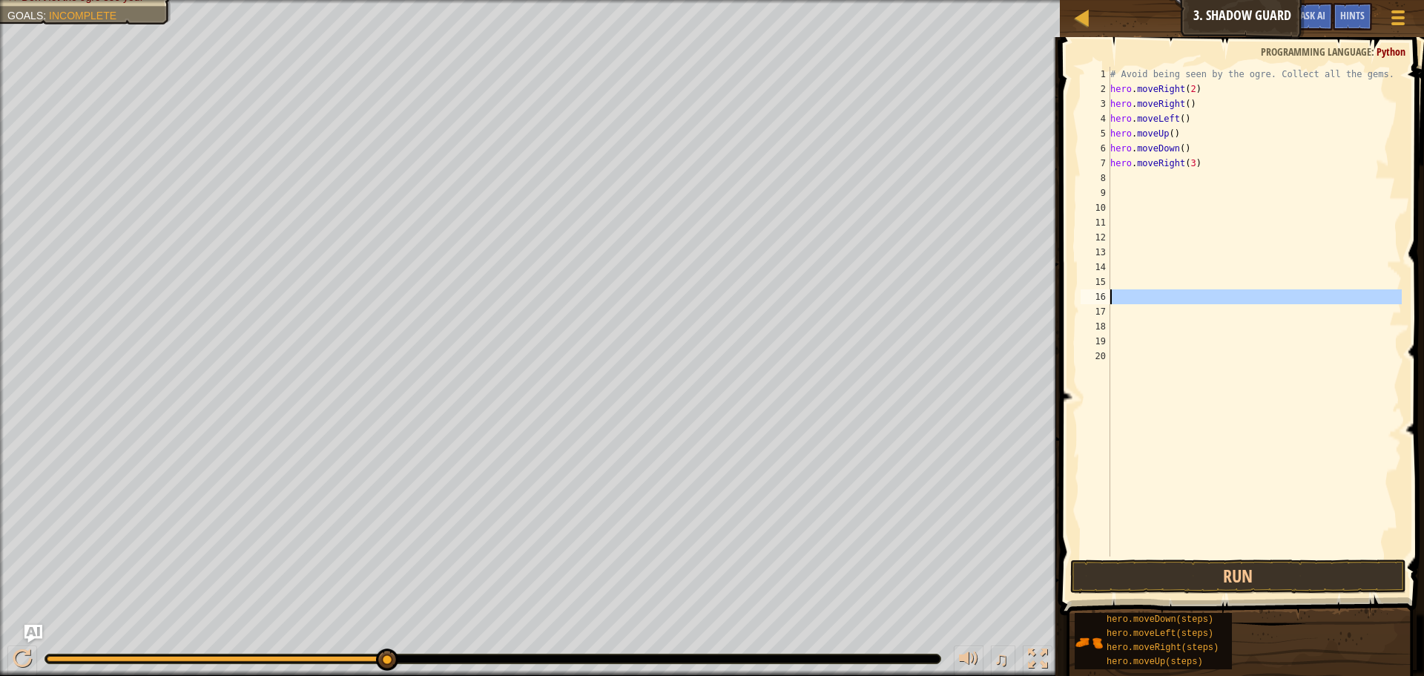
click at [1307, 303] on div "# Avoid being seen by the ogre. Collect all the gems. hero . moveRight ( 2 ) he…" at bounding box center [1254, 326] width 294 height 519
drag, startPoint x: 1174, startPoint y: 576, endPoint x: 1141, endPoint y: 547, distance: 43.6
click at [1172, 570] on button "Run" at bounding box center [1238, 576] width 336 height 34
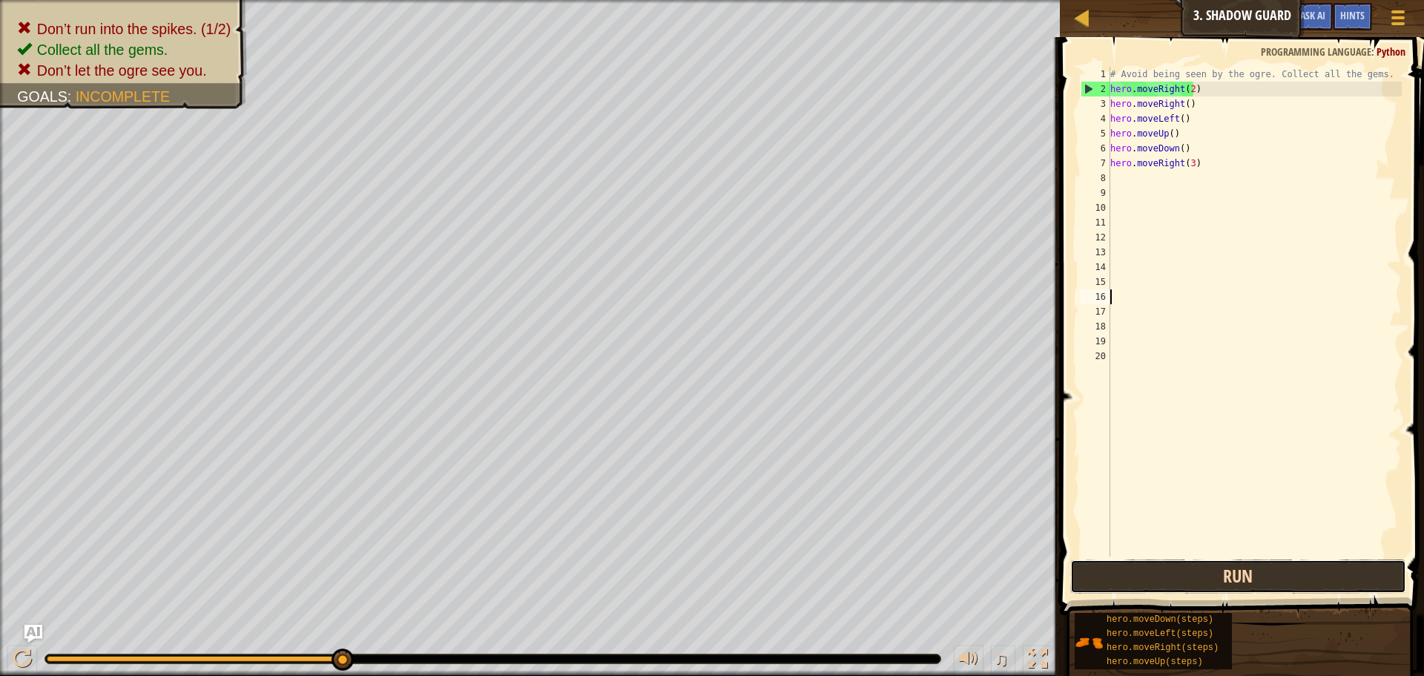
click at [1241, 572] on button "Run" at bounding box center [1238, 576] width 336 height 34
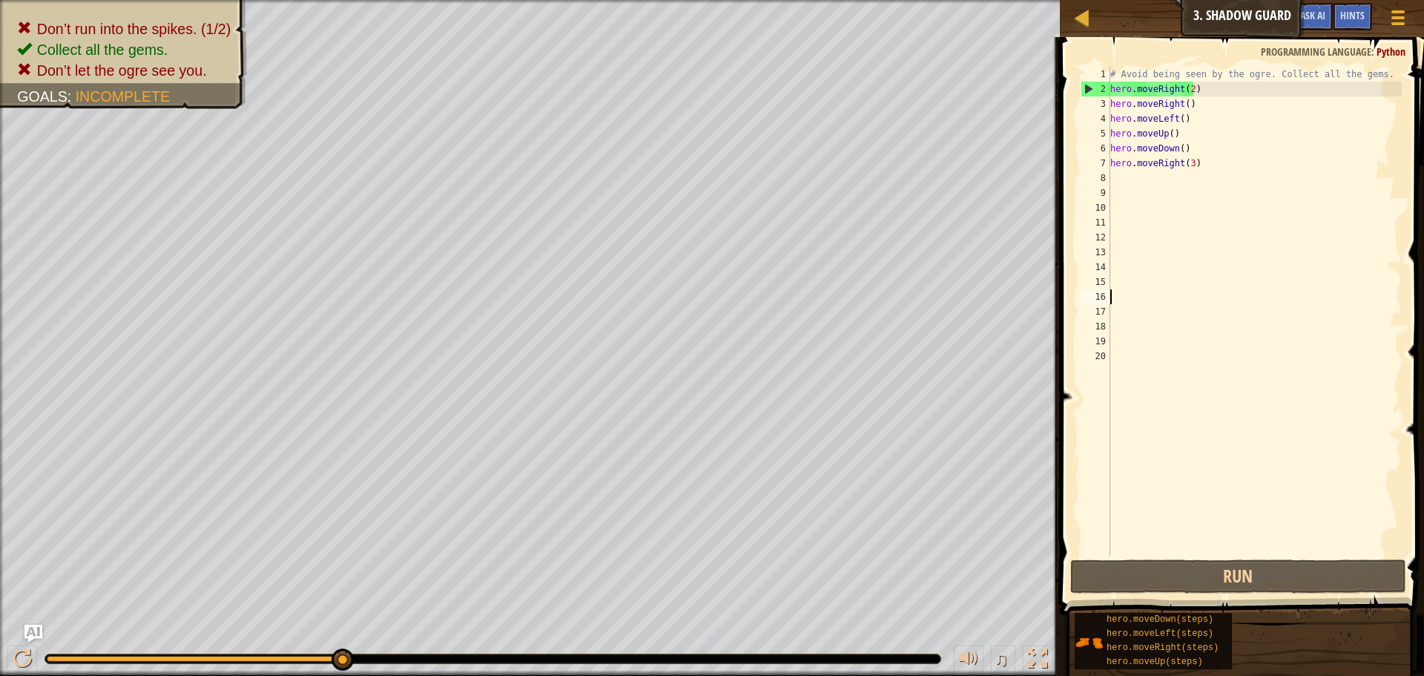
click at [1173, 153] on div "# Avoid being seen by the ogre. Collect all the gems. hero . moveRight ( 2 ) he…" at bounding box center [1254, 326] width 294 height 519
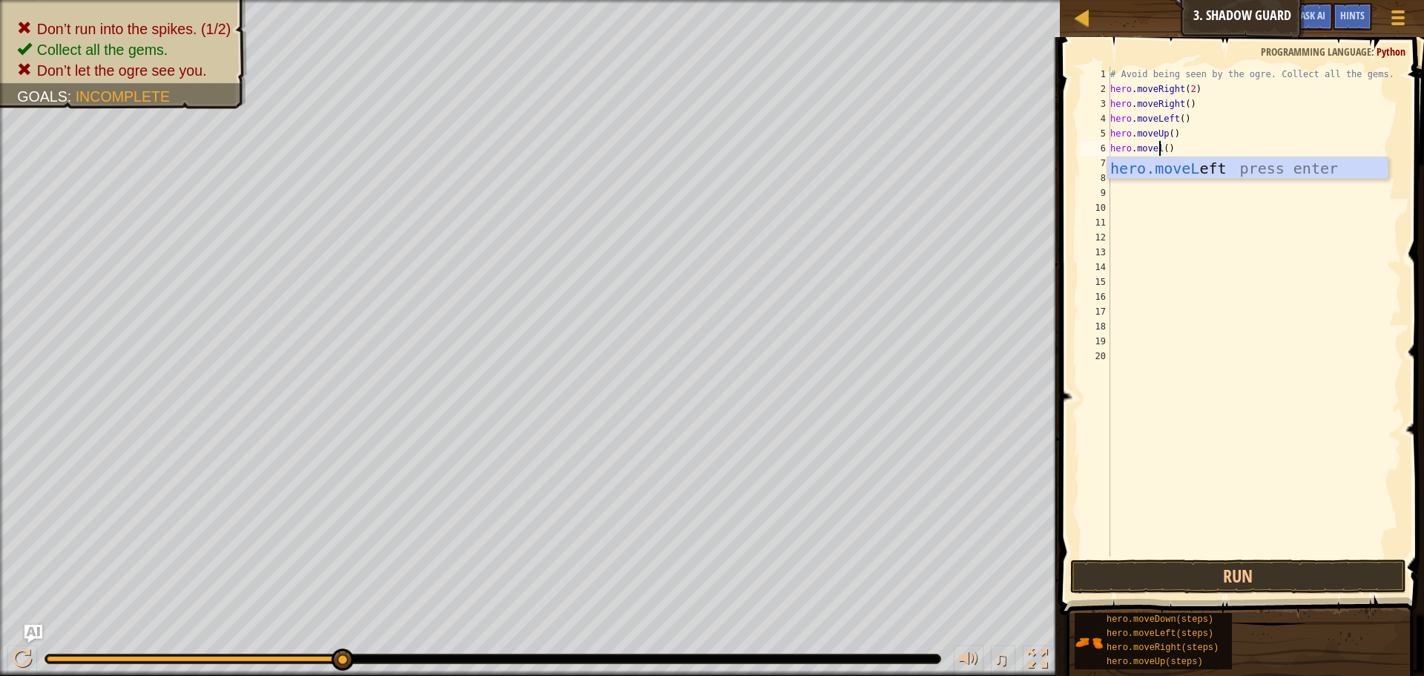
scroll to position [7, 4]
click at [1185, 176] on div "hero.moveL eft press enter" at bounding box center [1247, 190] width 280 height 67
type textarea "hero.moveLeft"
click at [1157, 587] on button "Run" at bounding box center [1238, 576] width 336 height 34
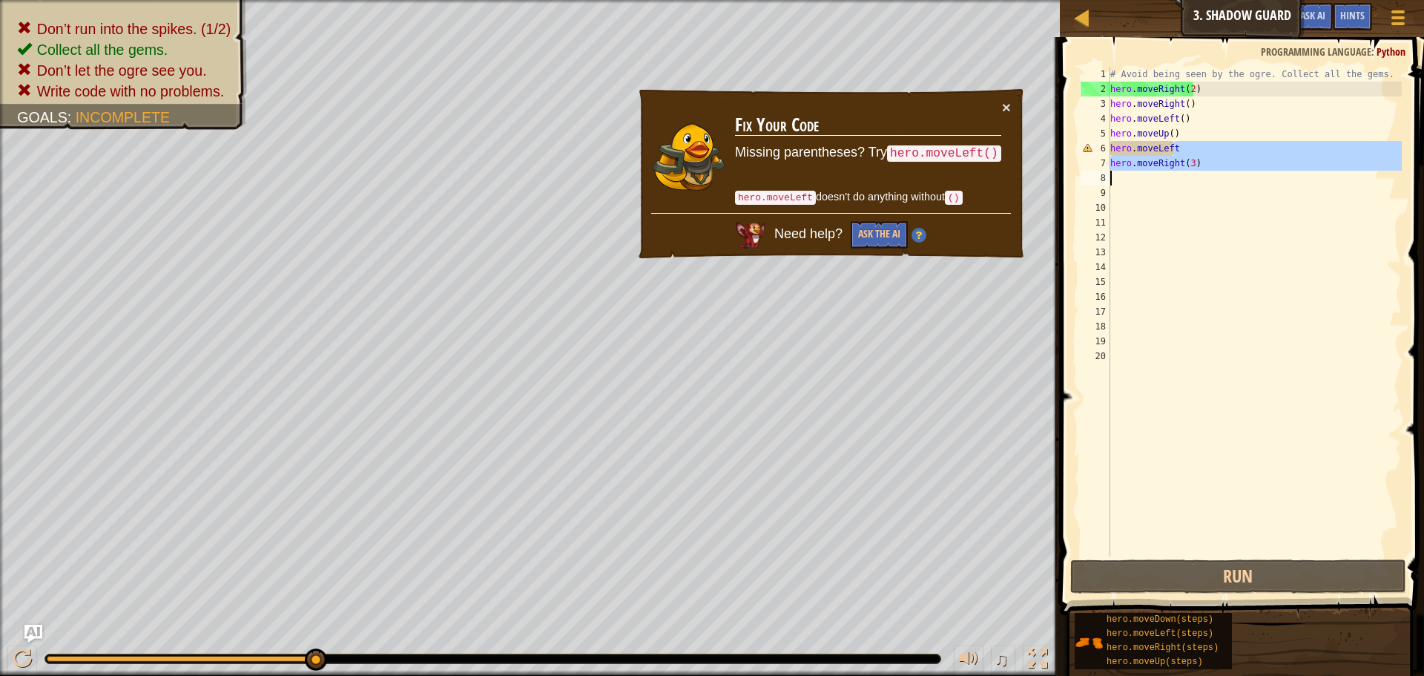
drag, startPoint x: 1195, startPoint y: 148, endPoint x: 1129, endPoint y: 208, distance: 89.2
click at [1144, 200] on div "# Avoid being seen by the ogre. Collect all the gems. hero . moveRight ( 2 ) he…" at bounding box center [1254, 326] width 294 height 519
click at [960, 153] on code "hero.moveLeft()" at bounding box center [944, 153] width 114 height 16
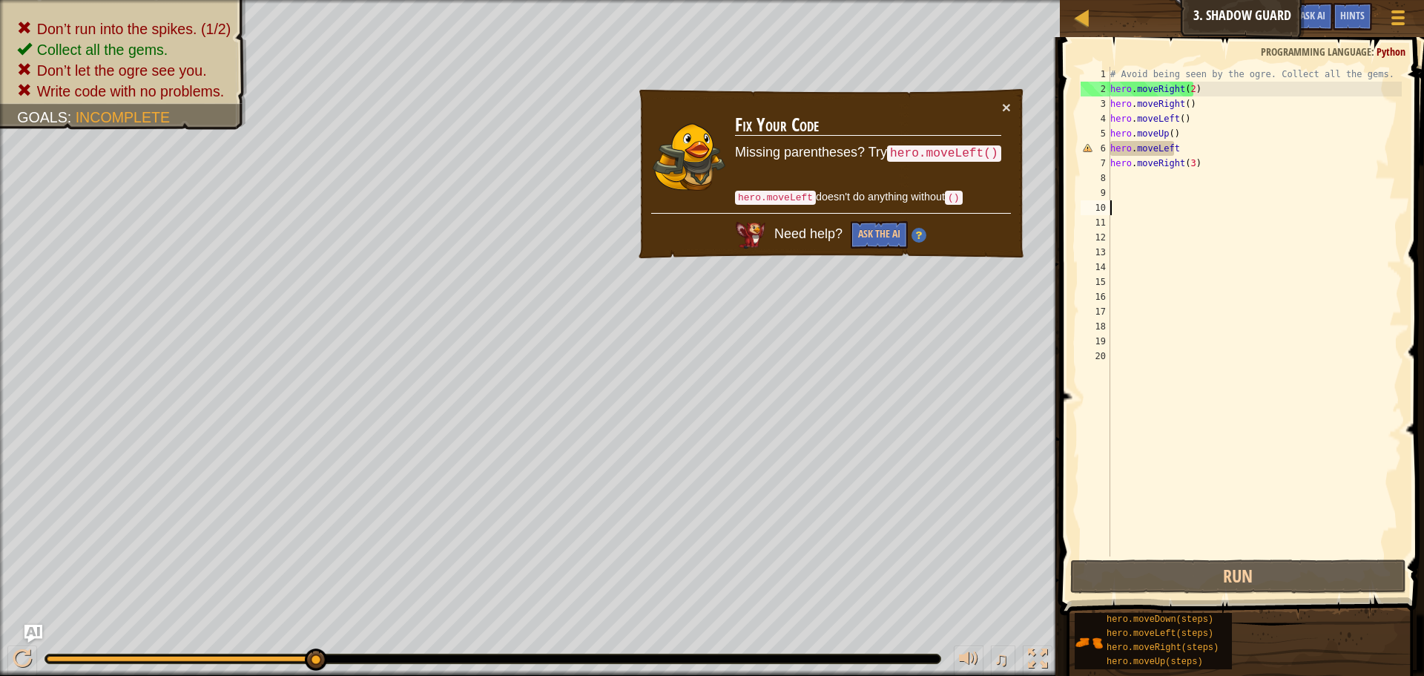
click at [960, 153] on code "hero.moveLeft()" at bounding box center [944, 153] width 114 height 16
click at [963, 191] on code "()" at bounding box center [954, 198] width 18 height 14
click at [1180, 153] on div "# Avoid being seen by the ogre. Collect all the gems. hero . moveRight ( 2 ) he…" at bounding box center [1254, 326] width 294 height 519
drag, startPoint x: 1170, startPoint y: 157, endPoint x: 1068, endPoint y: 157, distance: 102.3
click at [1068, 157] on div "hero.moveLeft 1 2 3 4 5 6 7 8 9 10 11 12 13 14 15 16 17 18 19 20 # Avoid being …" at bounding box center [1239, 354] width 369 height 621
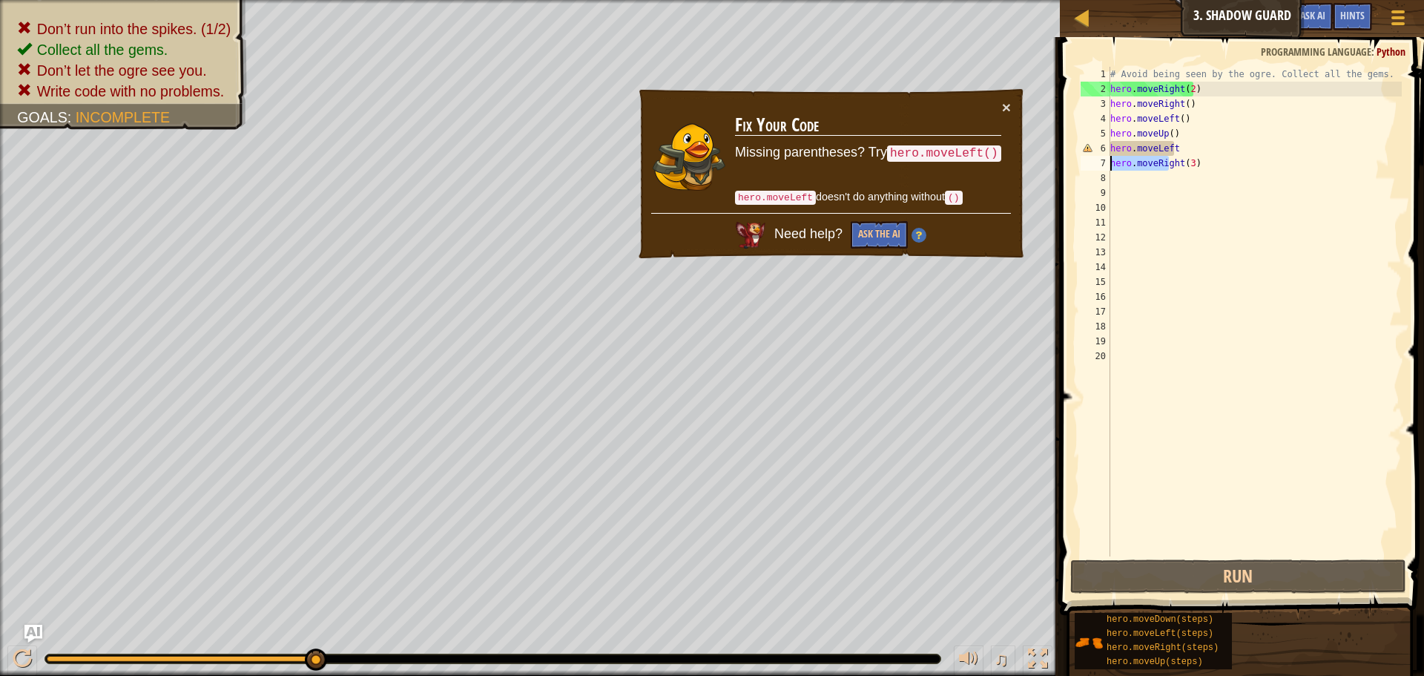
click at [1144, 151] on div "# Avoid being seen by the ogre. Collect all the gems. hero . moveRight ( 2 ) he…" at bounding box center [1254, 326] width 294 height 519
click at [1179, 151] on div "# Avoid being seen by the ogre. Collect all the gems. hero . moveRight ( 2 ) he…" at bounding box center [1254, 326] width 294 height 519
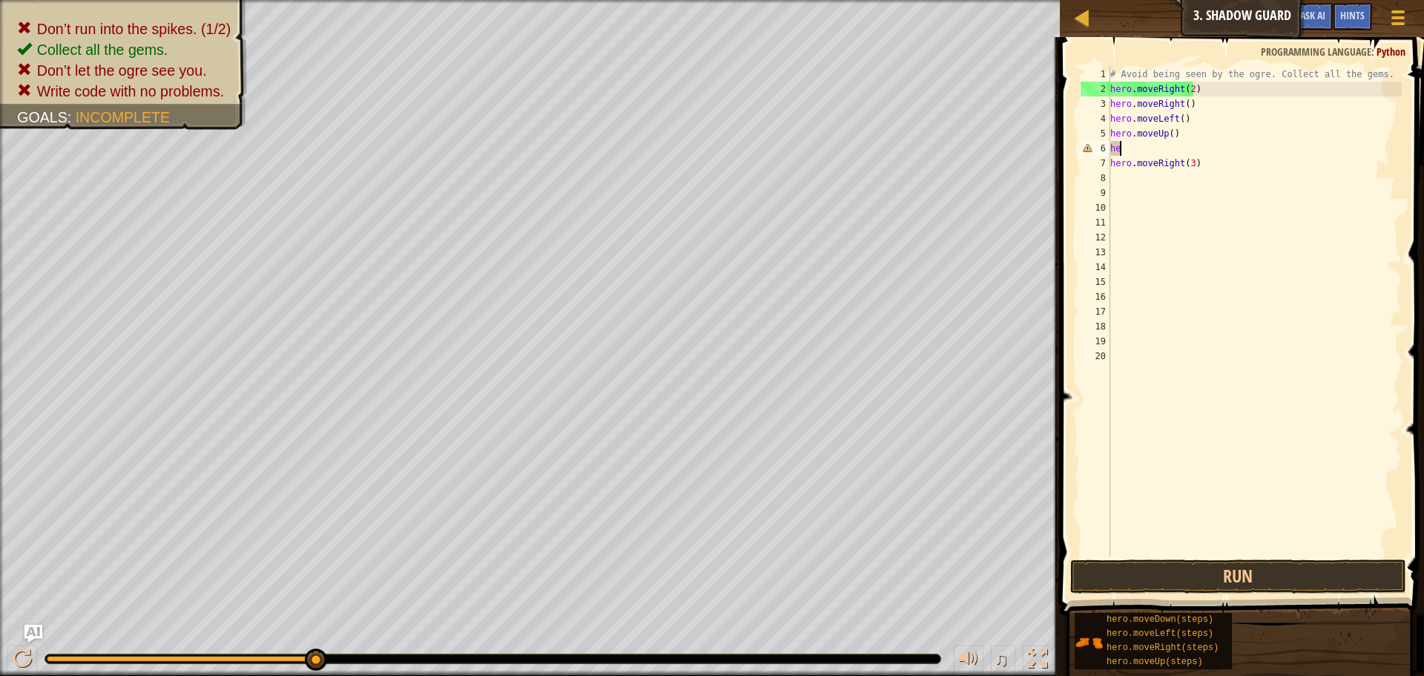
type textarea "h"
type textarea "m"
click at [1207, 315] on div "# Avoid being seen by the ogre. Collect all the gems. hero . moveRight ( 2 ) he…" at bounding box center [1254, 326] width 294 height 519
click at [1153, 148] on div "# Avoid being seen by the ogre. Collect all the gems. hero . moveRight ( 2 ) he…" at bounding box center [1254, 326] width 294 height 519
type textarea "m"
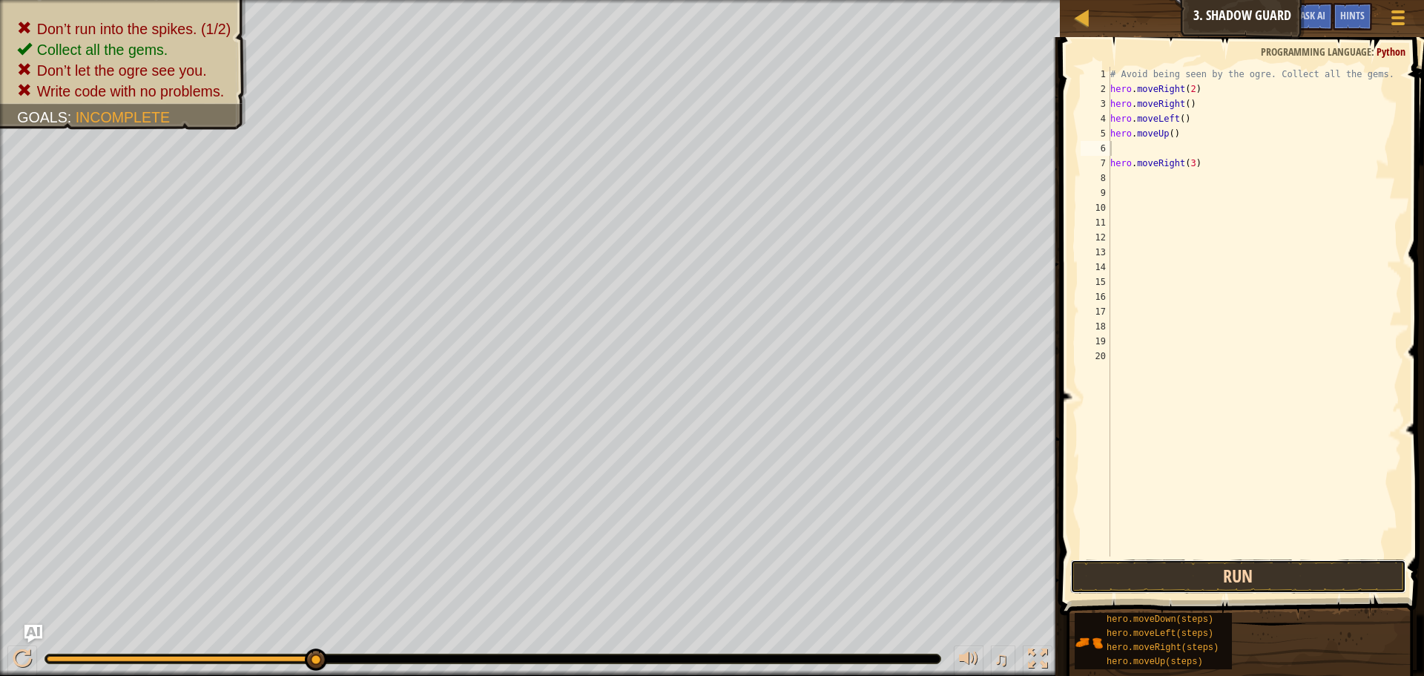
click at [1232, 573] on button "Run" at bounding box center [1238, 576] width 336 height 34
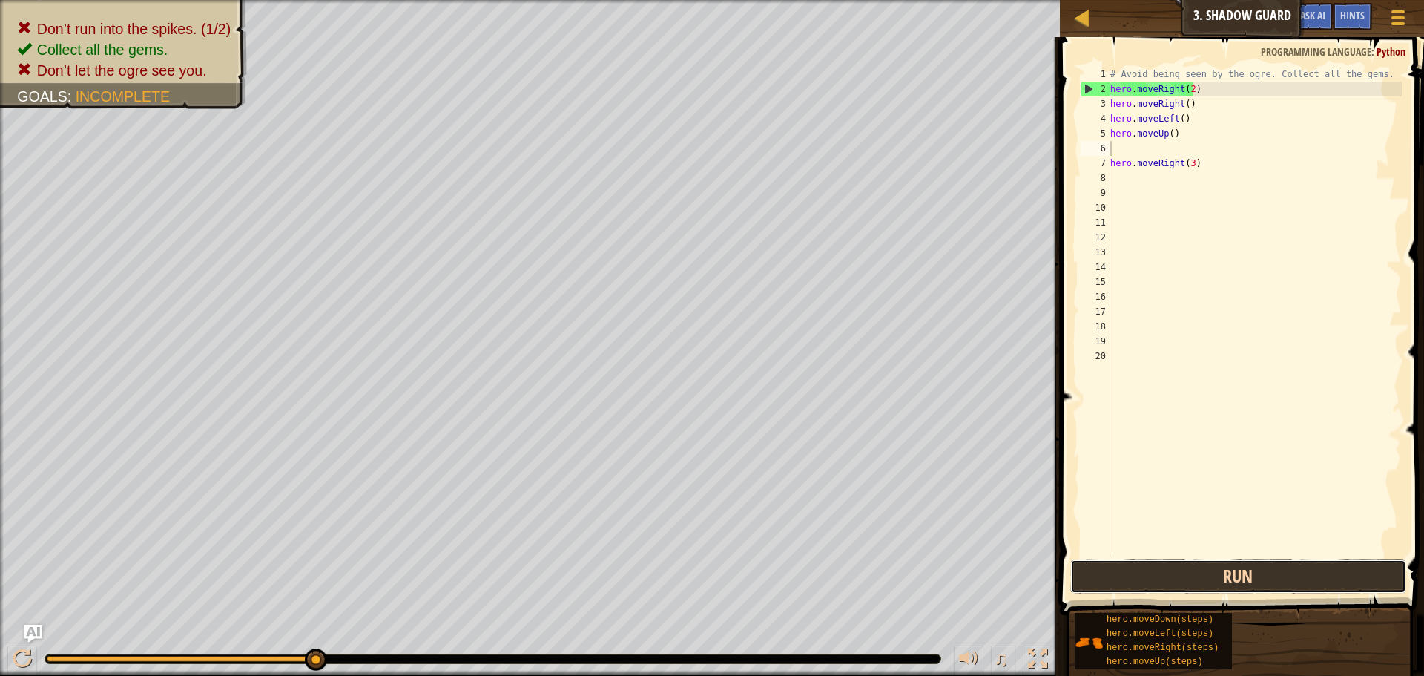
click at [1206, 566] on button "Run" at bounding box center [1238, 576] width 336 height 34
click at [1246, 577] on button "Run" at bounding box center [1238, 576] width 336 height 34
drag, startPoint x: 1083, startPoint y: 560, endPoint x: 1078, endPoint y: 567, distance: 8.6
click at [1082, 560] on button "Run" at bounding box center [1238, 576] width 336 height 34
click at [1126, 561] on button "Run" at bounding box center [1238, 576] width 336 height 34
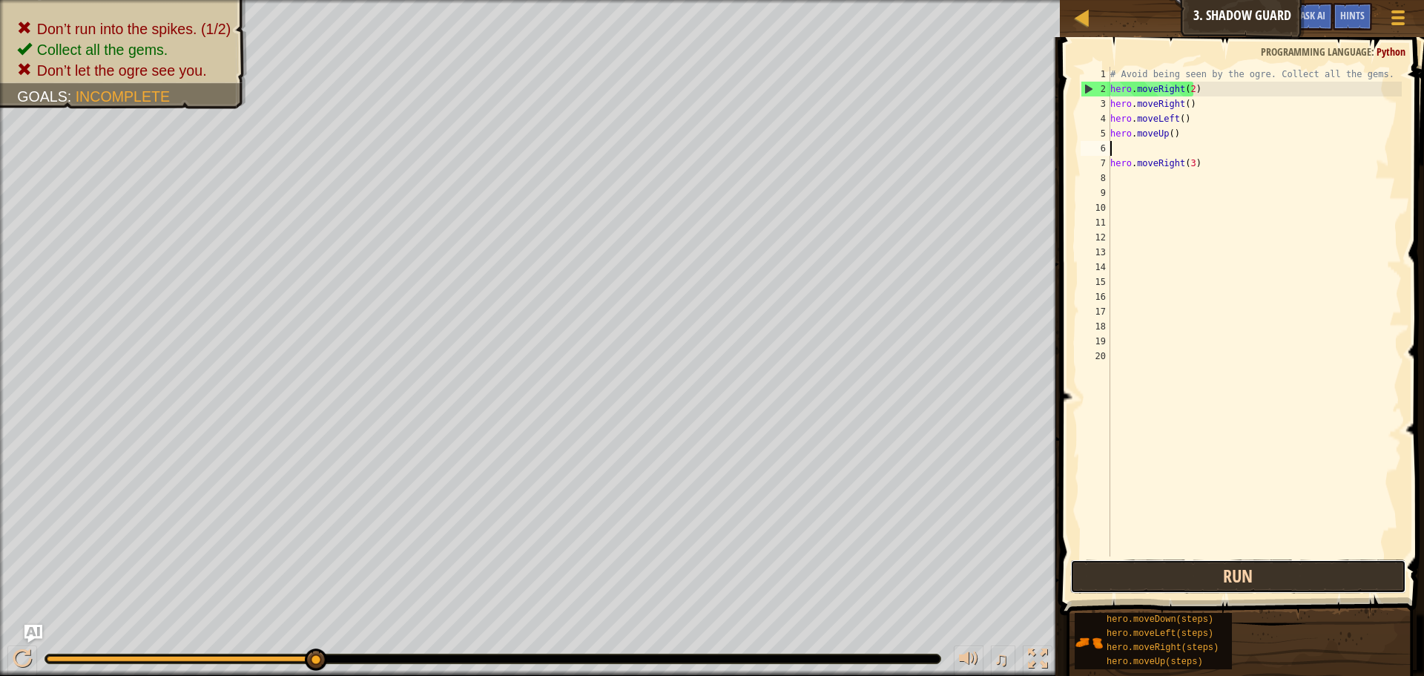
click at [1291, 579] on button "Run" at bounding box center [1238, 576] width 336 height 34
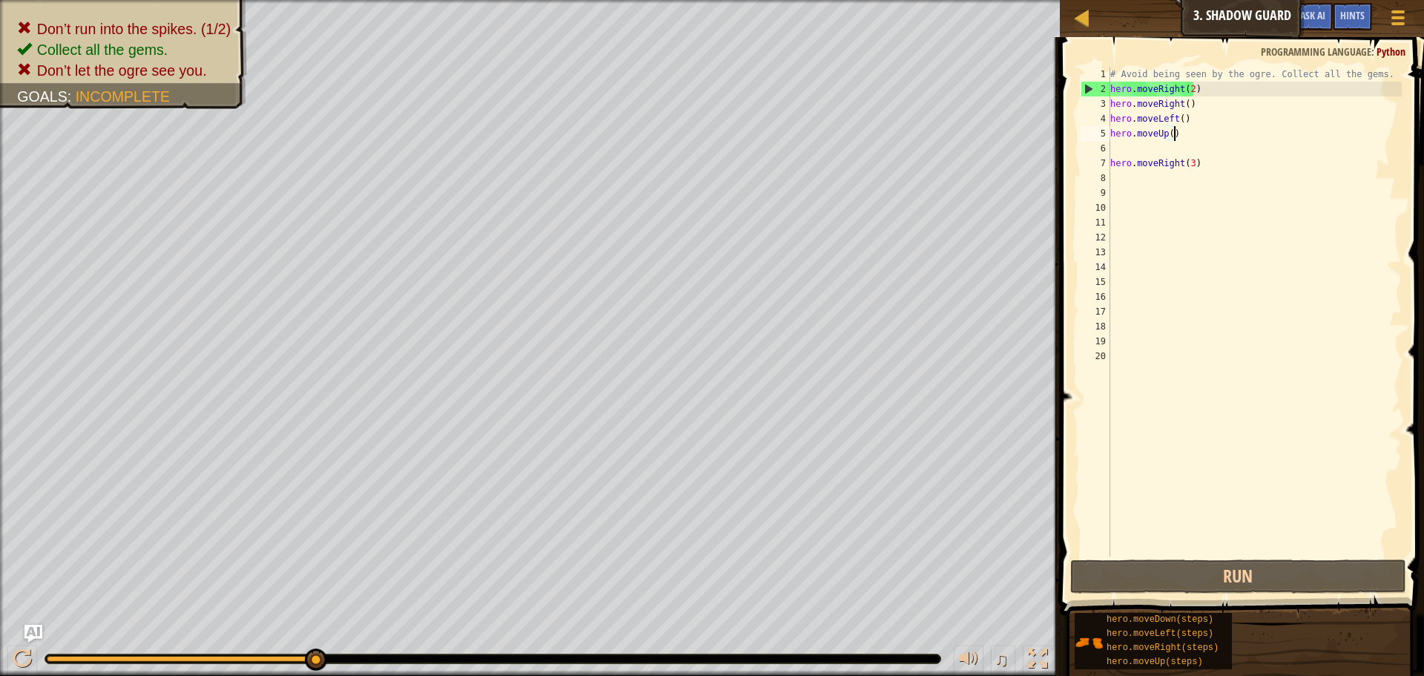
click at [1174, 128] on div "# Avoid being seen by the ogre. Collect all the gems. hero . moveRight ( 2 ) he…" at bounding box center [1254, 326] width 294 height 519
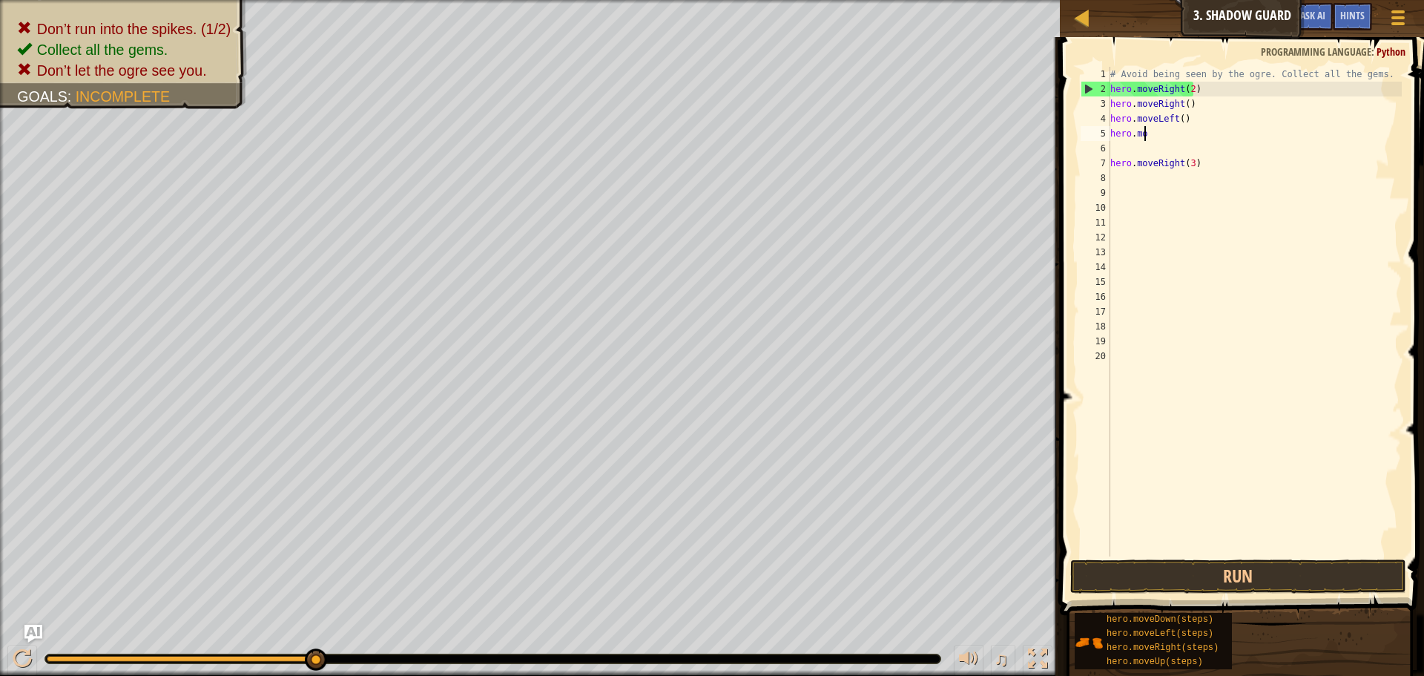
type textarea "h"
click at [1119, 576] on button "Run" at bounding box center [1238, 576] width 336 height 34
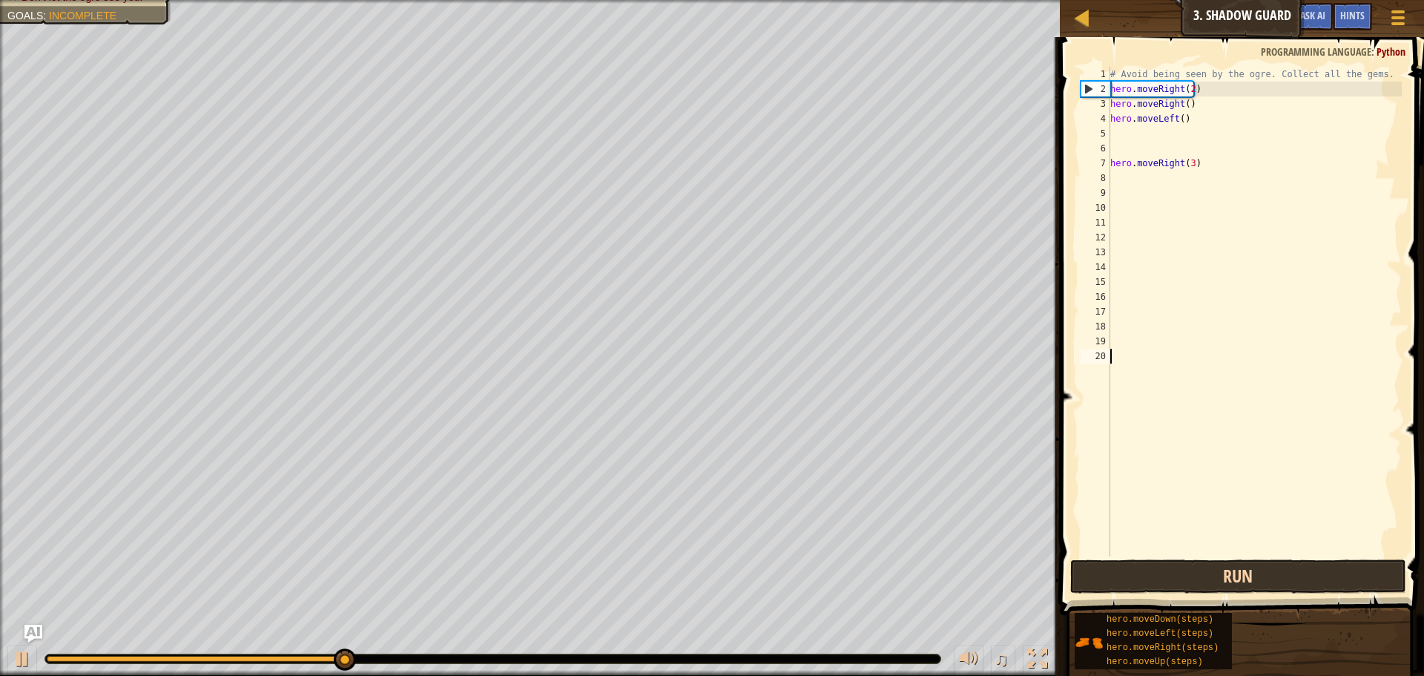
click at [1099, 561] on div "1 2 3 4 5 6 7 8 9 10 11 12 13 14 15 16 17 18 19 20 # Avoid being seen by the og…" at bounding box center [1239, 354] width 369 height 621
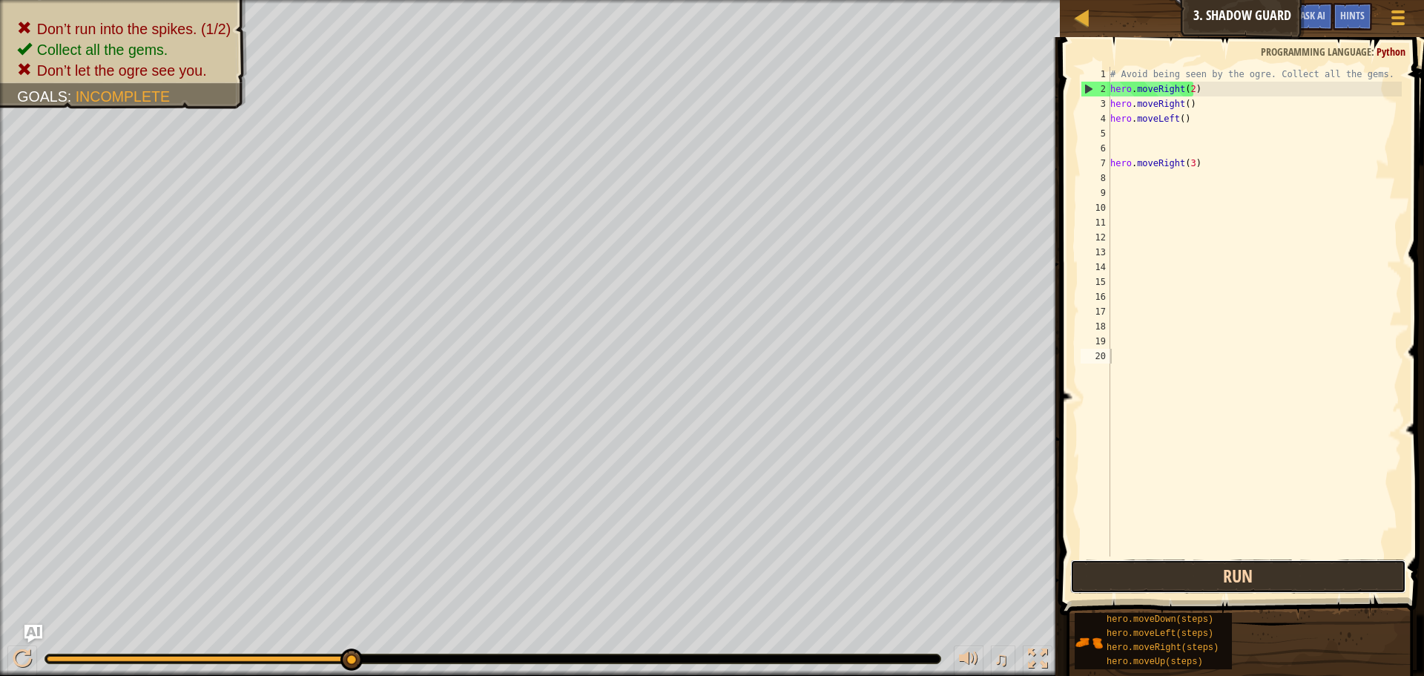
click at [1099, 561] on button "Run" at bounding box center [1238, 576] width 336 height 34
click at [1149, 574] on button "Run" at bounding box center [1238, 576] width 336 height 34
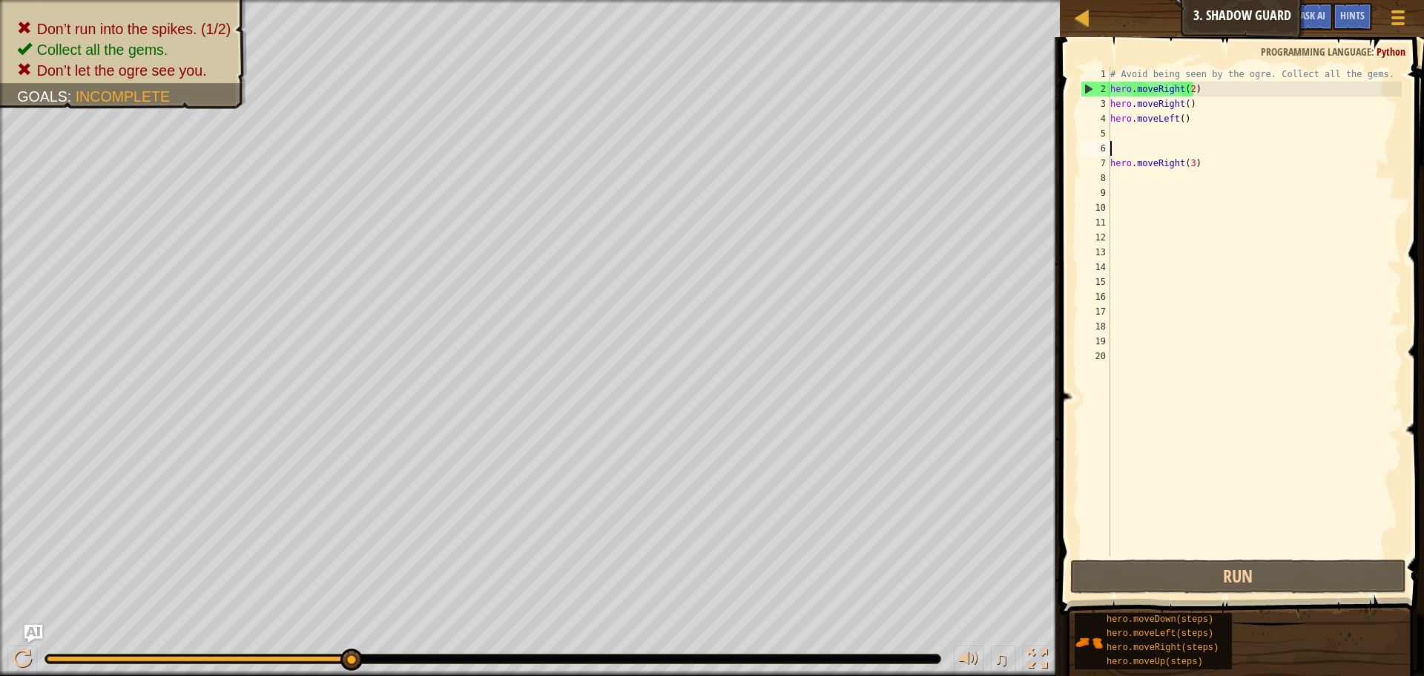
click at [1200, 143] on div "# Avoid being seen by the ogre. Collect all the gems. hero . moveRight ( 2 ) he…" at bounding box center [1254, 326] width 294 height 519
click at [1202, 137] on div "# Avoid being seen by the ogre. Collect all the gems. hero . moveRight ( 2 ) he…" at bounding box center [1254, 326] width 294 height 519
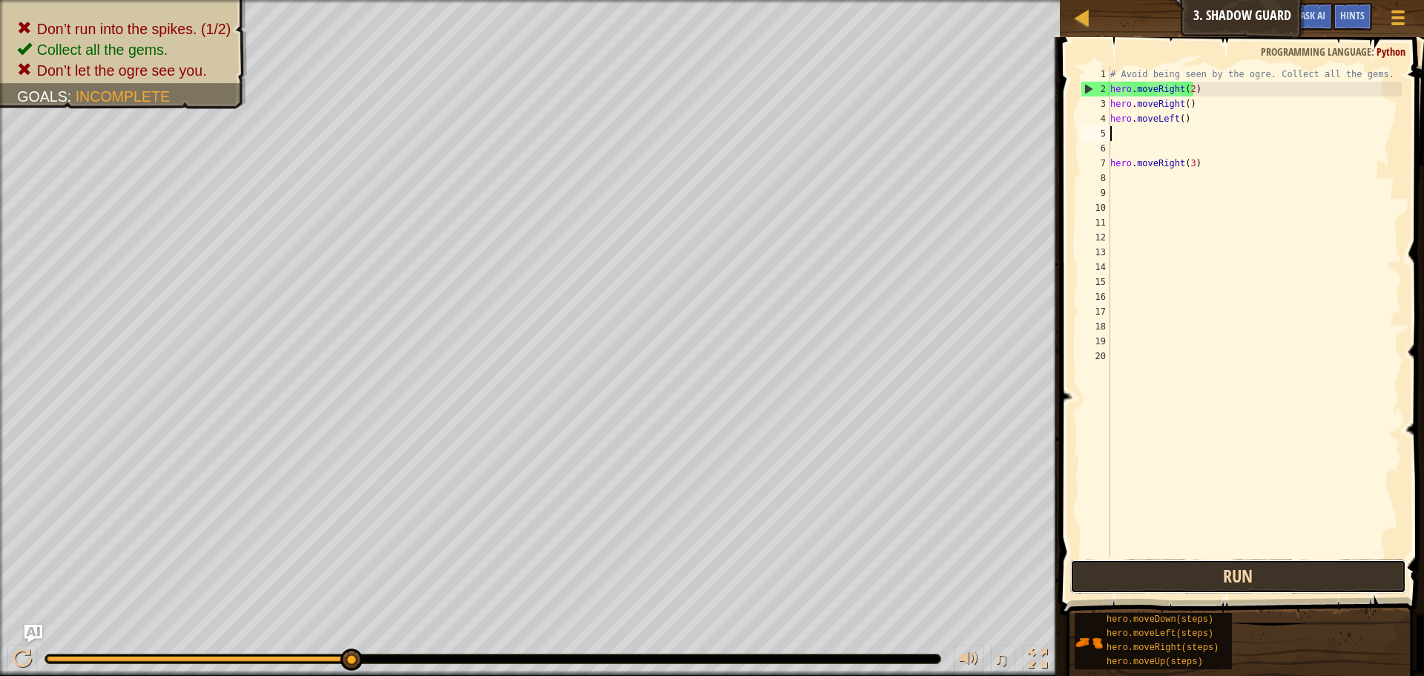
click at [1251, 575] on button "Run" at bounding box center [1238, 576] width 336 height 34
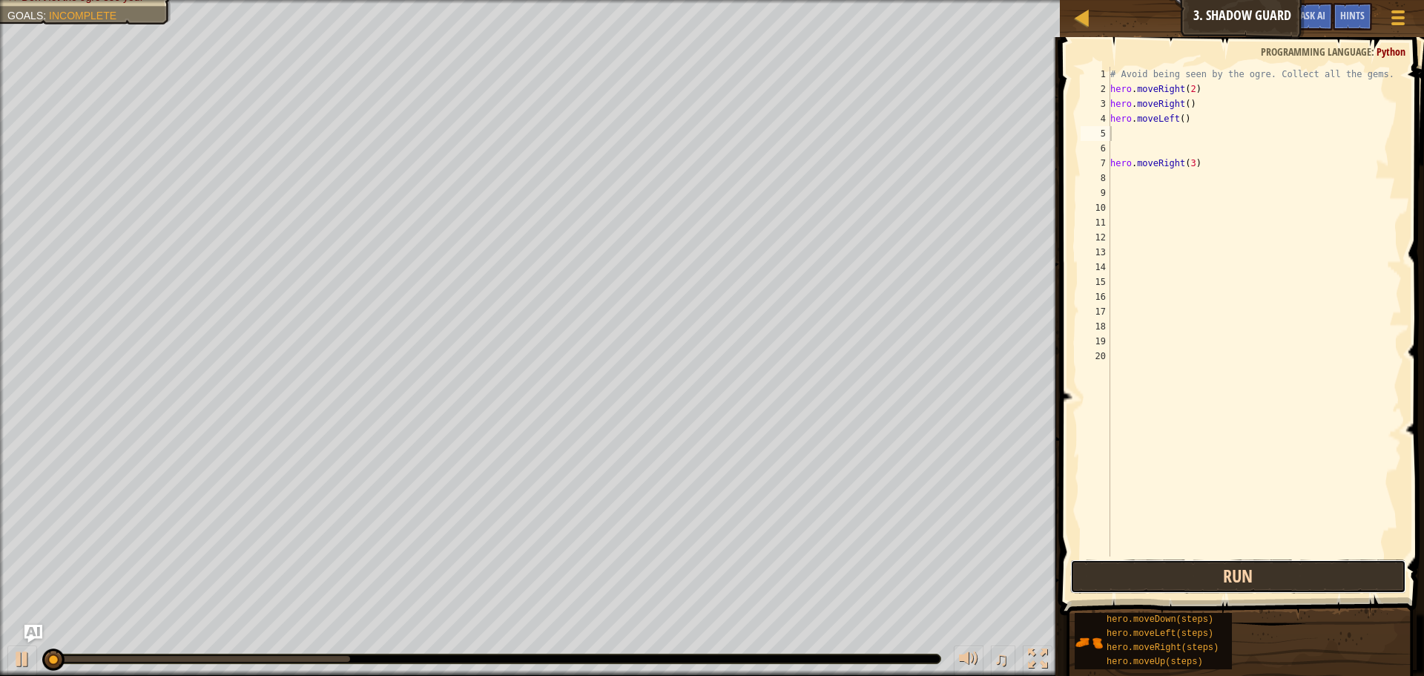
click at [1251, 575] on button "Run" at bounding box center [1238, 576] width 336 height 34
click at [1247, 575] on button "Run" at bounding box center [1238, 576] width 336 height 34
click at [1236, 581] on button "Run" at bounding box center [1238, 576] width 336 height 34
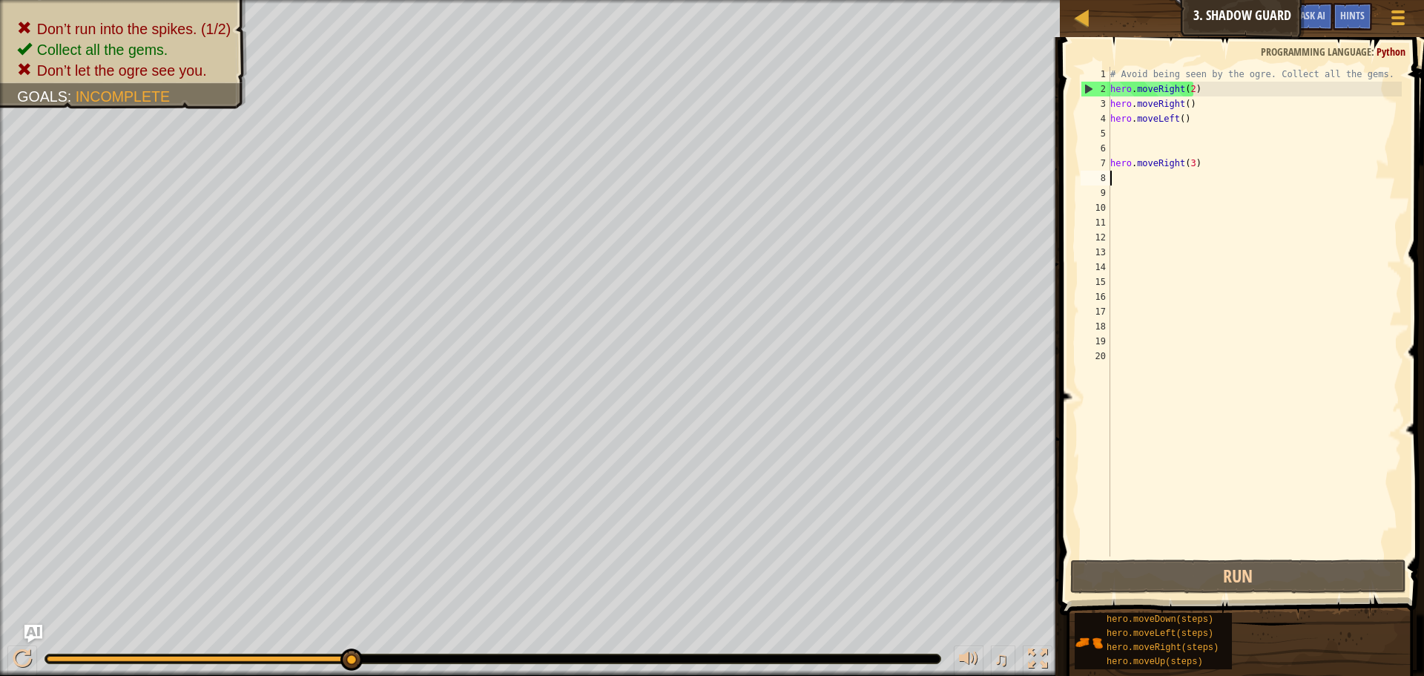
click at [1140, 181] on div "# Avoid being seen by the ogre. Collect all the gems. hero . moveRight ( 2 ) he…" at bounding box center [1254, 326] width 294 height 519
type textarea "m"
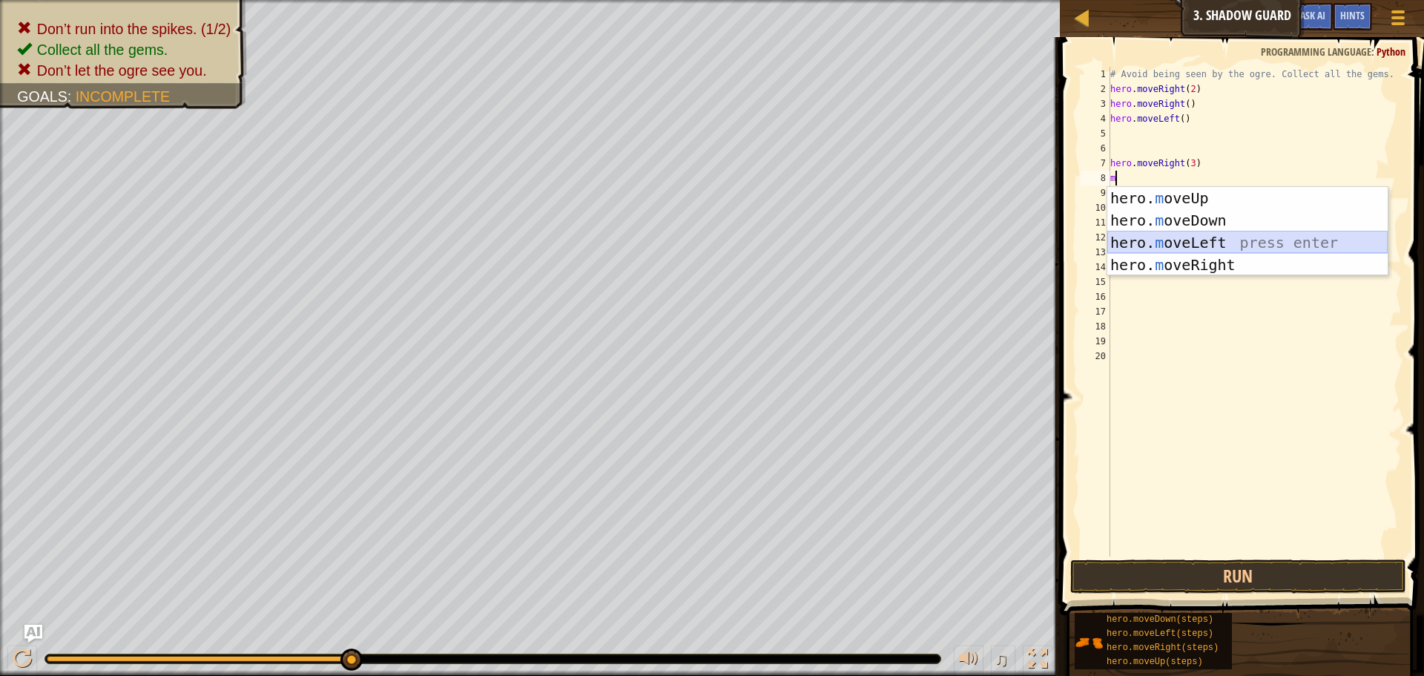
click at [1206, 242] on div "hero. m oveUp press enter hero. m oveDown press enter hero. m oveLeft press ent…" at bounding box center [1247, 253] width 280 height 133
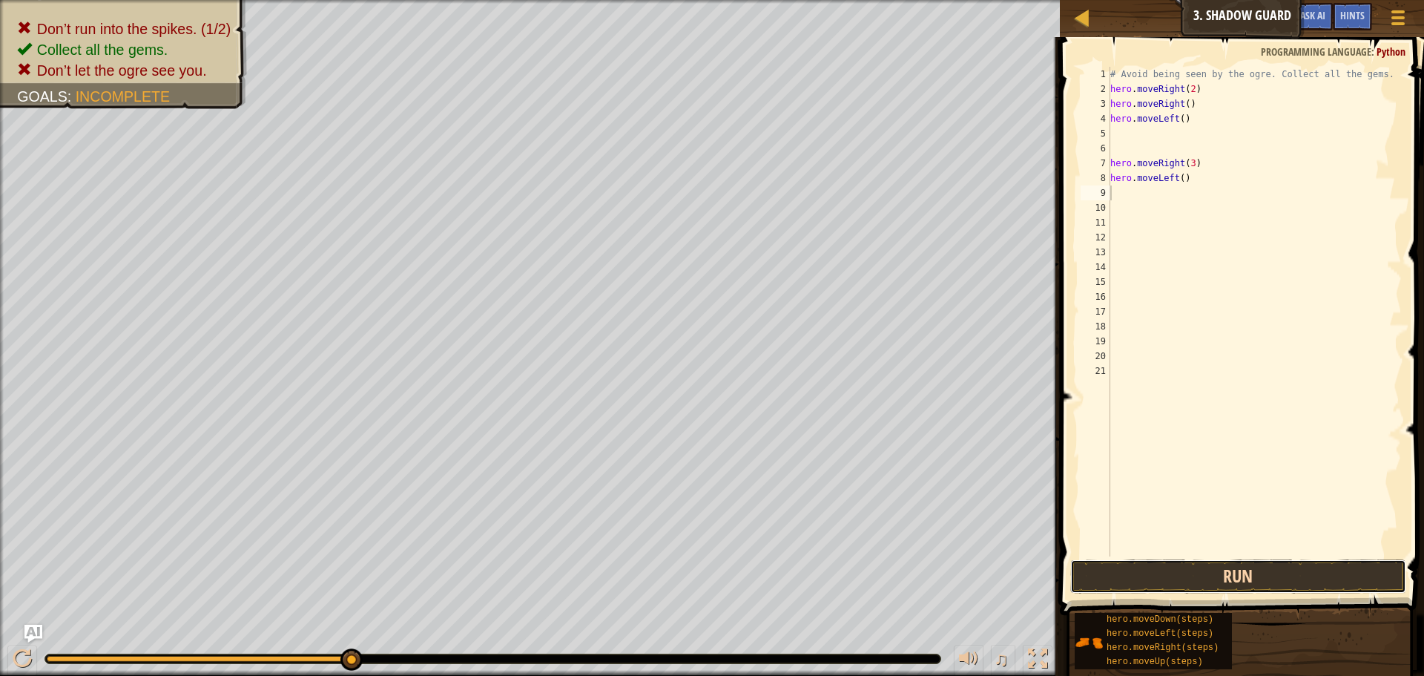
click at [1201, 570] on button "Run" at bounding box center [1238, 576] width 336 height 34
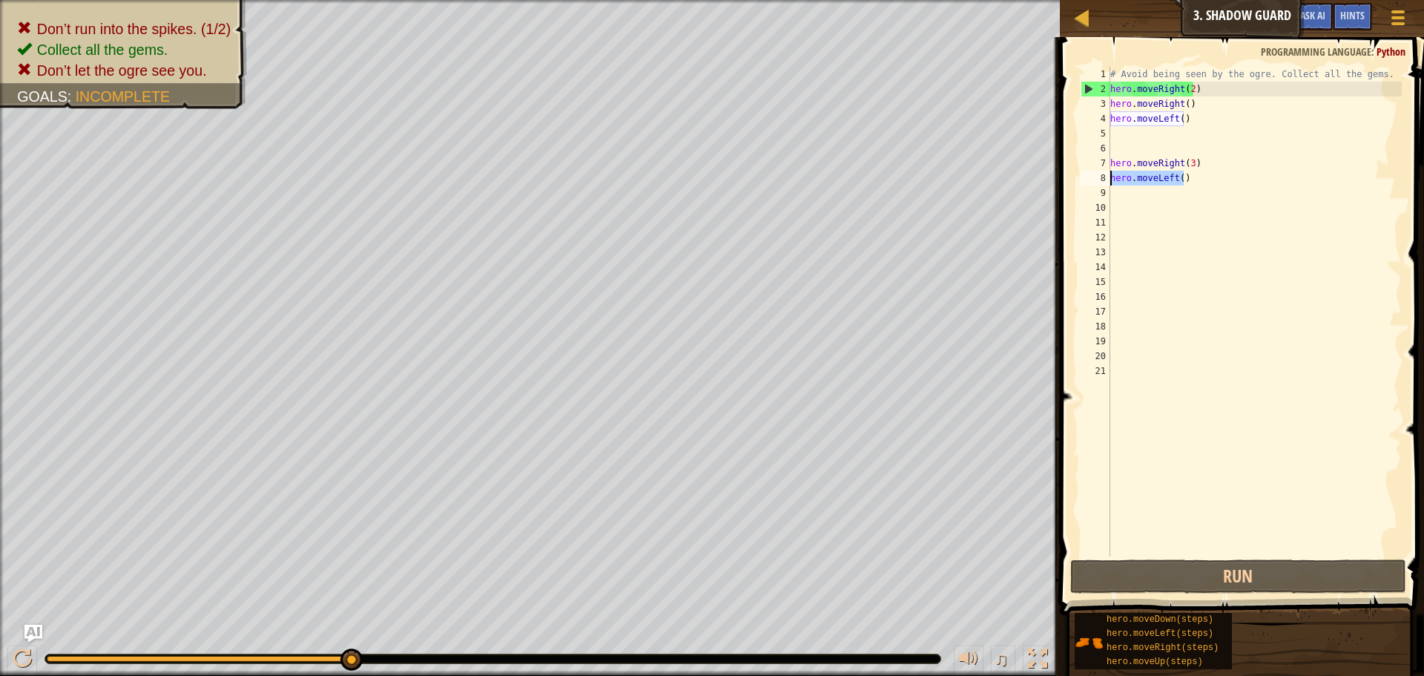
click at [1031, 179] on div "Map Introduction to Computer Science 3. Shadow Guard Game Menu Done Hints Ask A…" at bounding box center [712, 338] width 1424 height 676
type textarea "hero.moveLeft()"
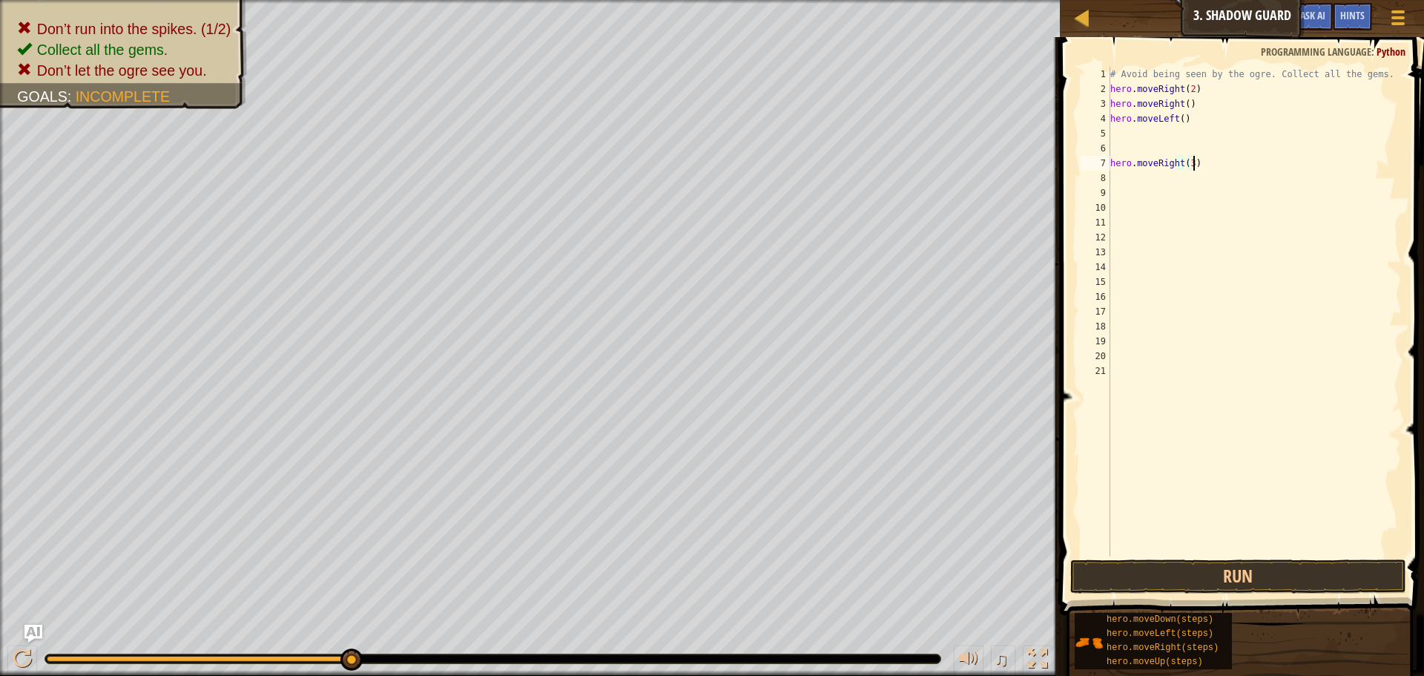
click at [1278, 159] on div "# Avoid being seen by the ogre. Collect all the gems. hero . moveRight ( 2 ) he…" at bounding box center [1254, 326] width 294 height 519
type textarea "h"
click at [1198, 119] on div "# Avoid being seen by the ogre. Collect all the gems. hero . moveRight ( 2 ) he…" at bounding box center [1254, 326] width 294 height 519
click at [1198, 107] on div "# Avoid being seen by the ogre. Collect all the gems. hero . moveRight ( 2 ) he…" at bounding box center [1254, 326] width 294 height 519
type textarea "h"
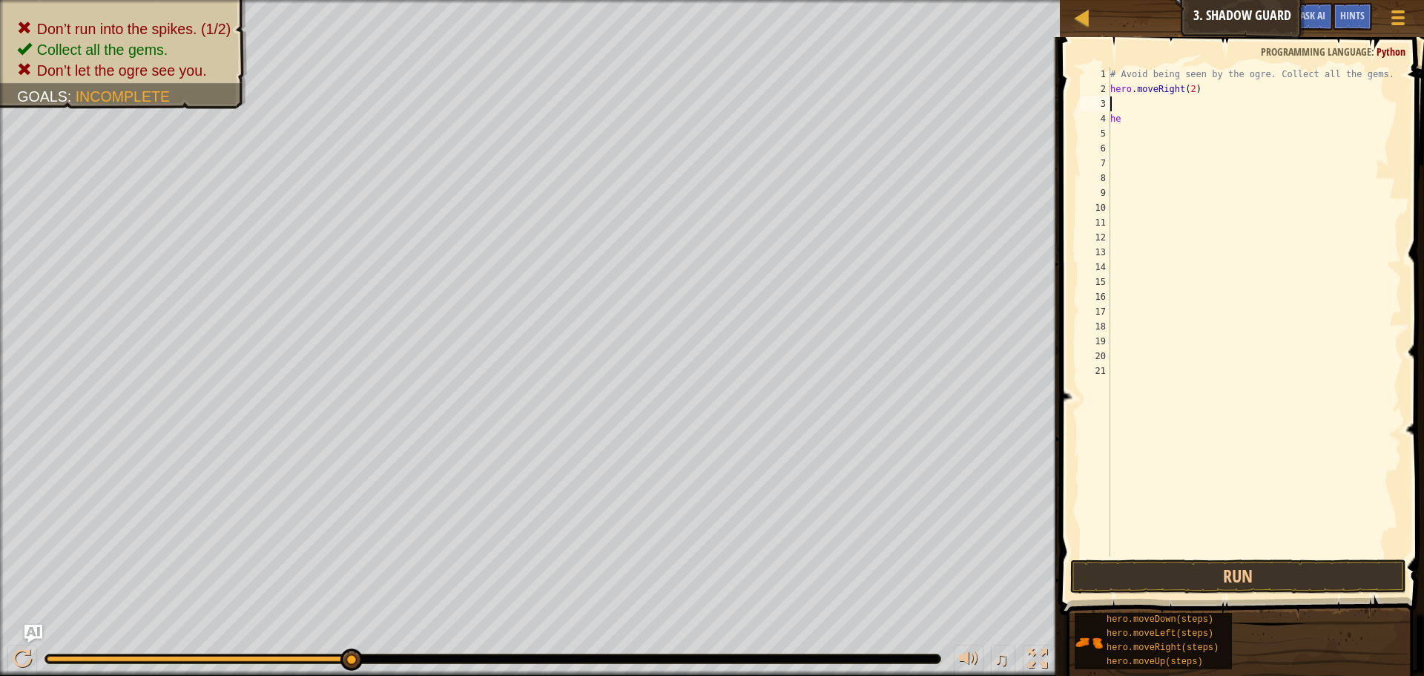
type textarea "h"
click at [1183, 131] on div "# Avoid being seen by the ogre. Collect all the gems. hero . moveRight ( 2 ) h" at bounding box center [1254, 326] width 294 height 519
type textarea "h"
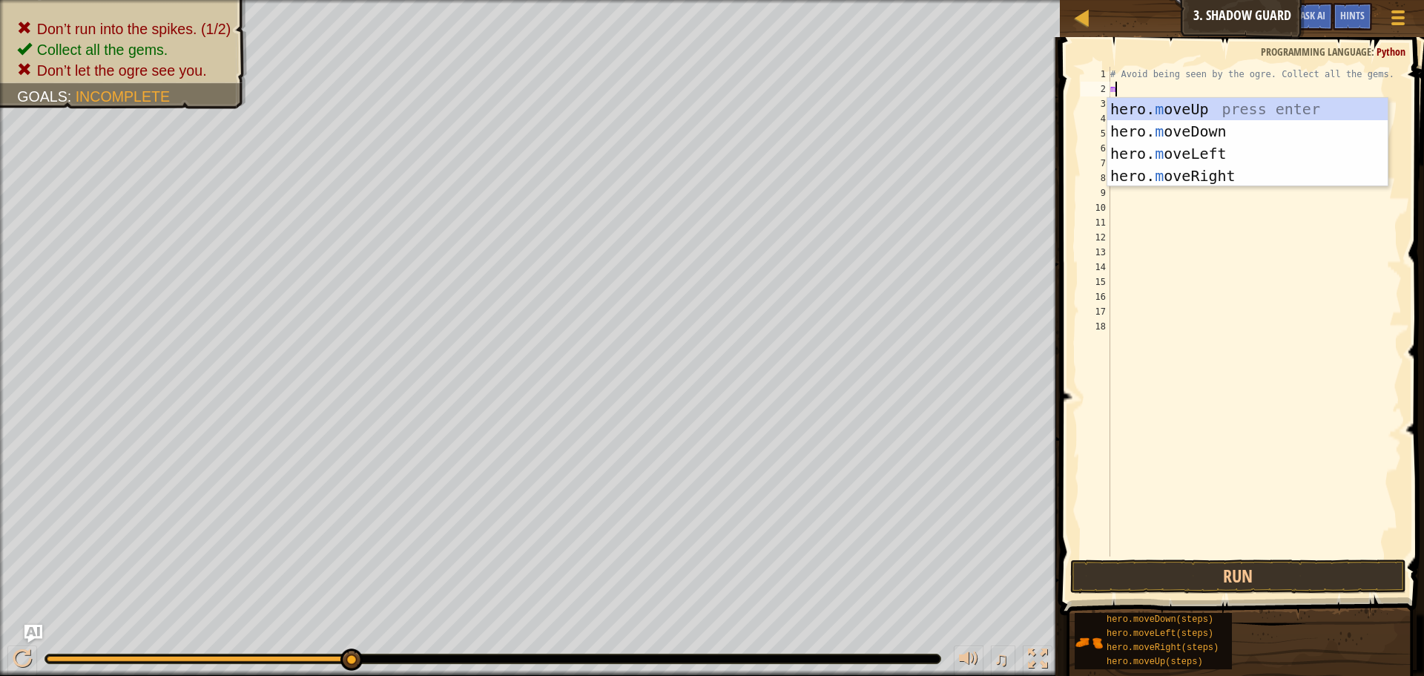
type textarea "mo"
click at [1189, 167] on div "hero. mo veUp press enter hero. mo veDown press enter hero. mo veLeft press ent…" at bounding box center [1247, 164] width 280 height 133
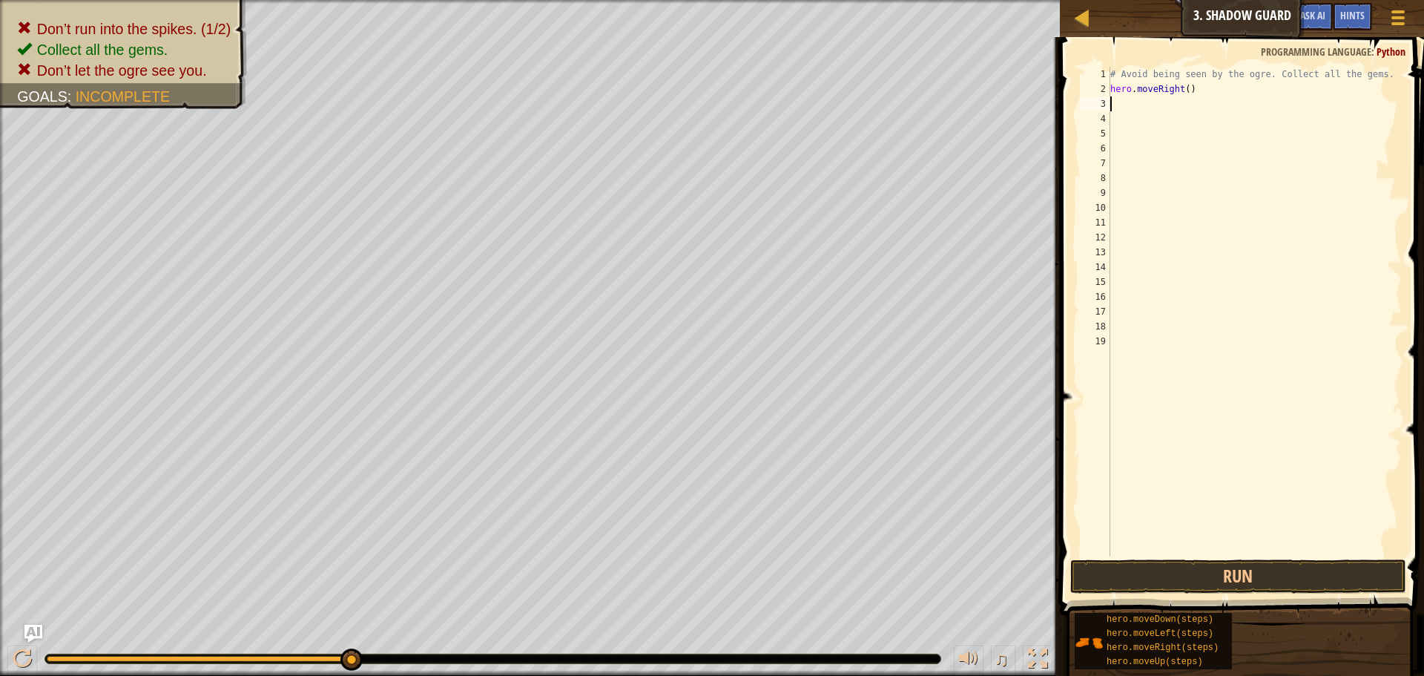
click at [1181, 88] on div "# Avoid being seen by the ogre. Collect all the gems. hero . moveRight ( )" at bounding box center [1254, 326] width 294 height 519
click at [1183, 93] on div "# Avoid being seen by the ogre. Collect all the gems. hero . moveRight ( )" at bounding box center [1254, 326] width 294 height 519
type textarea "hero.moveRight(3)"
click at [1187, 570] on button "Run" at bounding box center [1238, 576] width 336 height 34
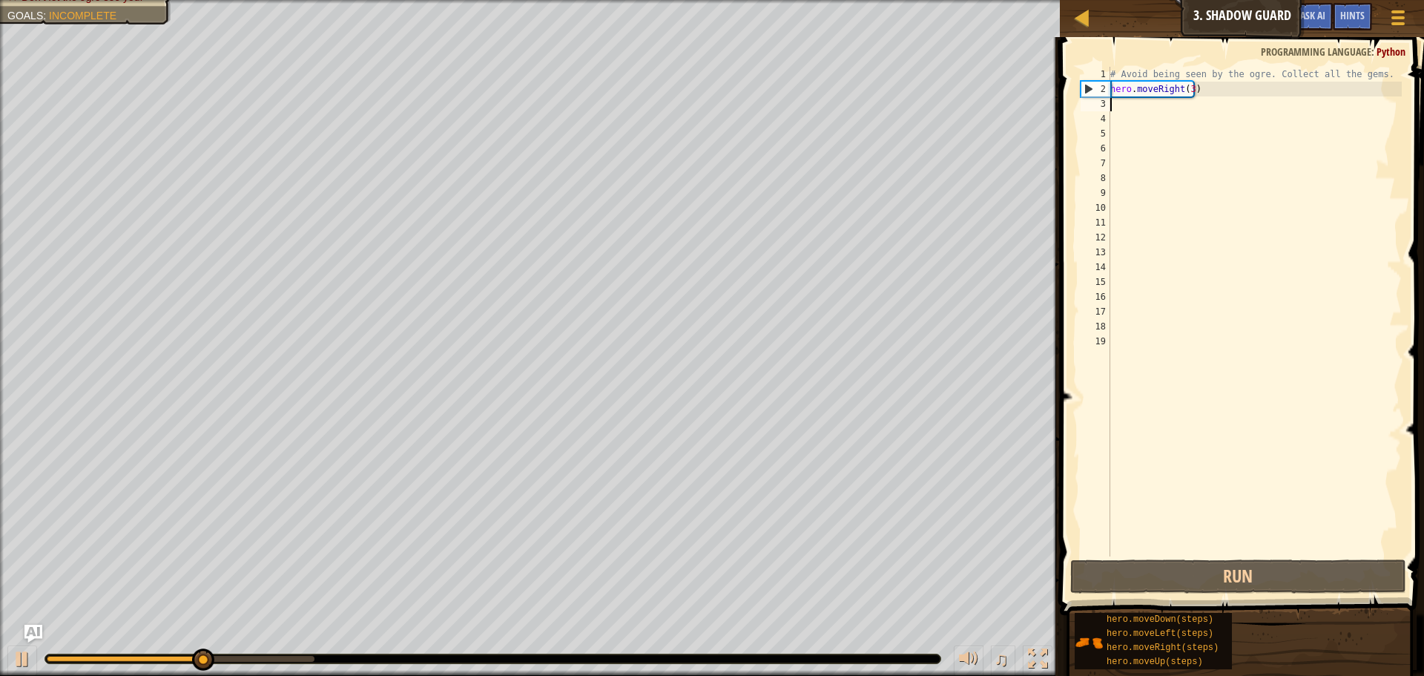
click at [1160, 108] on div "# Avoid being seen by the ogre. Collect all the gems. hero . moveRight ( 3 )" at bounding box center [1254, 326] width 294 height 519
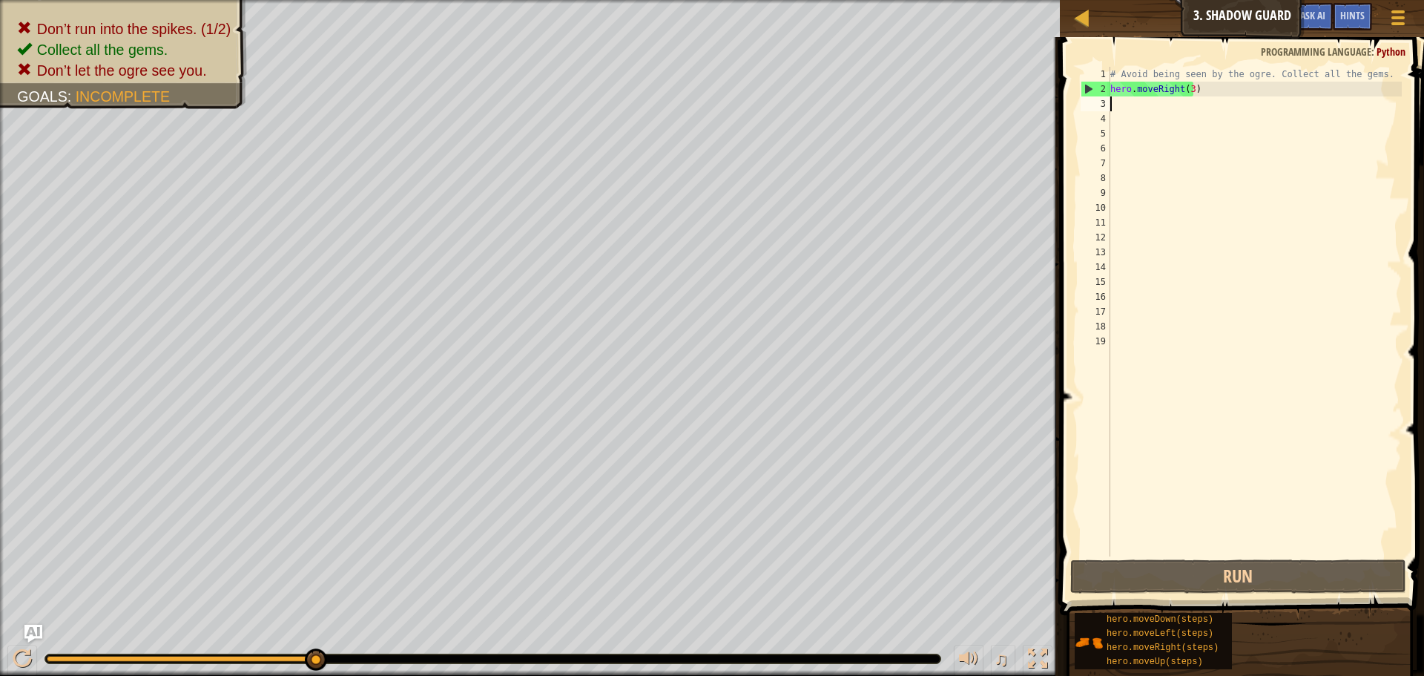
type textarea "m"
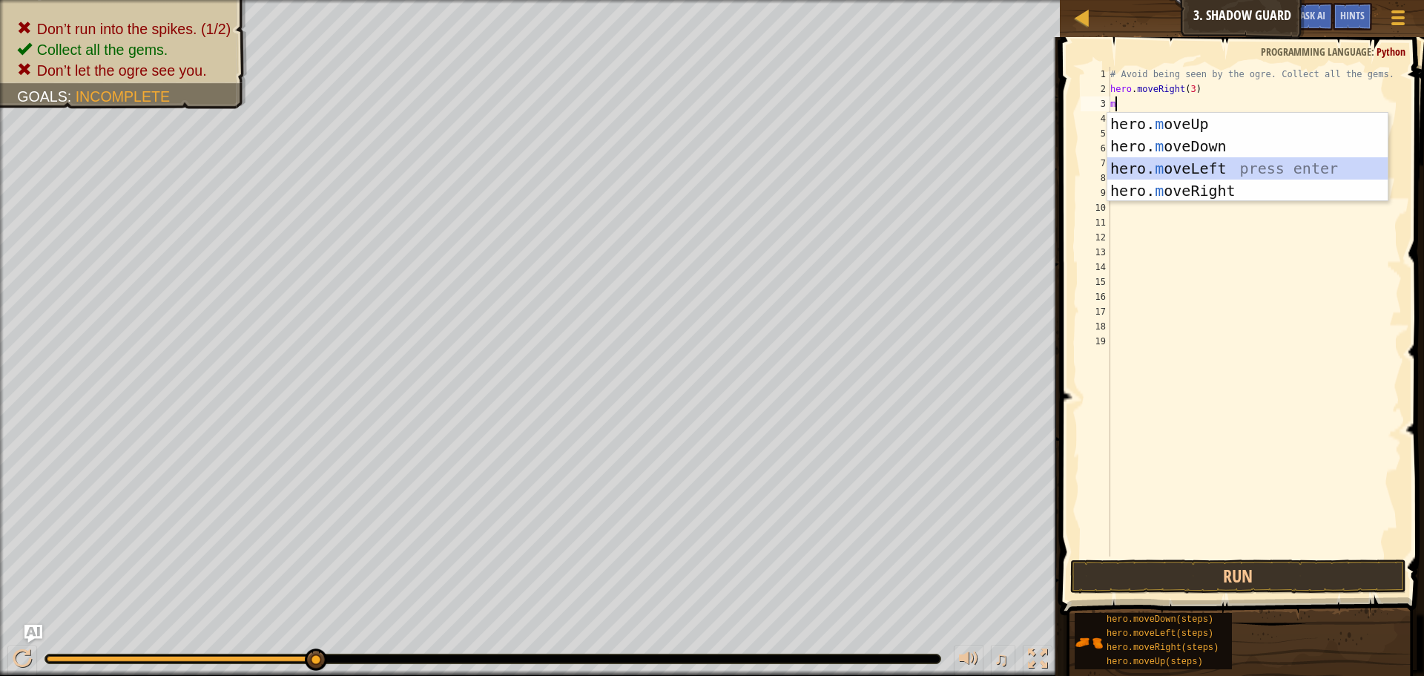
click at [1202, 158] on div "hero. m oveUp press enter hero. m oveDown press enter hero. m oveLeft press ent…" at bounding box center [1247, 179] width 280 height 133
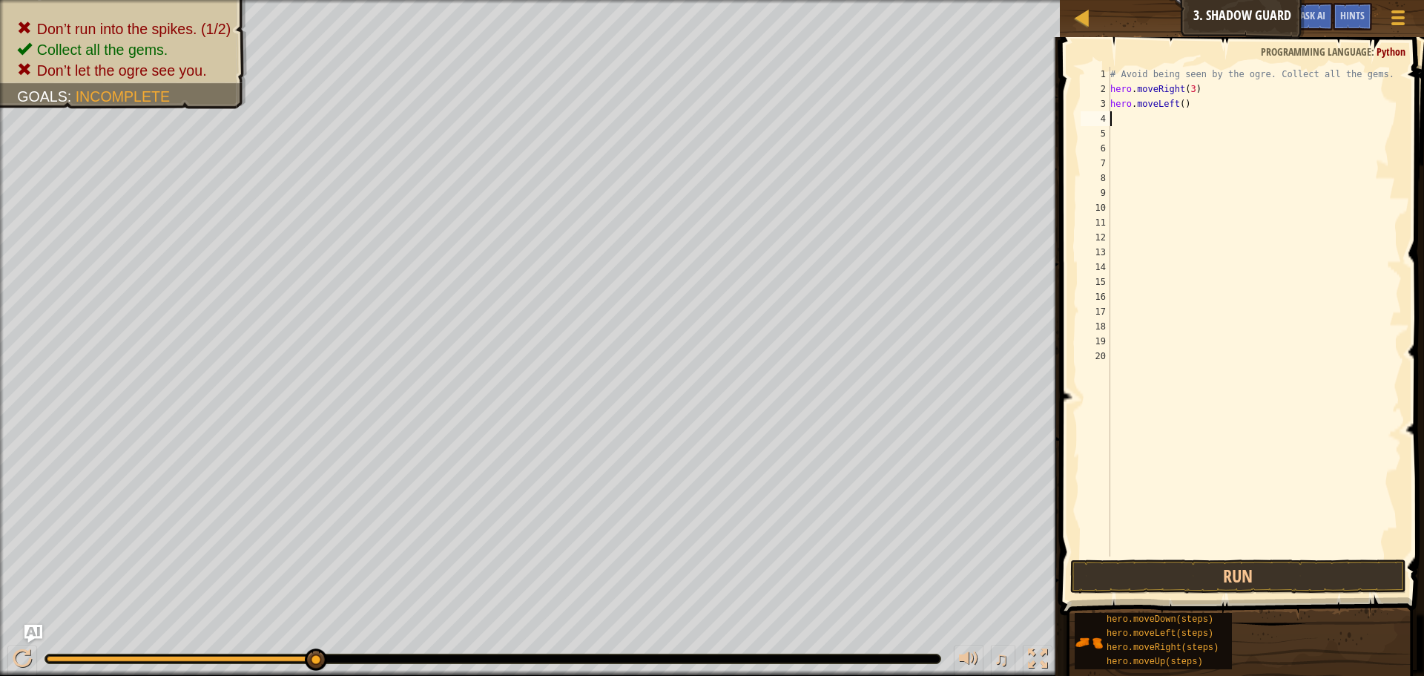
click at [1184, 102] on div "# Avoid being seen by the ogre. Collect all the gems. hero . moveRight ( 3 ) he…" at bounding box center [1254, 326] width 294 height 519
click at [1175, 102] on div "# Avoid being seen by the ogre. Collect all the gems. hero . moveRight ( 3 ) he…" at bounding box center [1254, 326] width 294 height 519
click at [1175, 104] on div "# Avoid being seen by the ogre. Collect all the gems. hero . moveRight ( 3 ) he…" at bounding box center [1254, 326] width 294 height 519
click at [1178, 109] on div "# Avoid being seen by the ogre. Collect all the gems. hero . moveRight ( 3 ) he…" at bounding box center [1254, 326] width 294 height 519
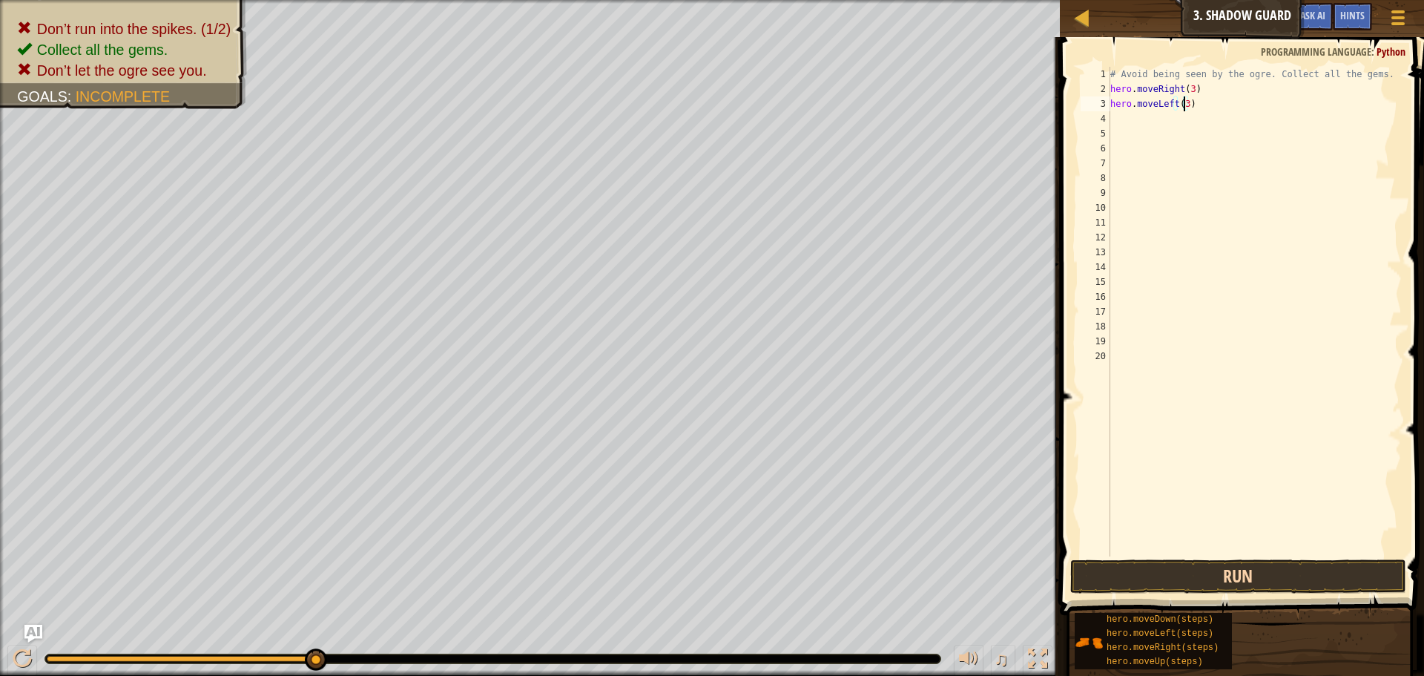
type textarea "hero.moveLeft(3)"
click at [1209, 579] on button "Run" at bounding box center [1238, 576] width 336 height 34
click at [1243, 593] on span at bounding box center [1243, 304] width 376 height 621
click at [1231, 587] on button "Run" at bounding box center [1238, 576] width 336 height 34
click at [1140, 590] on button "Run" at bounding box center [1238, 576] width 336 height 34
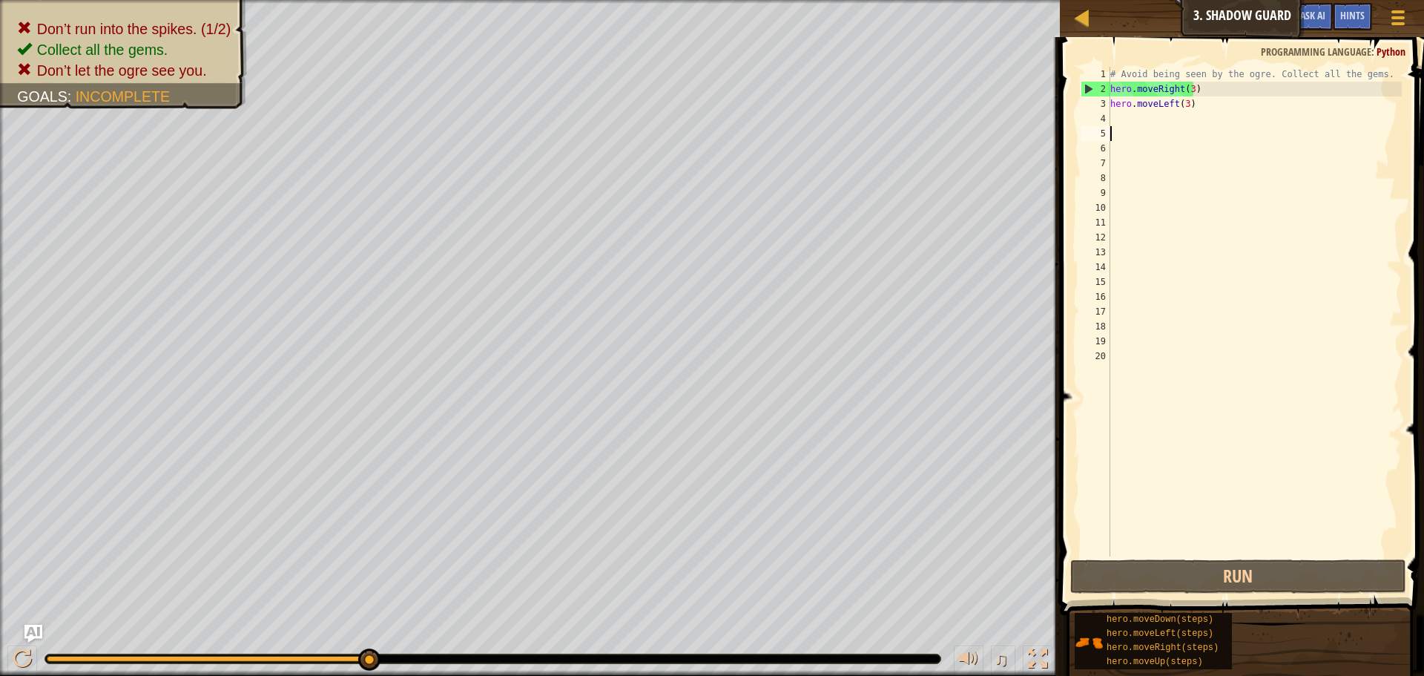
click at [1122, 131] on div "# Avoid being seen by the ogre. Collect all the gems. hero . moveRight ( 3 ) he…" at bounding box center [1254, 326] width 294 height 519
click at [1170, 113] on div "# Avoid being seen by the ogre. Collect all the gems. hero . moveRight ( 3 ) he…" at bounding box center [1254, 326] width 294 height 519
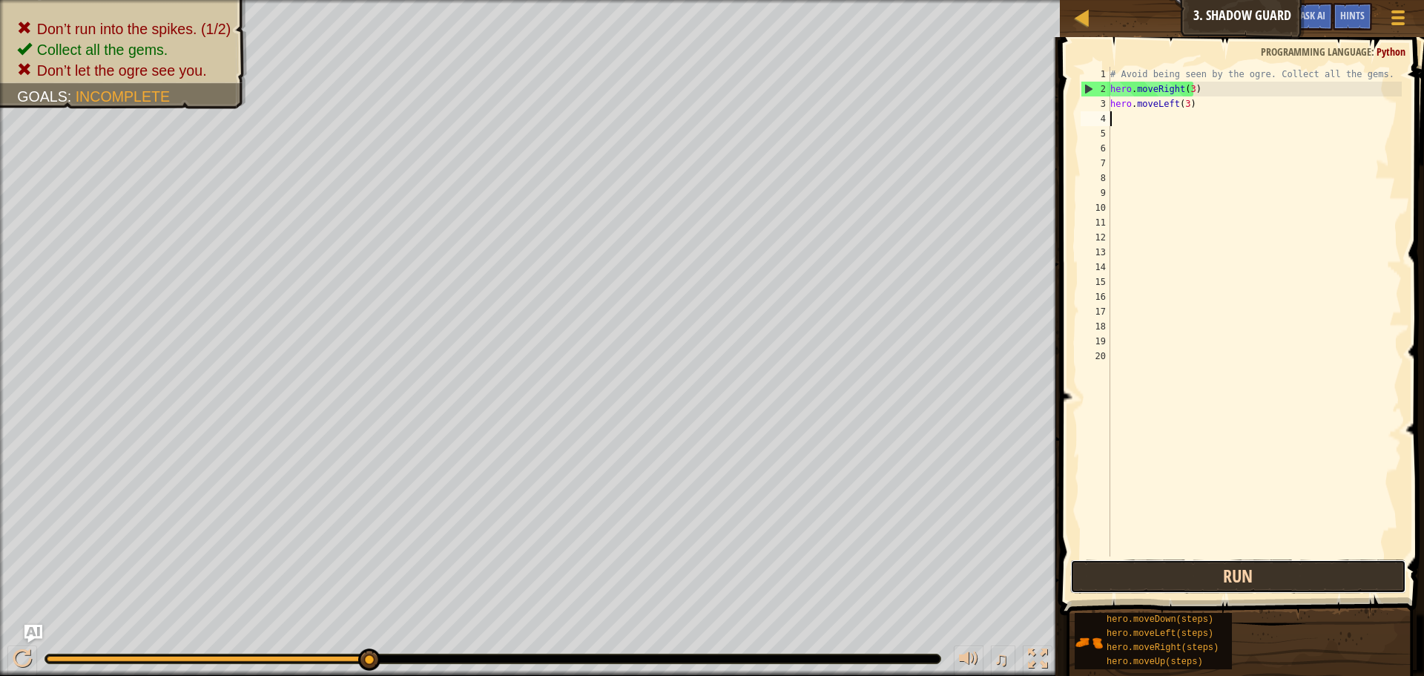
click at [1140, 572] on button "Run" at bounding box center [1238, 576] width 336 height 34
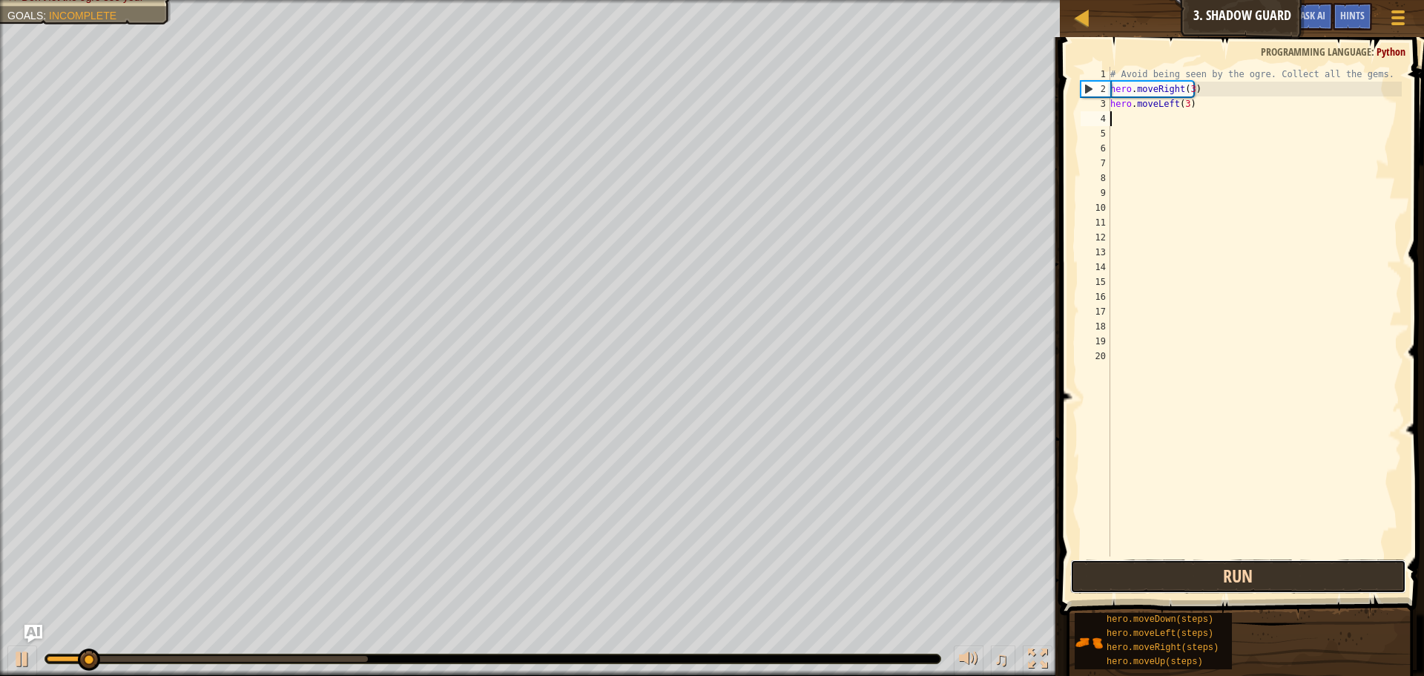
click at [1135, 567] on button "Run" at bounding box center [1238, 576] width 336 height 34
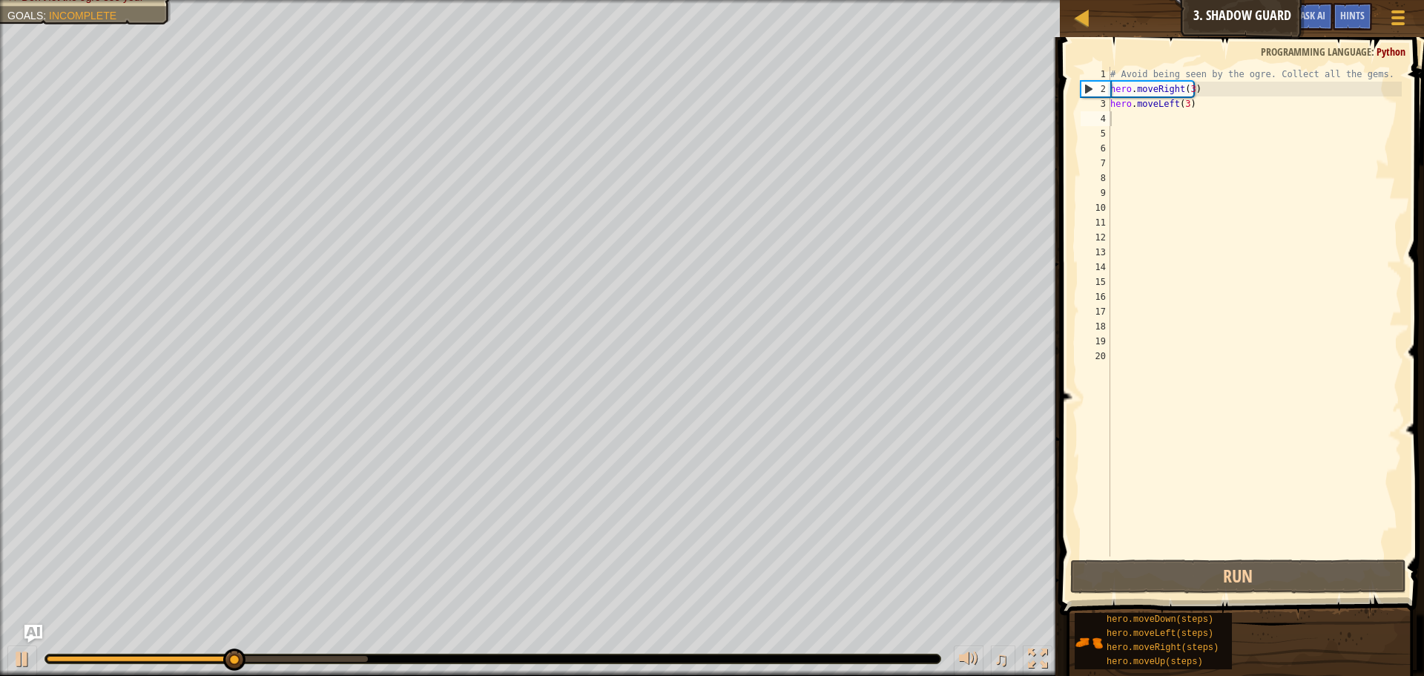
click at [1069, 535] on span at bounding box center [1243, 304] width 376 height 621
